Goal: Task Accomplishment & Management: Complete application form

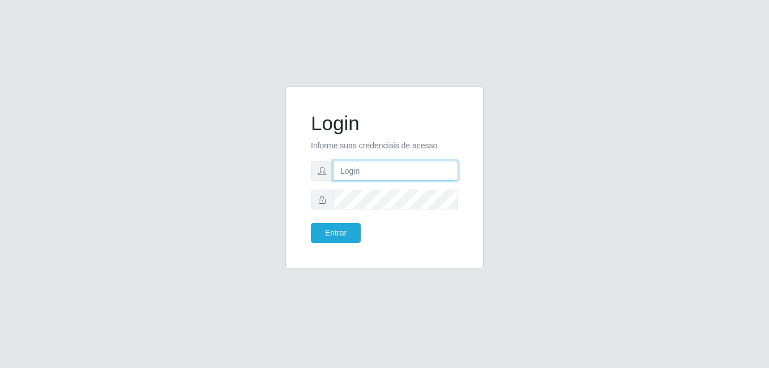
click at [366, 170] on input "text" at bounding box center [395, 171] width 125 height 20
type input "rhcasasupermercados@gmail.com"
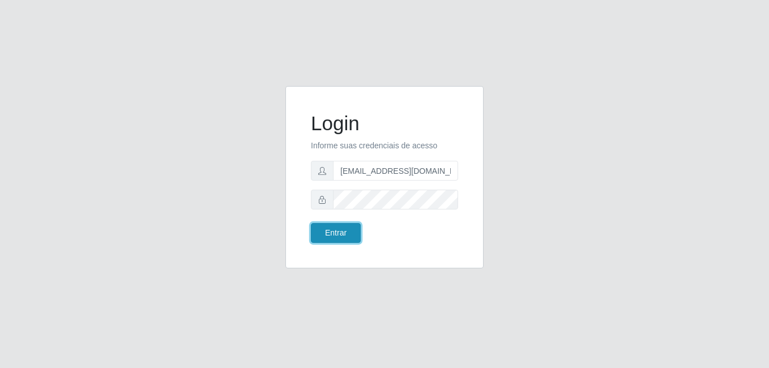
click at [339, 233] on button "Entrar" at bounding box center [336, 233] width 50 height 20
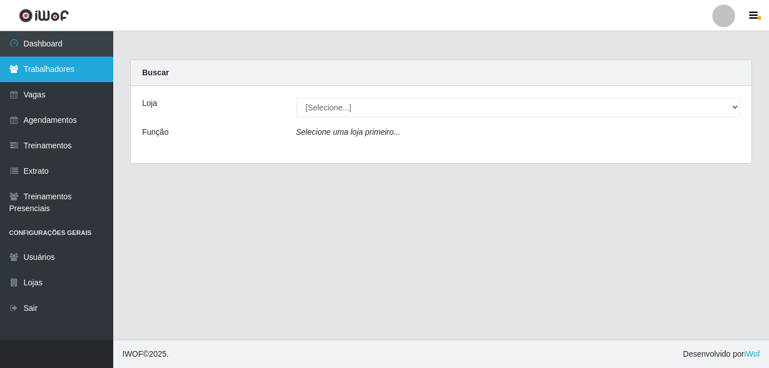
click at [59, 72] on link "Trabalhadores" at bounding box center [56, 69] width 113 height 25
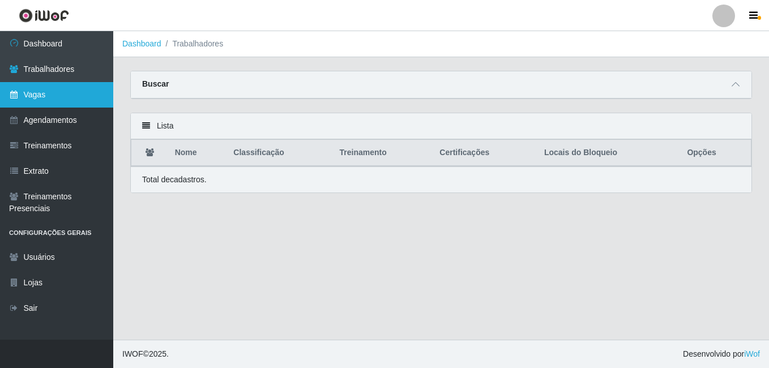
click at [49, 95] on link "Vagas" at bounding box center [56, 94] width 113 height 25
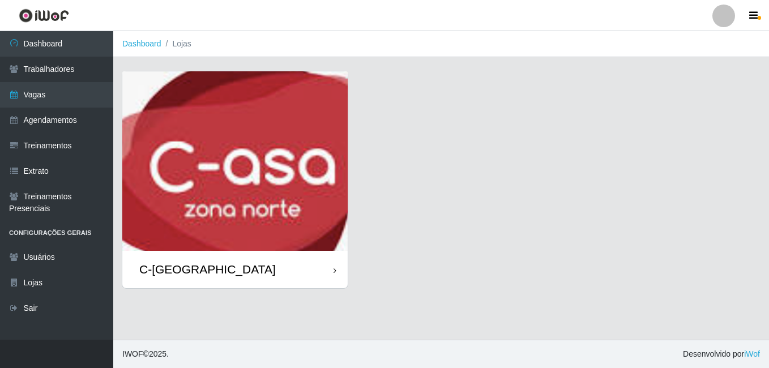
click at [244, 193] on img at bounding box center [234, 161] width 225 height 180
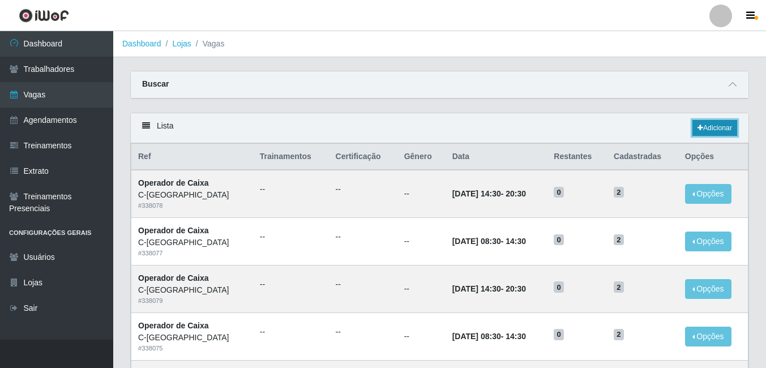
click at [715, 132] on link "Adicionar" at bounding box center [715, 128] width 45 height 16
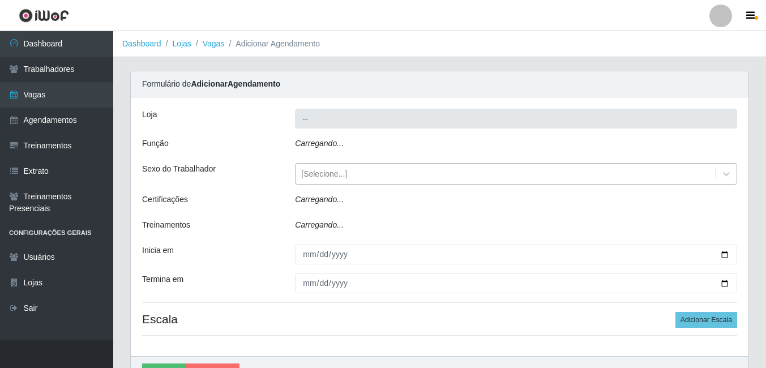
type input "C-[GEOGRAPHIC_DATA]"
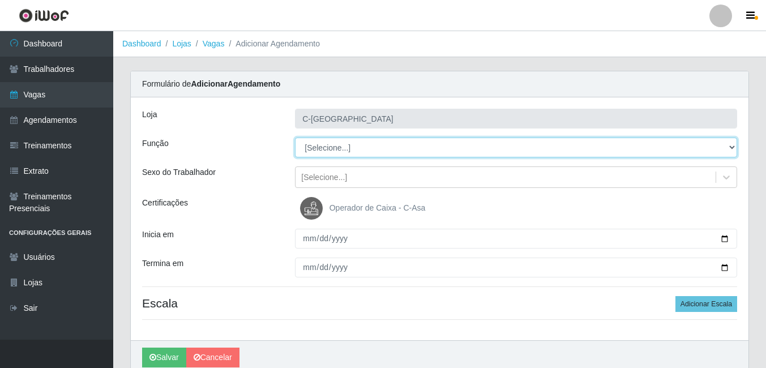
click at [350, 151] on select "[Selecione...] ASG ASG + ASG ++ Embalador Embalador + Embalador ++ Operador de …" at bounding box center [516, 148] width 442 height 20
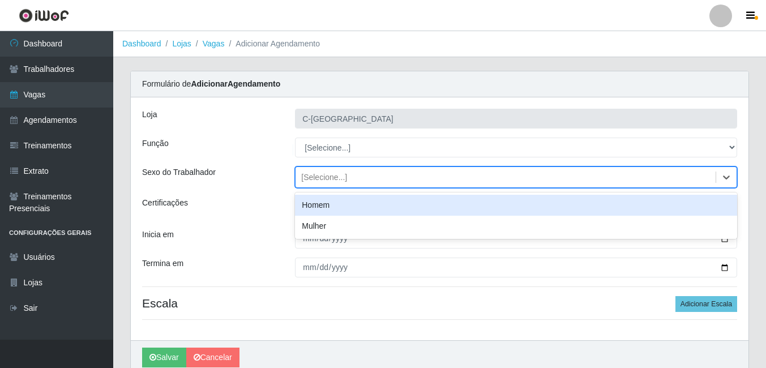
click at [383, 178] on div "[Selecione...]" at bounding box center [506, 177] width 420 height 19
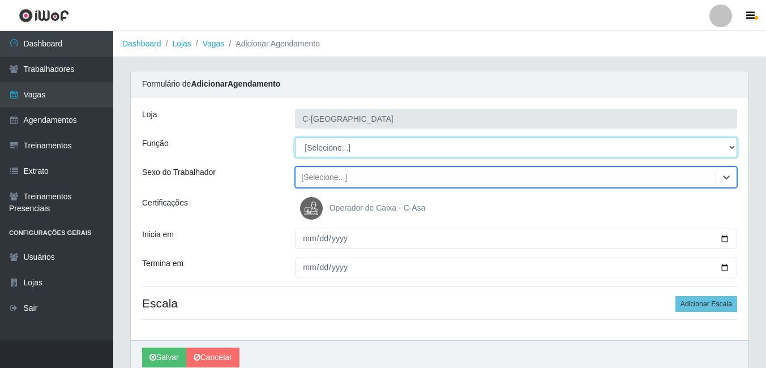
click at [335, 147] on select "[Selecione...] ASG ASG + ASG ++ Embalador Embalador + Embalador ++ Operador de …" at bounding box center [516, 148] width 442 height 20
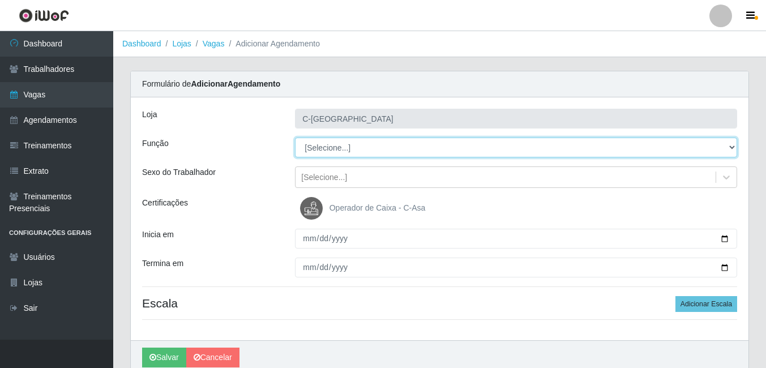
select select "22"
click at [295, 138] on select "[Selecione...] ASG ASG + ASG ++ Embalador Embalador + Embalador ++ Operador de …" at bounding box center [516, 148] width 442 height 20
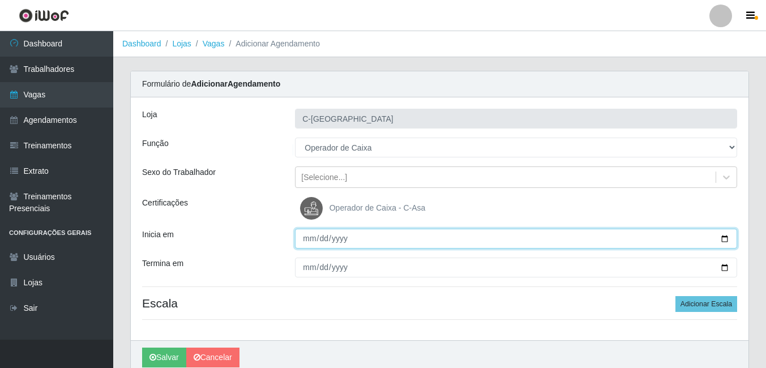
click at [314, 244] on input "Inicia em" at bounding box center [516, 239] width 442 height 20
type input "2025-09-29"
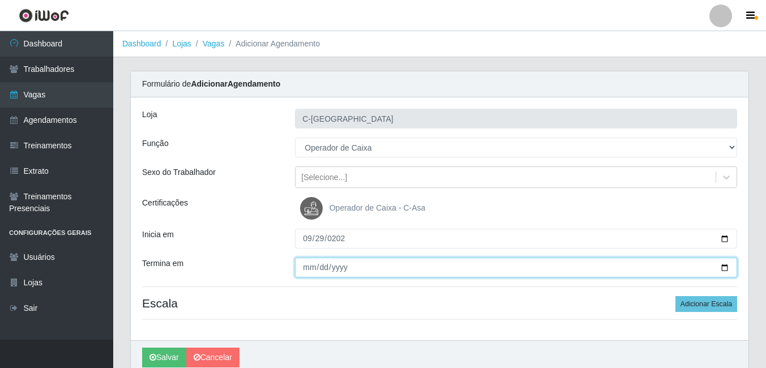
click at [315, 267] on input "Termina em" at bounding box center [516, 268] width 442 height 20
type input "2025-09-30"
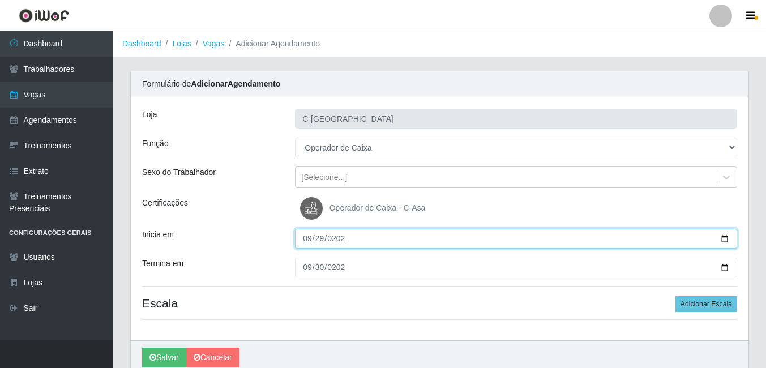
click at [397, 239] on input "2025-09-29" at bounding box center [516, 239] width 442 height 20
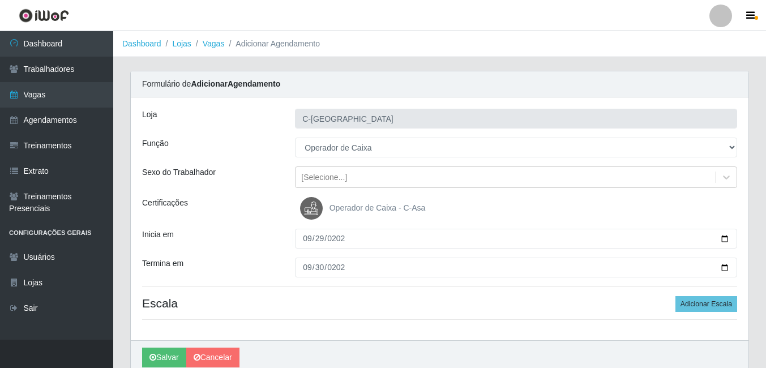
click at [257, 214] on div "Certificações" at bounding box center [210, 208] width 153 height 23
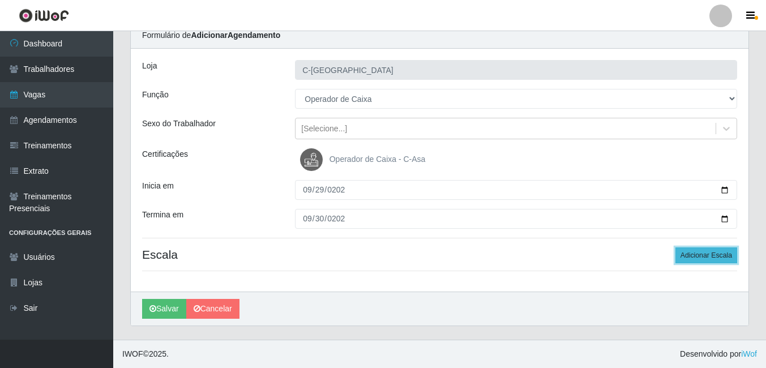
click at [680, 260] on button "Adicionar Escala" at bounding box center [707, 255] width 62 height 16
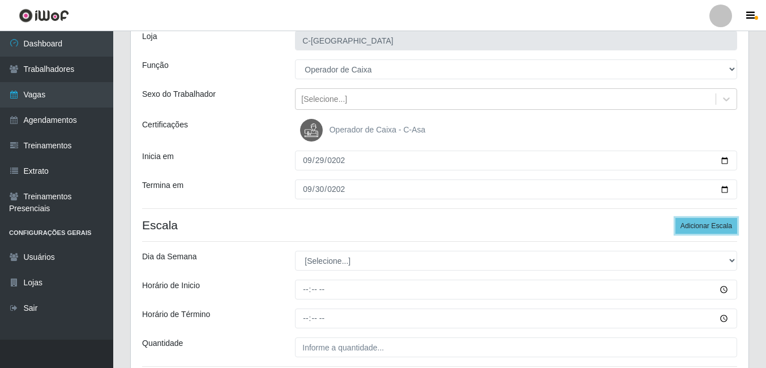
scroll to position [105, 0]
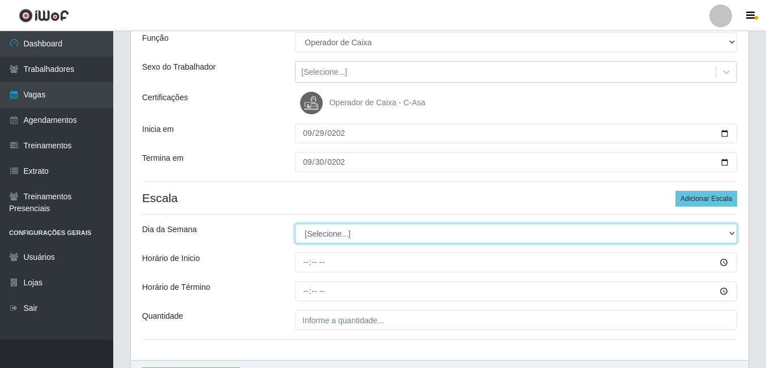
click at [334, 235] on select "[Selecione...] Segunda Terça Quarta Quinta Sexta Sábado Domingo" at bounding box center [516, 234] width 442 height 20
select select "1"
click at [295, 224] on select "[Selecione...] Segunda Terça Quarta Quinta Sexta Sábado Domingo" at bounding box center [516, 234] width 442 height 20
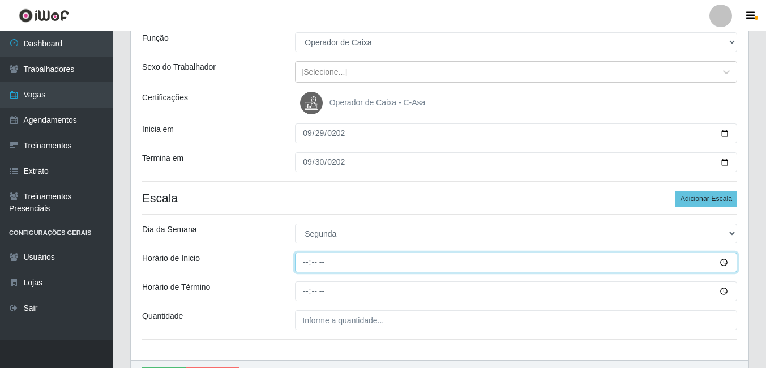
click at [309, 265] on input "Horário de Inicio" at bounding box center [516, 263] width 442 height 20
type input "14:30"
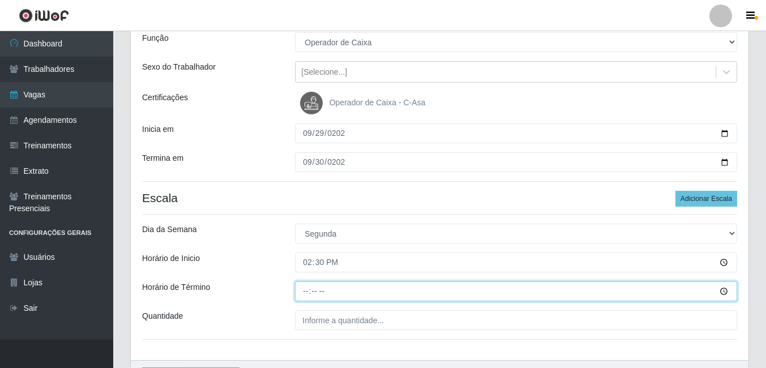
click at [307, 292] on input "Horário de Término" at bounding box center [516, 291] width 442 height 20
type input "20:30"
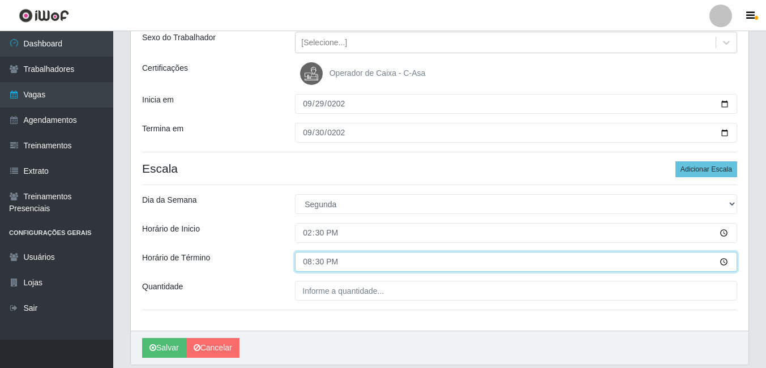
scroll to position [162, 0]
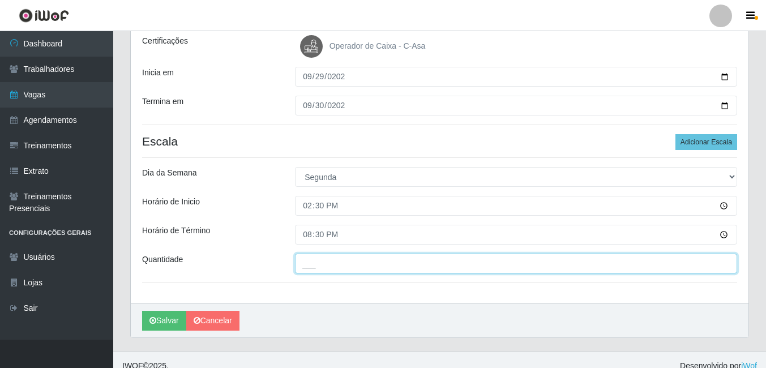
click at [330, 263] on input "___" at bounding box center [516, 264] width 442 height 20
type input "1__"
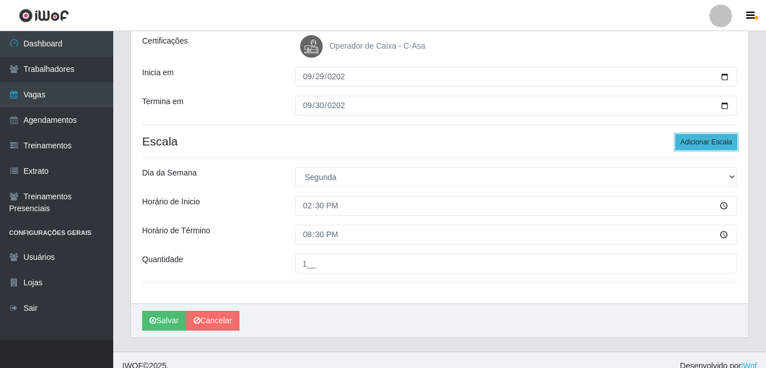
click at [689, 143] on button "Adicionar Escala" at bounding box center [707, 142] width 62 height 16
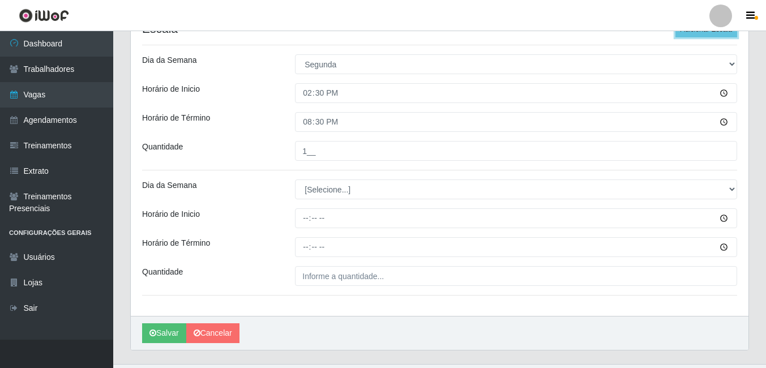
scroll to position [275, 0]
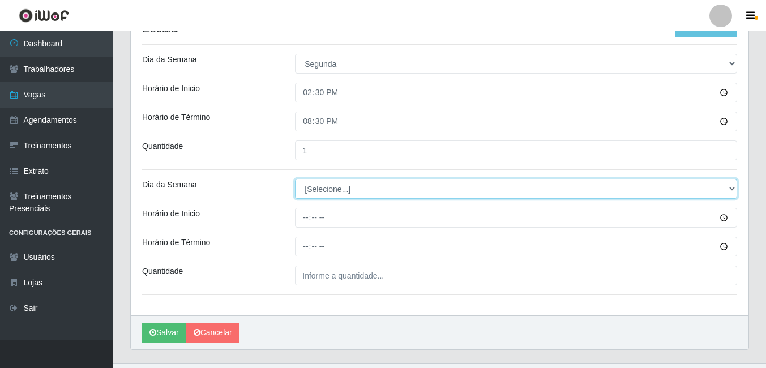
click at [336, 185] on select "[Selecione...] Segunda Terça Quarta Quinta Sexta Sábado Domingo" at bounding box center [516, 189] width 442 height 20
select select "2"
click at [295, 179] on select "[Selecione...] Segunda Terça Quarta Quinta Sexta Sábado Domingo" at bounding box center [516, 189] width 442 height 20
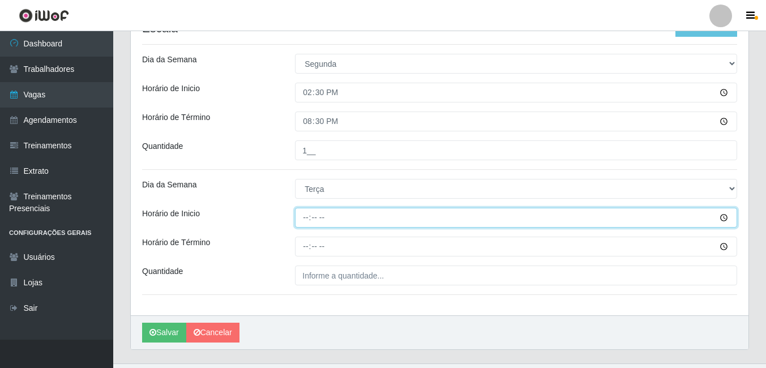
click at [305, 219] on input "Horário de Inicio" at bounding box center [516, 218] width 442 height 20
type input "14:30"
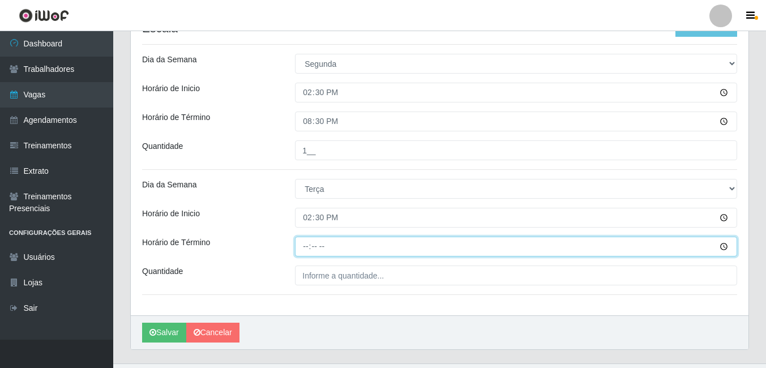
click at [308, 244] on input "Horário de Término" at bounding box center [516, 247] width 442 height 20
type input "20:30"
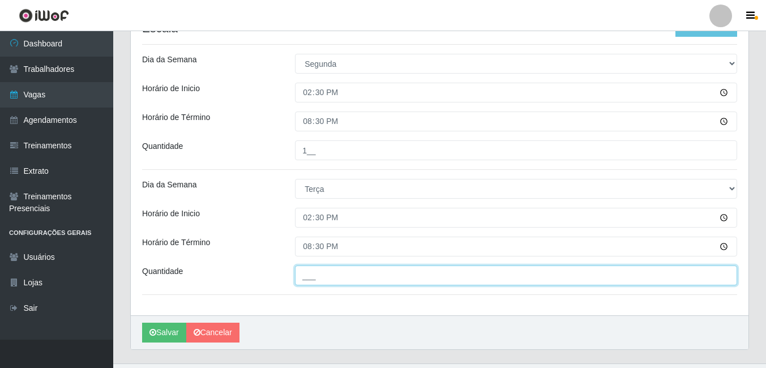
click at [323, 280] on input "___" at bounding box center [516, 276] width 442 height 20
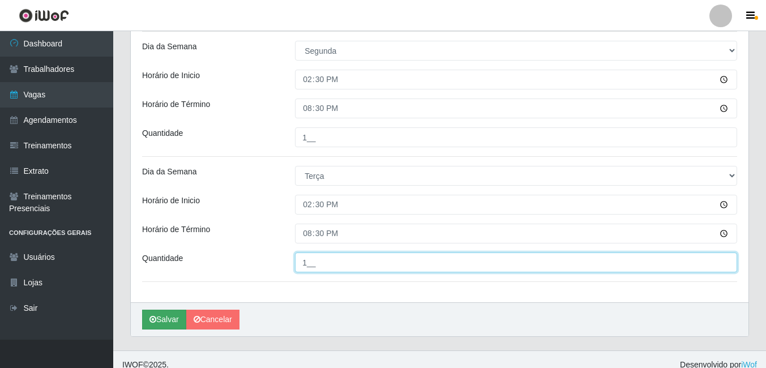
scroll to position [299, 0]
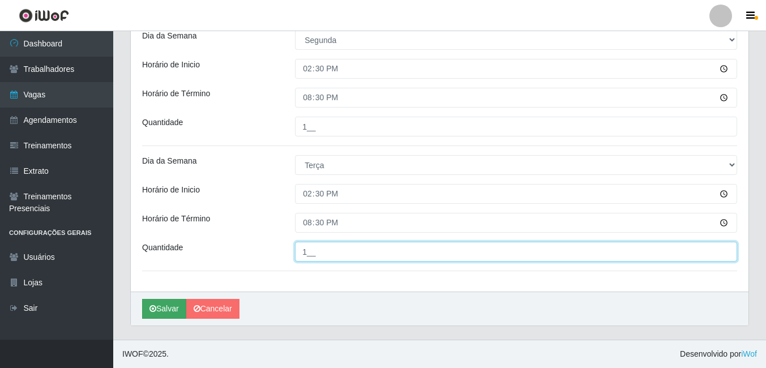
type input "1__"
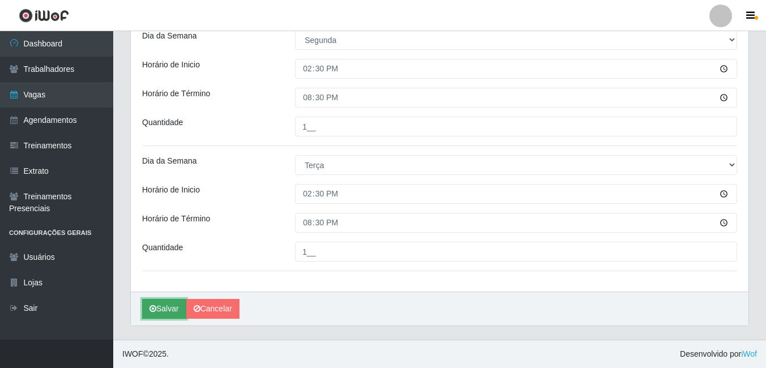
click at [169, 309] on button "Salvar" at bounding box center [164, 309] width 44 height 20
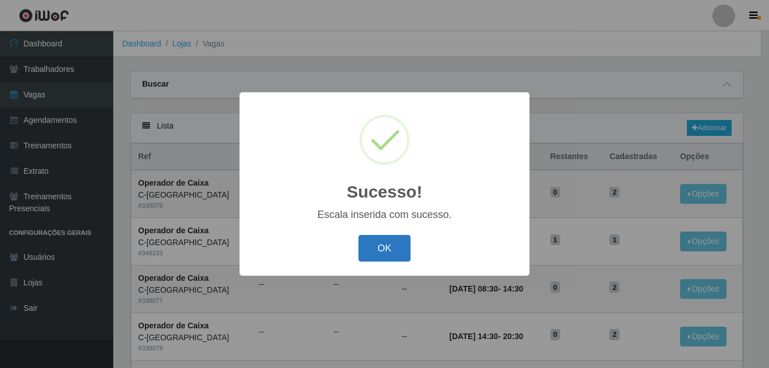
click at [392, 251] on button "OK" at bounding box center [384, 248] width 53 height 27
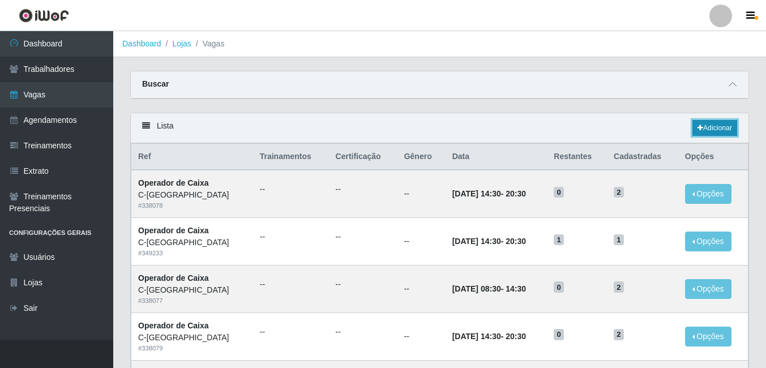
click at [712, 126] on link "Adicionar" at bounding box center [715, 128] width 45 height 16
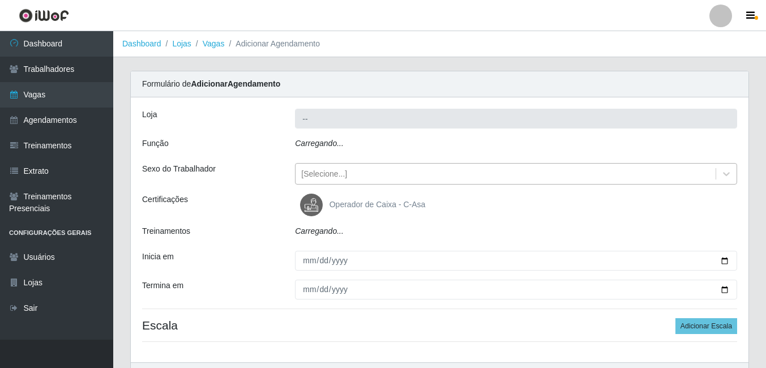
type input "C-[GEOGRAPHIC_DATA]"
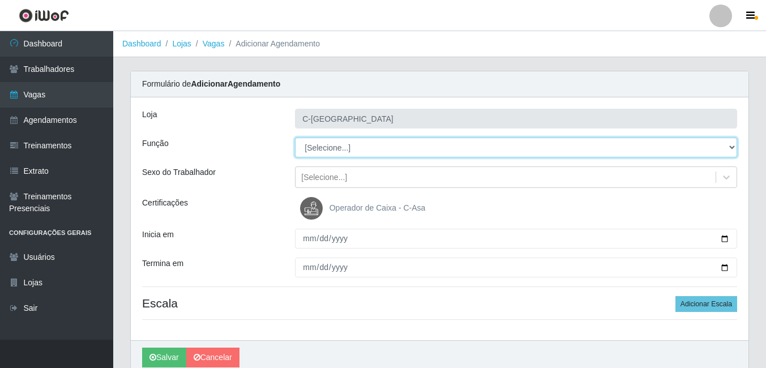
click at [343, 146] on select "[Selecione...] ASG ASG + ASG ++ Embalador Embalador + Embalador ++ Operador de …" at bounding box center [516, 148] width 442 height 20
select select "1"
click at [295, 138] on select "[Selecione...] ASG ASG + ASG ++ Embalador Embalador + Embalador ++ Operador de …" at bounding box center [516, 148] width 442 height 20
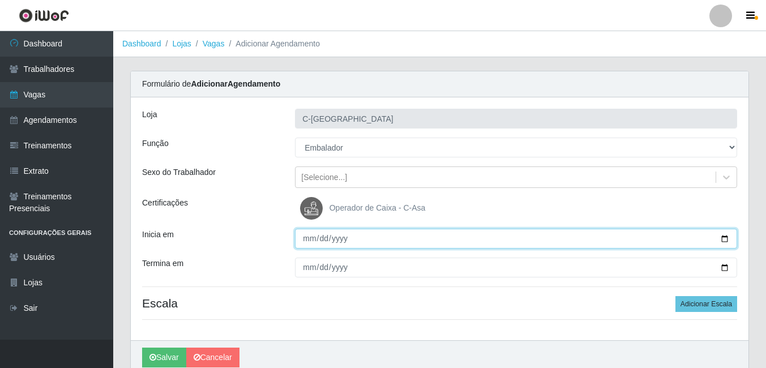
click at [313, 241] on input "Inicia em" at bounding box center [516, 239] width 442 height 20
type input "2025-09-29"
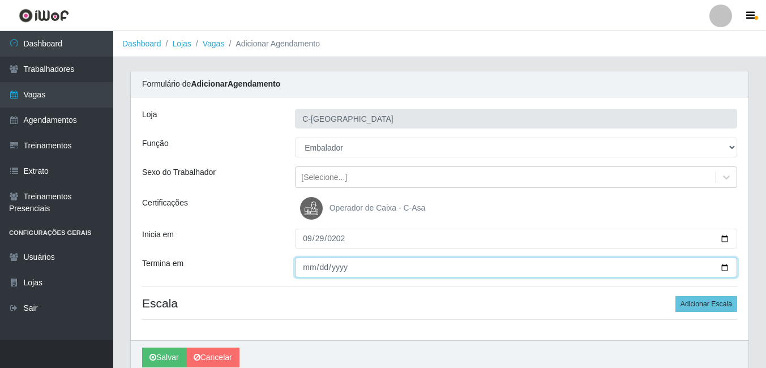
click at [309, 270] on input "Termina em" at bounding box center [516, 268] width 442 height 20
type input "2025-09-30"
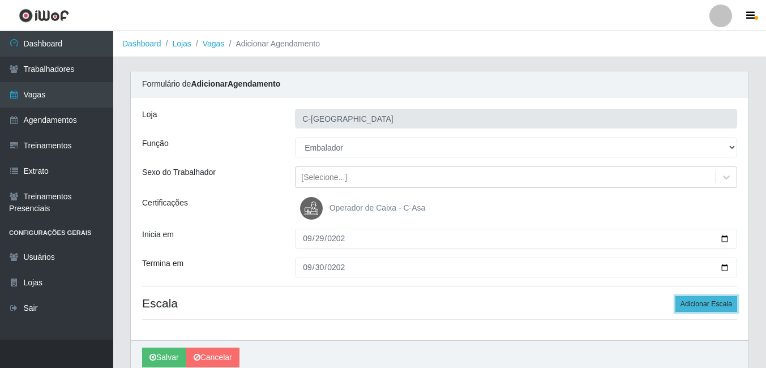
click at [714, 306] on button "Adicionar Escala" at bounding box center [707, 304] width 62 height 16
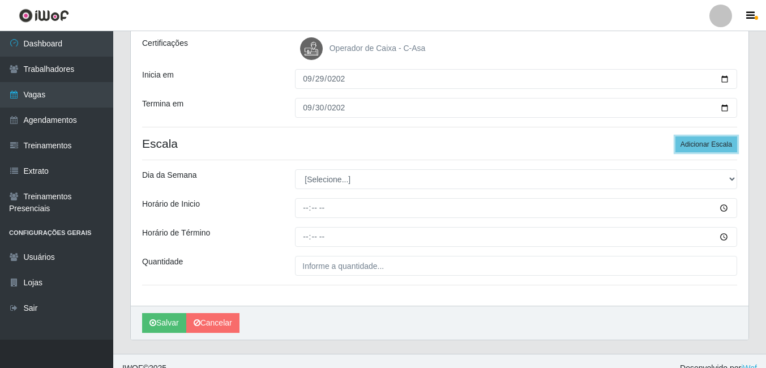
scroll to position [170, 0]
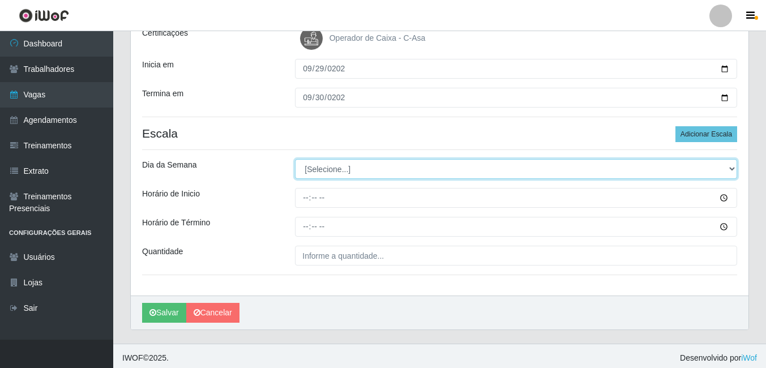
click at [330, 165] on select "[Selecione...] Segunda Terça Quarta Quinta Sexta Sábado Domingo" at bounding box center [516, 169] width 442 height 20
select select "1"
click at [295, 159] on select "[Selecione...] Segunda Terça Quarta Quinta Sexta Sábado Domingo" at bounding box center [516, 169] width 442 height 20
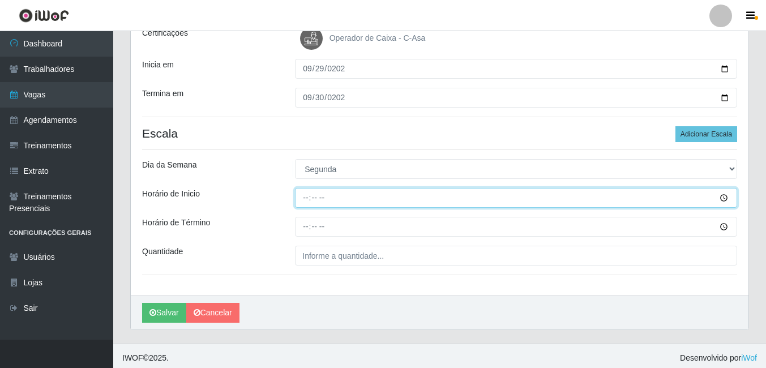
click at [308, 194] on input "Horário de Inicio" at bounding box center [516, 198] width 442 height 20
type input "14:30"
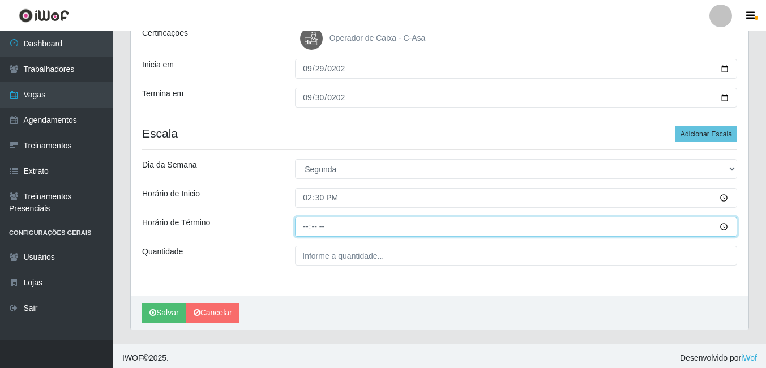
click at [309, 227] on input "Horário de Término" at bounding box center [516, 227] width 442 height 20
type input "20:30"
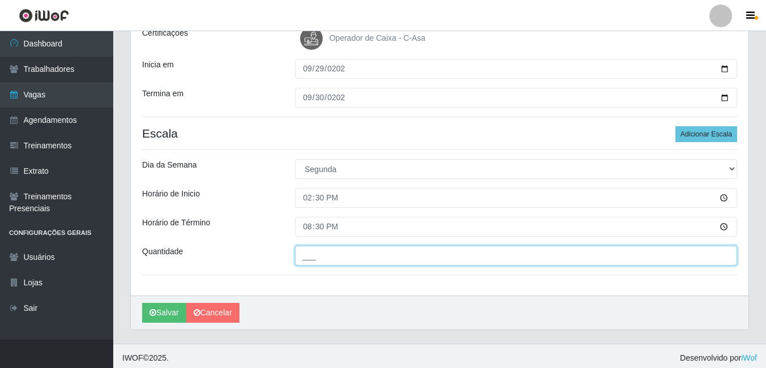
click at [314, 254] on input "___" at bounding box center [516, 256] width 442 height 20
type input "4__"
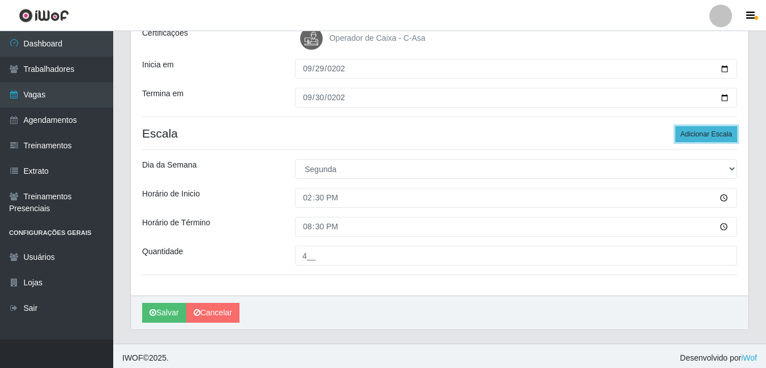
click at [698, 132] on button "Adicionar Escala" at bounding box center [707, 134] width 62 height 16
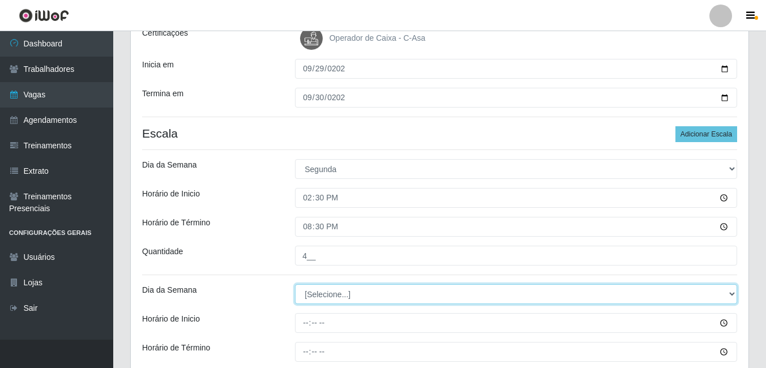
click at [349, 297] on select "[Selecione...] Segunda Terça Quarta Quinta Sexta Sábado Domingo" at bounding box center [516, 294] width 442 height 20
select select "2"
click at [295, 284] on select "[Selecione...] Segunda Terça Quarta Quinta Sexta Sábado Domingo" at bounding box center [516, 294] width 442 height 20
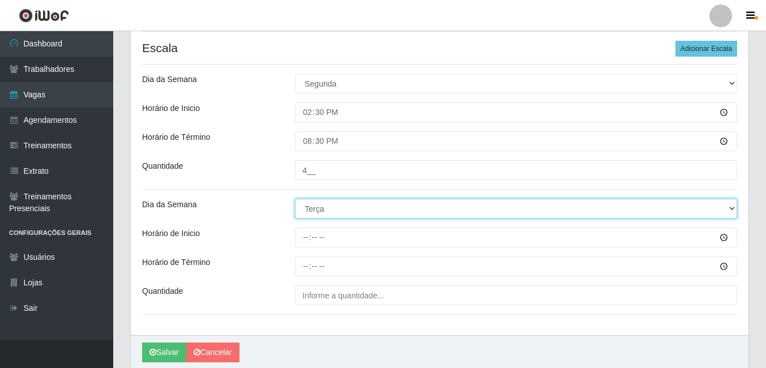
scroll to position [283, 0]
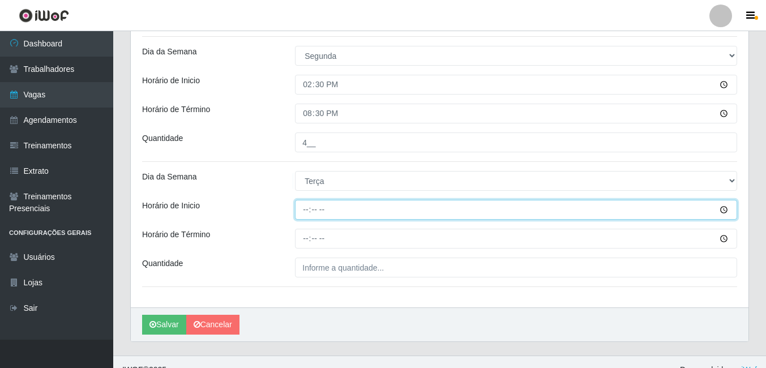
click at [309, 216] on input "Horário de Inicio" at bounding box center [516, 210] width 442 height 20
type input "14:30"
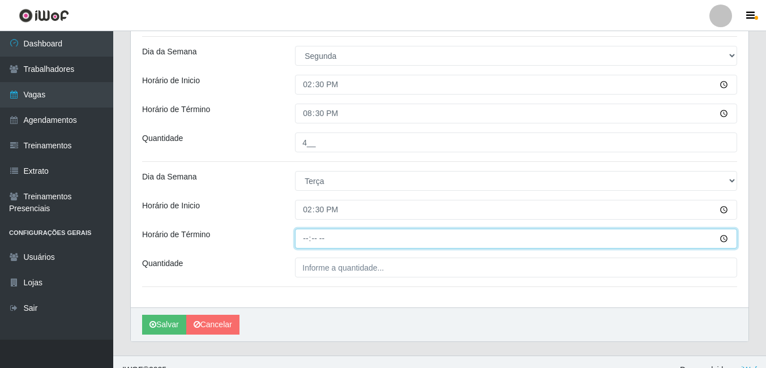
click at [302, 229] on input "Horário de Término" at bounding box center [516, 239] width 442 height 20
type input "20:30"
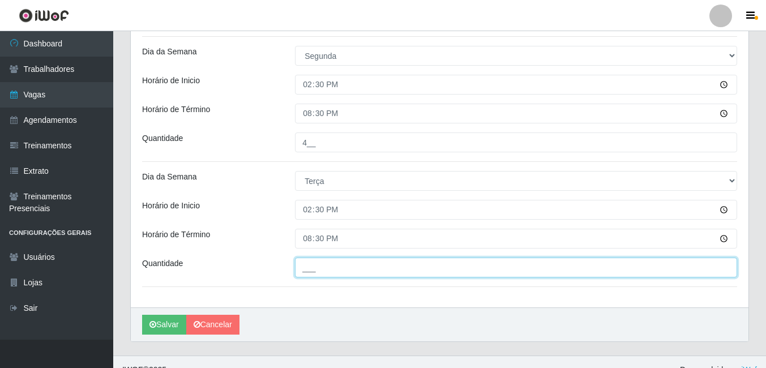
click at [313, 266] on input "___" at bounding box center [516, 268] width 442 height 20
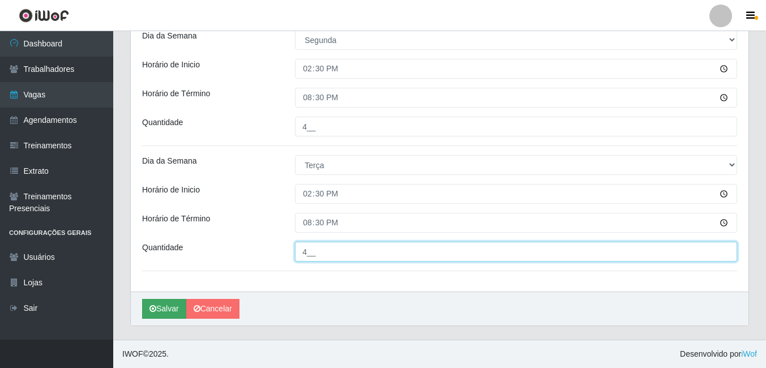
type input "4__"
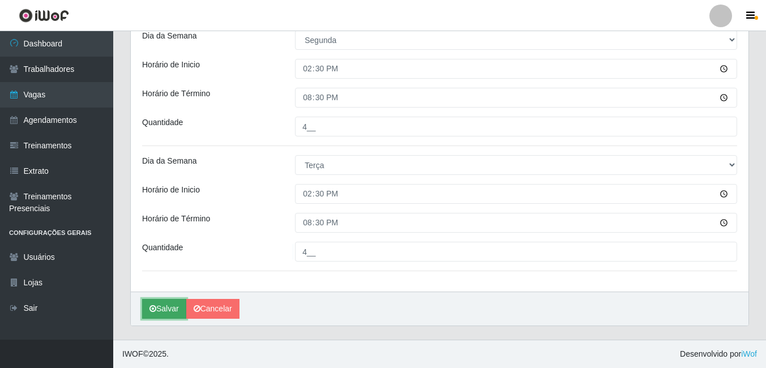
click at [177, 315] on button "Salvar" at bounding box center [164, 309] width 44 height 20
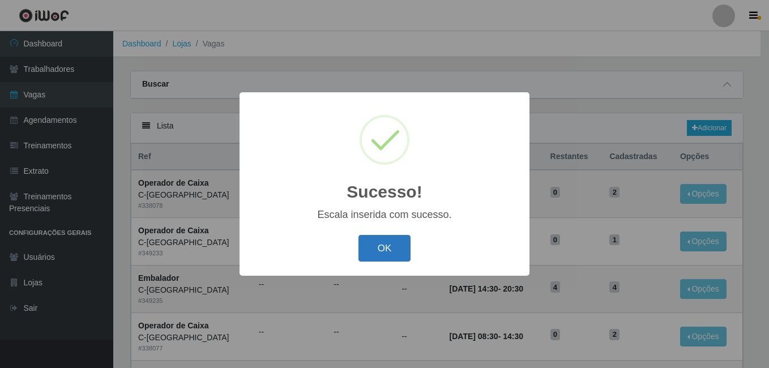
click at [400, 242] on button "OK" at bounding box center [384, 248] width 53 height 27
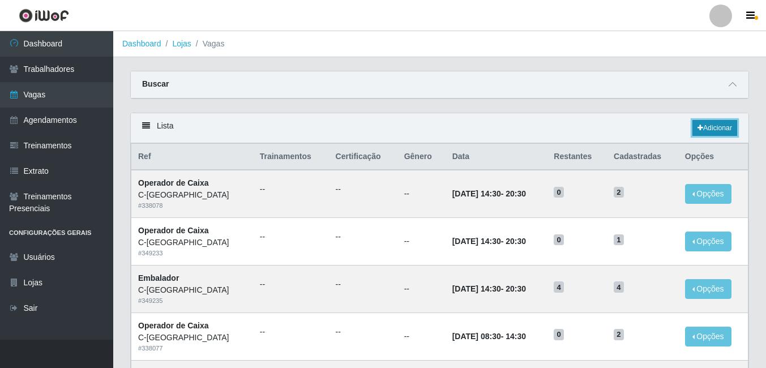
click at [698, 131] on icon at bounding box center [701, 128] width 6 height 7
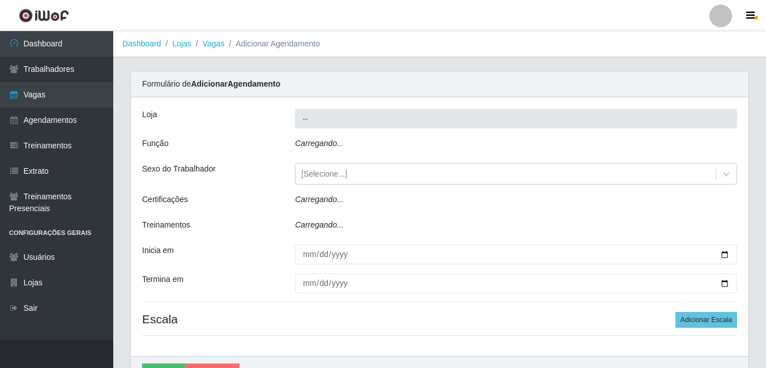
type input "C-[GEOGRAPHIC_DATA]"
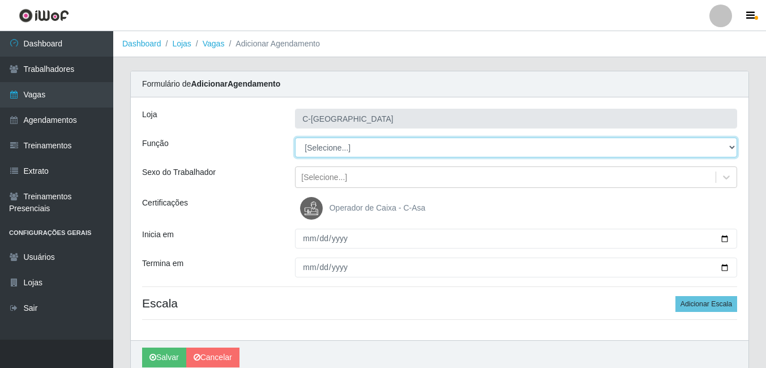
click at [345, 146] on select "[Selecione...] ASG ASG + ASG ++ Embalador Embalador + Embalador ++ Operador de …" at bounding box center [516, 148] width 442 height 20
select select "22"
click at [295, 138] on select "[Selecione...] ASG ASG + ASG ++ Embalador Embalador + Embalador ++ Operador de …" at bounding box center [516, 148] width 442 height 20
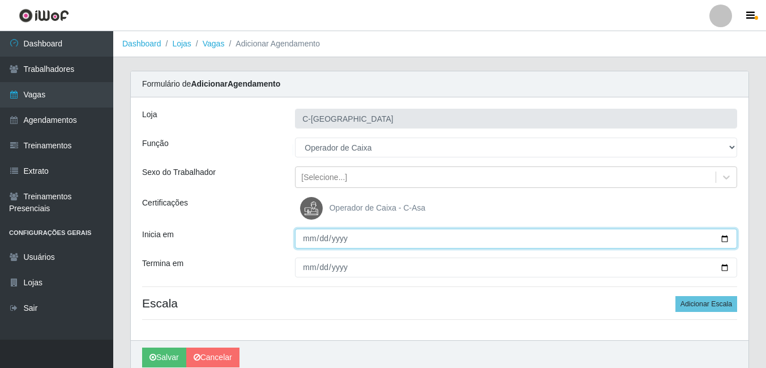
click at [308, 243] on input "Inicia em" at bounding box center [516, 239] width 442 height 20
type input "2025-10-01"
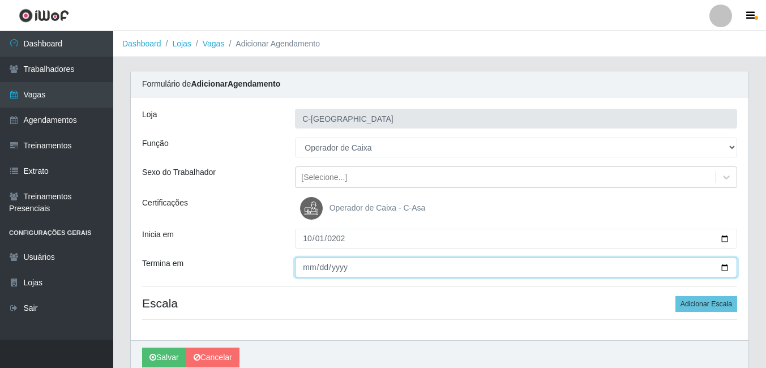
click at [310, 271] on input "Termina em" at bounding box center [516, 268] width 442 height 20
click at [324, 268] on input "2025-05-04" at bounding box center [516, 268] width 442 height 20
click at [321, 268] on input "2025-05-04" at bounding box center [516, 268] width 442 height 20
type input "2025-10-04"
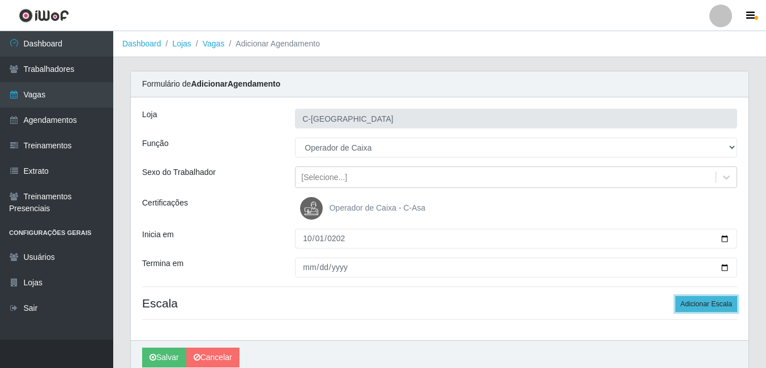
click at [687, 308] on button "Adicionar Escala" at bounding box center [707, 304] width 62 height 16
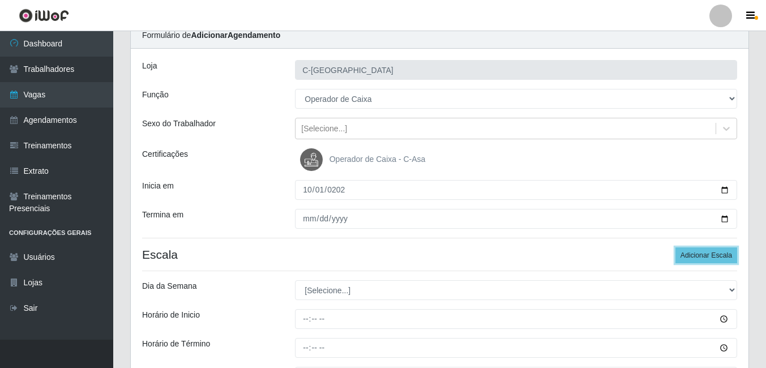
scroll to position [113, 0]
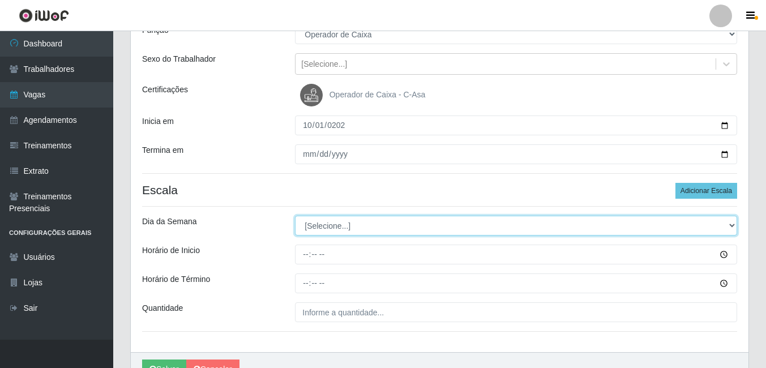
click at [343, 228] on select "[Selecione...] Segunda Terça Quarta Quinta Sexta Sábado Domingo" at bounding box center [516, 226] width 442 height 20
select select "3"
click at [295, 216] on select "[Selecione...] Segunda Terça Quarta Quinta Sexta Sábado Domingo" at bounding box center [516, 226] width 442 height 20
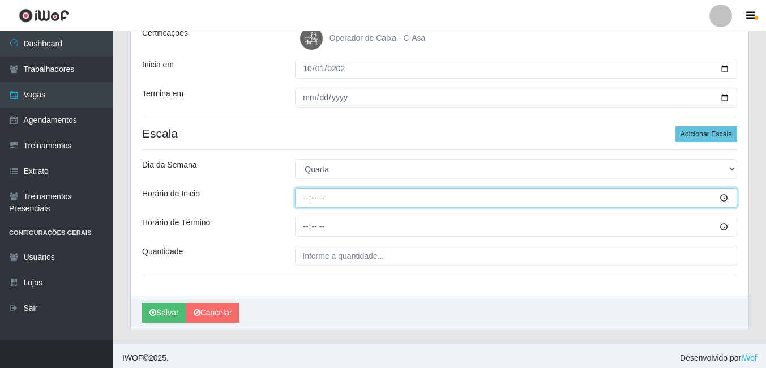
click at [306, 206] on input "Horário de Inicio" at bounding box center [516, 198] width 442 height 20
type input "08:30"
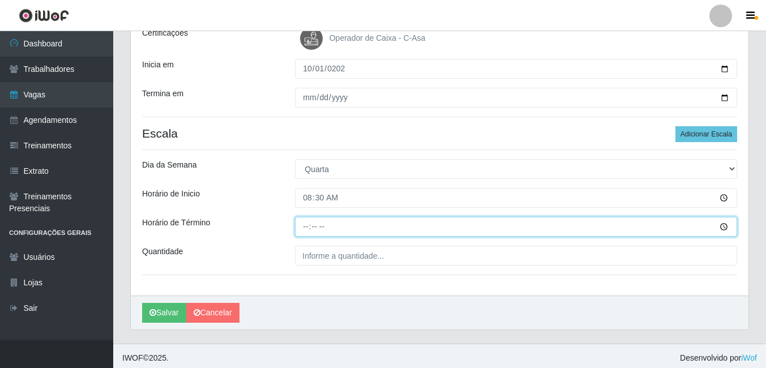
click at [305, 224] on input "Horário de Término" at bounding box center [516, 227] width 442 height 20
type input "14:30"
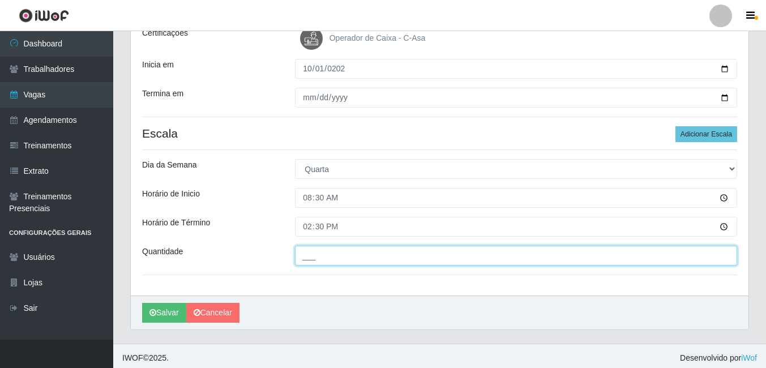
click at [346, 264] on input "___" at bounding box center [516, 256] width 442 height 20
type input "2__"
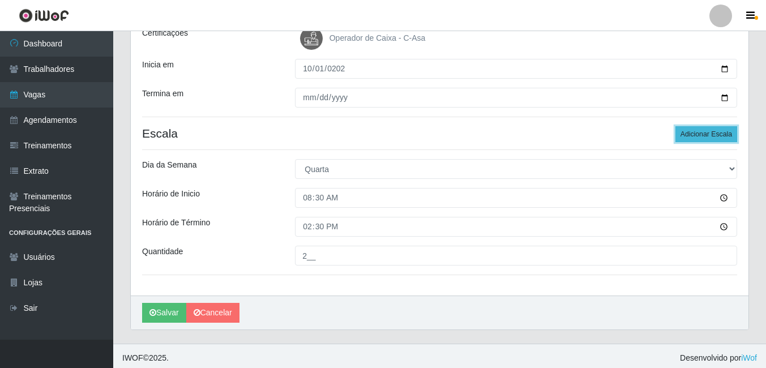
click at [699, 133] on button "Adicionar Escala" at bounding box center [707, 134] width 62 height 16
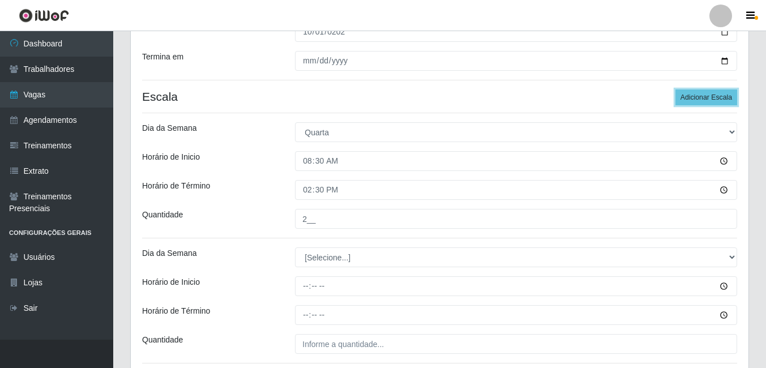
scroll to position [227, 0]
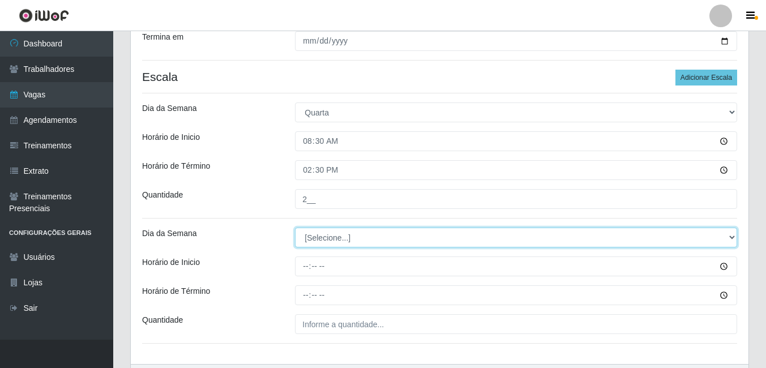
click at [329, 233] on select "[Selecione...] Segunda Terça Quarta Quinta Sexta Sábado Domingo" at bounding box center [516, 238] width 442 height 20
click at [327, 242] on select "[Selecione...] Segunda Terça Quarta Quinta Sexta Sábado Domingo" at bounding box center [516, 238] width 442 height 20
select select "3"
click at [295, 228] on select "[Selecione...] Segunda Terça Quarta Quinta Sexta Sábado Domingo" at bounding box center [516, 238] width 442 height 20
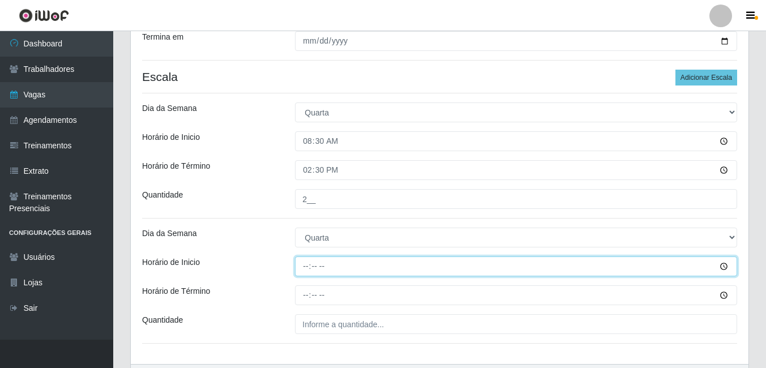
click at [306, 263] on input "Horário de Inicio" at bounding box center [516, 267] width 442 height 20
type input "14:30"
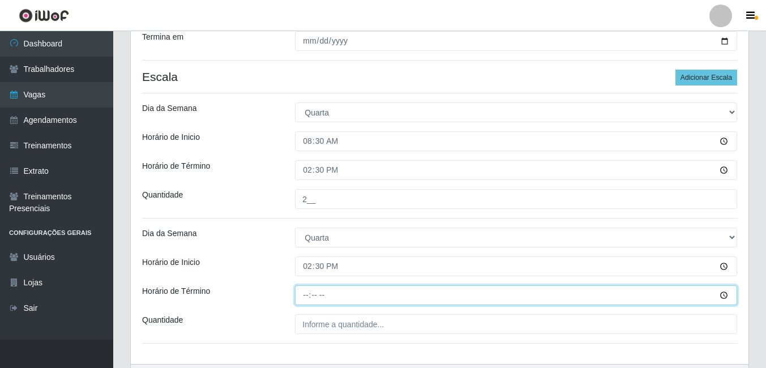
click at [309, 297] on input "Horário de Término" at bounding box center [516, 295] width 442 height 20
type input "20:30"
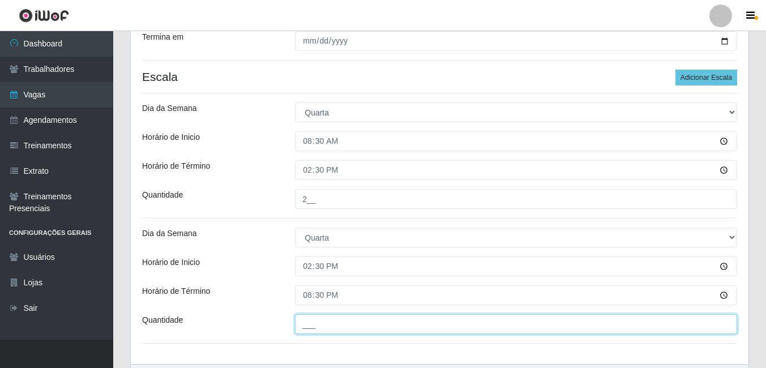
click at [319, 322] on input "___" at bounding box center [516, 324] width 442 height 20
type input "3__"
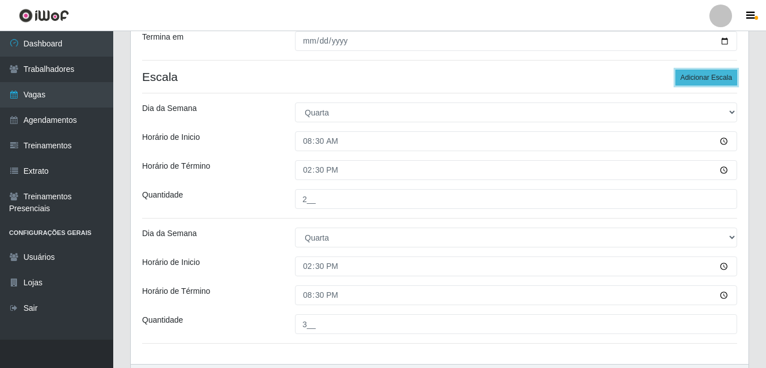
click at [704, 81] on button "Adicionar Escala" at bounding box center [707, 78] width 62 height 16
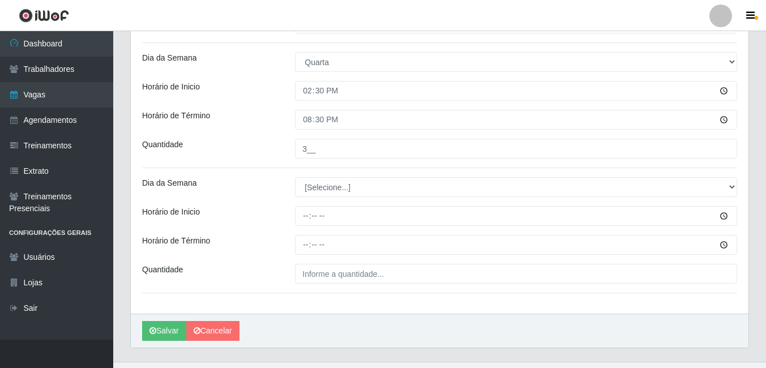
scroll to position [424, 0]
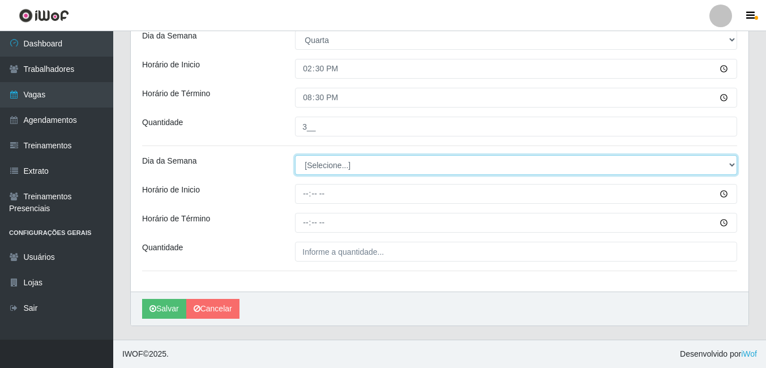
click at [343, 163] on select "[Selecione...] Segunda Terça Quarta Quinta Sexta Sábado Domingo" at bounding box center [516, 165] width 442 height 20
select select "4"
click at [295, 155] on select "[Selecione...] Segunda Terça Quarta Quinta Sexta Sábado Domingo" at bounding box center [516, 165] width 442 height 20
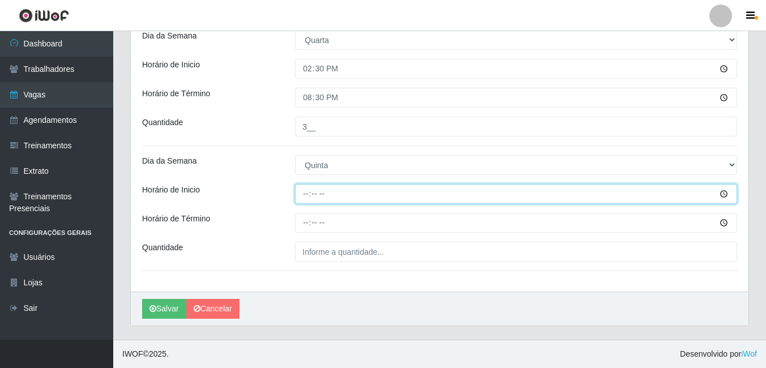
click at [309, 197] on input "Horário de Inicio" at bounding box center [516, 194] width 442 height 20
type input "08:30"
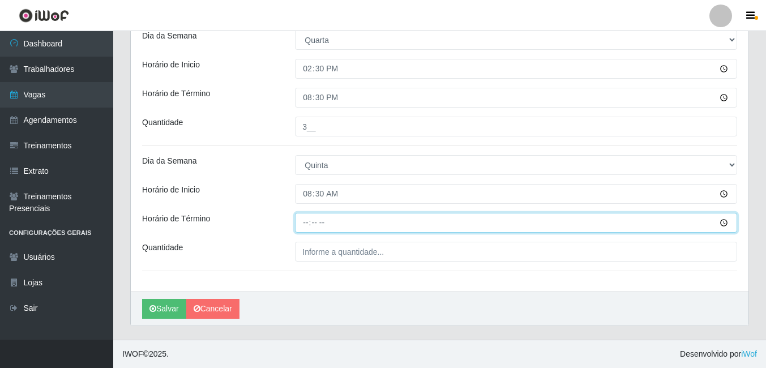
click at [307, 216] on input "Horário de Término" at bounding box center [516, 223] width 442 height 20
type input "14:30"
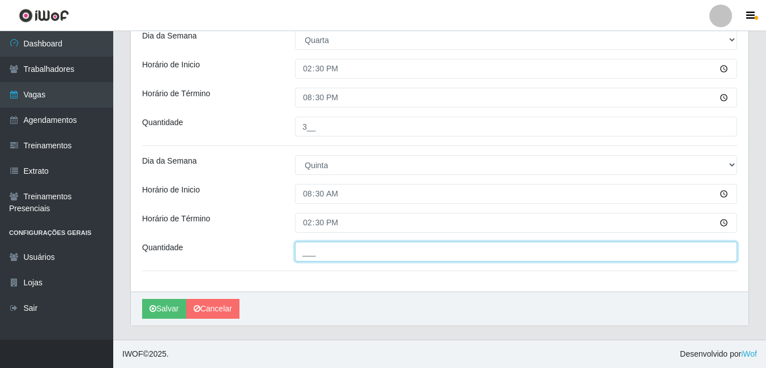
click at [313, 248] on input "___" at bounding box center [516, 252] width 442 height 20
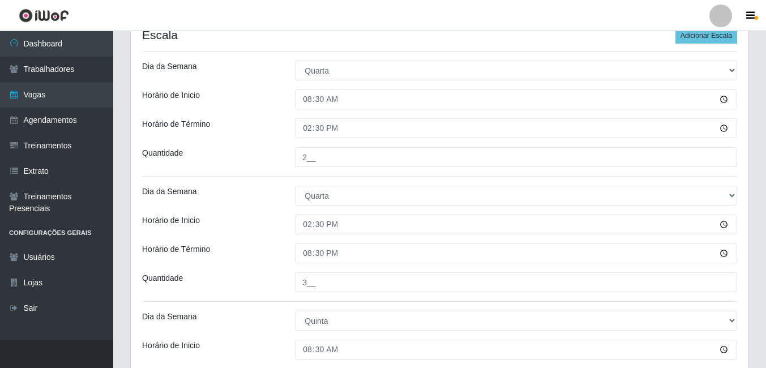
scroll to position [254, 0]
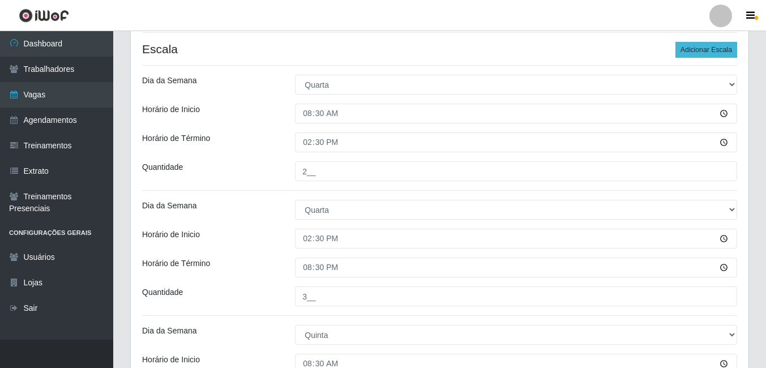
type input "2__"
click at [698, 53] on button "Adicionar Escala" at bounding box center [707, 50] width 62 height 16
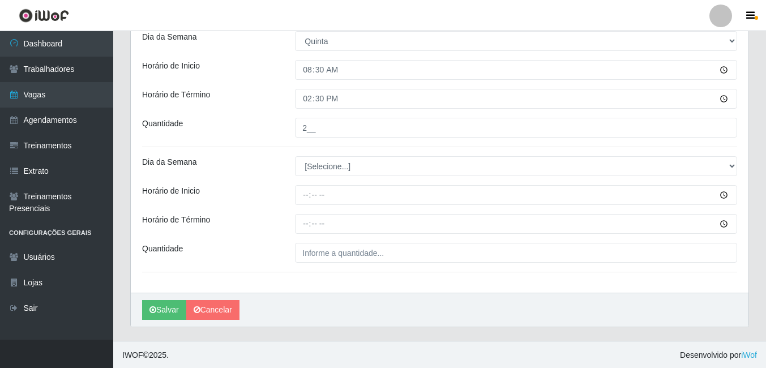
scroll to position [549, 0]
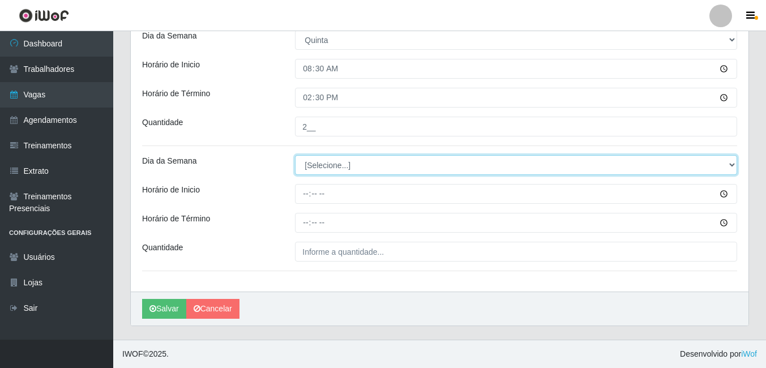
click at [317, 174] on select "[Selecione...] Segunda Terça Quarta Quinta Sexta Sábado Domingo" at bounding box center [516, 165] width 442 height 20
select select "4"
click at [295, 155] on select "[Selecione...] Segunda Terça Quarta Quinta Sexta Sábado Domingo" at bounding box center [516, 165] width 442 height 20
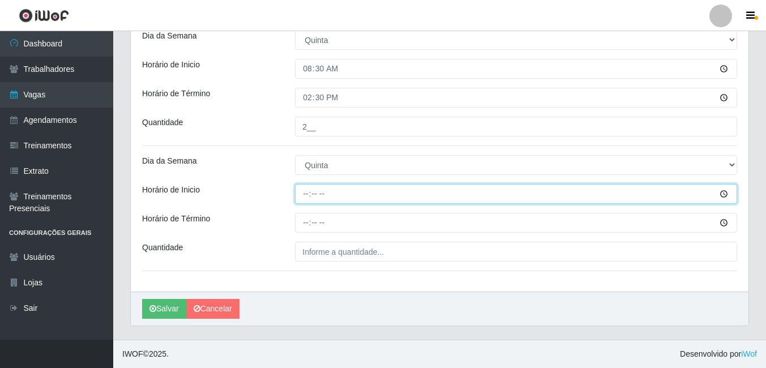
click at [307, 201] on input "Horário de Inicio" at bounding box center [516, 194] width 442 height 20
type input "14:30"
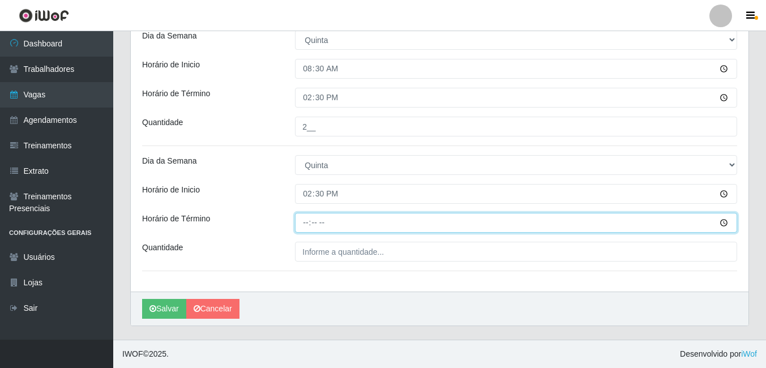
click at [305, 224] on input "Horário de Término" at bounding box center [516, 223] width 442 height 20
type input "20:30"
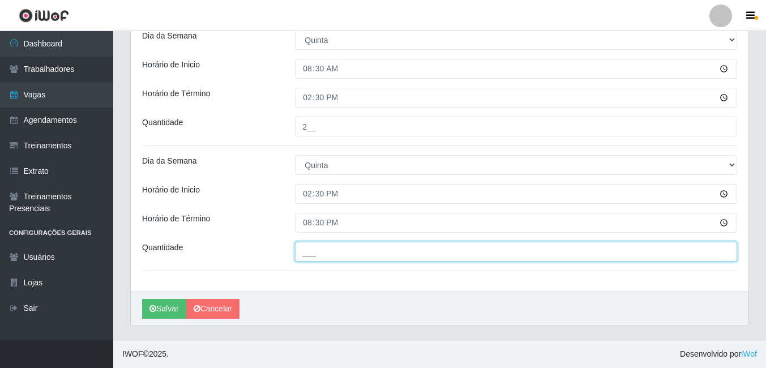
click at [319, 249] on input "___" at bounding box center [516, 252] width 442 height 20
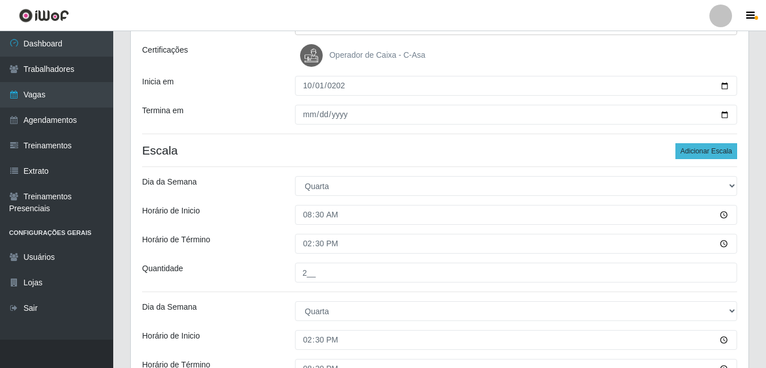
type input "3__"
click at [684, 154] on button "Adicionar Escala" at bounding box center [707, 151] width 62 height 16
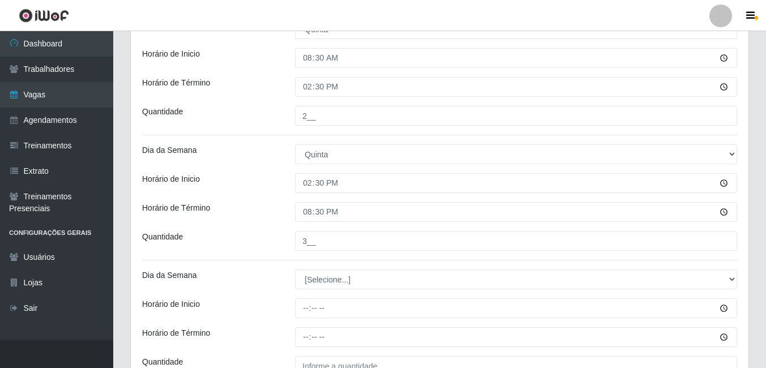
scroll to position [674, 0]
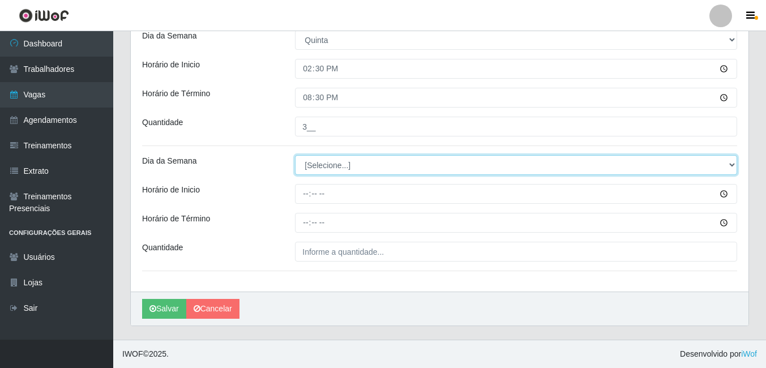
click at [333, 169] on select "[Selecione...] Segunda Terça Quarta Quinta Sexta Sábado Domingo" at bounding box center [516, 165] width 442 height 20
select select "5"
click at [295, 155] on select "[Selecione...] Segunda Terça Quarta Quinta Sexta Sábado Domingo" at bounding box center [516, 165] width 442 height 20
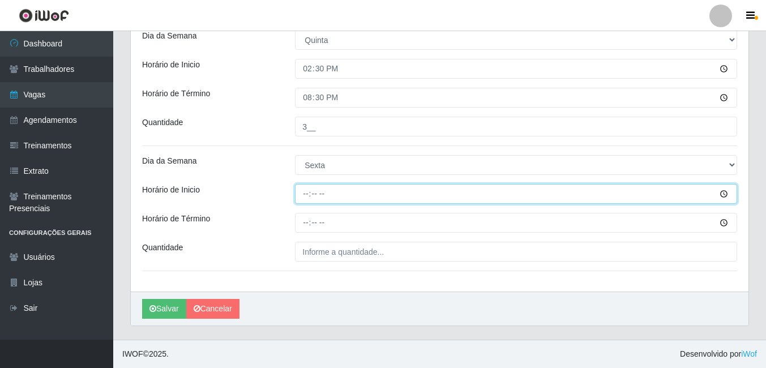
click at [305, 199] on input "Horário de Inicio" at bounding box center [516, 194] width 442 height 20
type input "08:30"
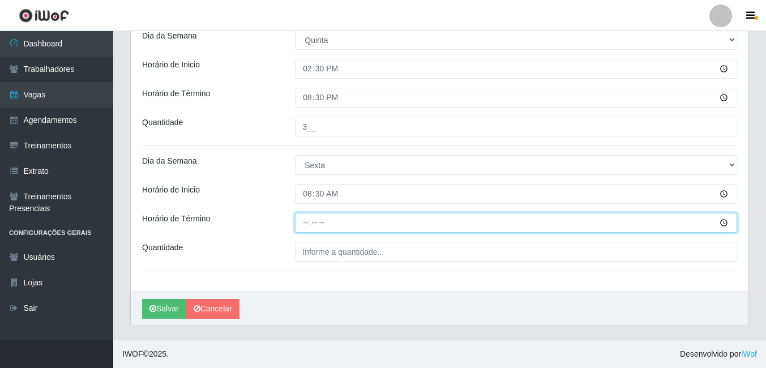
click at [308, 219] on input "Horário de Término" at bounding box center [516, 223] width 442 height 20
type input "14:30"
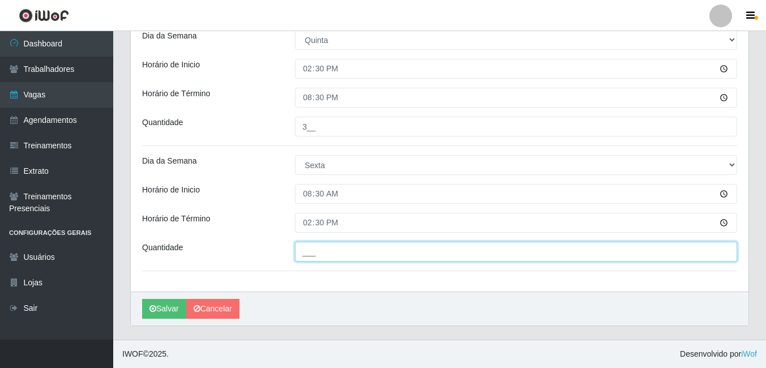
click at [315, 255] on input "___" at bounding box center [516, 252] width 442 height 20
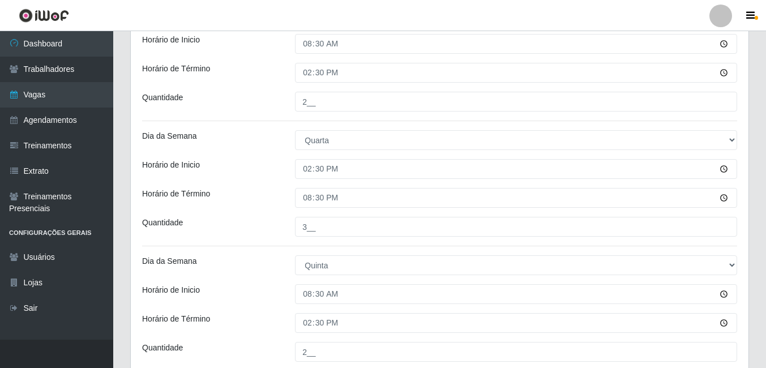
scroll to position [221, 0]
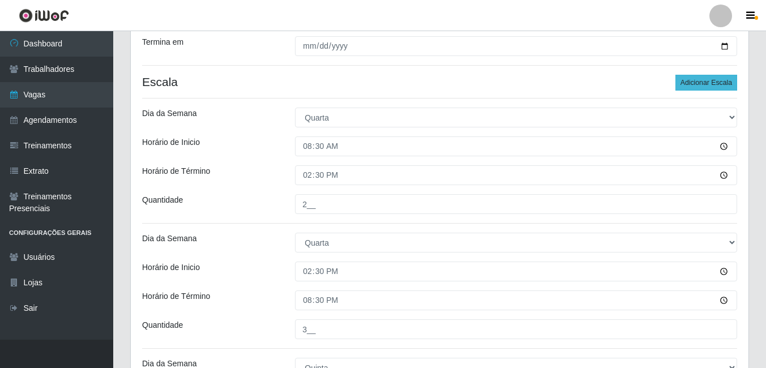
type input "3__"
click at [711, 88] on button "Adicionar Escala" at bounding box center [707, 83] width 62 height 16
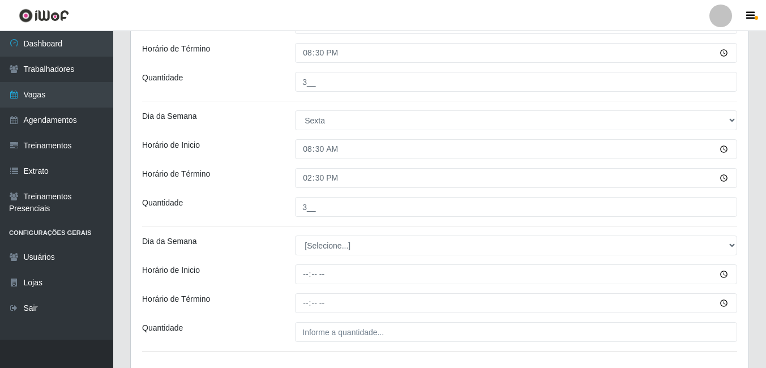
scroll to position [800, 0]
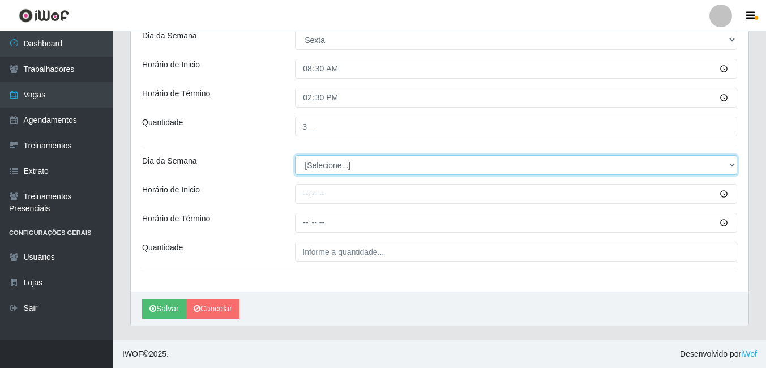
click at [346, 166] on select "[Selecione...] Segunda Terça Quarta Quinta Sexta Sábado Domingo" at bounding box center [516, 165] width 442 height 20
select select "6"
click at [295, 155] on select "[Selecione...] Segunda Terça Quarta Quinta Sexta Sábado Domingo" at bounding box center [516, 165] width 442 height 20
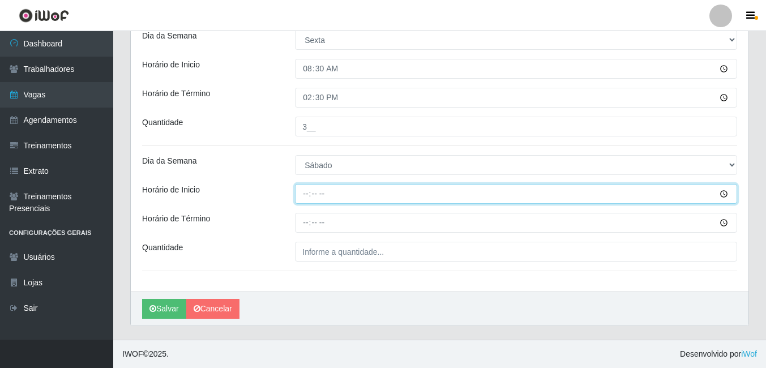
click at [308, 195] on input "Horário de Inicio" at bounding box center [516, 194] width 442 height 20
type input "08:30"
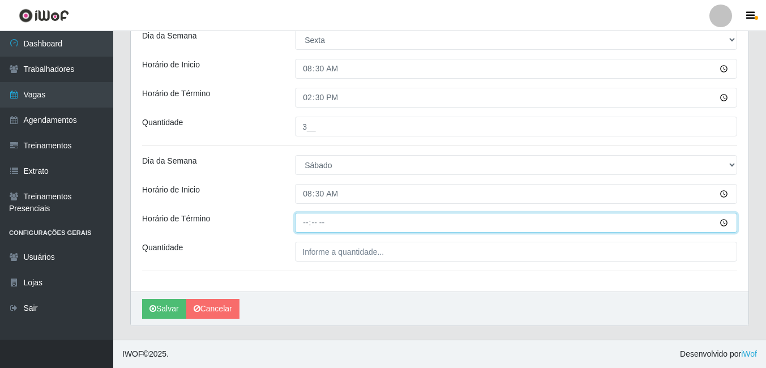
click at [306, 224] on input "Horário de Término" at bounding box center [516, 223] width 442 height 20
type input "14:30"
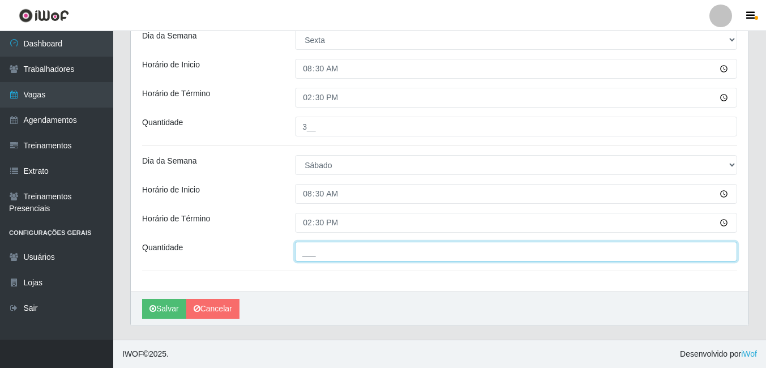
click at [307, 258] on input "___" at bounding box center [516, 252] width 442 height 20
type input "2__"
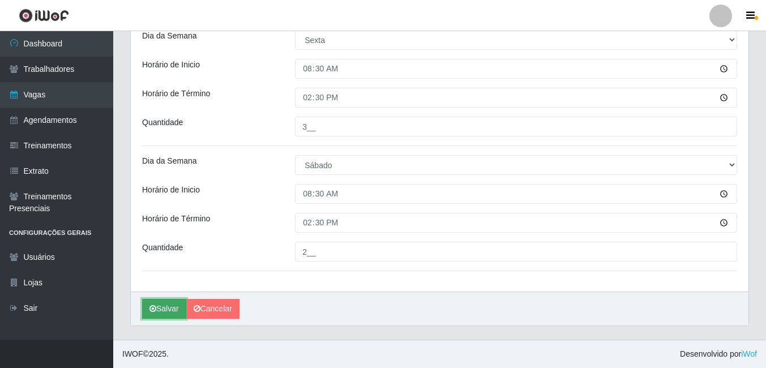
click at [172, 305] on button "Salvar" at bounding box center [164, 309] width 44 height 20
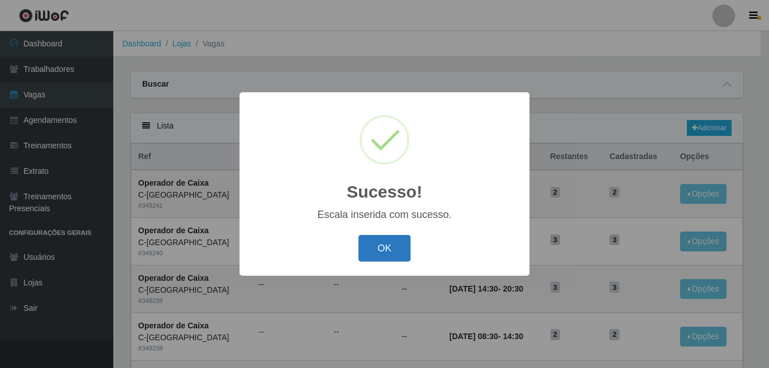
click at [384, 249] on button "OK" at bounding box center [384, 248] width 53 height 27
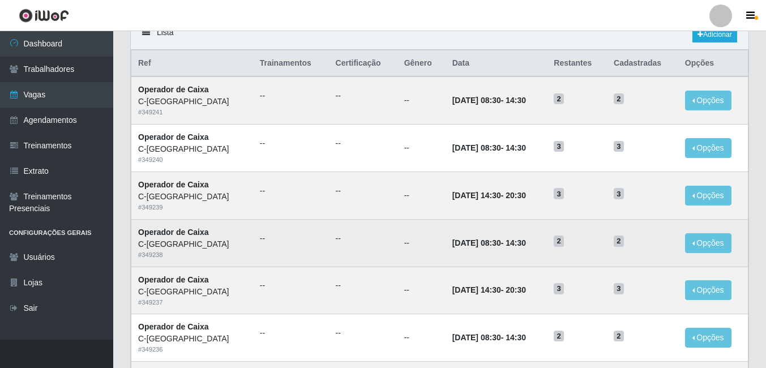
scroll to position [113, 0]
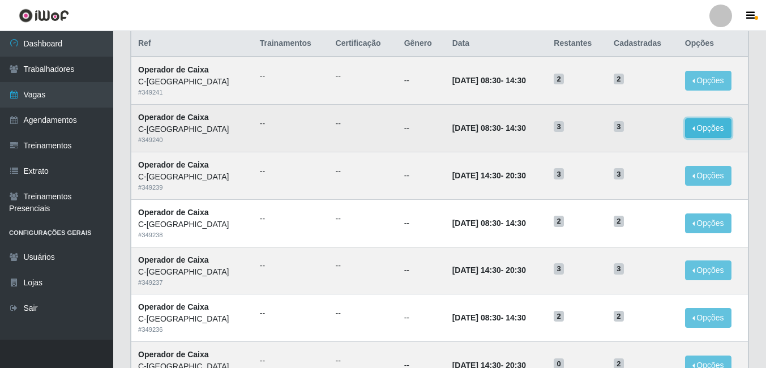
click at [703, 133] on button "Opções" at bounding box center [708, 128] width 46 height 20
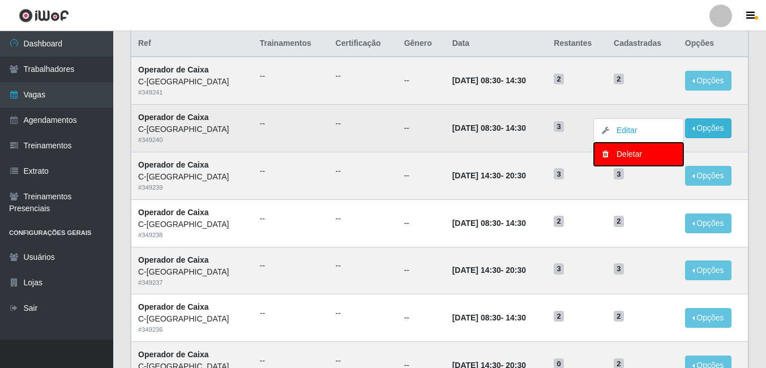
click at [632, 157] on div "Deletar" at bounding box center [638, 154] width 67 height 12
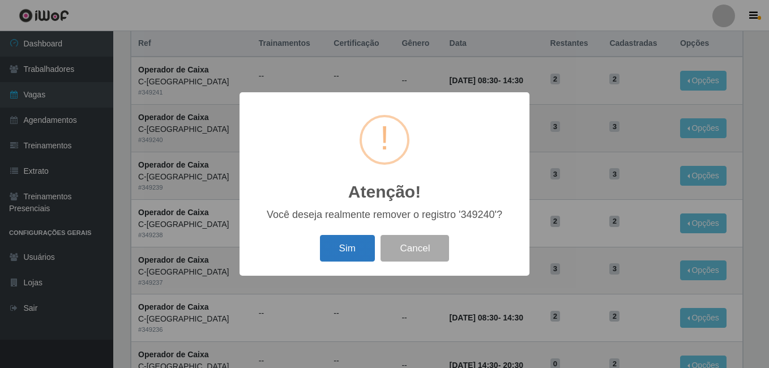
click at [362, 247] on button "Sim" at bounding box center [347, 248] width 55 height 27
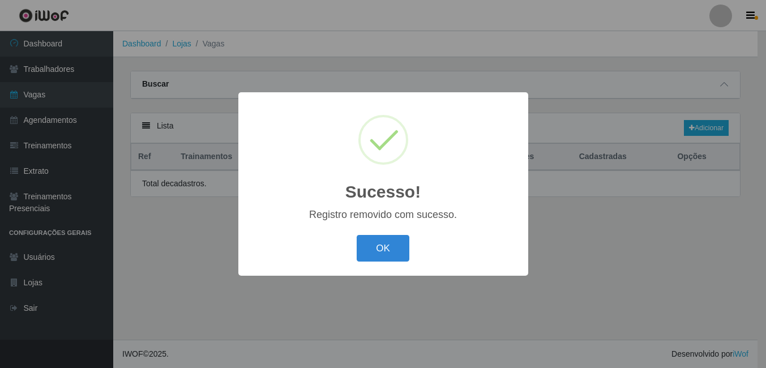
scroll to position [0, 0]
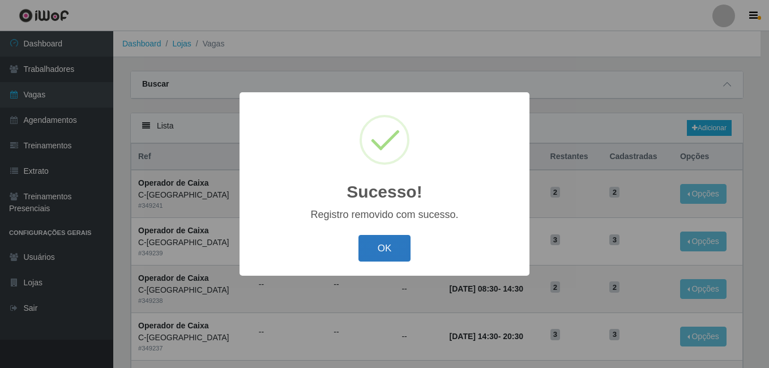
click at [374, 243] on button "OK" at bounding box center [384, 248] width 53 height 27
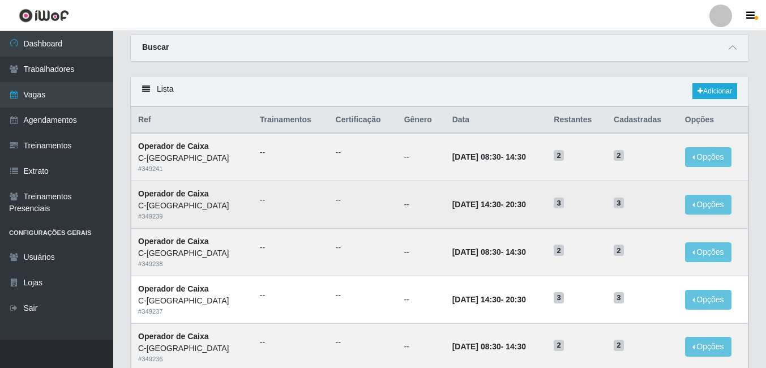
scroll to position [57, 0]
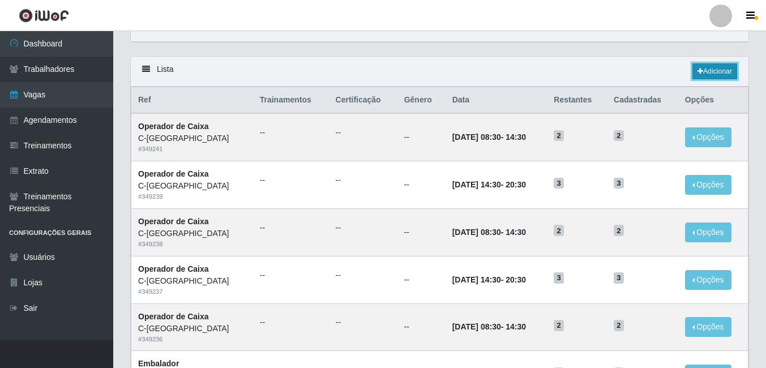
click at [710, 74] on link "Adicionar" at bounding box center [715, 71] width 45 height 16
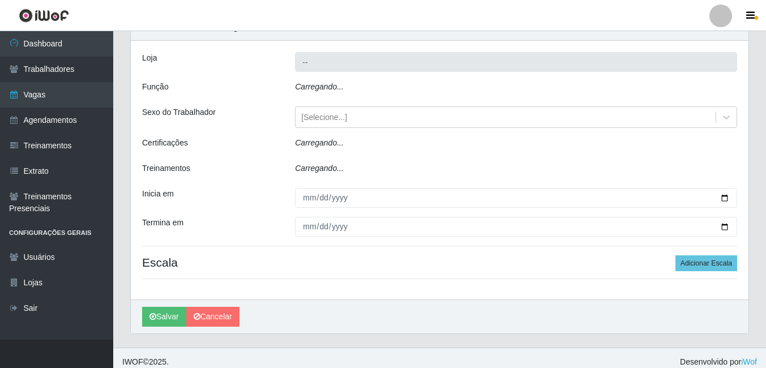
type input "C-[GEOGRAPHIC_DATA]"
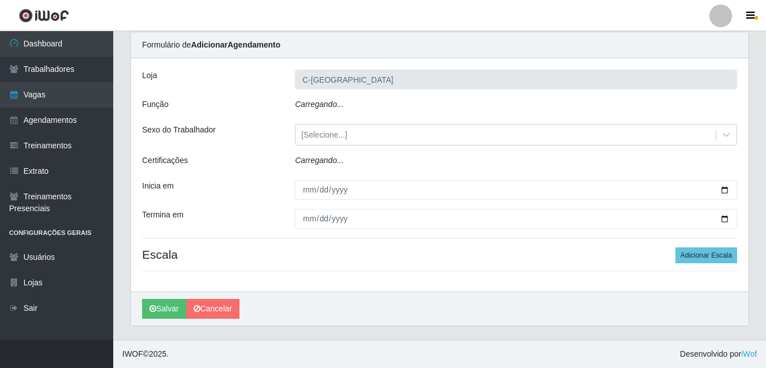
scroll to position [49, 0]
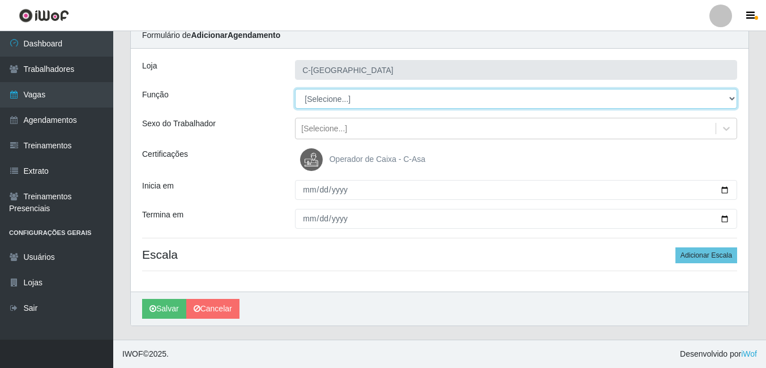
click at [336, 95] on select "[Selecione...] ASG ASG + ASG ++ Embalador Embalador + Embalador ++ Operador de …" at bounding box center [516, 99] width 442 height 20
select select "73"
click at [295, 89] on select "[Selecione...] ASG ASG + ASG ++ Embalador Embalador + Embalador ++ Operador de …" at bounding box center [516, 99] width 442 height 20
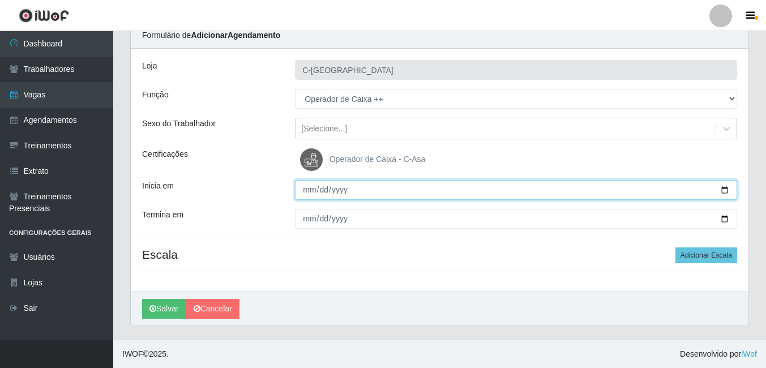
click at [314, 195] on input "Inicia em" at bounding box center [516, 190] width 442 height 20
type input "2025-10-03"
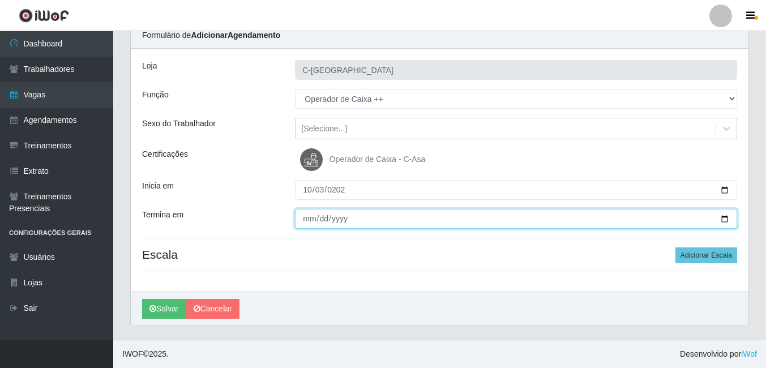
click at [306, 220] on input "Termina em" at bounding box center [516, 219] width 442 height 20
type input "2025-10-03"
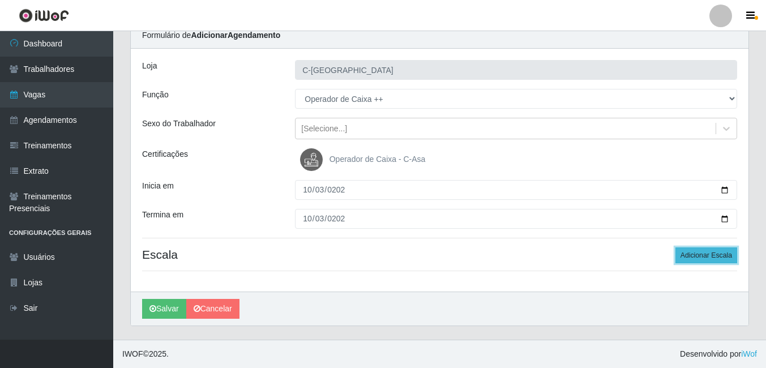
click at [704, 259] on button "Adicionar Escala" at bounding box center [707, 255] width 62 height 16
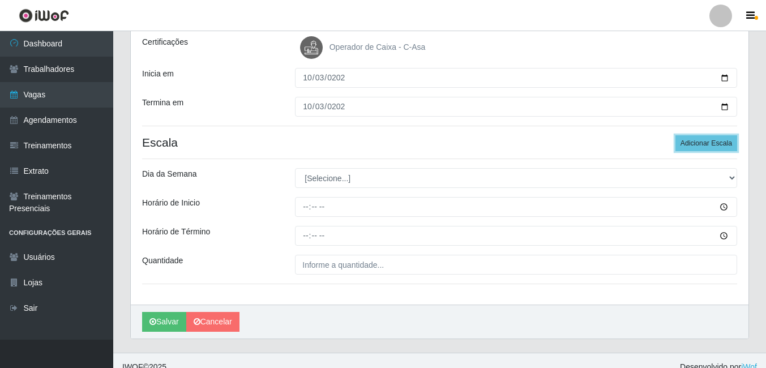
scroll to position [162, 0]
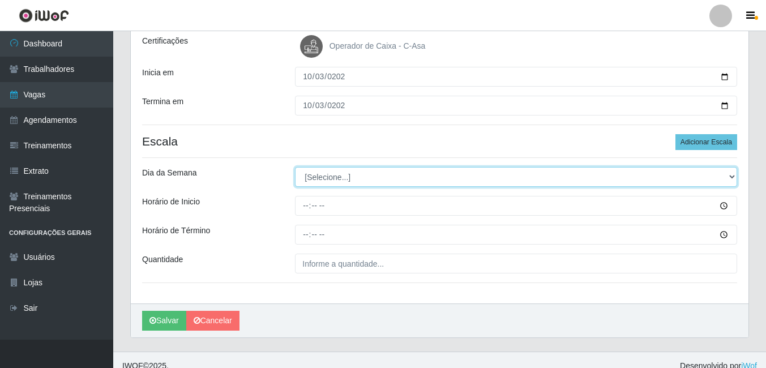
click at [320, 179] on select "[Selecione...] Segunda Terça Quarta Quinta Sexta Sábado Domingo" at bounding box center [516, 177] width 442 height 20
select select "5"
click at [295, 167] on select "[Selecione...] Segunda Terça Quarta Quinta Sexta Sábado Domingo" at bounding box center [516, 177] width 442 height 20
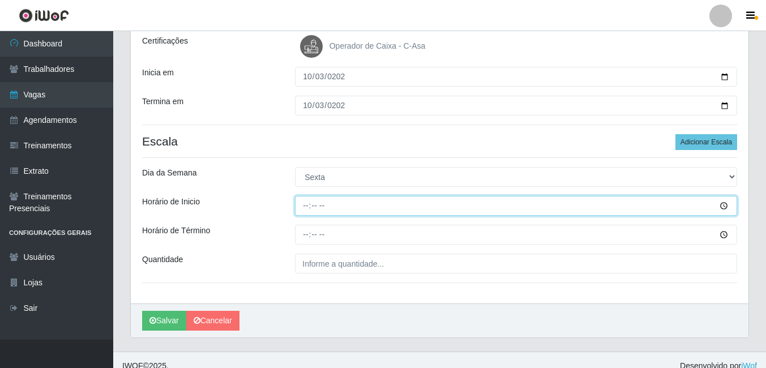
click at [307, 209] on input "Horário de Inicio" at bounding box center [516, 206] width 442 height 20
type input "08:30"
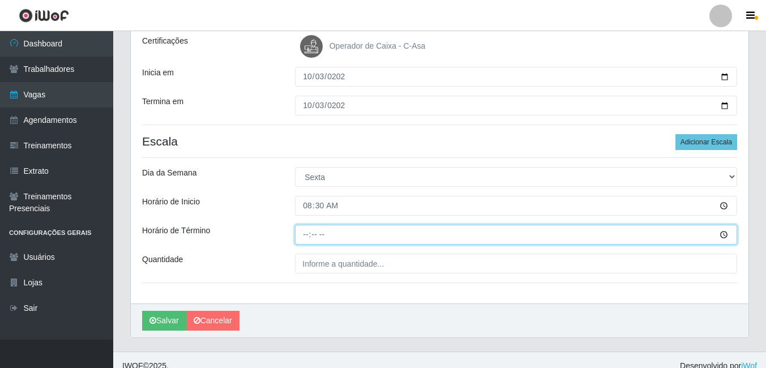
click at [309, 229] on input "Horário de Término" at bounding box center [516, 235] width 442 height 20
type input "14:30"
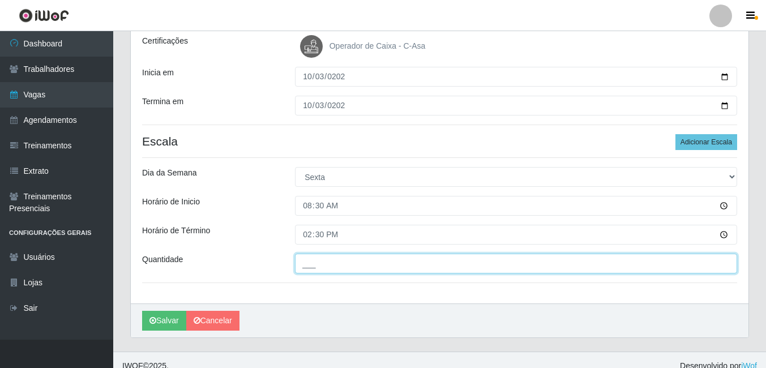
click at [321, 266] on input "___" at bounding box center [516, 264] width 442 height 20
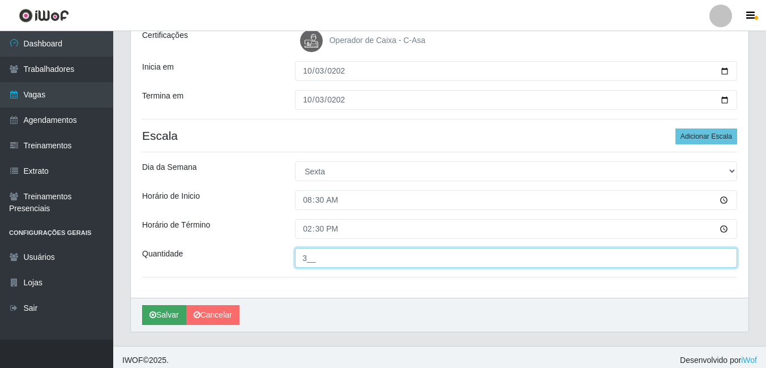
scroll to position [170, 0]
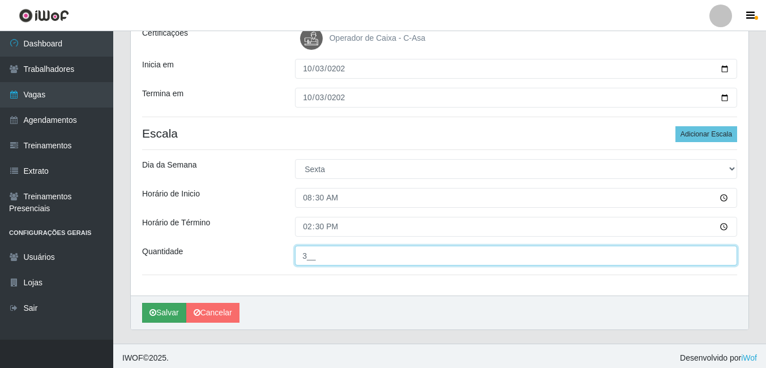
type input "3__"
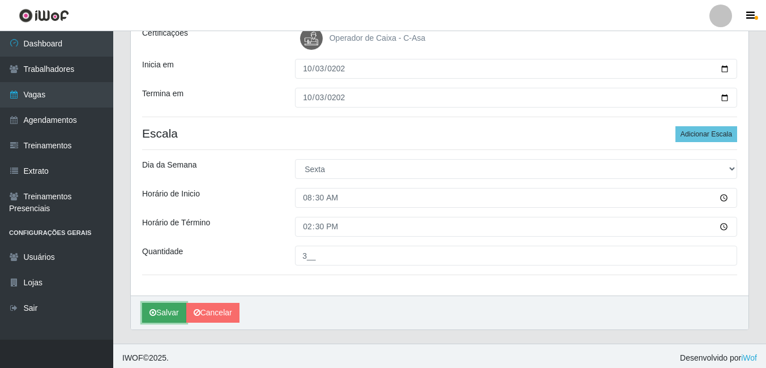
click at [171, 313] on button "Salvar" at bounding box center [164, 313] width 44 height 20
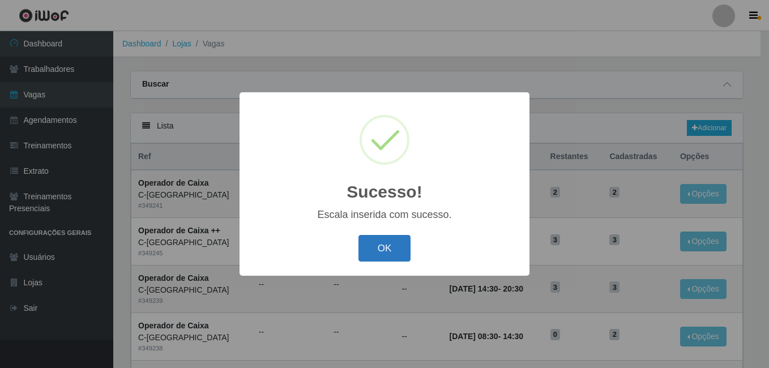
click at [390, 244] on button "OK" at bounding box center [384, 248] width 53 height 27
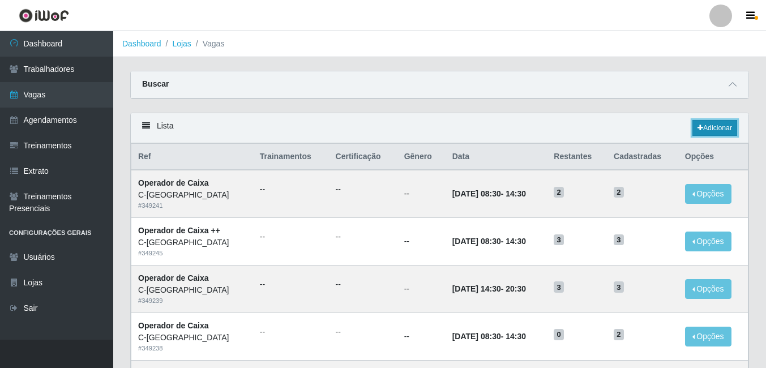
click at [720, 127] on link "Adicionar" at bounding box center [715, 128] width 45 height 16
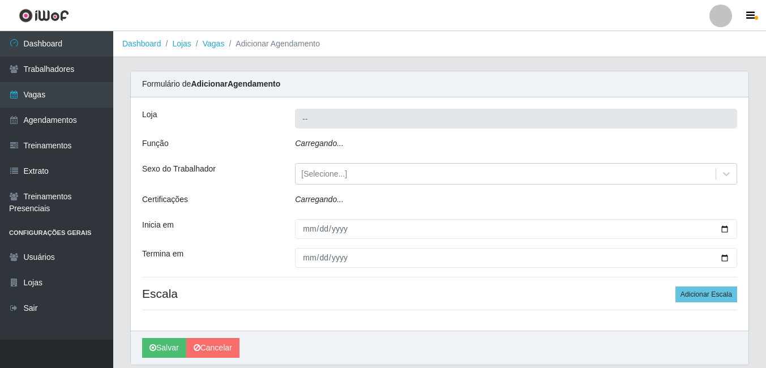
type input "C-[GEOGRAPHIC_DATA]"
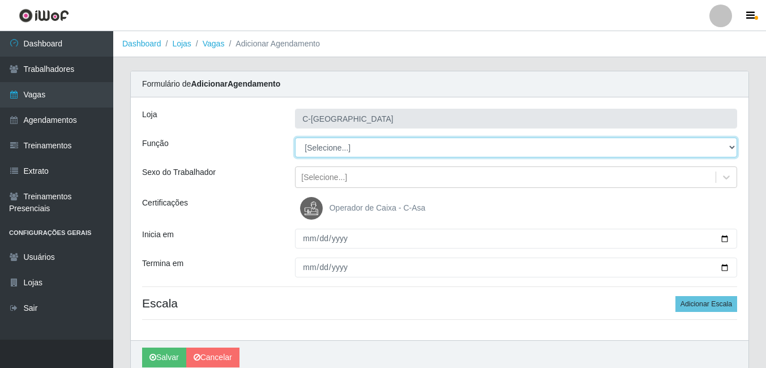
click at [328, 147] on select "[Selecione...] ASG ASG + ASG ++ Embalador Embalador + Embalador ++ Operador de …" at bounding box center [516, 148] width 442 height 20
select select "72"
click at [295, 138] on select "[Selecione...] ASG ASG + ASG ++ Embalador Embalador + Embalador ++ Operador de …" at bounding box center [516, 148] width 442 height 20
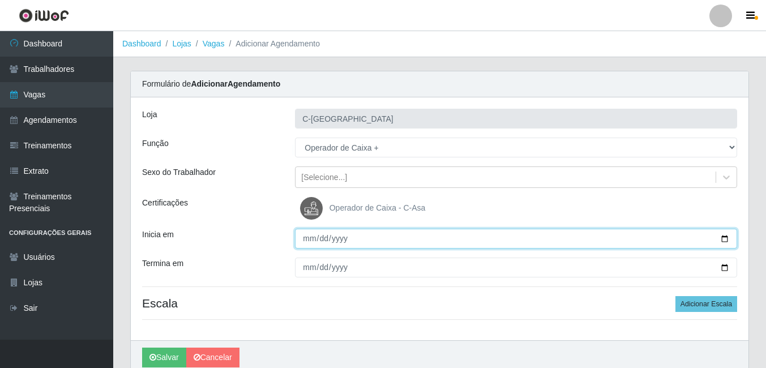
click at [305, 239] on input "Inicia em" at bounding box center [516, 239] width 442 height 20
type input "2025-10-05"
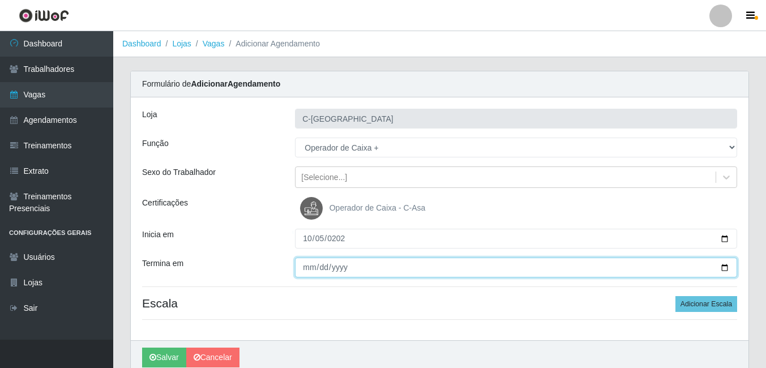
click at [307, 264] on input "Termina em" at bounding box center [516, 268] width 442 height 20
type input "10205-02-05"
type input "2025-10-05"
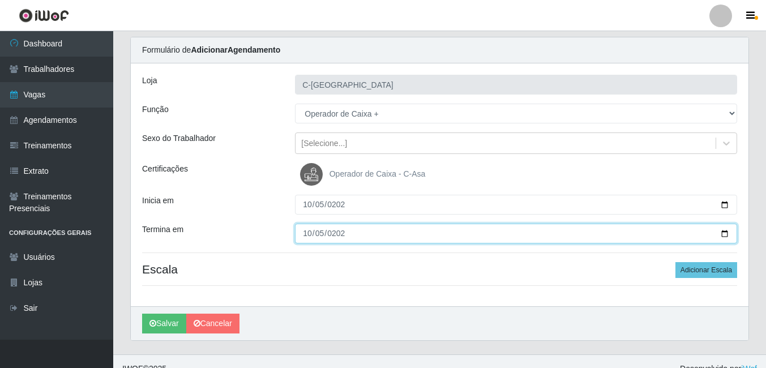
scroll to position [49, 0]
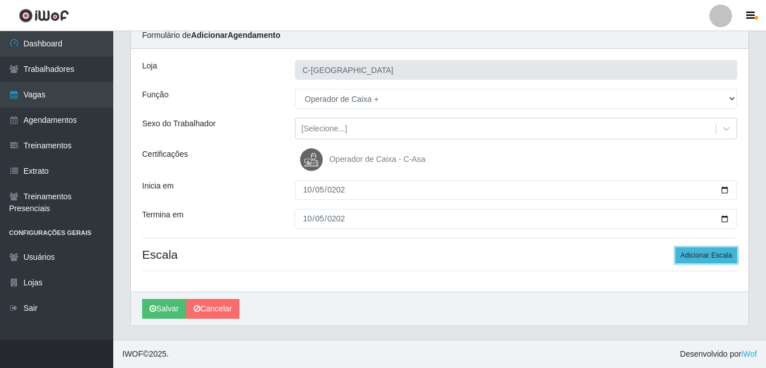
click at [684, 253] on button "Adicionar Escala" at bounding box center [707, 255] width 62 height 16
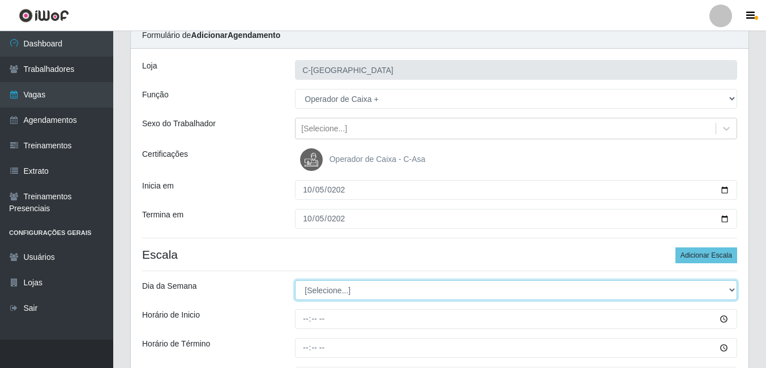
click at [334, 284] on select "[Selecione...] Segunda Terça Quarta Quinta Sexta Sábado Domingo" at bounding box center [516, 290] width 442 height 20
select select "0"
click at [295, 280] on select "[Selecione...] Segunda Terça Quarta Quinta Sexta Sábado Domingo" at bounding box center [516, 290] width 442 height 20
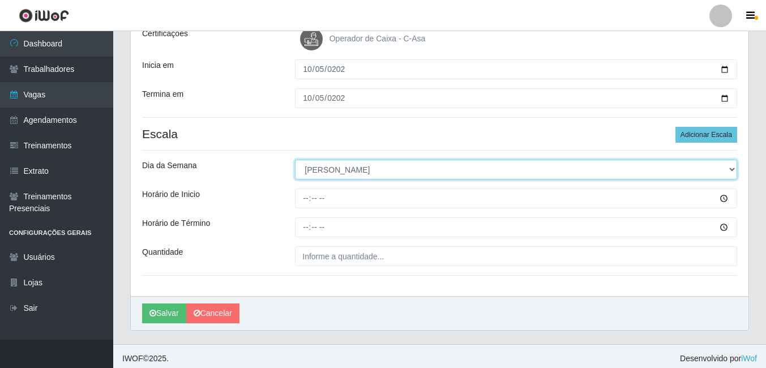
scroll to position [170, 0]
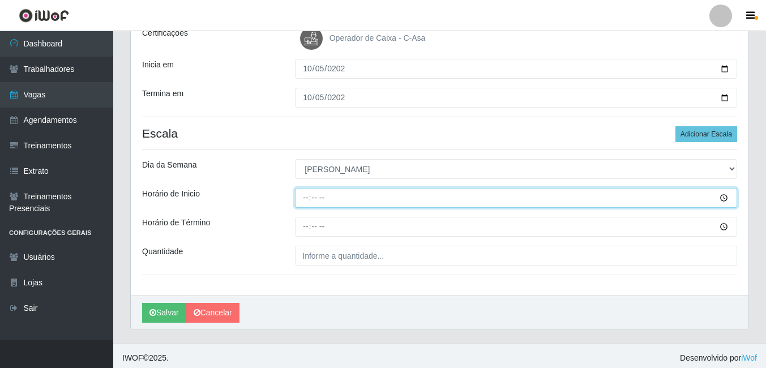
click at [307, 199] on input "Horário de Inicio" at bounding box center [516, 198] width 442 height 20
type input "07:30"
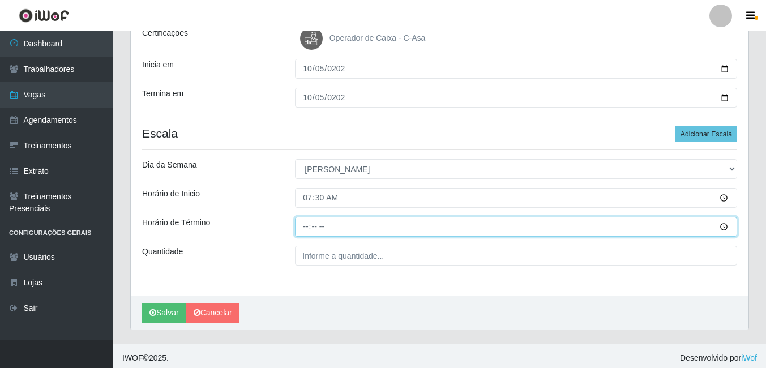
click at [306, 229] on input "Horário de Término" at bounding box center [516, 227] width 442 height 20
type input "13:30"
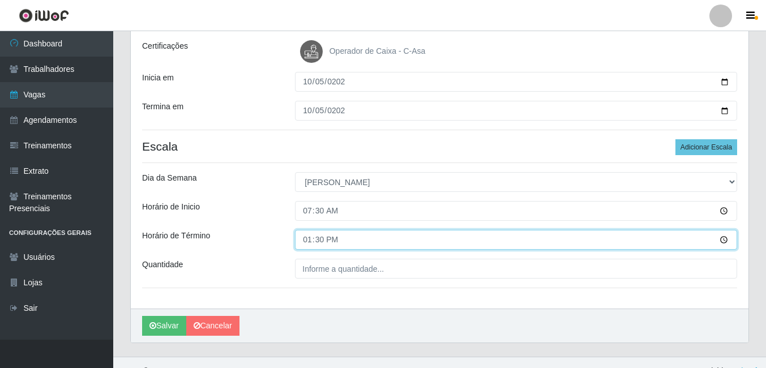
scroll to position [174, 0]
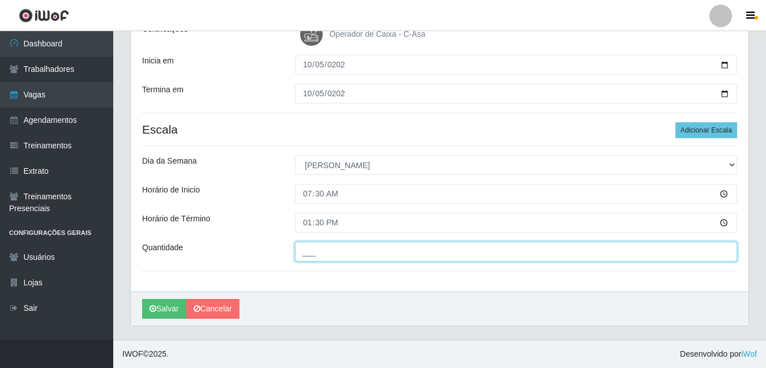
click at [323, 254] on input "___" at bounding box center [516, 252] width 442 height 20
type input "3__"
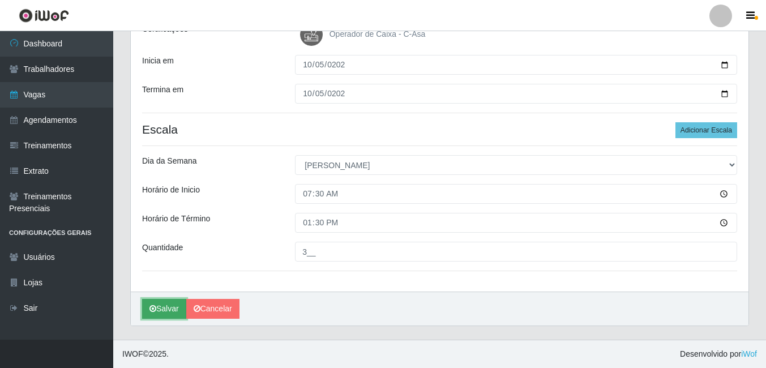
click at [170, 310] on button "Salvar" at bounding box center [164, 309] width 44 height 20
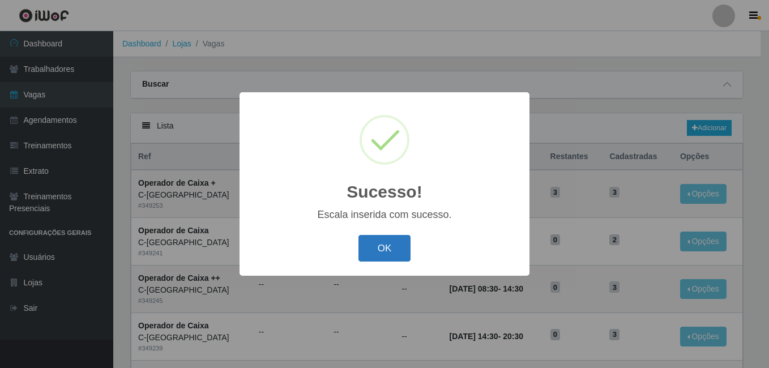
click at [378, 250] on button "OK" at bounding box center [384, 248] width 53 height 27
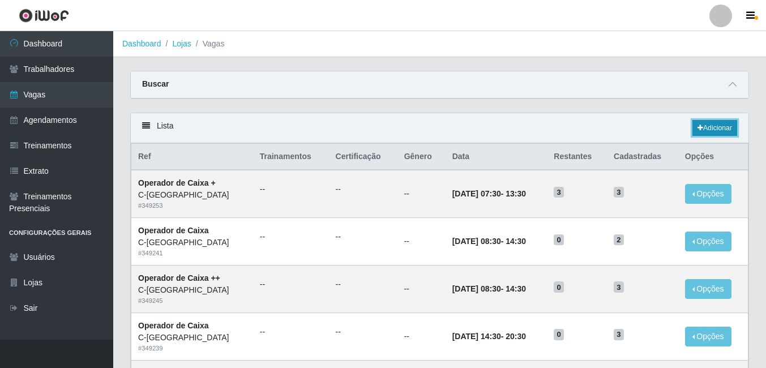
click at [715, 130] on link "Adicionar" at bounding box center [715, 128] width 45 height 16
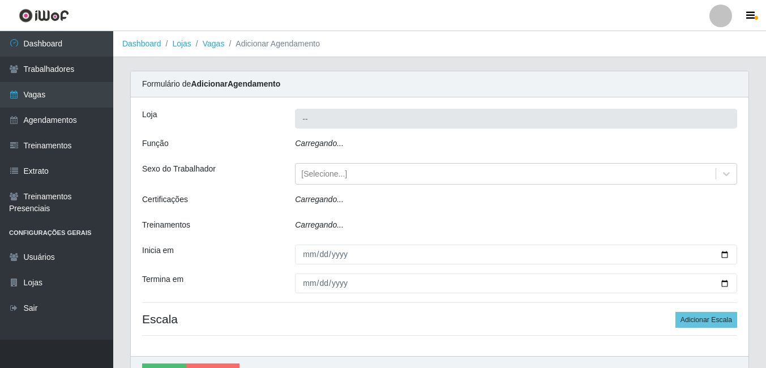
type input "C-[GEOGRAPHIC_DATA]"
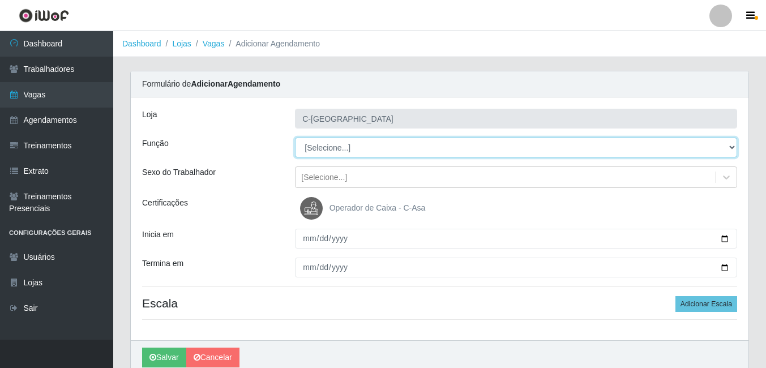
click at [325, 153] on select "[Selecione...] ASG ASG + ASG ++ Embalador Embalador + Embalador ++ Operador de …" at bounding box center [516, 148] width 442 height 20
select select "22"
click at [295, 138] on select "[Selecione...] ASG ASG + ASG ++ Embalador Embalador + Embalador ++ Operador de …" at bounding box center [516, 148] width 442 height 20
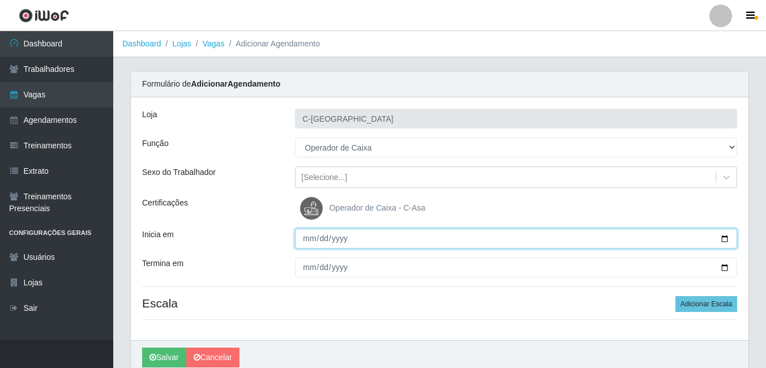
click at [307, 244] on input "Inicia em" at bounding box center [516, 239] width 442 height 20
type input "2025-10-06"
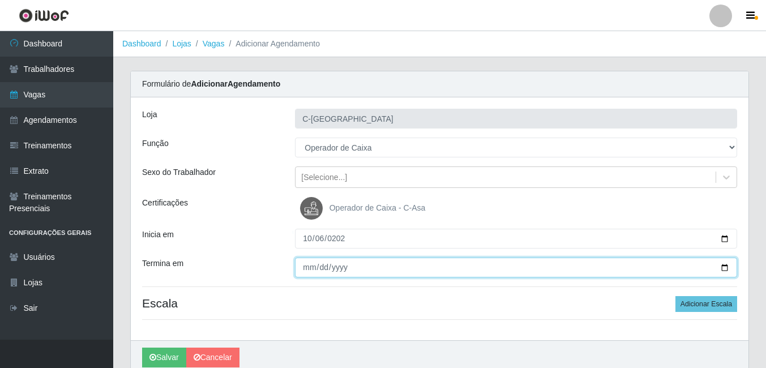
click at [309, 267] on input "Termina em" at bounding box center [516, 268] width 442 height 20
type input "2025-10-11"
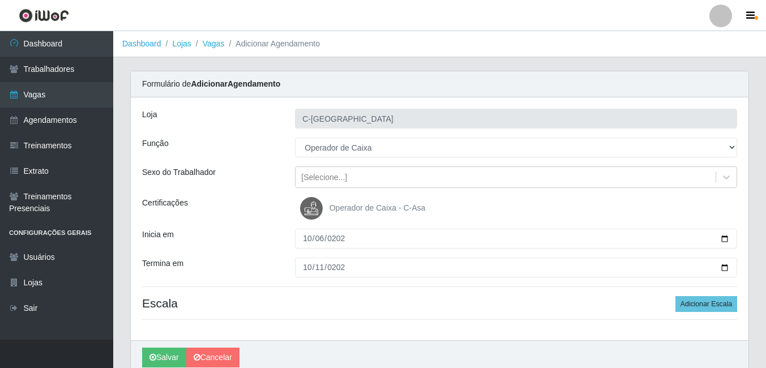
click at [425, 298] on h4 "Escala Adicionar Escala" at bounding box center [439, 303] width 595 height 14
click at [694, 307] on button "Adicionar Escala" at bounding box center [707, 304] width 62 height 16
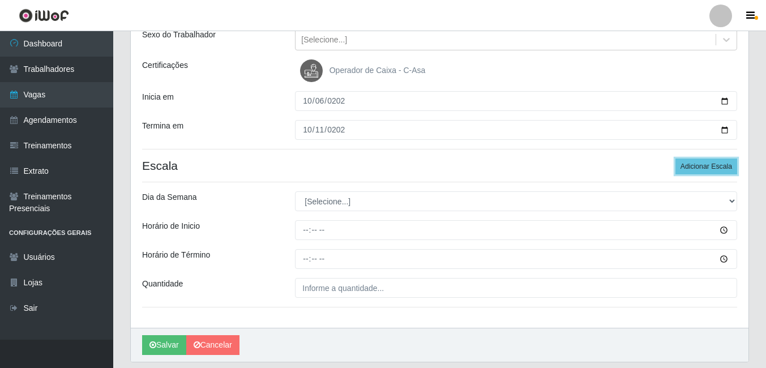
scroll to position [170, 0]
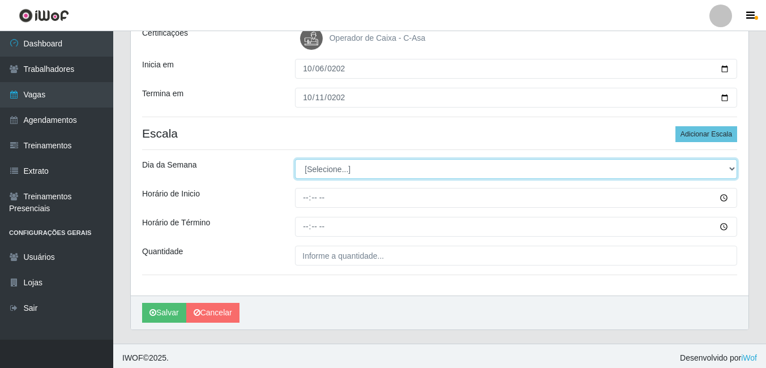
click at [362, 168] on select "[Selecione...] Segunda Terça Quarta Quinta Sexta Sábado Domingo" at bounding box center [516, 169] width 442 height 20
select select "1"
click at [295, 159] on select "[Selecione...] Segunda Terça Quarta Quinta Sexta Sábado Domingo" at bounding box center [516, 169] width 442 height 20
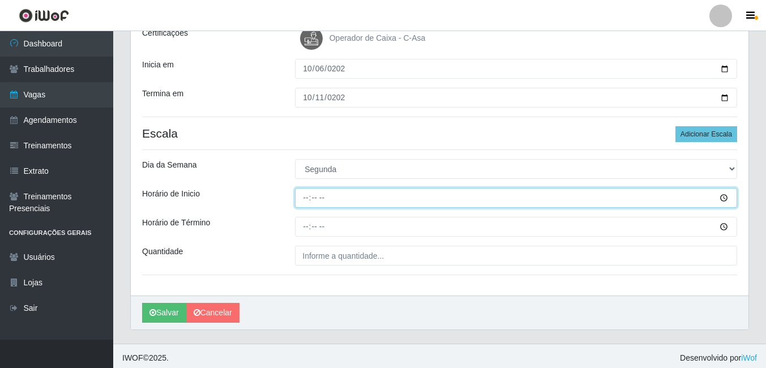
click at [305, 197] on input "Horário de Inicio" at bounding box center [516, 198] width 442 height 20
type input "08:30"
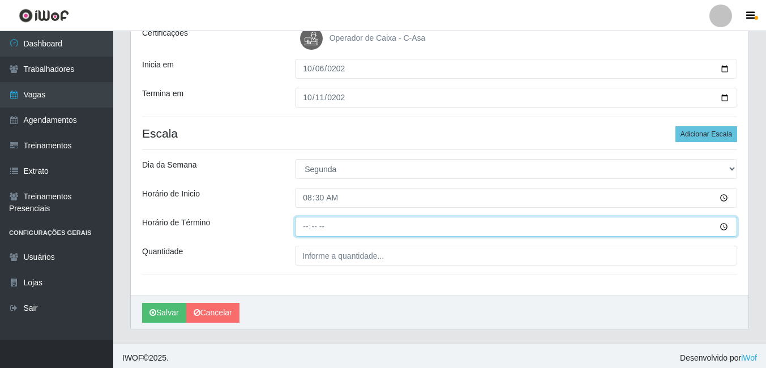
click at [308, 222] on input "Horário de Término" at bounding box center [516, 227] width 442 height 20
type input "14:30"
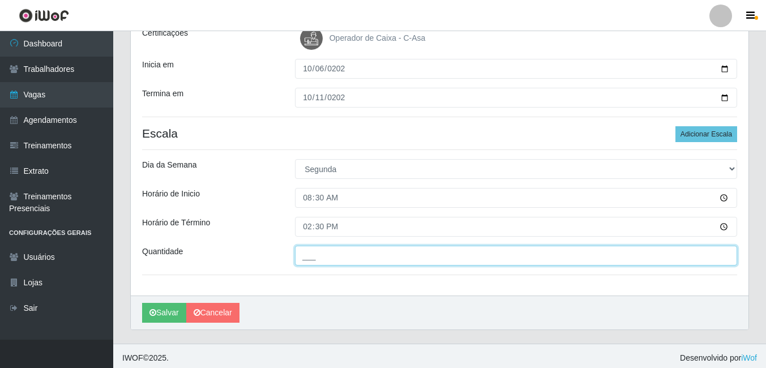
click at [326, 259] on input "___" at bounding box center [516, 256] width 442 height 20
type input "1__"
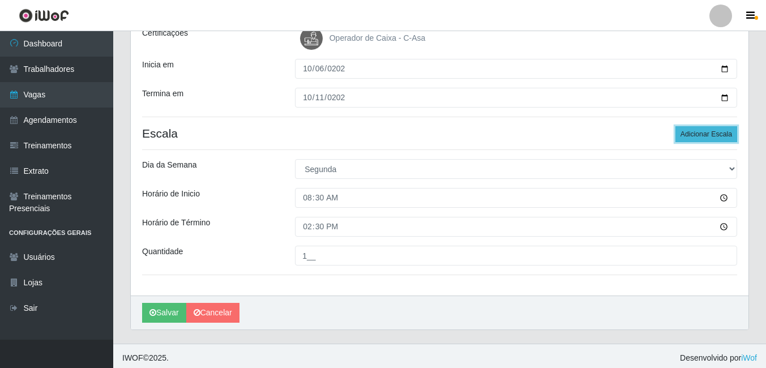
click at [684, 136] on button "Adicionar Escala" at bounding box center [707, 134] width 62 height 16
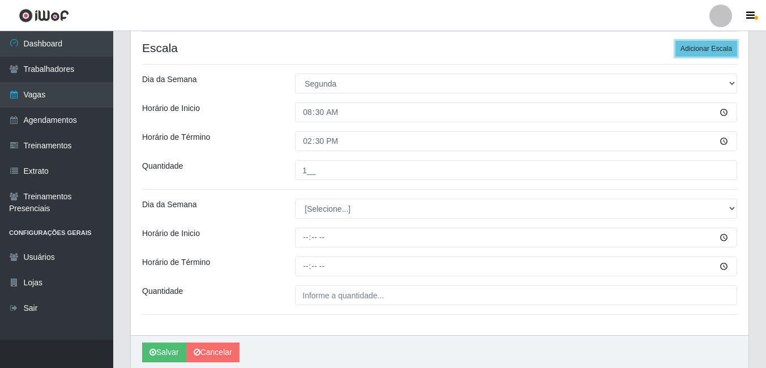
scroll to position [283, 0]
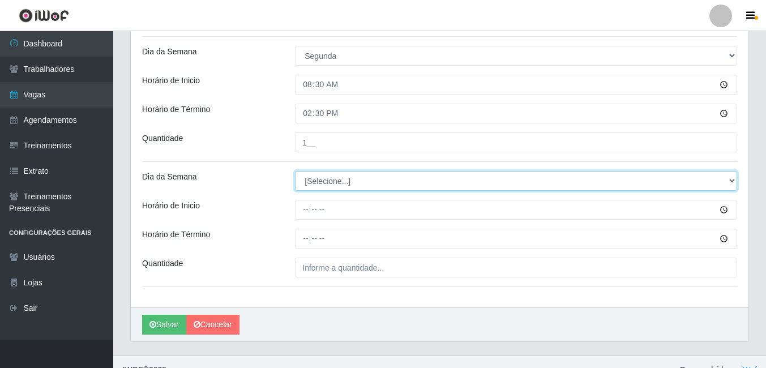
click at [327, 180] on select "[Selecione...] Segunda Terça Quarta Quinta Sexta Sábado Domingo" at bounding box center [516, 181] width 442 height 20
select select "1"
click at [295, 171] on select "[Selecione...] Segunda Terça Quarta Quinta Sexta Sábado Domingo" at bounding box center [516, 181] width 442 height 20
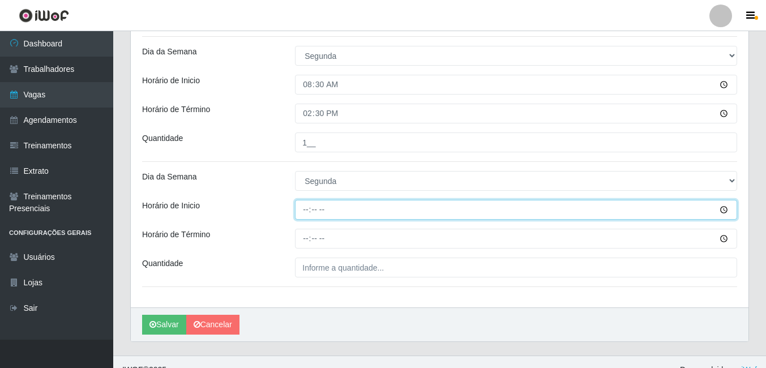
click at [311, 207] on input "Horário de Inicio" at bounding box center [516, 210] width 442 height 20
type input "14:20"
type input "14:00"
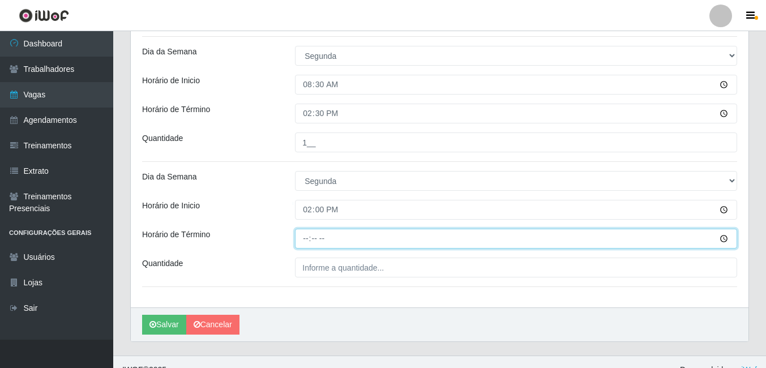
click at [310, 239] on input "Horário de Término" at bounding box center [516, 239] width 442 height 20
type input "20:00"
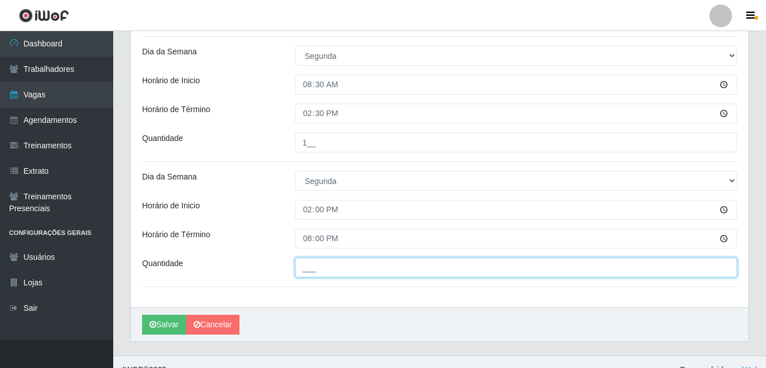
click at [316, 262] on input "___" at bounding box center [516, 268] width 442 height 20
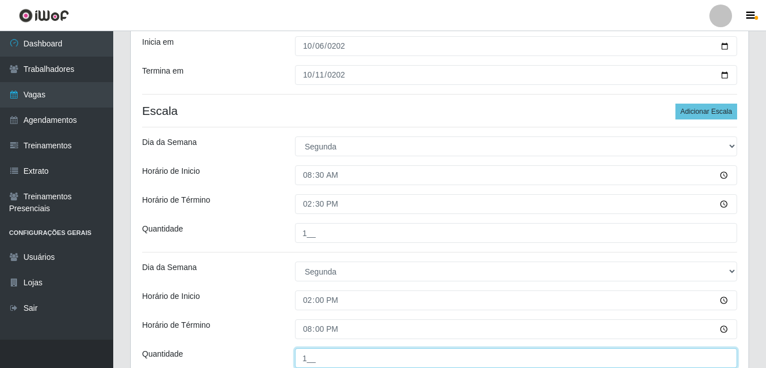
scroll to position [170, 0]
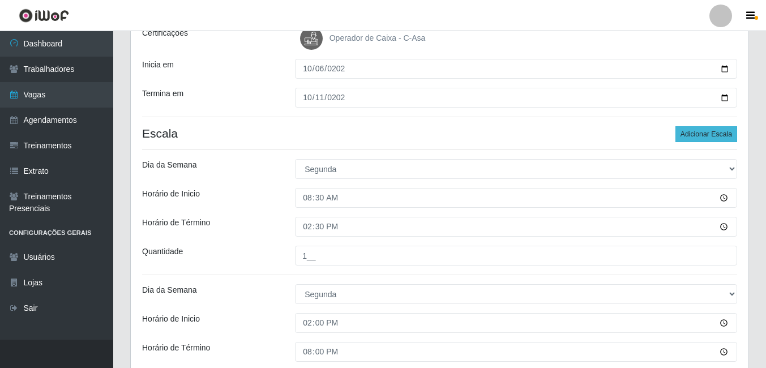
type input "1__"
click at [689, 137] on button "Adicionar Escala" at bounding box center [707, 134] width 62 height 16
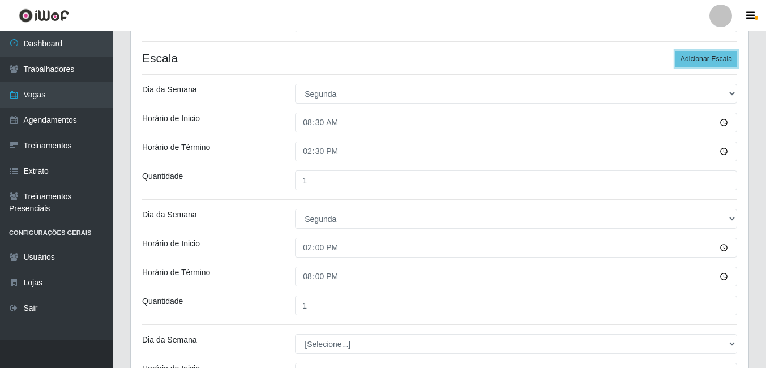
scroll to position [396, 0]
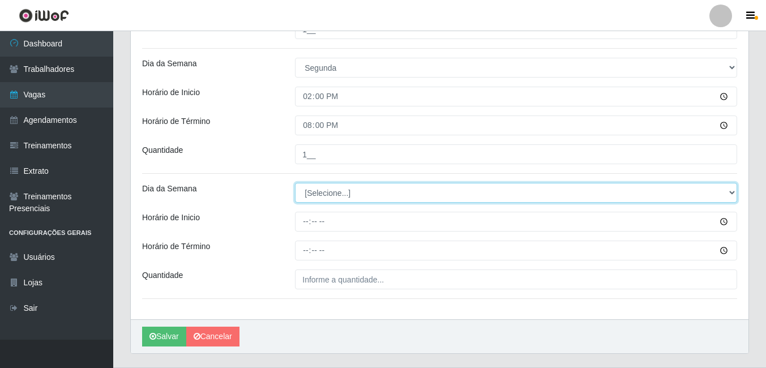
click at [332, 197] on select "[Selecione...] Segunda Terça Quarta Quinta Sexta Sábado Domingo" at bounding box center [516, 193] width 442 height 20
select select "2"
click at [295, 183] on select "[Selecione...] Segunda Terça Quarta Quinta Sexta Sábado Domingo" at bounding box center [516, 193] width 442 height 20
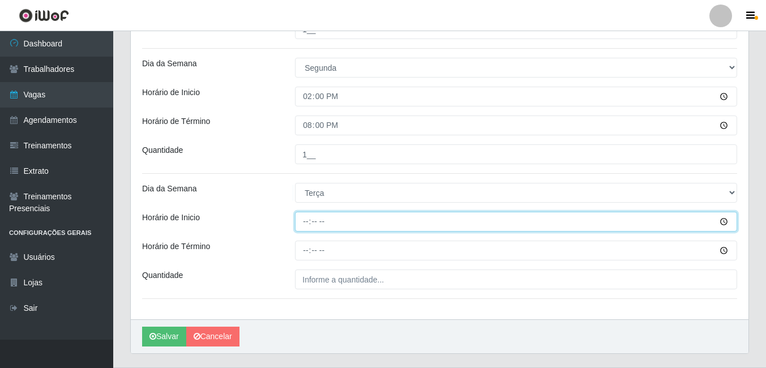
click at [312, 222] on input "Horário de Inicio" at bounding box center [516, 222] width 442 height 20
click at [309, 222] on input "Horário de Inicio" at bounding box center [516, 222] width 442 height 20
type input "08:30"
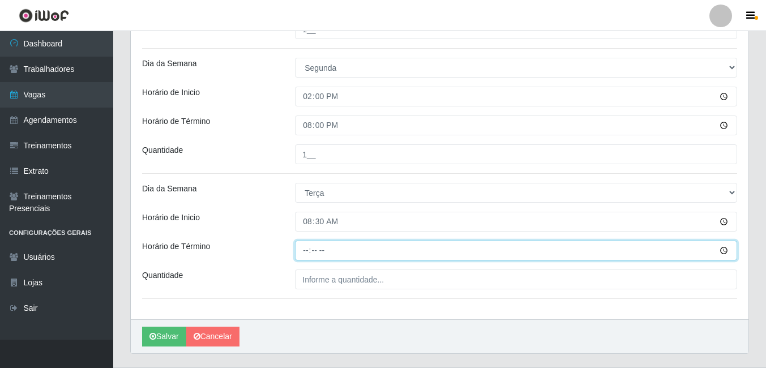
click at [306, 246] on input "Horário de Término" at bounding box center [516, 251] width 442 height 20
type input "14:30"
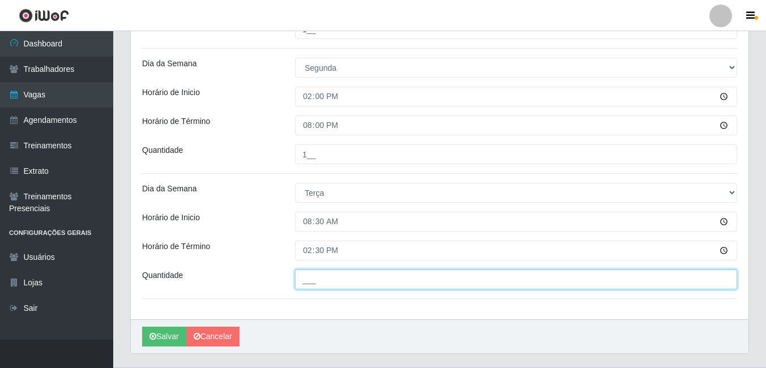
click at [308, 284] on input "___" at bounding box center [516, 280] width 442 height 20
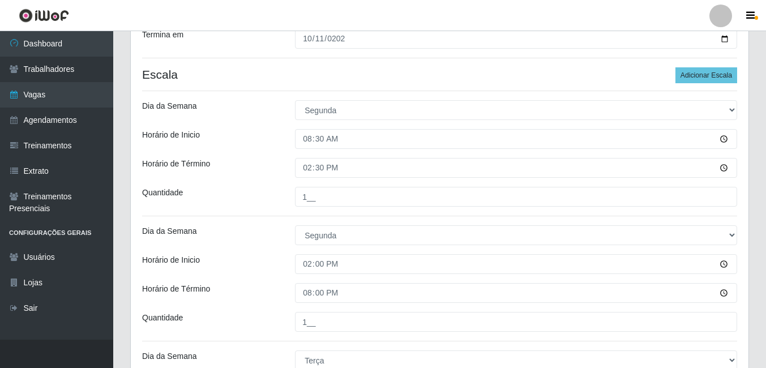
scroll to position [227, 0]
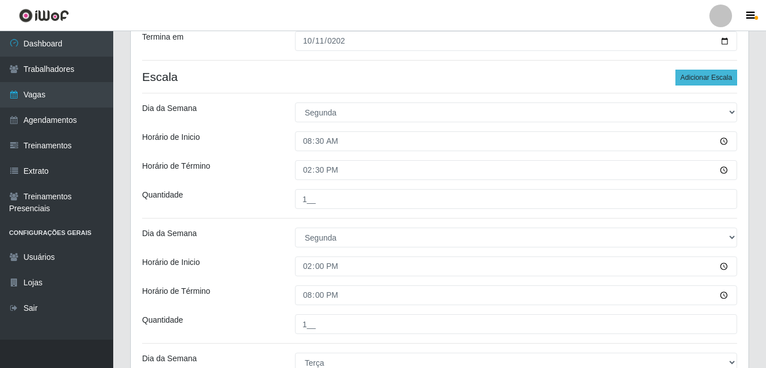
type input "1__"
click at [699, 75] on button "Adicionar Escala" at bounding box center [707, 78] width 62 height 16
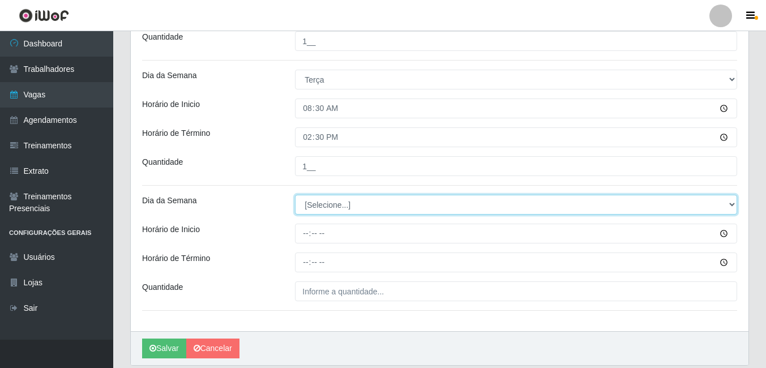
click at [331, 211] on select "[Selecione...] Segunda Terça Quarta Quinta Sexta Sábado Domingo" at bounding box center [516, 205] width 442 height 20
select select "2"
click at [295, 195] on select "[Selecione...] Segunda Terça Quarta Quinta Sexta Sábado Domingo" at bounding box center [516, 205] width 442 height 20
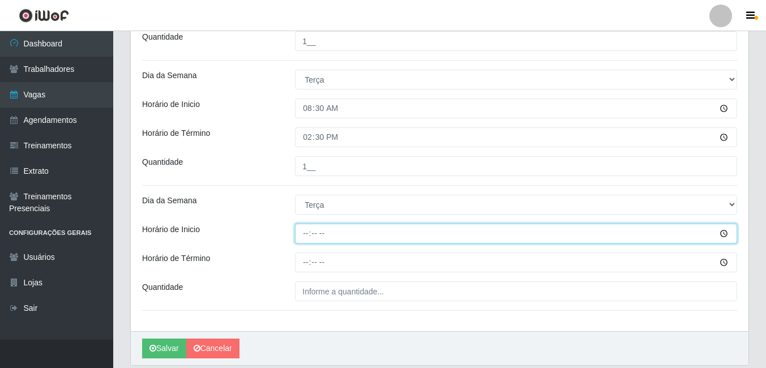
click at [302, 232] on input "Horário de Inicio" at bounding box center [516, 234] width 442 height 20
type input "14:00"
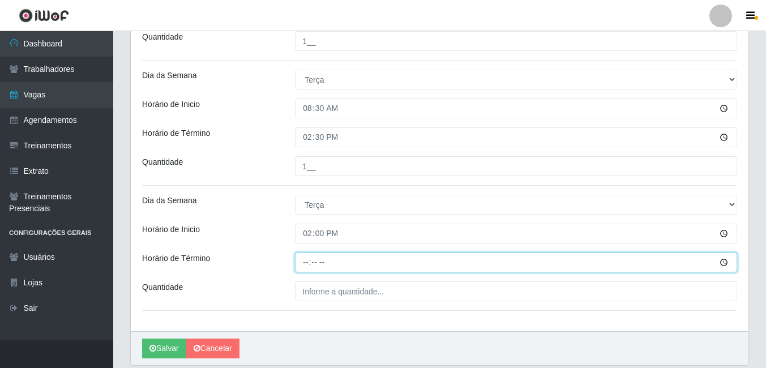
click at [304, 262] on input "Horário de Término" at bounding box center [516, 263] width 442 height 20
type input "20:00"
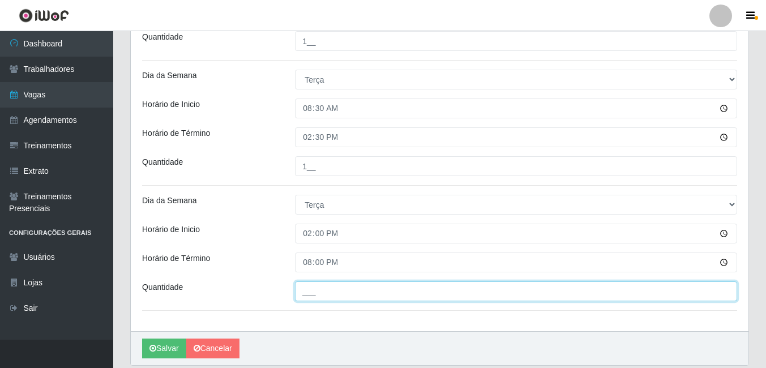
click at [313, 288] on input "___" at bounding box center [516, 291] width 442 height 20
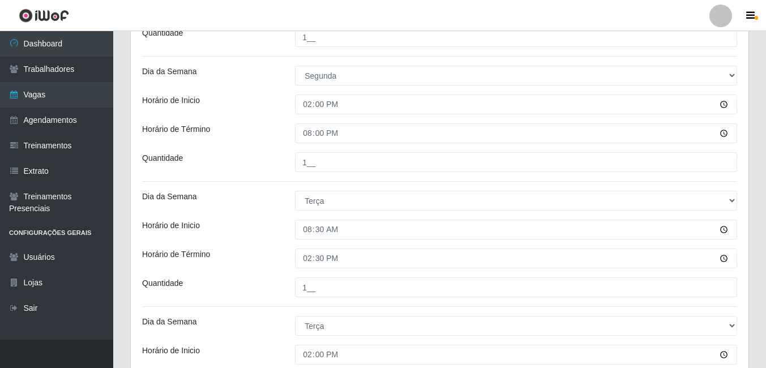
scroll to position [227, 0]
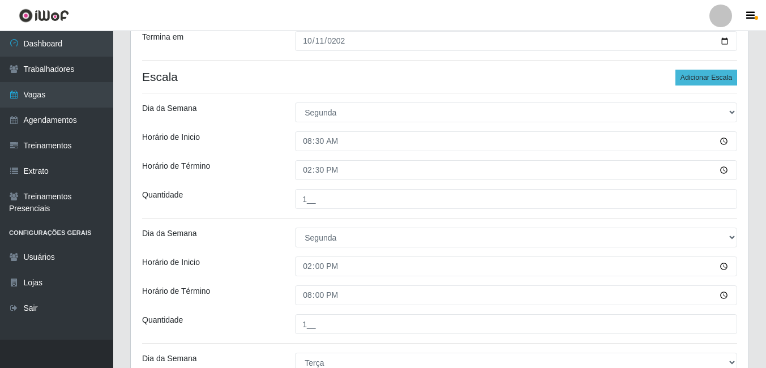
type input "1__"
click at [703, 76] on button "Adicionar Escala" at bounding box center [707, 78] width 62 height 16
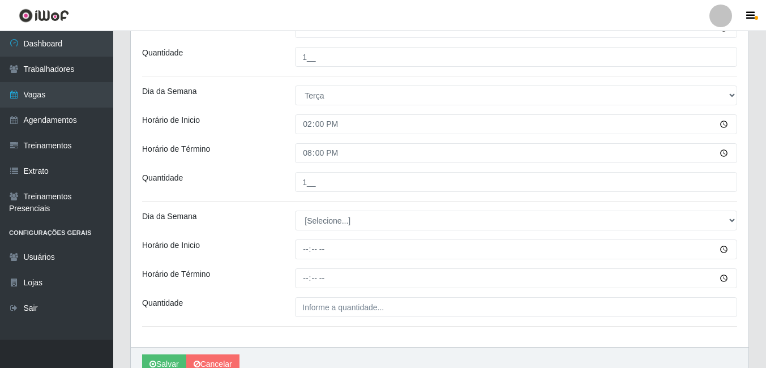
scroll to position [623, 0]
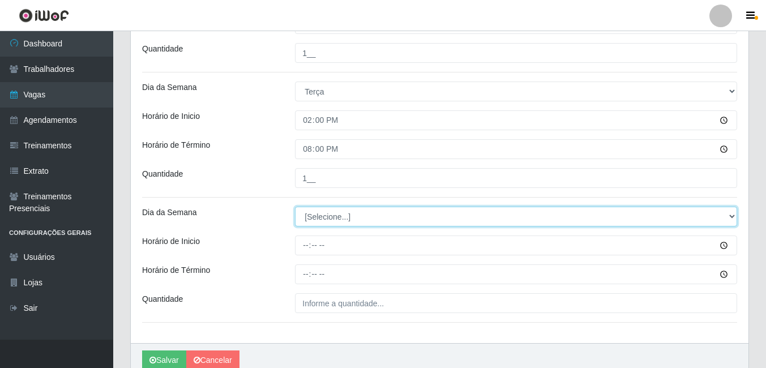
click at [338, 210] on select "[Selecione...] Segunda Terça Quarta Quinta Sexta Sábado Domingo" at bounding box center [516, 217] width 442 height 20
select select "3"
click at [295, 207] on select "[Selecione...] Segunda Terça Quarta Quinta Sexta Sábado Domingo" at bounding box center [516, 217] width 442 height 20
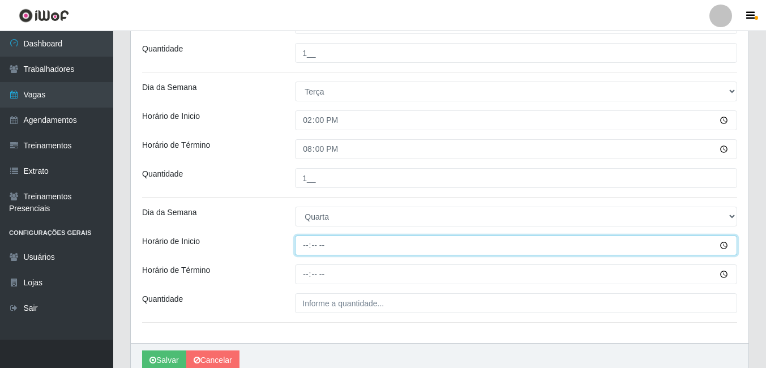
click at [307, 245] on input "Horário de Inicio" at bounding box center [516, 246] width 442 height 20
type input "08:30"
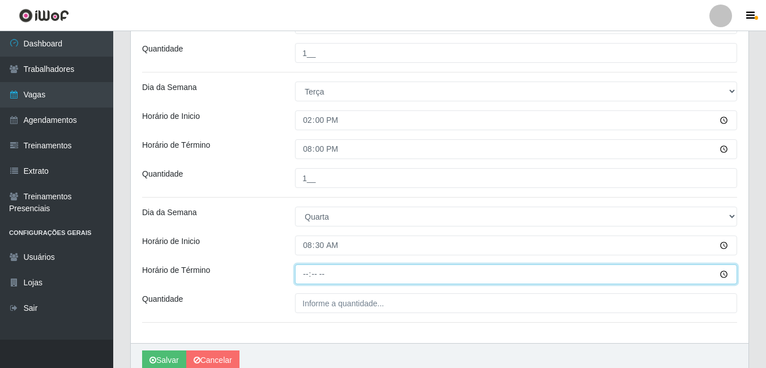
click at [304, 276] on input "Horário de Término" at bounding box center [516, 274] width 442 height 20
type input "14:30"
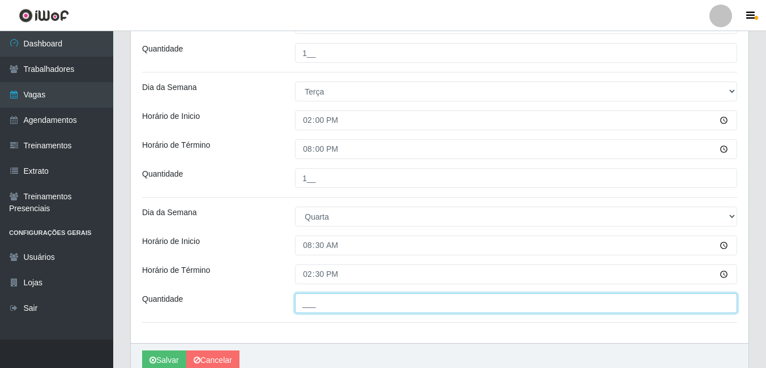
click at [383, 305] on input "___" at bounding box center [516, 303] width 442 height 20
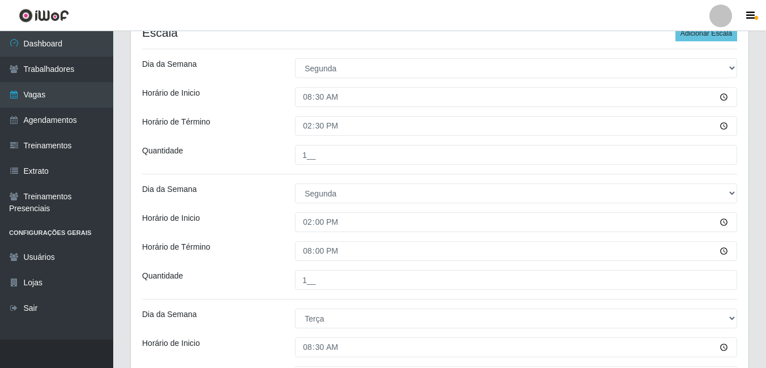
scroll to position [170, 0]
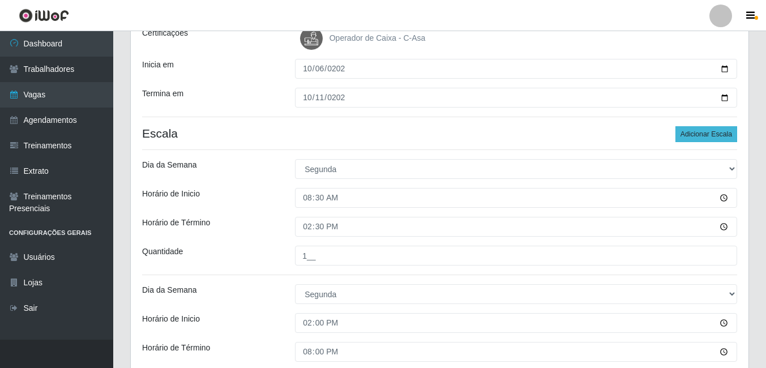
type input "1__"
click at [708, 128] on button "Adicionar Escala" at bounding box center [707, 134] width 62 height 16
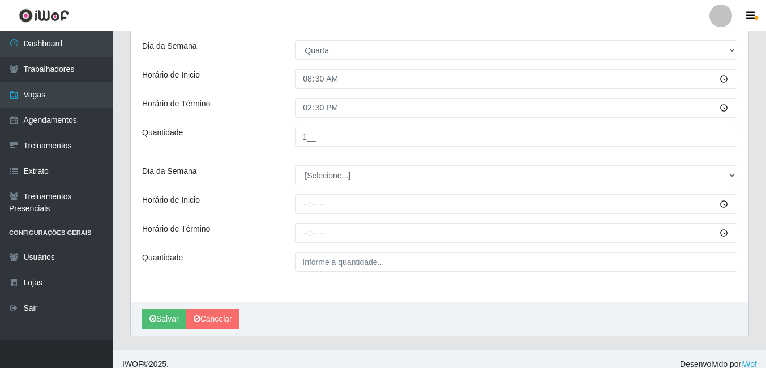
scroll to position [793, 0]
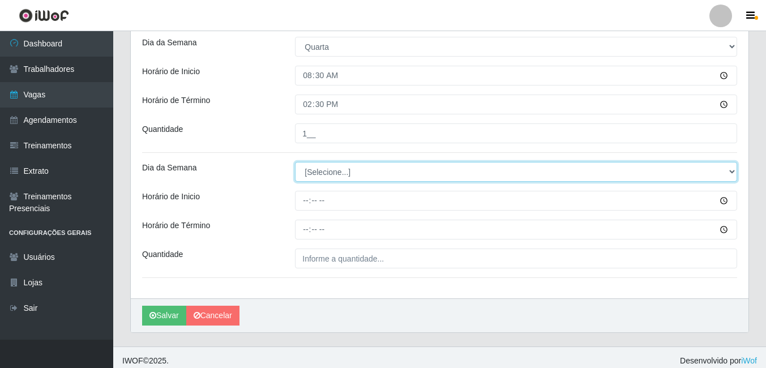
click at [329, 168] on select "[Selecione...] Segunda Terça Quarta Quinta Sexta Sábado Domingo" at bounding box center [516, 172] width 442 height 20
select select "3"
click at [295, 162] on select "[Selecione...] Segunda Terça Quarta Quinta Sexta Sábado Domingo" at bounding box center [516, 172] width 442 height 20
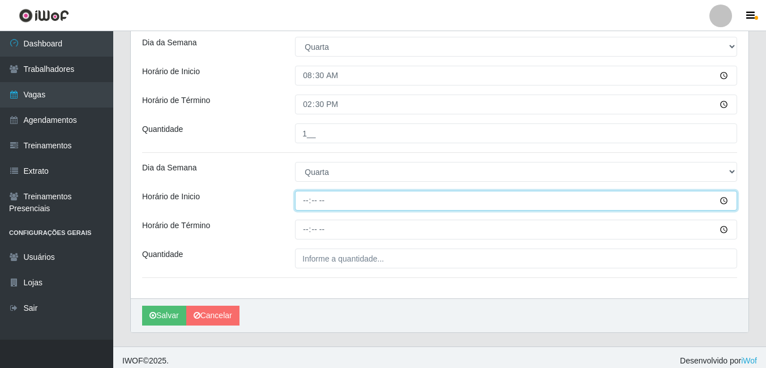
click at [306, 205] on input "Horário de Inicio" at bounding box center [516, 201] width 442 height 20
type input "14:00"
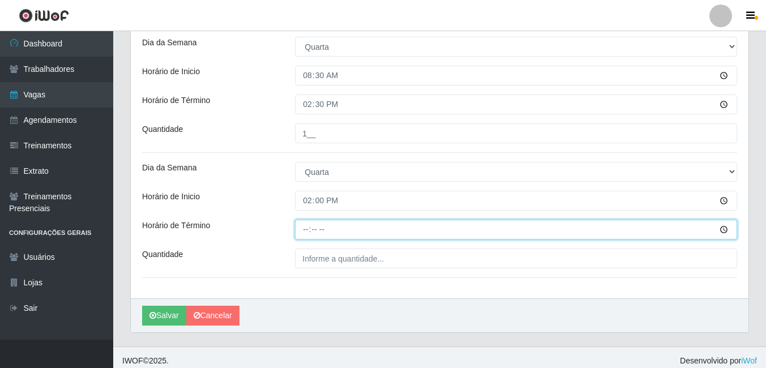
click at [304, 234] on input "Horário de Término" at bounding box center [516, 230] width 442 height 20
type input "20:00"
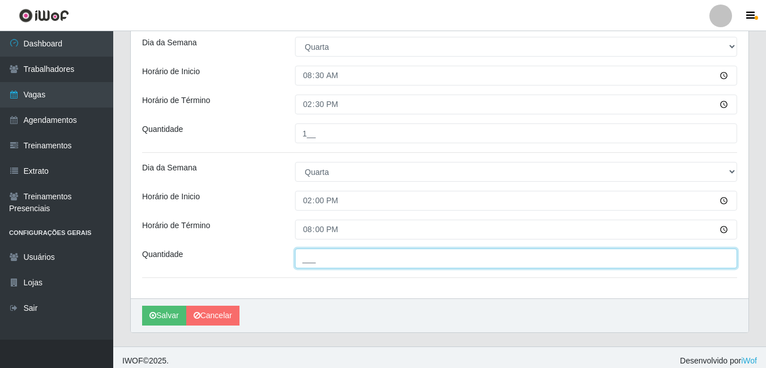
click at [323, 258] on input "___" at bounding box center [516, 259] width 442 height 20
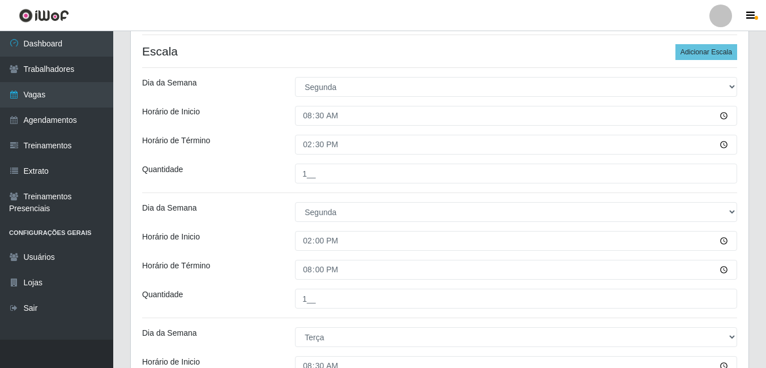
scroll to position [170, 0]
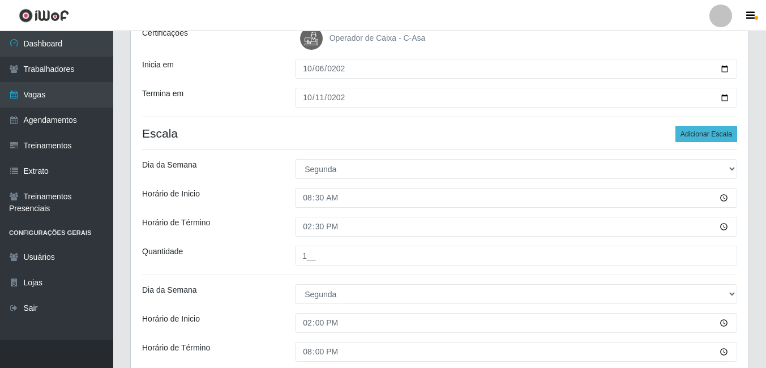
type input "1__"
click at [706, 136] on button "Adicionar Escala" at bounding box center [707, 134] width 62 height 16
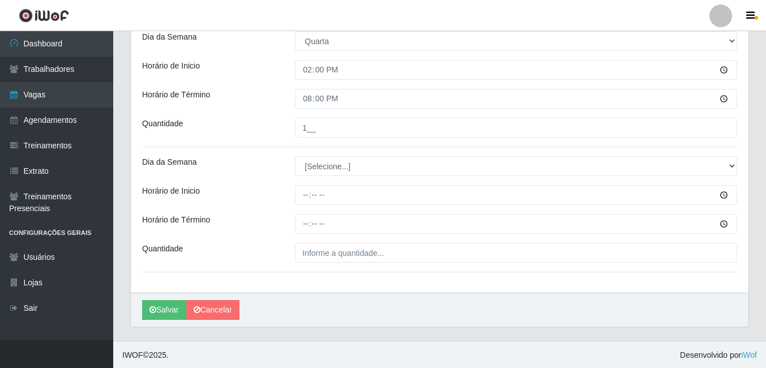
scroll to position [925, 0]
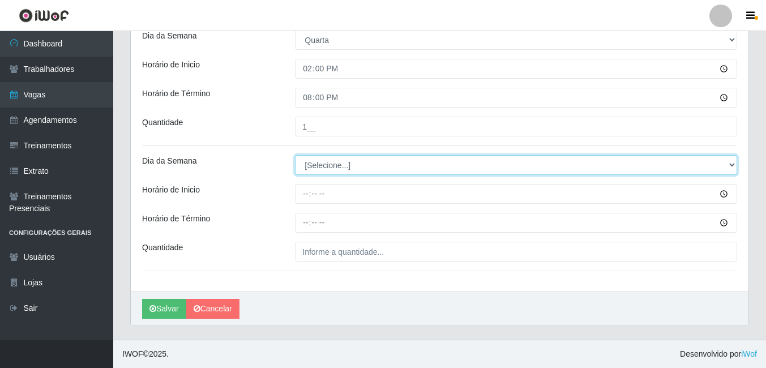
click at [330, 162] on select "[Selecione...] Segunda Terça Quarta Quinta Sexta Sábado Domingo" at bounding box center [516, 165] width 442 height 20
select select "6"
click at [295, 155] on select "[Selecione...] Segunda Terça Quarta Quinta Sexta Sábado Domingo" at bounding box center [516, 165] width 442 height 20
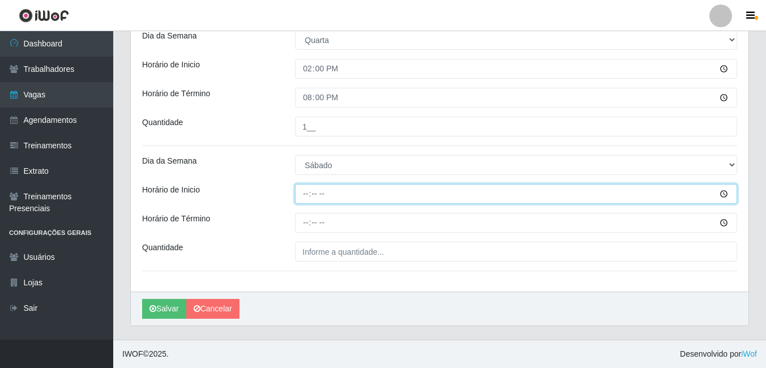
click at [302, 194] on input "Horário de Inicio" at bounding box center [516, 194] width 442 height 20
type input "08:30"
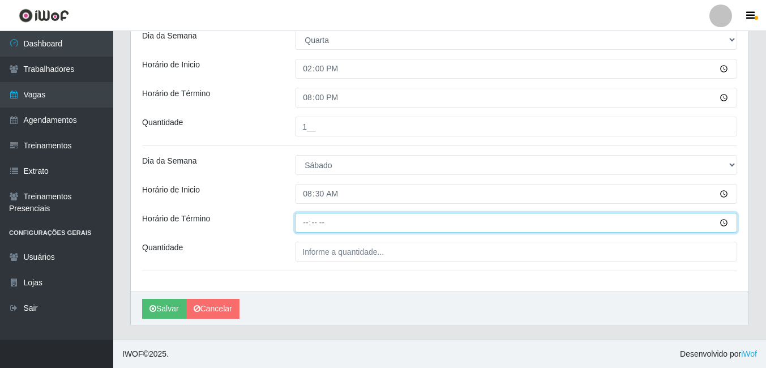
click at [308, 223] on input "Horário de Término" at bounding box center [516, 223] width 442 height 20
type input "14:30"
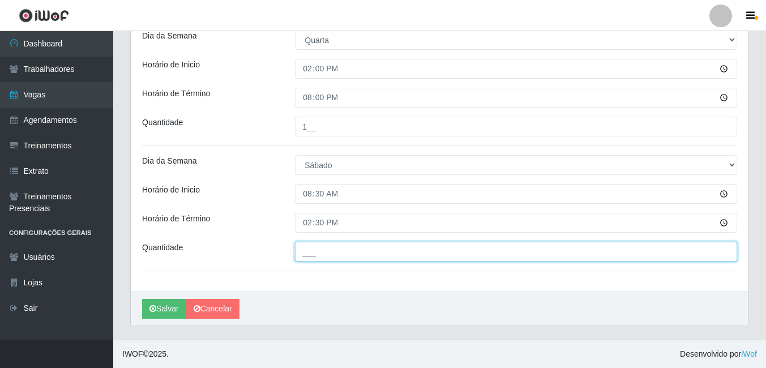
click at [335, 247] on input "___" at bounding box center [516, 252] width 442 height 20
type input "2__"
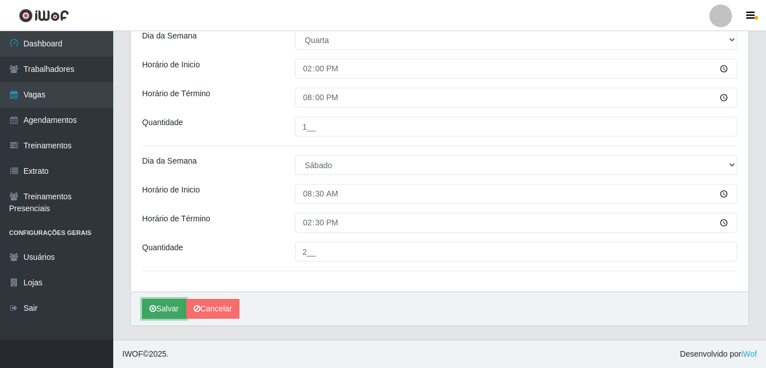
click at [175, 306] on button "Salvar" at bounding box center [164, 309] width 44 height 20
click at [157, 309] on button "Salvar" at bounding box center [164, 309] width 44 height 20
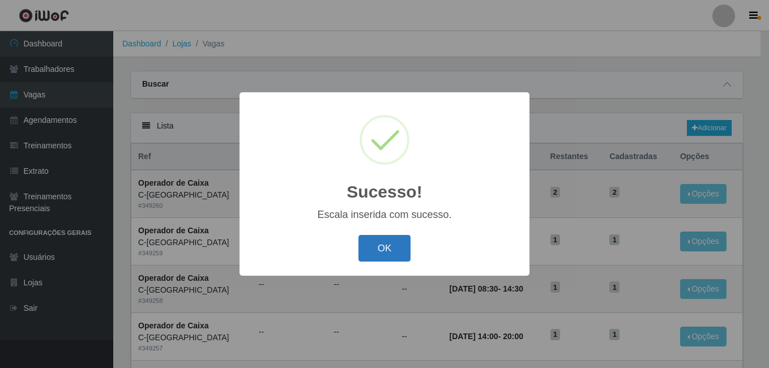
click at [377, 249] on button "OK" at bounding box center [384, 248] width 53 height 27
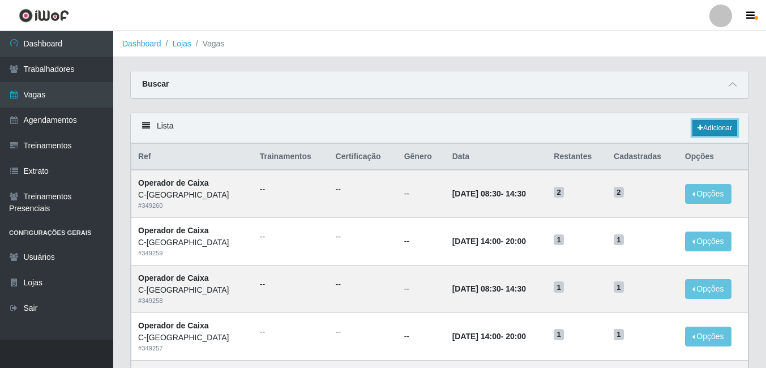
click at [702, 131] on link "Adicionar" at bounding box center [715, 128] width 45 height 16
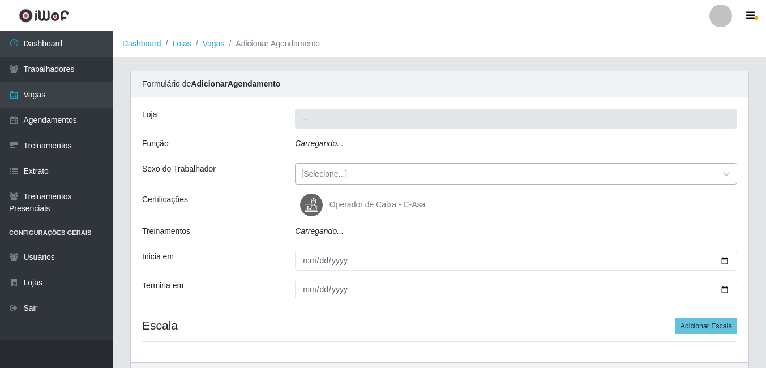
type input "C-[GEOGRAPHIC_DATA]"
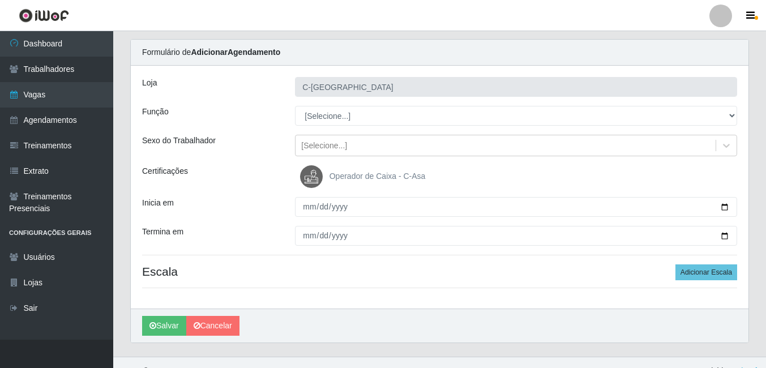
scroll to position [49, 0]
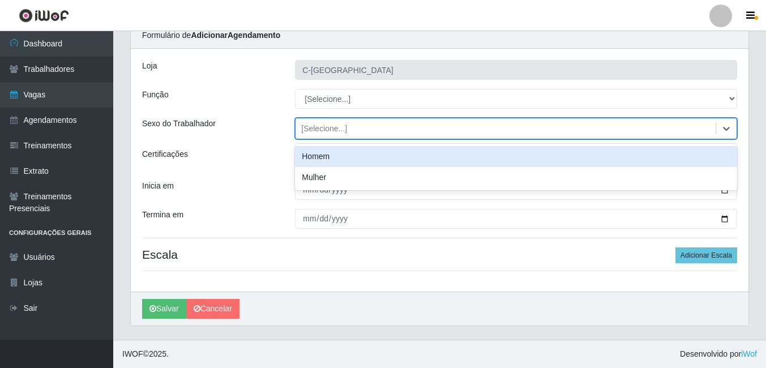
click at [329, 125] on div "[Selecione...]" at bounding box center [324, 129] width 46 height 12
click at [336, 133] on div "[Selecione...]" at bounding box center [324, 129] width 46 height 12
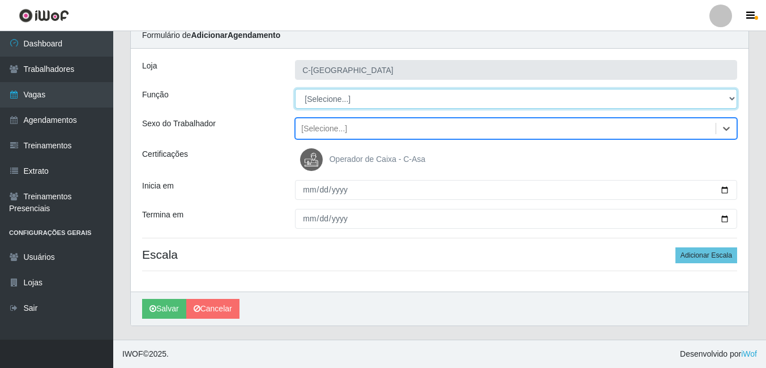
click at [341, 102] on select "[Selecione...] ASG ASG + ASG ++ Embalador Embalador + Embalador ++ Operador de …" at bounding box center [516, 99] width 442 height 20
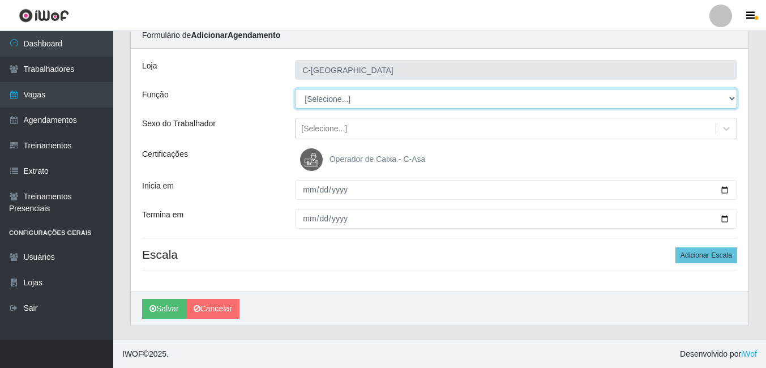
select select "73"
click at [295, 89] on select "[Selecione...] ASG ASG + ASG ++ Embalador Embalador + Embalador ++ Operador de …" at bounding box center [516, 99] width 442 height 20
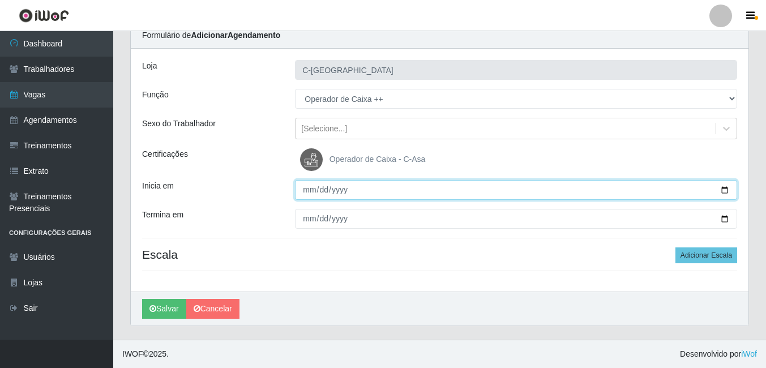
click at [313, 189] on input "Inicia em" at bounding box center [516, 190] width 442 height 20
type input "2025-10-12"
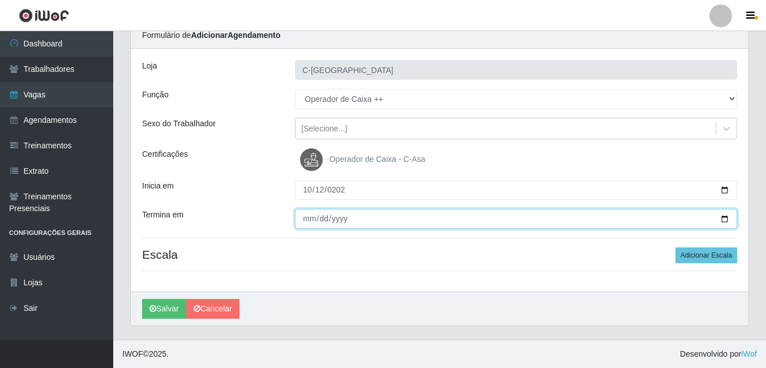
click at [306, 219] on input "Termina em" at bounding box center [516, 219] width 442 height 20
type input "2025-10-12"
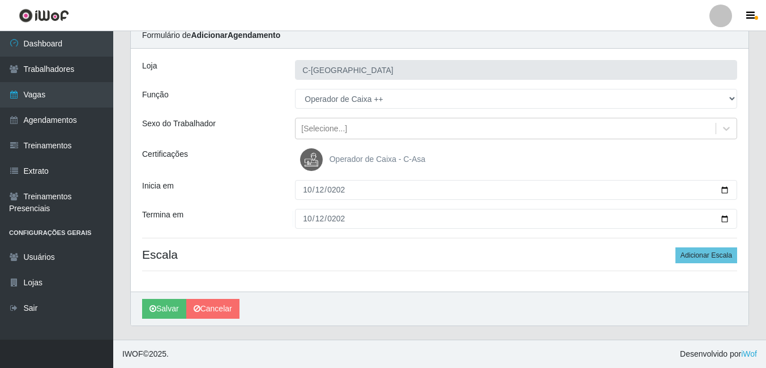
click at [378, 266] on div "Loja C-ASA Zona Norte Função [Selecione...] ASG ASG + ASG ++ Embalador Embalado…" at bounding box center [440, 170] width 618 height 243
click at [686, 255] on button "Adicionar Escala" at bounding box center [707, 255] width 62 height 16
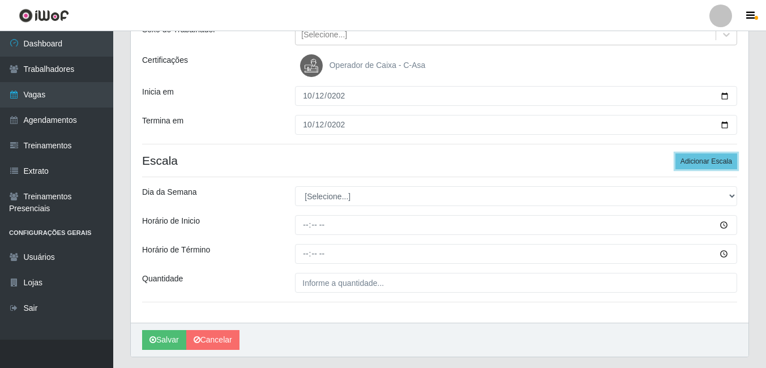
scroll to position [162, 0]
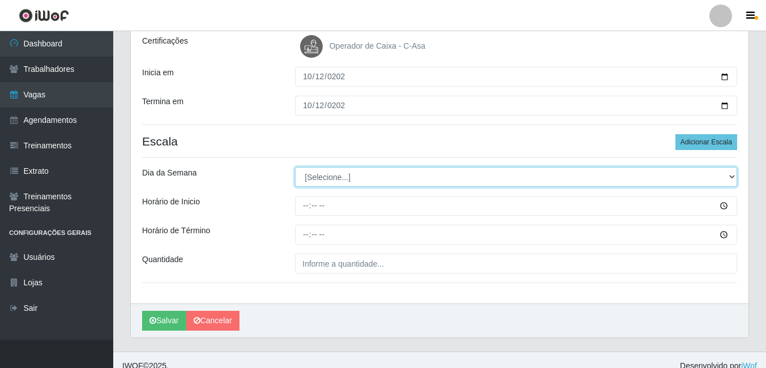
click at [320, 176] on select "[Selecione...] Segunda Terça Quarta Quinta Sexta Sábado Domingo" at bounding box center [516, 177] width 442 height 20
select select "0"
click at [295, 167] on select "[Selecione...] Segunda Terça Quarta Quinta Sexta Sábado Domingo" at bounding box center [516, 177] width 442 height 20
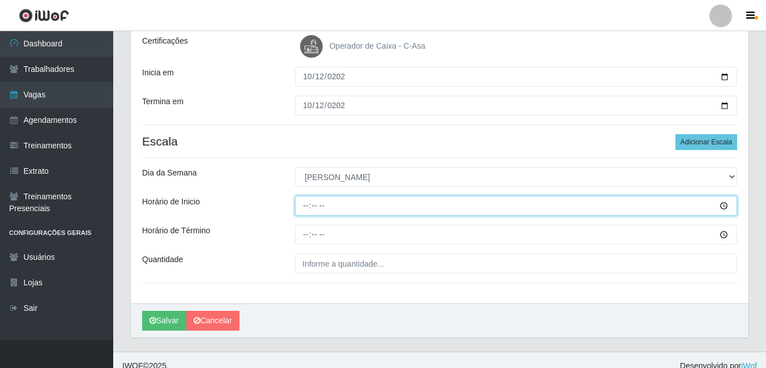
click at [307, 208] on input "Horário de Inicio" at bounding box center [516, 206] width 442 height 20
type input "07:30"
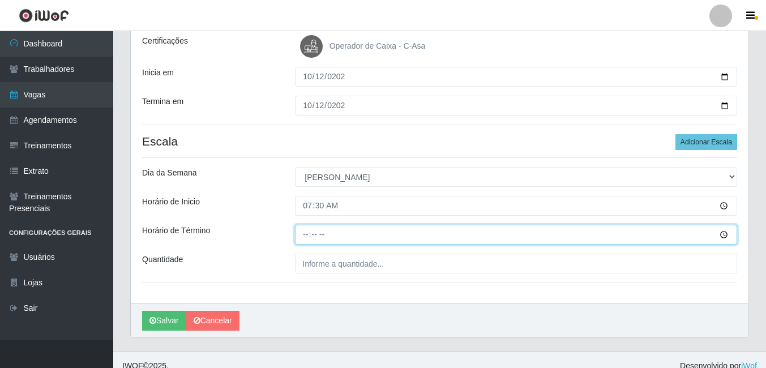
click at [307, 240] on input "Horário de Término" at bounding box center [516, 235] width 442 height 20
type input "13:30"
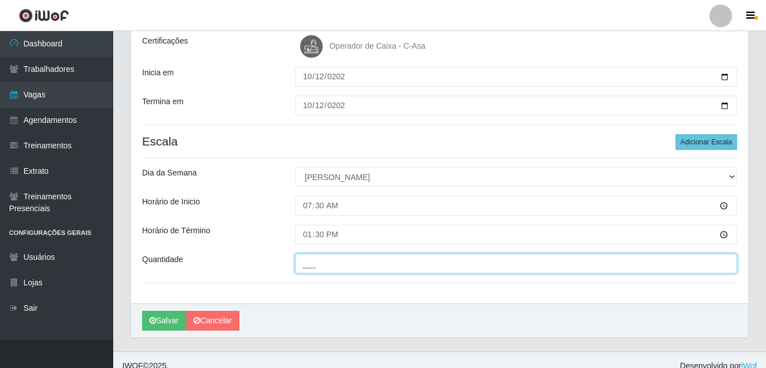
click at [330, 263] on input "___" at bounding box center [516, 264] width 442 height 20
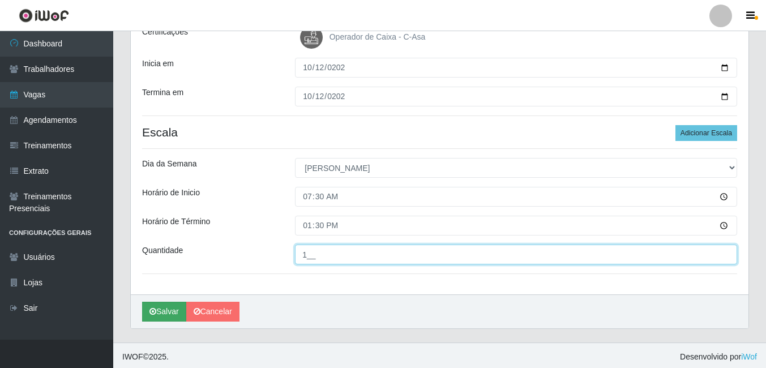
scroll to position [174, 0]
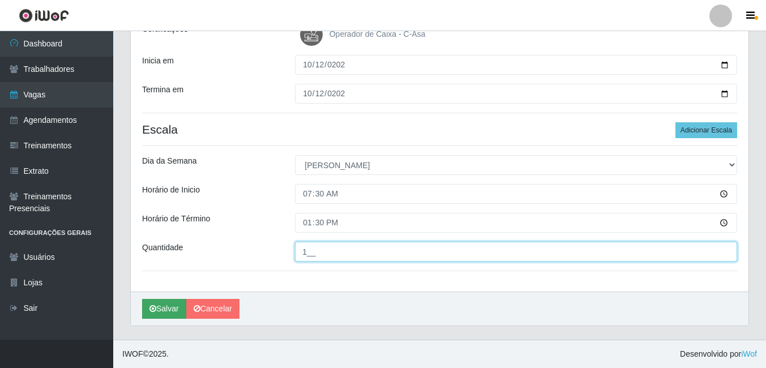
type input "1__"
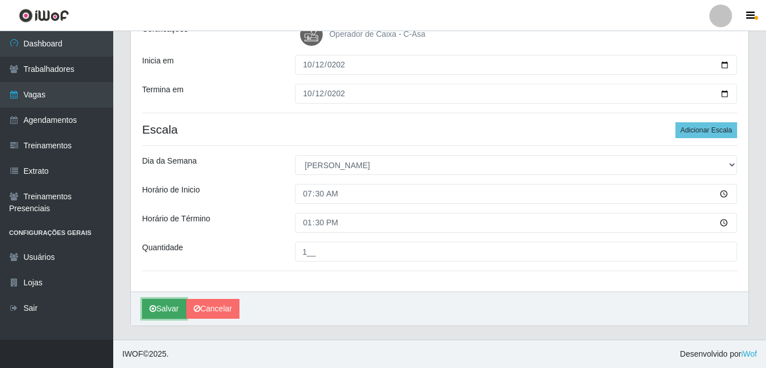
click at [165, 308] on button "Salvar" at bounding box center [164, 309] width 44 height 20
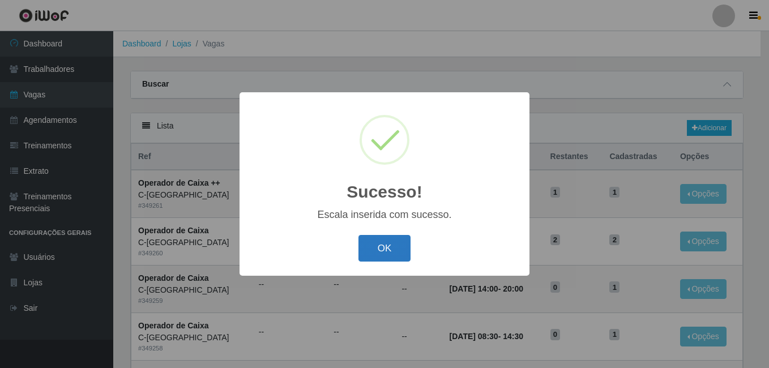
click at [379, 252] on button "OK" at bounding box center [384, 248] width 53 height 27
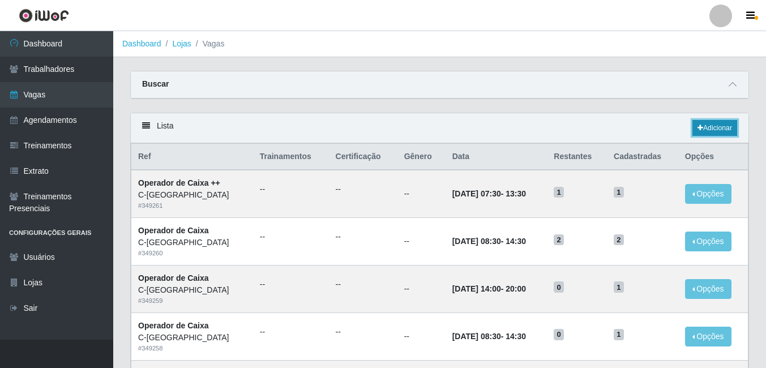
click at [717, 129] on link "Adicionar" at bounding box center [715, 128] width 45 height 16
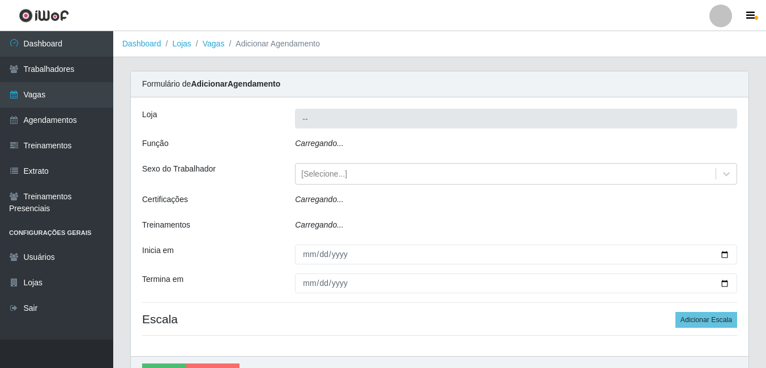
type input "C-[GEOGRAPHIC_DATA]"
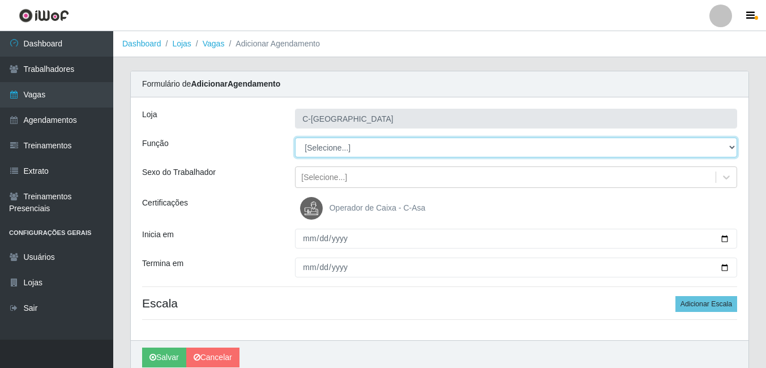
click at [330, 146] on select "[Selecione...] ASG ASG + ASG ++ Embalador Embalador + Embalador ++ Operador de …" at bounding box center [516, 148] width 442 height 20
select select "22"
click at [295, 138] on select "[Selecione...] ASG ASG + ASG ++ Embalador Embalador + Embalador ++ Operador de …" at bounding box center [516, 148] width 442 height 20
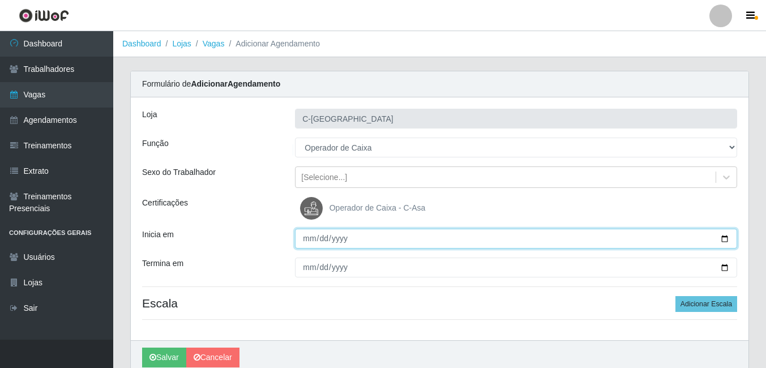
click at [315, 240] on input "Inicia em" at bounding box center [516, 239] width 442 height 20
type input "2052-10-13"
type input "2025-10-13"
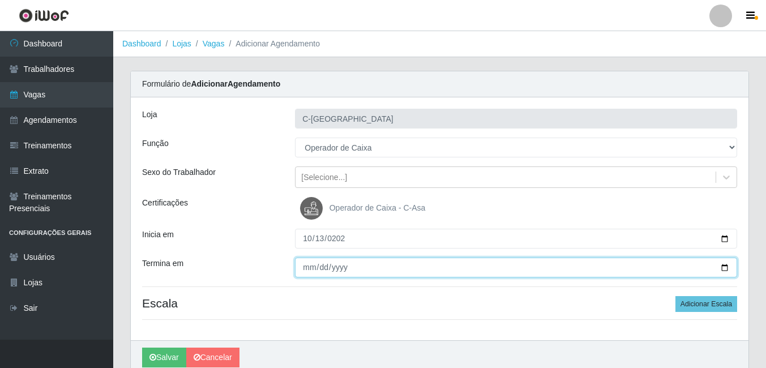
click at [309, 268] on input "Termina em" at bounding box center [516, 268] width 442 height 20
type input "2025-10-18"
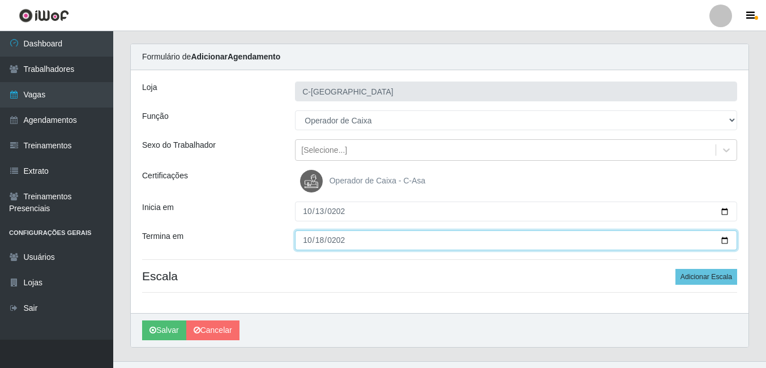
scroll to position [49, 0]
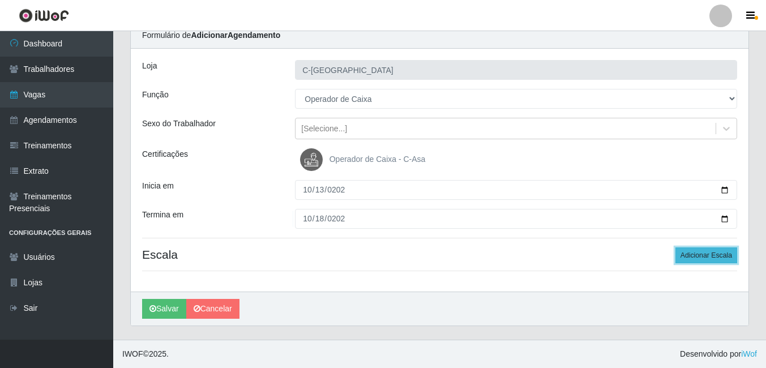
click at [707, 257] on button "Adicionar Escala" at bounding box center [707, 255] width 62 height 16
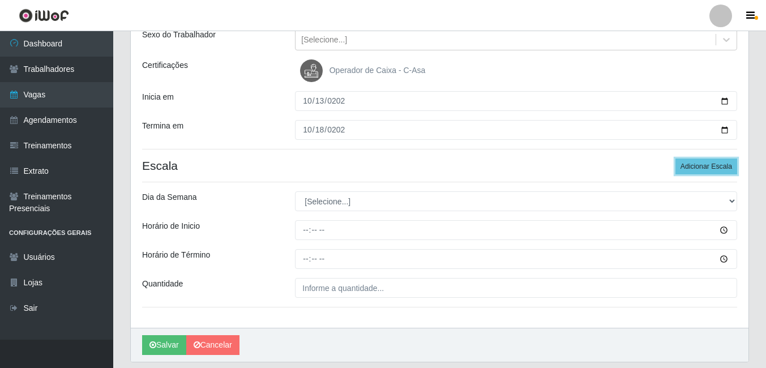
scroll to position [162, 0]
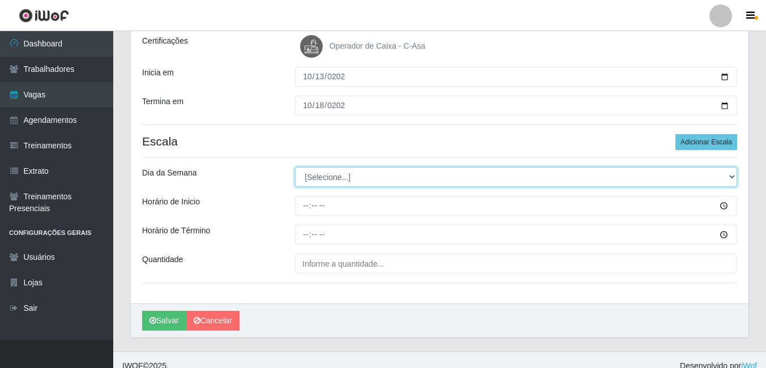
click at [332, 168] on select "[Selecione...] Segunda Terça Quarta Quinta Sexta Sábado Domingo" at bounding box center [516, 177] width 442 height 20
select select "1"
click at [295, 167] on select "[Selecione...] Segunda Terça Quarta Quinta Sexta Sábado Domingo" at bounding box center [516, 177] width 442 height 20
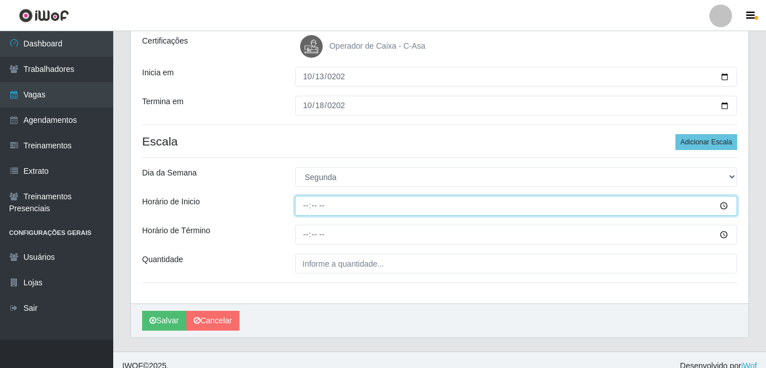
click at [311, 211] on input "Horário de Inicio" at bounding box center [516, 206] width 442 height 20
type input "08:30"
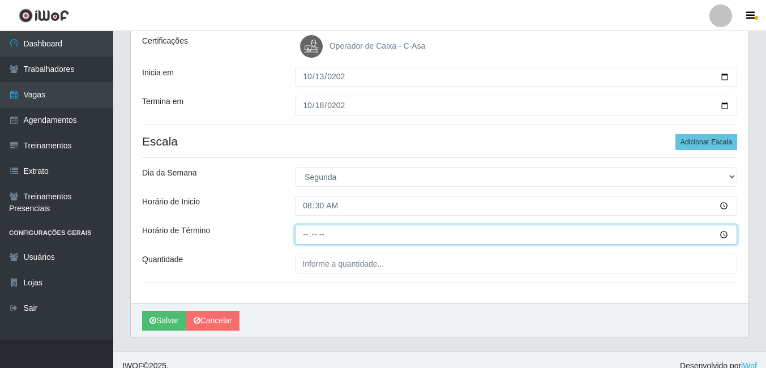
click at [310, 235] on input "Horário de Término" at bounding box center [516, 235] width 442 height 20
type input "14:30"
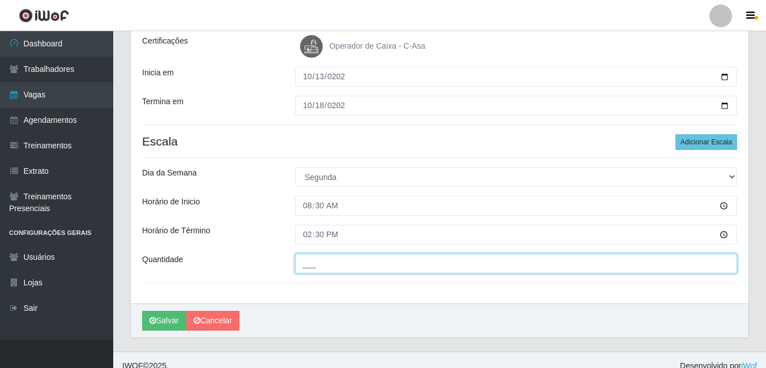
click at [310, 263] on input "___" at bounding box center [516, 264] width 442 height 20
type input "1__"
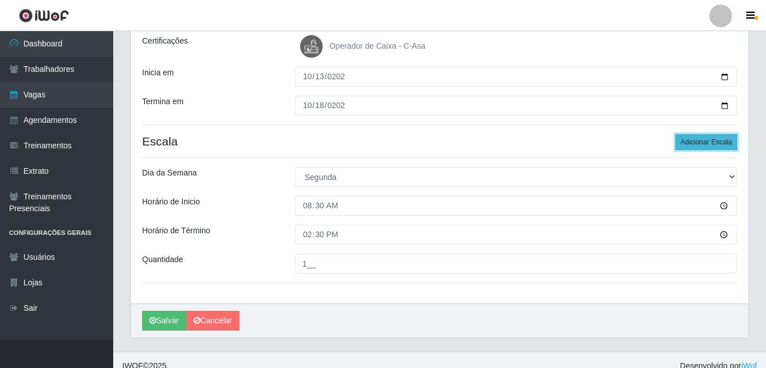
click at [703, 147] on button "Adicionar Escala" at bounding box center [707, 142] width 62 height 16
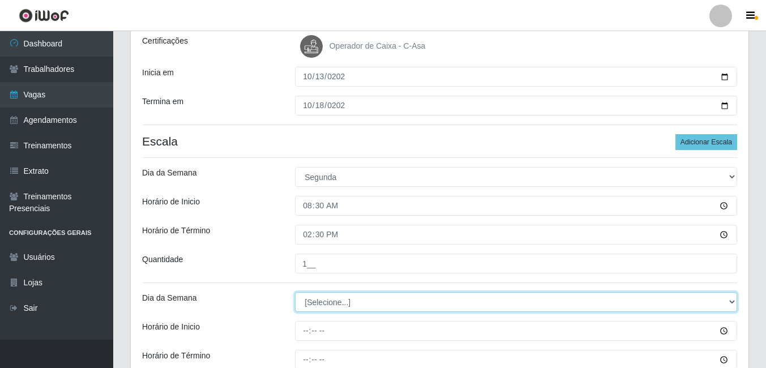
click at [321, 300] on select "[Selecione...] Segunda Terça Quarta Quinta Sexta Sábado Domingo" at bounding box center [516, 302] width 442 height 20
select select "1"
click at [295, 292] on select "[Selecione...] Segunda Terça Quarta Quinta Sexta Sábado Domingo" at bounding box center [516, 302] width 442 height 20
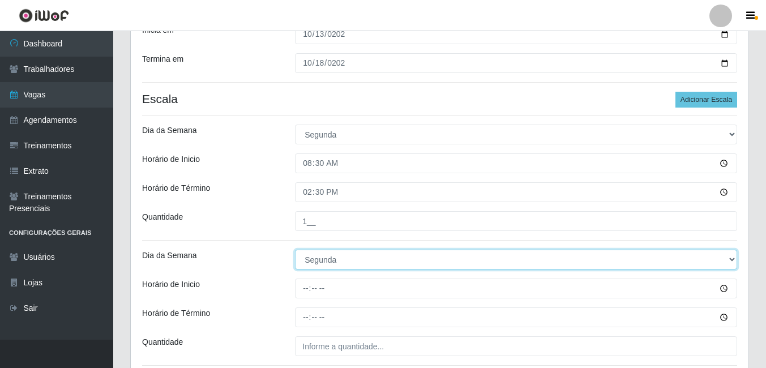
scroll to position [275, 0]
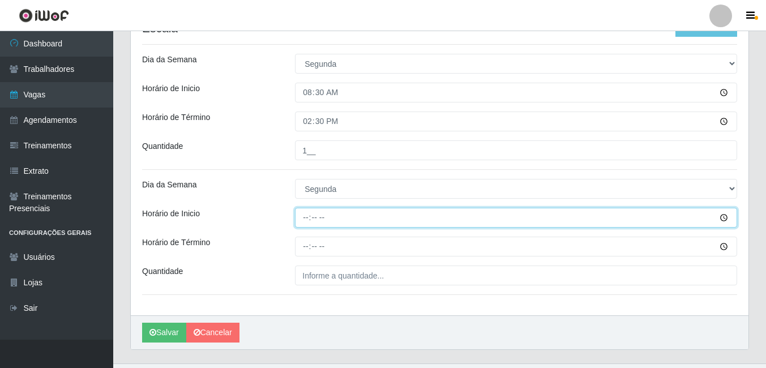
click at [302, 221] on input "Horário de Inicio" at bounding box center [516, 218] width 442 height 20
type input "14:00"
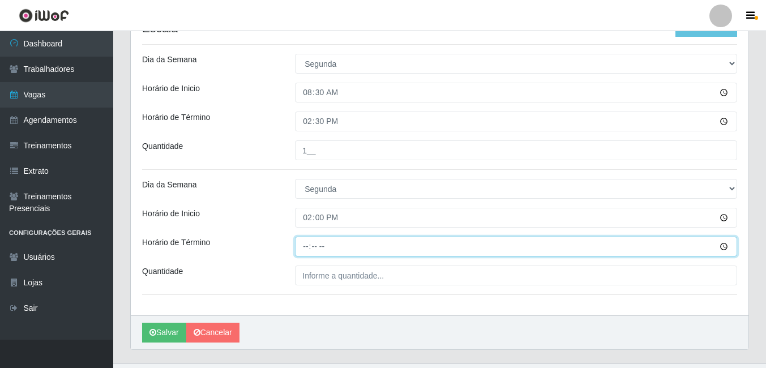
click at [304, 251] on input "Horário de Término" at bounding box center [516, 247] width 442 height 20
type input "20:00"
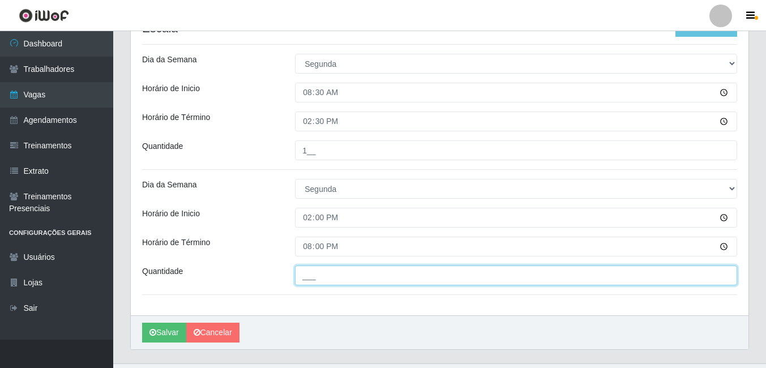
click at [307, 267] on input "___" at bounding box center [516, 276] width 442 height 20
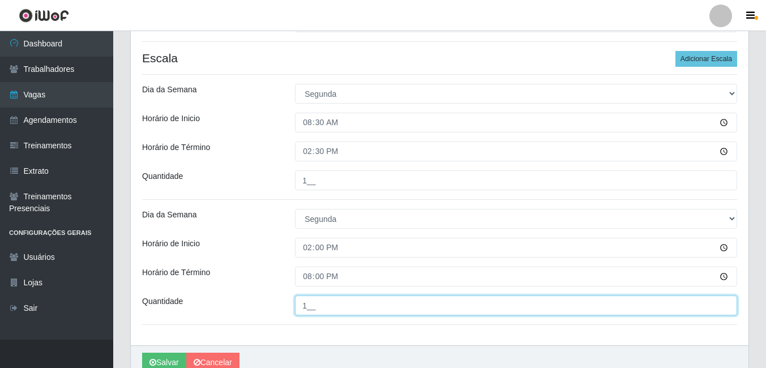
scroll to position [219, 0]
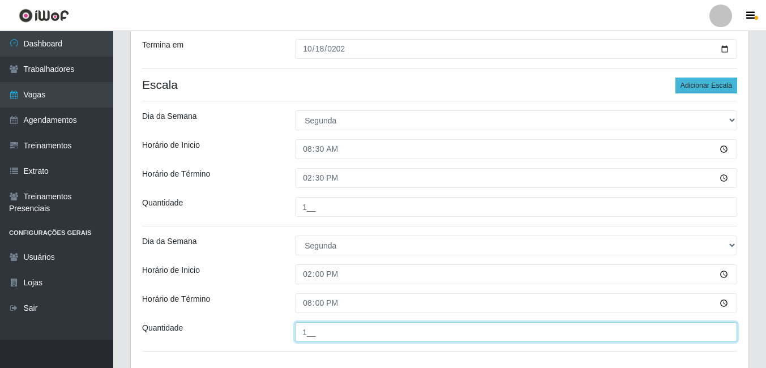
type input "1__"
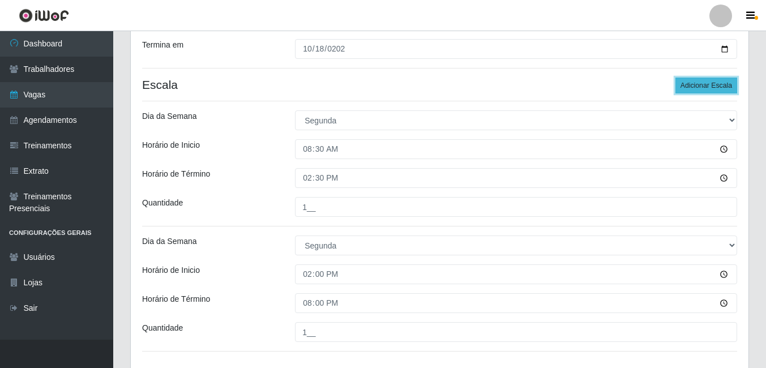
click at [696, 88] on button "Adicionar Escala" at bounding box center [707, 86] width 62 height 16
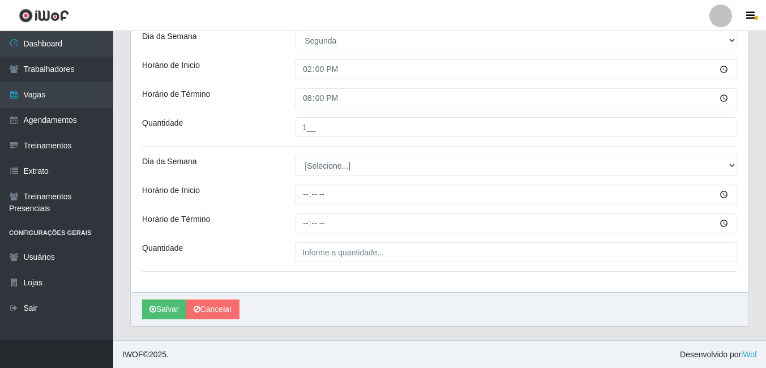
scroll to position [424, 0]
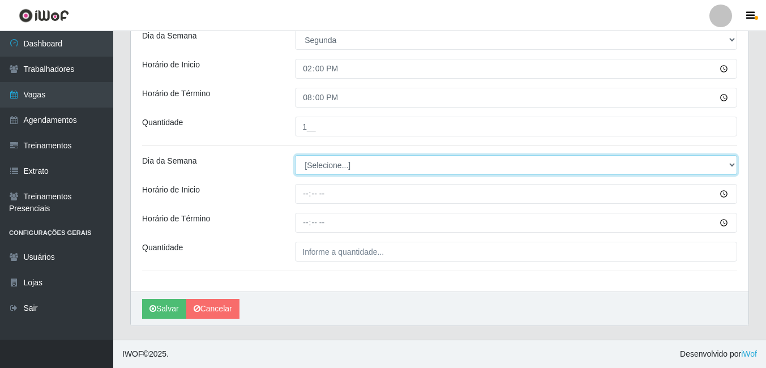
click at [339, 163] on select "[Selecione...] Segunda Terça Quarta Quinta Sexta Sábado Domingo" at bounding box center [516, 165] width 442 height 20
select select "2"
click at [295, 155] on select "[Selecione...] Segunda Terça Quarta Quinta Sexta Sábado Domingo" at bounding box center [516, 165] width 442 height 20
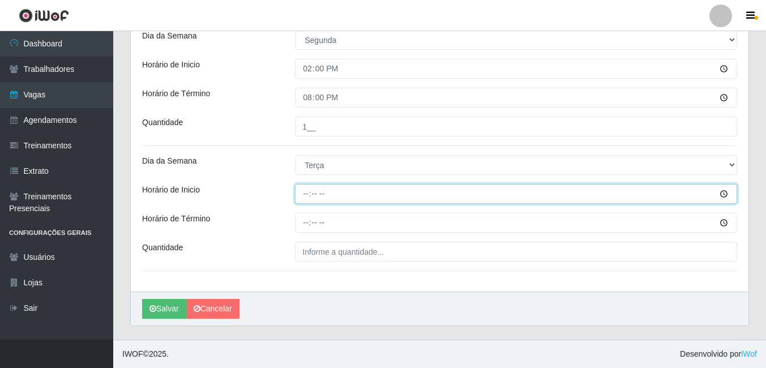
click at [305, 197] on input "Horário de Inicio" at bounding box center [516, 194] width 442 height 20
type input "08:30"
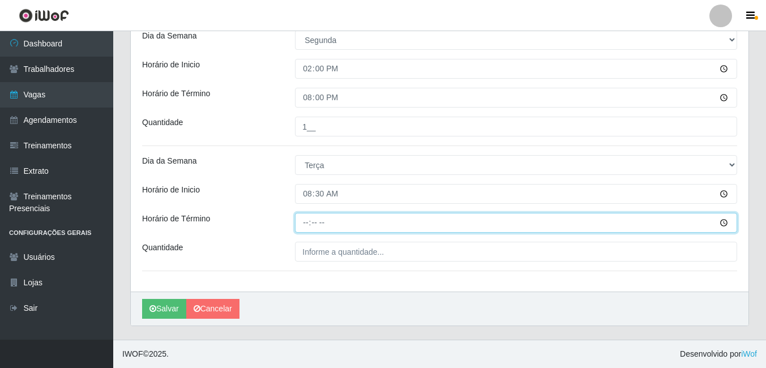
click at [307, 223] on input "Horário de Término" at bounding box center [516, 223] width 442 height 20
type input "14:30"
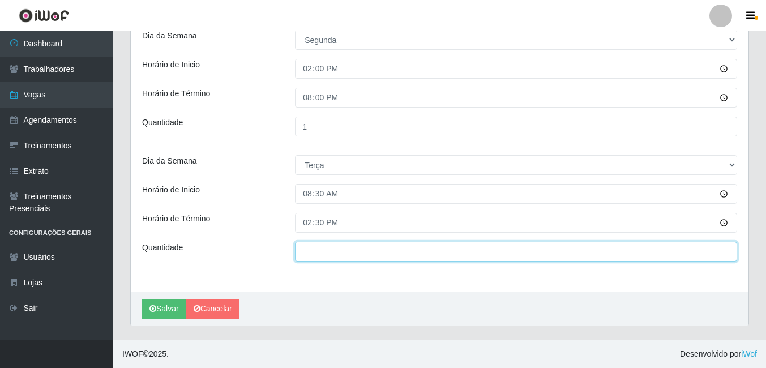
click at [317, 247] on input "___" at bounding box center [516, 252] width 442 height 20
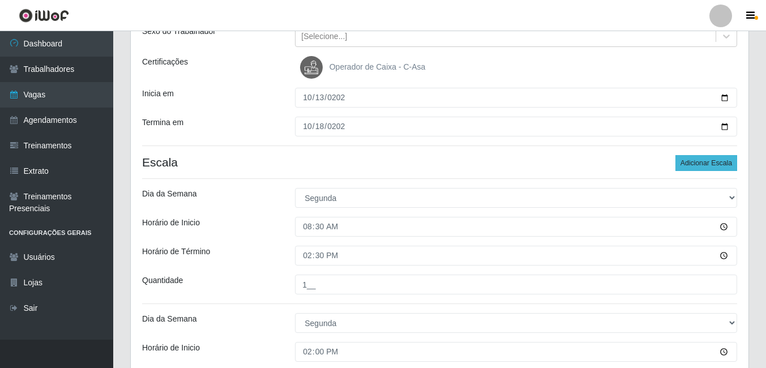
type input "1__"
click at [695, 160] on button "Adicionar Escala" at bounding box center [707, 163] width 62 height 16
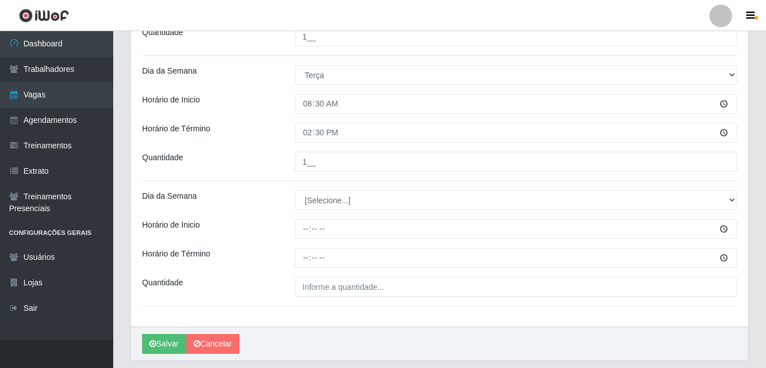
scroll to position [549, 0]
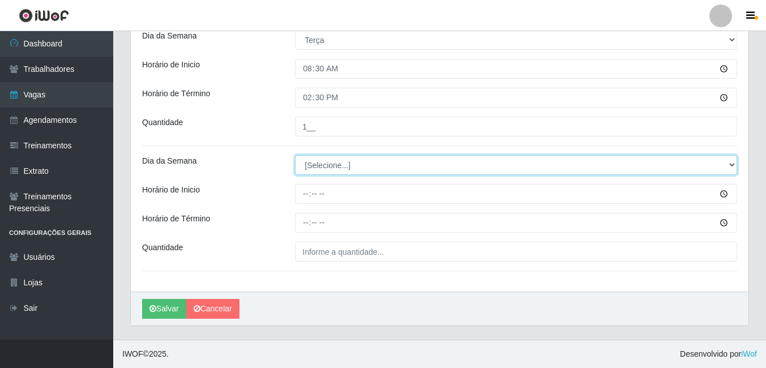
click at [347, 168] on select "[Selecione...] Segunda Terça Quarta Quinta Sexta Sábado Domingo" at bounding box center [516, 165] width 442 height 20
select select "2"
click at [295, 155] on select "[Selecione...] Segunda Terça Quarta Quinta Sexta Sábado Domingo" at bounding box center [516, 165] width 442 height 20
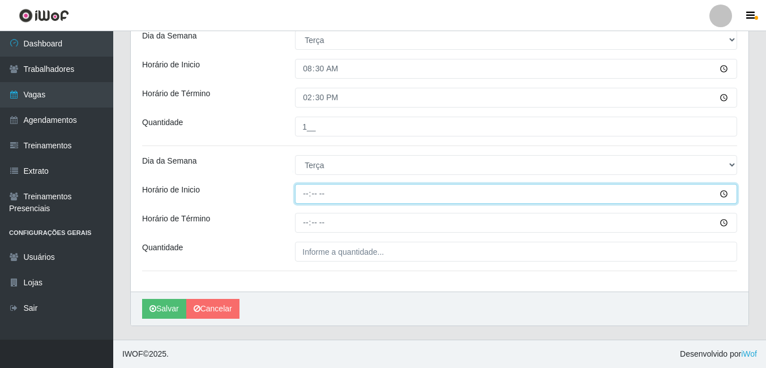
click at [307, 194] on input "Horário de Inicio" at bounding box center [516, 194] width 442 height 20
type input "14:00"
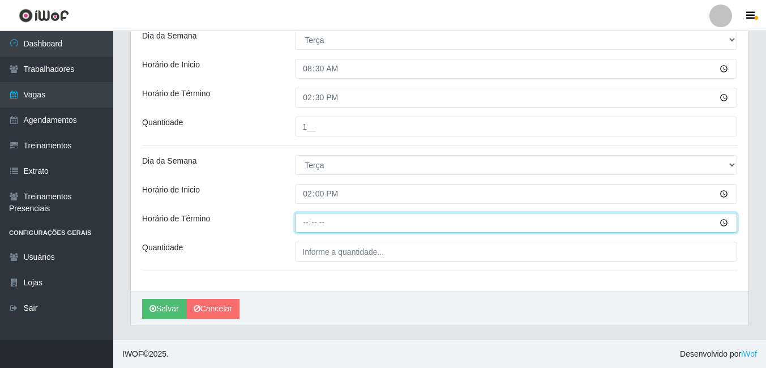
click at [305, 223] on input "Horário de Término" at bounding box center [516, 223] width 442 height 20
type input "20:00"
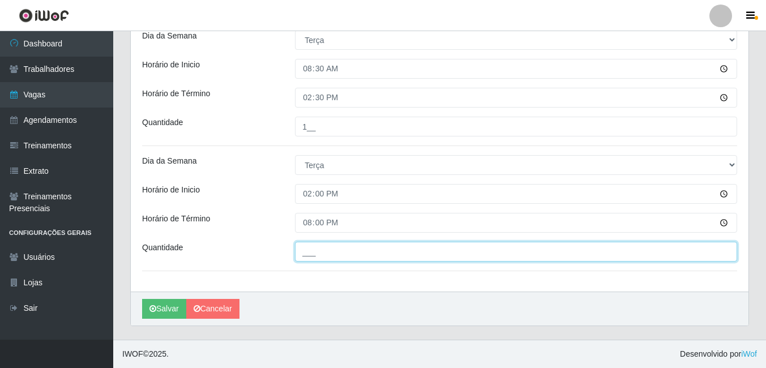
click at [310, 246] on input "___" at bounding box center [516, 252] width 442 height 20
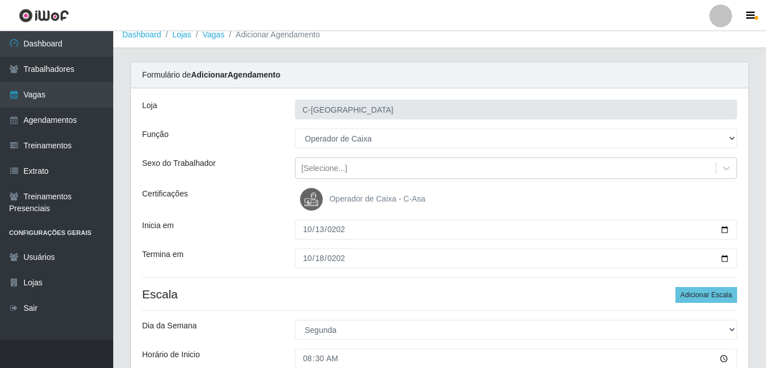
scroll to position [0, 0]
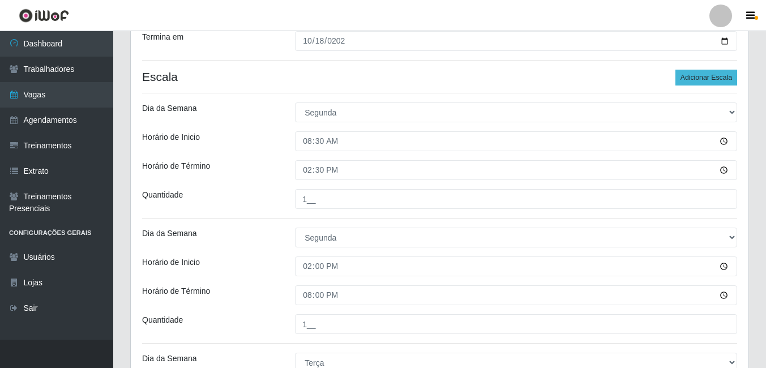
type input "1__"
click at [697, 73] on button "Adicionar Escala" at bounding box center [707, 78] width 62 height 16
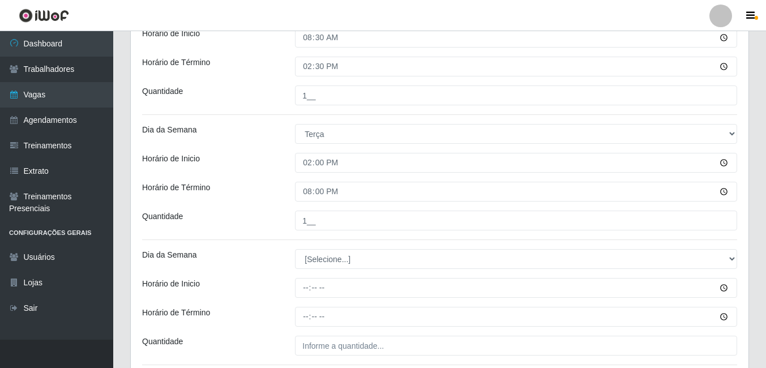
scroll to position [674, 0]
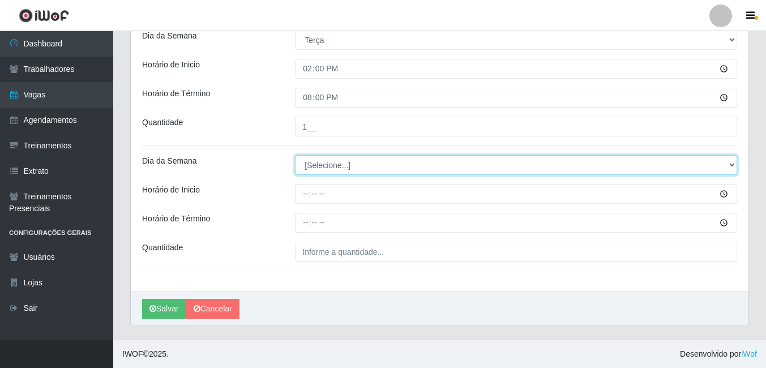
click at [328, 160] on select "[Selecione...] Segunda Terça Quarta Quinta Sexta Sábado Domingo" at bounding box center [516, 165] width 442 height 20
select select "3"
click at [295, 155] on select "[Selecione...] Segunda Terça Quarta Quinta Sexta Sábado Domingo" at bounding box center [516, 165] width 442 height 20
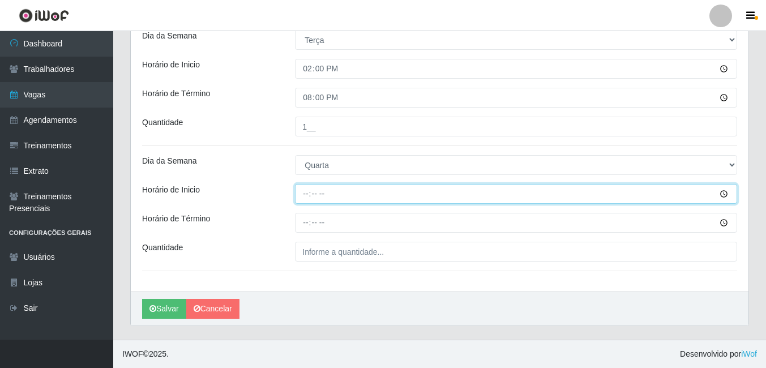
click at [307, 195] on input "Horário de Inicio" at bounding box center [516, 194] width 442 height 20
type input "08:30"
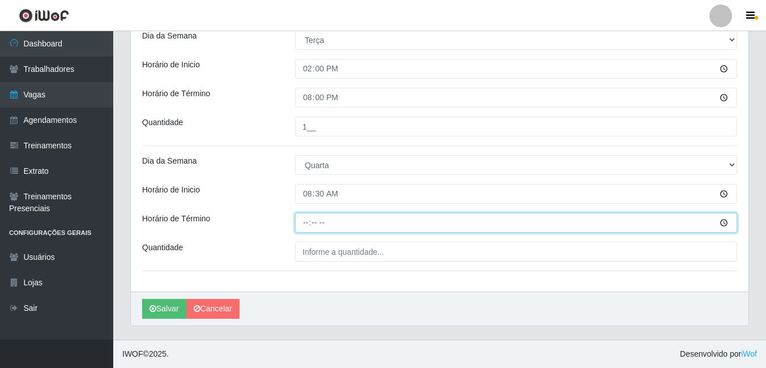
click at [308, 224] on input "Horário de Término" at bounding box center [516, 223] width 442 height 20
type input "14:30"
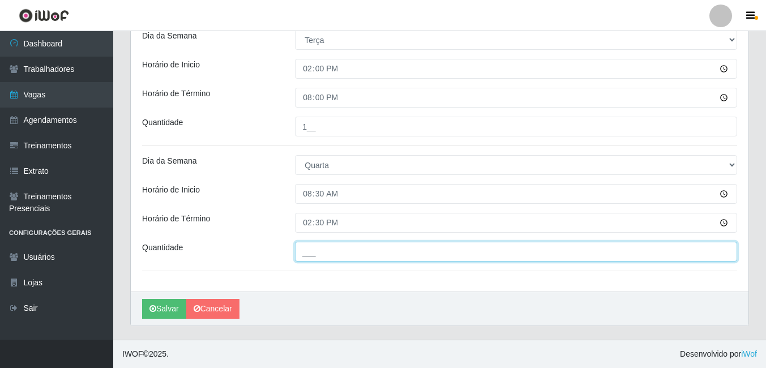
click at [317, 249] on input "___" at bounding box center [516, 252] width 442 height 20
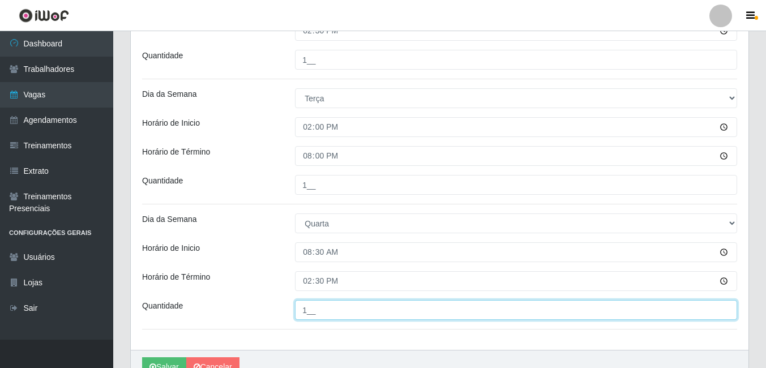
scroll to position [561, 0]
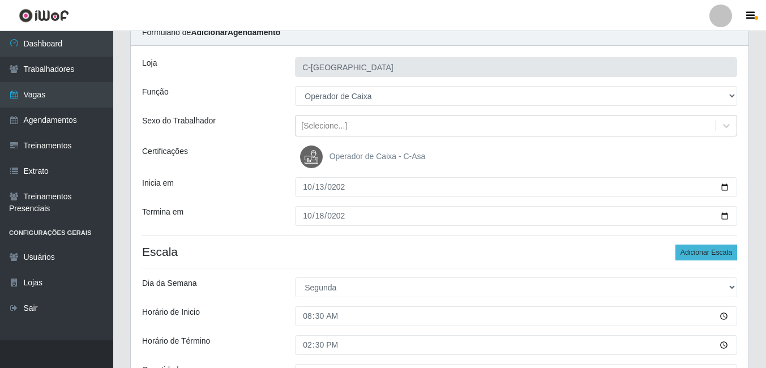
type input "1__"
click at [696, 252] on button "Adicionar Escala" at bounding box center [707, 253] width 62 height 16
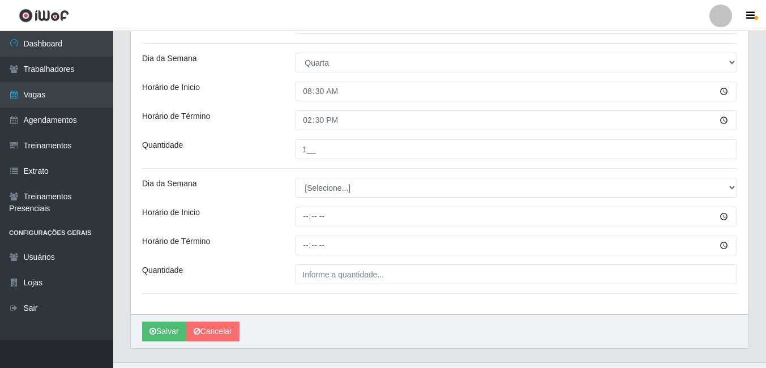
scroll to position [788, 0]
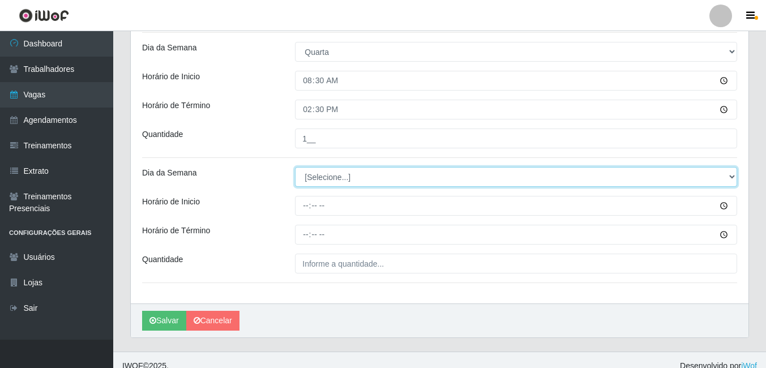
click at [315, 178] on select "[Selecione...] Segunda Terça Quarta Quinta Sexta Sábado Domingo" at bounding box center [516, 177] width 442 height 20
select select "3"
click at [295, 167] on select "[Selecione...] Segunda Terça Quarta Quinta Sexta Sábado Domingo" at bounding box center [516, 177] width 442 height 20
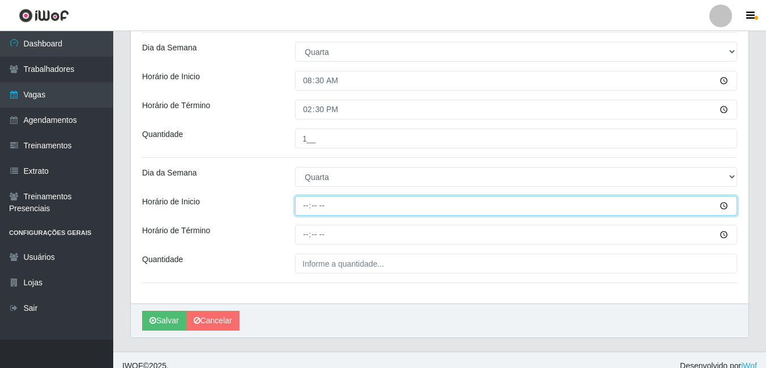
click at [307, 202] on input "Horário de Inicio" at bounding box center [516, 206] width 442 height 20
type input "14:00"
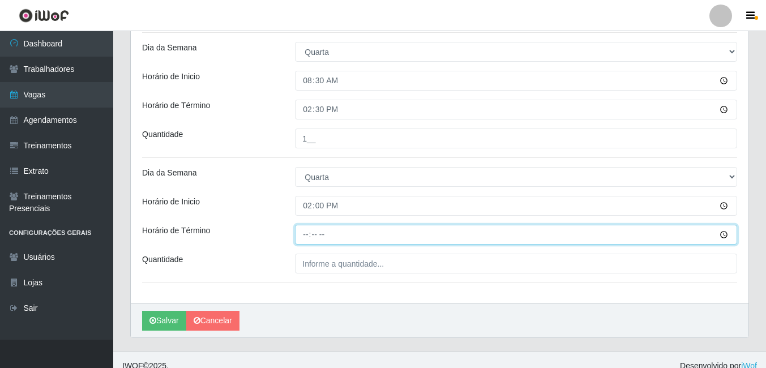
click at [307, 238] on input "Horário de Término" at bounding box center [516, 235] width 442 height 20
type input "20:00"
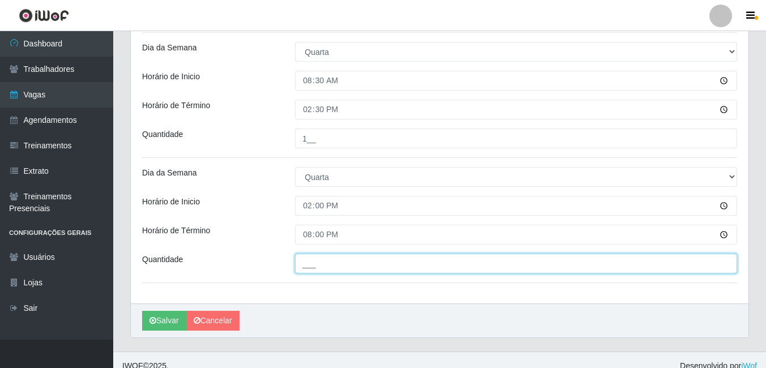
click at [327, 267] on input "___" at bounding box center [516, 264] width 442 height 20
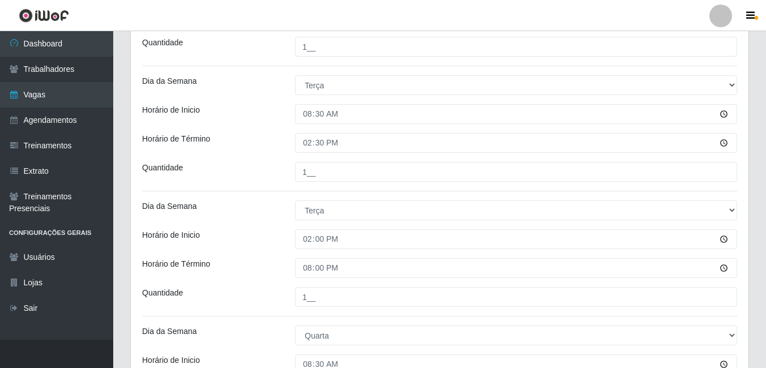
scroll to position [165, 0]
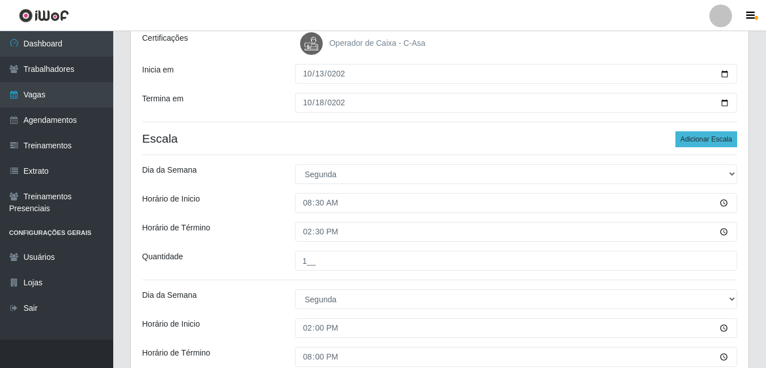
type input "1__"
click at [693, 142] on button "Adicionar Escala" at bounding box center [707, 139] width 62 height 16
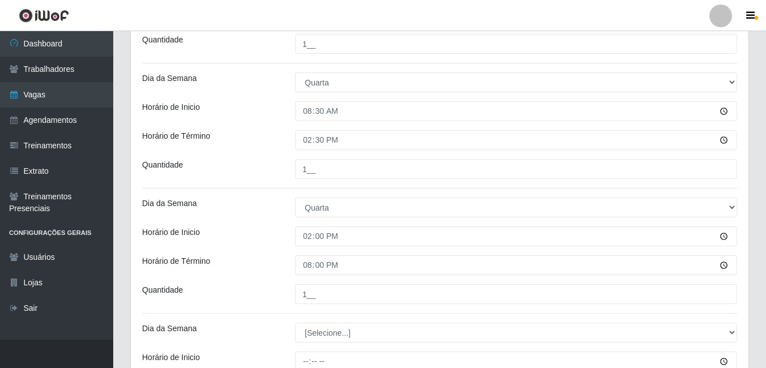
scroll to position [925, 0]
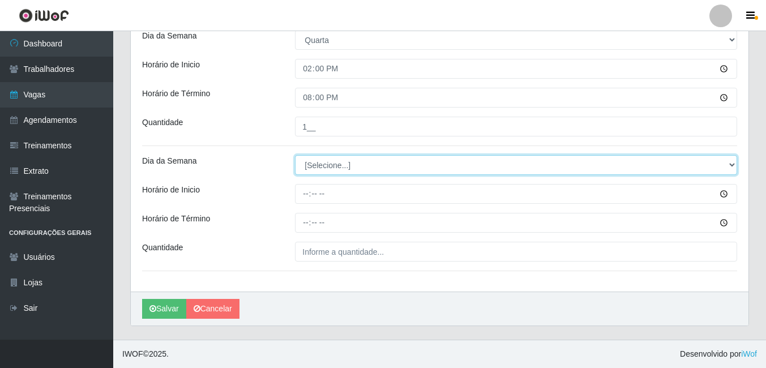
click at [354, 163] on select "[Selecione...] Segunda Terça Quarta Quinta Sexta Sábado Domingo" at bounding box center [516, 165] width 442 height 20
click at [349, 169] on select "[Selecione...] Segunda Terça Quarta Quinta Sexta Sábado Domingo" at bounding box center [516, 165] width 442 height 20
select select "6"
click at [295, 155] on select "[Selecione...] Segunda Terça Quarta Quinta Sexta Sábado Domingo" at bounding box center [516, 165] width 442 height 20
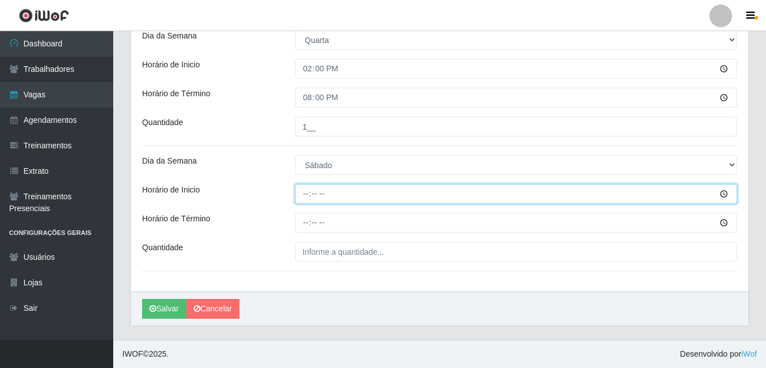
click at [301, 198] on input "Horário de Inicio" at bounding box center [516, 194] width 442 height 20
type input "08:30"
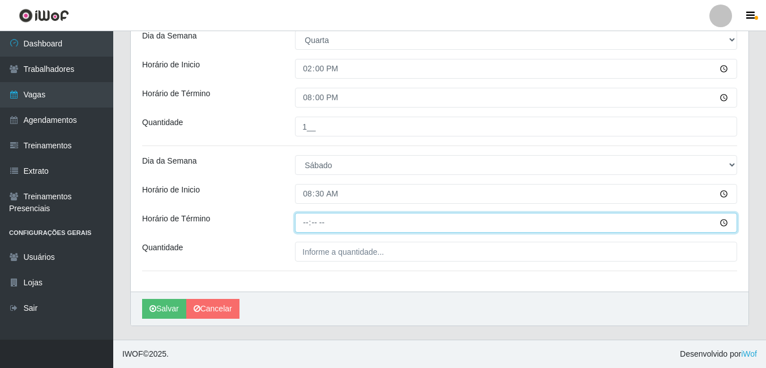
click at [308, 216] on input "Horário de Término" at bounding box center [516, 223] width 442 height 20
type input "14:30"
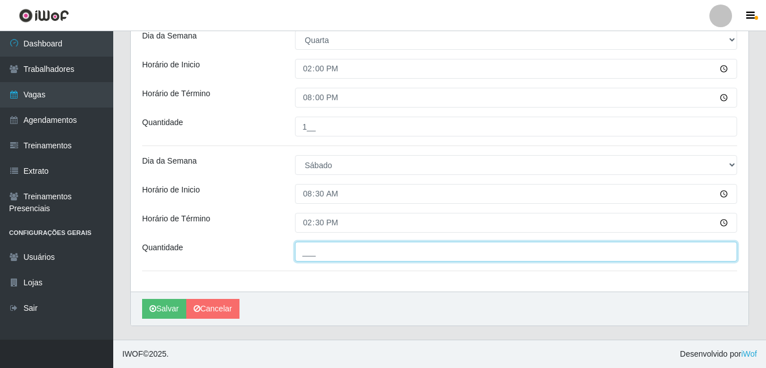
click at [325, 254] on input "___" at bounding box center [516, 252] width 442 height 20
type input "2__"
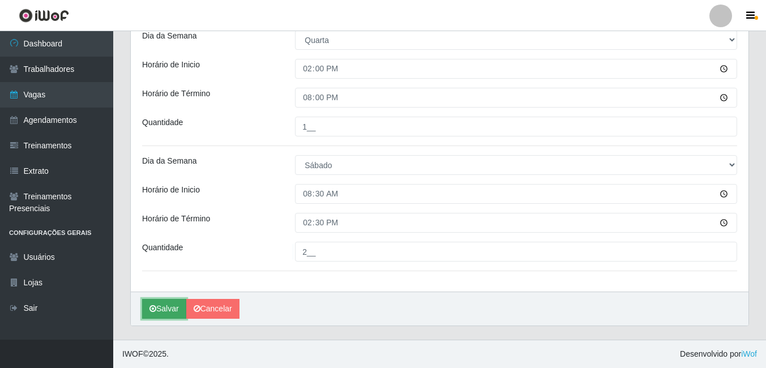
click at [164, 310] on button "Salvar" at bounding box center [164, 309] width 44 height 20
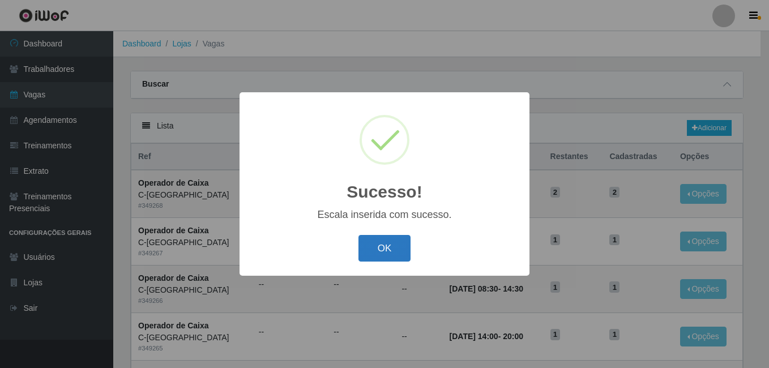
click at [371, 258] on button "OK" at bounding box center [384, 248] width 53 height 27
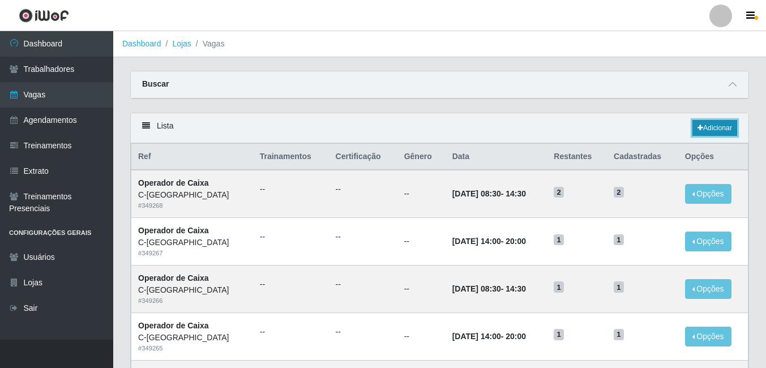
click at [720, 130] on link "Adicionar" at bounding box center [715, 128] width 45 height 16
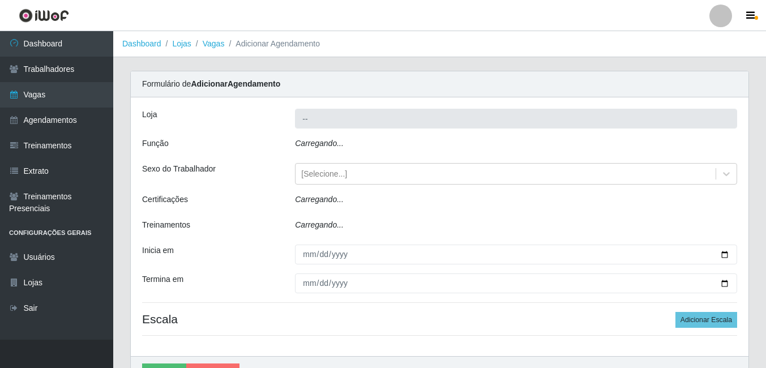
type input "C-[GEOGRAPHIC_DATA]"
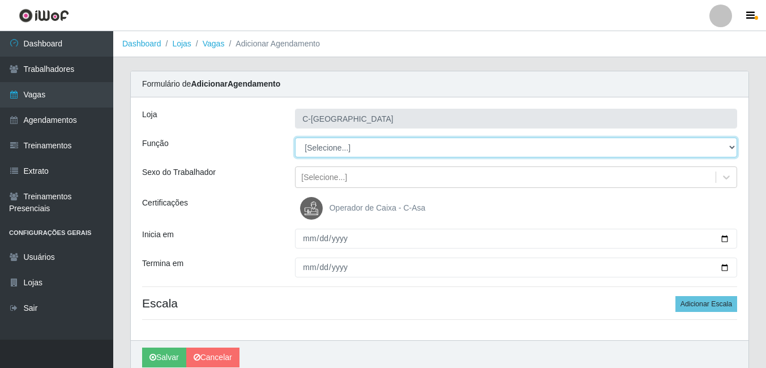
click at [325, 147] on select "[Selecione...] ASG ASG + ASG ++ Embalador Embalador + Embalador ++ Operador de …" at bounding box center [516, 148] width 442 height 20
select select "72"
click at [295, 138] on select "[Selecione...] ASG ASG + ASG ++ Embalador Embalador + Embalador ++ Operador de …" at bounding box center [516, 148] width 442 height 20
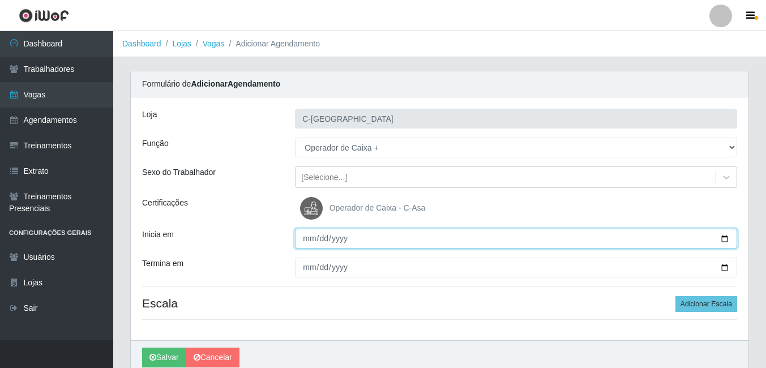
click at [310, 242] on input "Inicia em" at bounding box center [516, 239] width 442 height 20
type input "2025-10-19"
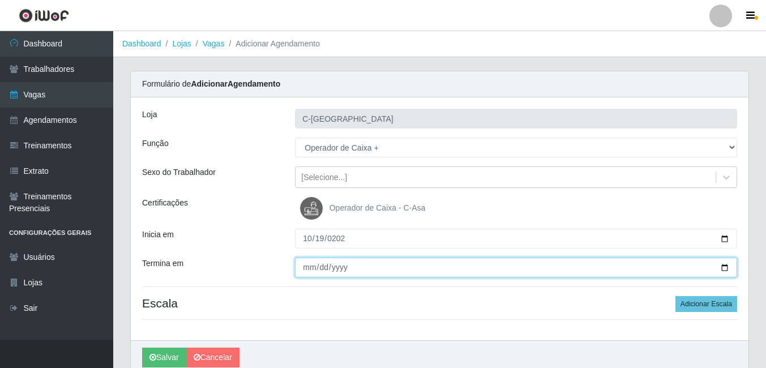
click at [309, 265] on input "Termina em" at bounding box center [516, 268] width 442 height 20
type input "102025-02-19"
type input "2025-10-19"
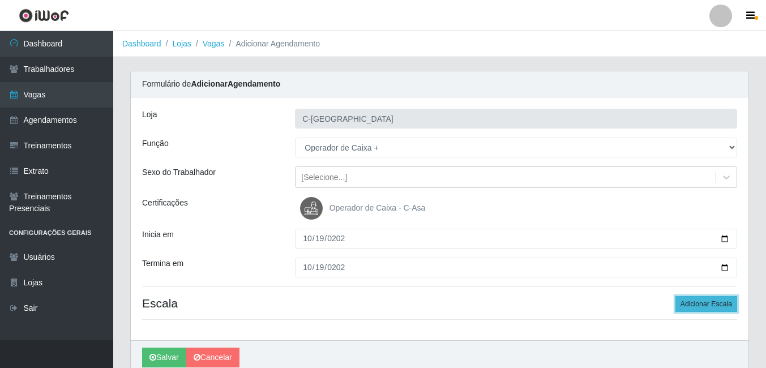
click at [693, 304] on button "Adicionar Escala" at bounding box center [707, 304] width 62 height 16
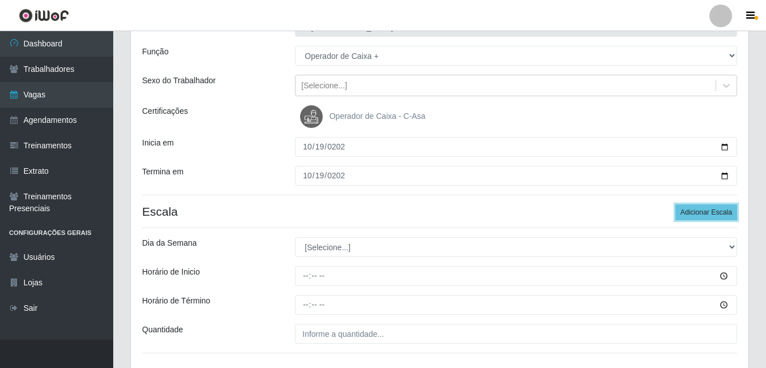
scroll to position [174, 0]
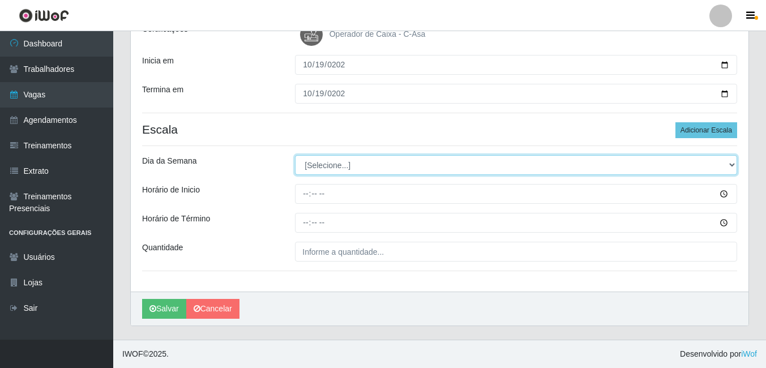
click at [311, 168] on select "[Selecione...] Segunda Terça Quarta Quinta Sexta Sábado Domingo" at bounding box center [516, 165] width 442 height 20
select select "0"
click at [295, 155] on select "[Selecione...] Segunda Terça Quarta Quinta Sexta Sábado Domingo" at bounding box center [516, 165] width 442 height 20
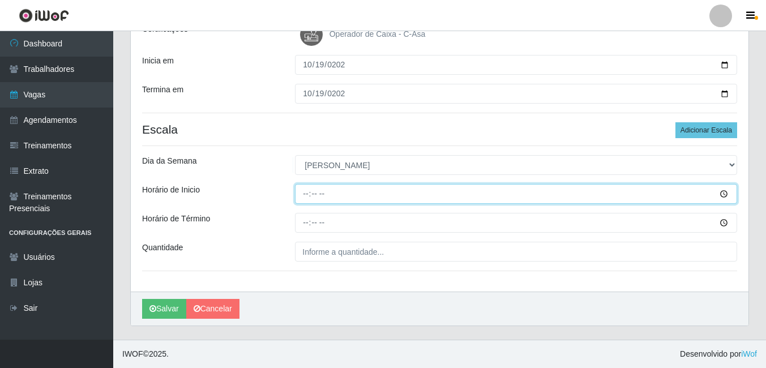
click at [307, 198] on input "Horário de Inicio" at bounding box center [516, 194] width 442 height 20
type input "07:30"
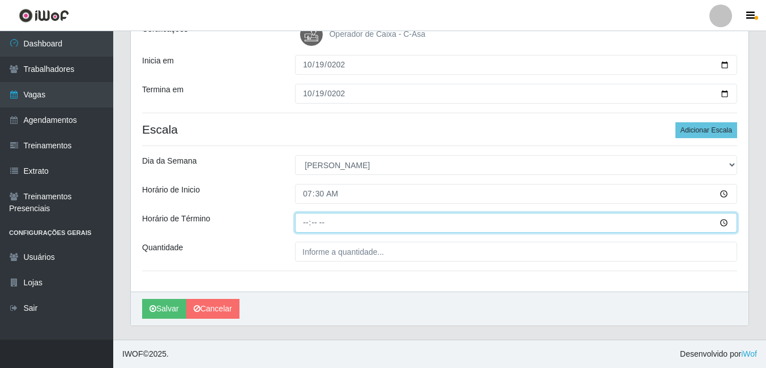
click at [308, 221] on input "Horário de Término" at bounding box center [516, 223] width 442 height 20
type input "13:30"
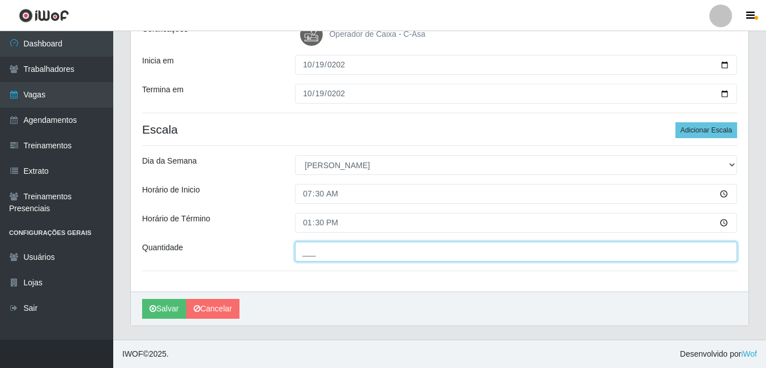
click at [312, 259] on input "___" at bounding box center [516, 252] width 442 height 20
type input "3__"
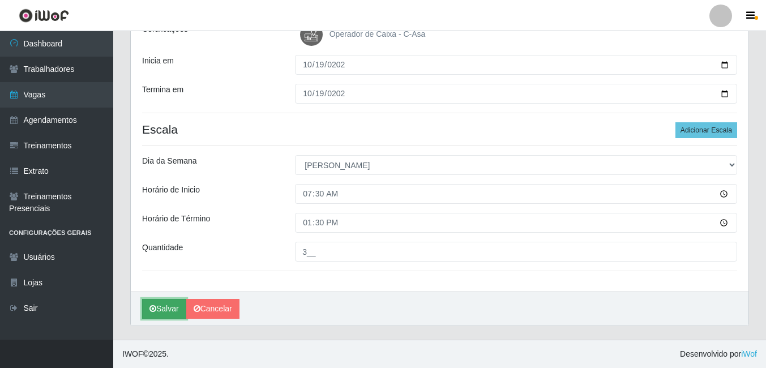
click at [168, 310] on button "Salvar" at bounding box center [164, 309] width 44 height 20
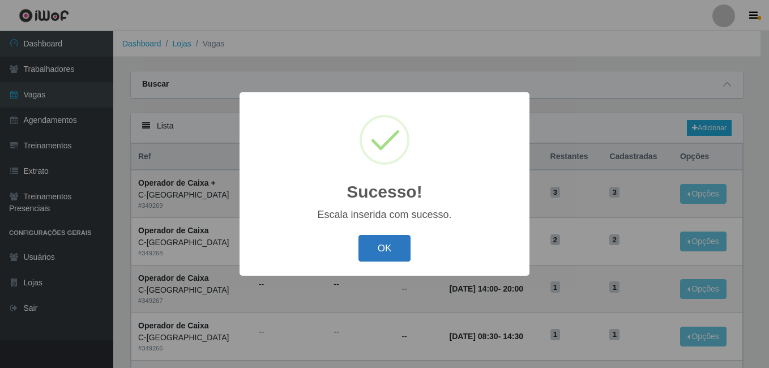
click at [384, 256] on button "OK" at bounding box center [384, 248] width 53 height 27
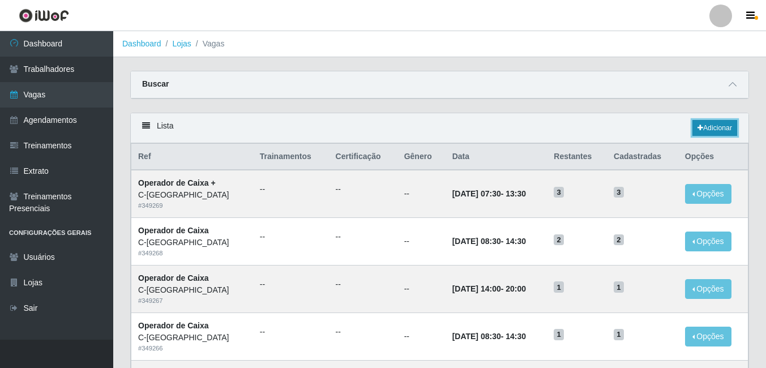
click at [718, 127] on link "Adicionar" at bounding box center [715, 128] width 45 height 16
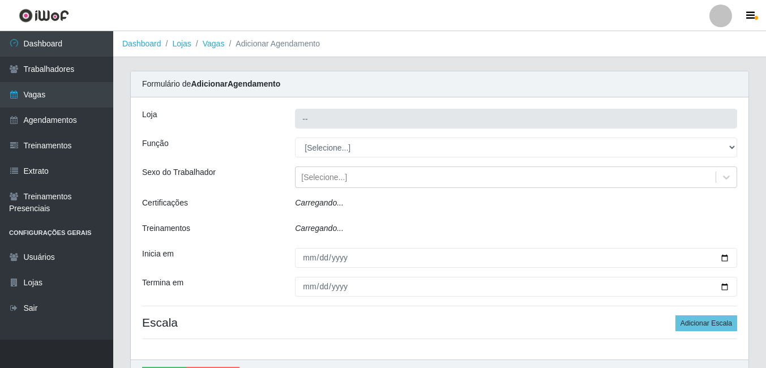
type input "C-[GEOGRAPHIC_DATA]"
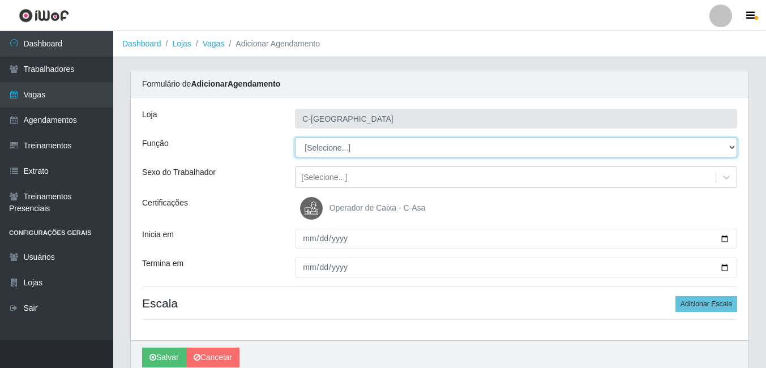
click at [340, 147] on select "[Selecione...] ASG ASG + ASG ++ Embalador Embalador + Embalador ++ Operador de …" at bounding box center [516, 148] width 442 height 20
select select "22"
click at [295, 138] on select "[Selecione...] ASG ASG + ASG ++ Embalador Embalador + Embalador ++ Operador de …" at bounding box center [516, 148] width 442 height 20
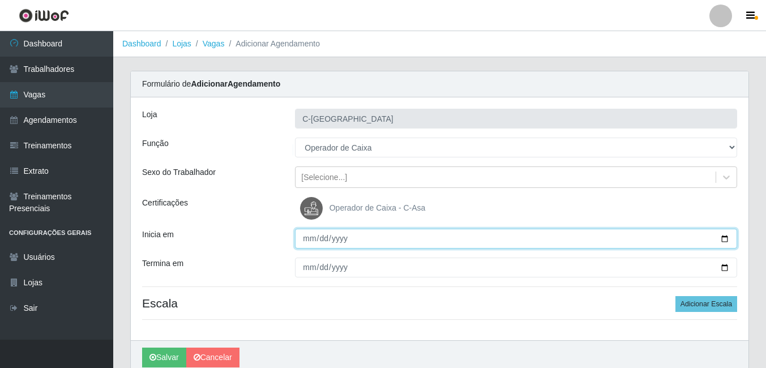
click at [310, 237] on input "Inicia em" at bounding box center [516, 239] width 442 height 20
type input "2025-10-20"
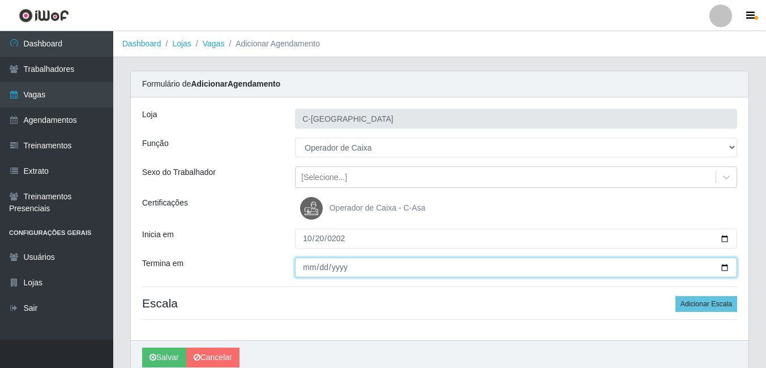
click at [311, 264] on input "Termina em" at bounding box center [516, 268] width 442 height 20
type input "102025-02-25"
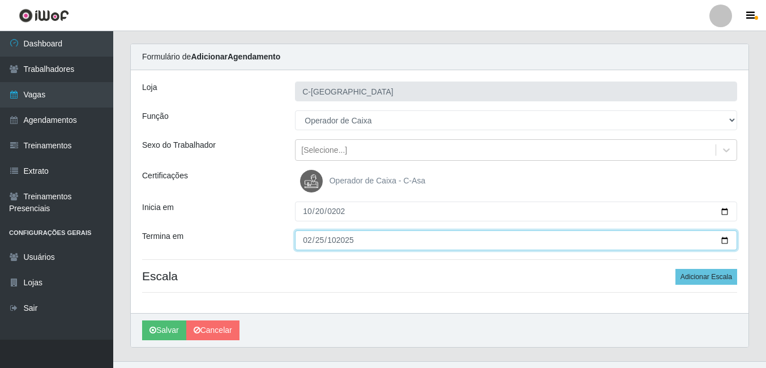
scroll to position [49, 0]
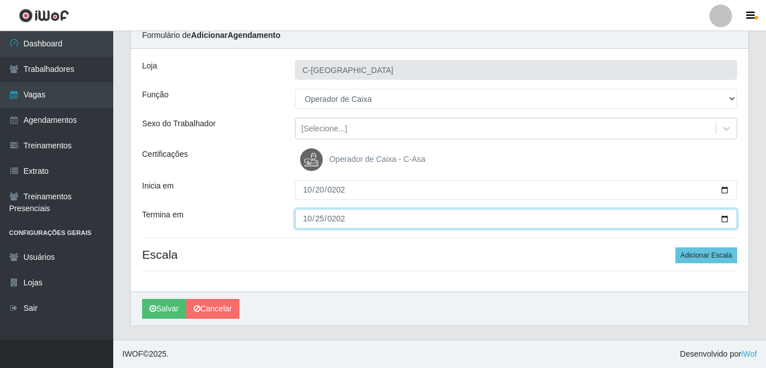
type input "2025-10-25"
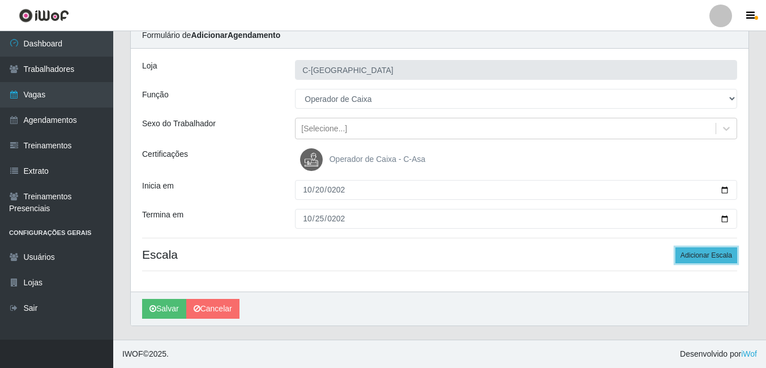
click at [716, 253] on button "Adicionar Escala" at bounding box center [707, 255] width 62 height 16
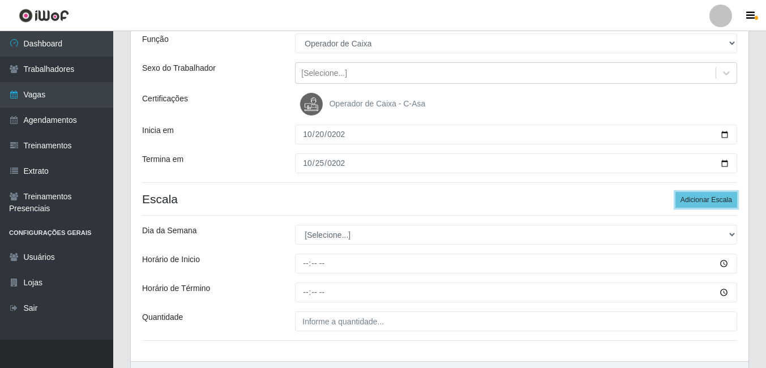
scroll to position [174, 0]
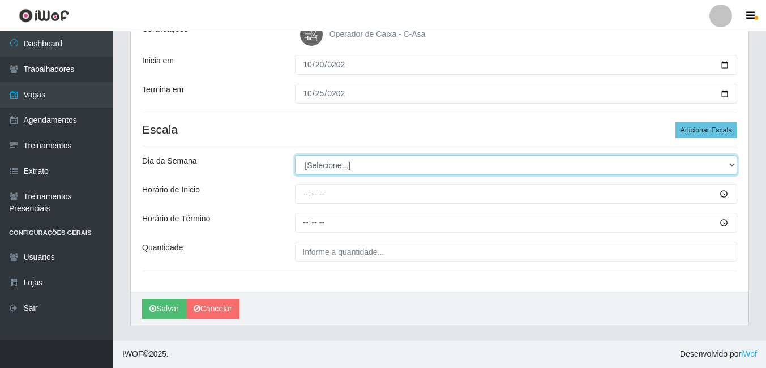
click at [334, 169] on select "[Selecione...] Segunda Terça Quarta Quinta Sexta Sábado Domingo" at bounding box center [516, 165] width 442 height 20
select select "1"
click at [295, 155] on select "[Selecione...] Segunda Terça Quarta Quinta Sexta Sábado Domingo" at bounding box center [516, 165] width 442 height 20
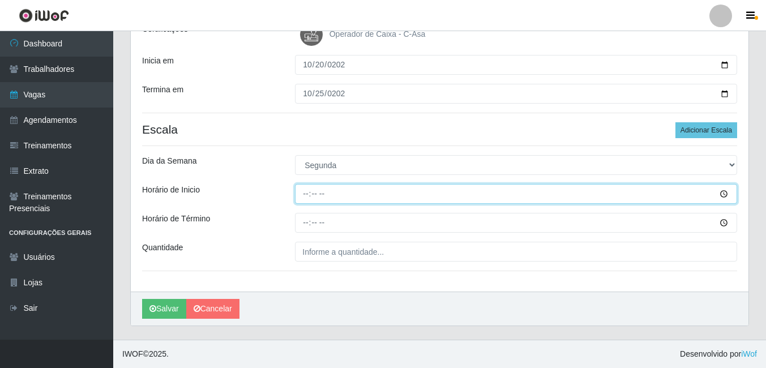
click at [302, 191] on input "Horário de Inicio" at bounding box center [516, 194] width 442 height 20
type input "08:30"
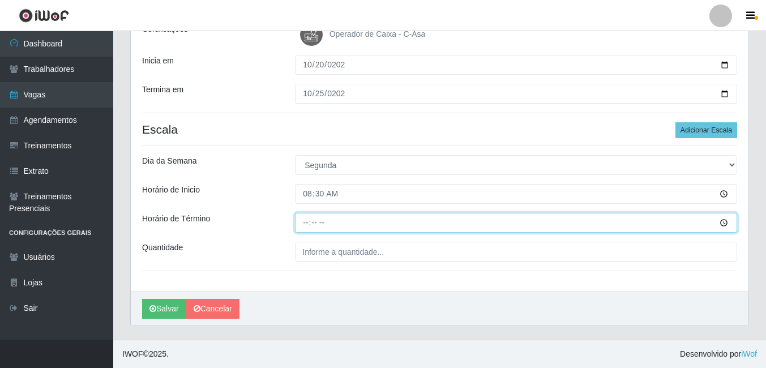
click at [311, 227] on input "Horário de Término" at bounding box center [516, 223] width 442 height 20
type input "14:30"
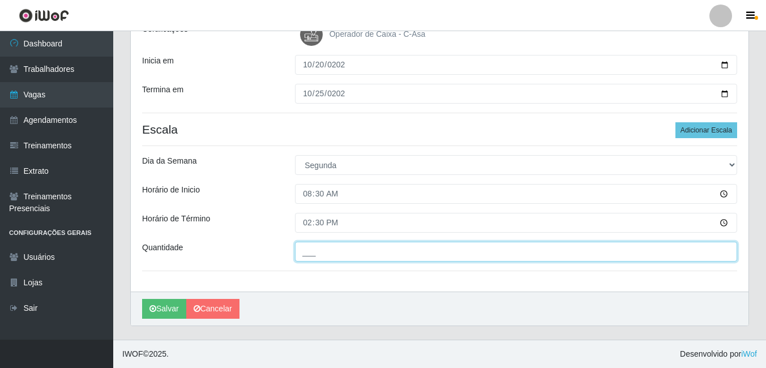
click at [309, 255] on input "___" at bounding box center [516, 252] width 442 height 20
type input "1__"
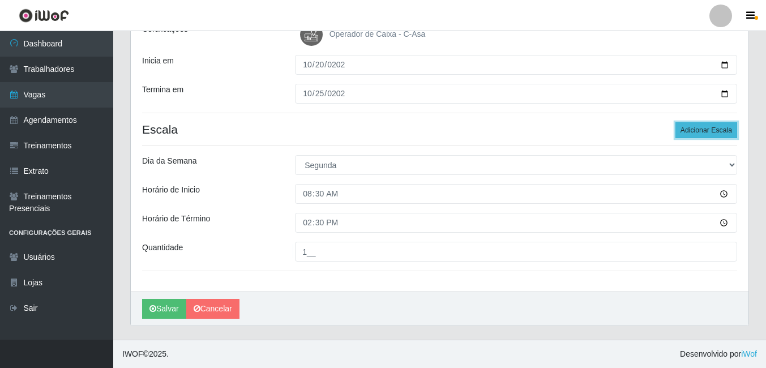
click at [700, 134] on button "Adicionar Escala" at bounding box center [707, 130] width 62 height 16
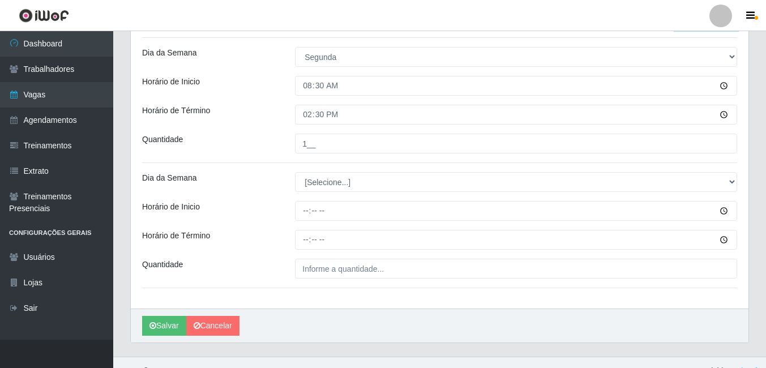
scroll to position [287, 0]
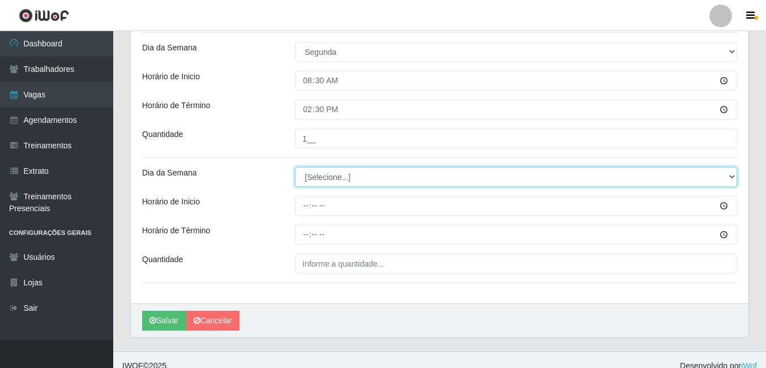
click at [334, 178] on select "[Selecione...] Segunda Terça Quarta Quinta Sexta Sábado Domingo" at bounding box center [516, 177] width 442 height 20
select select "1"
click at [295, 167] on select "[Selecione...] Segunda Terça Quarta Quinta Sexta Sábado Domingo" at bounding box center [516, 177] width 442 height 20
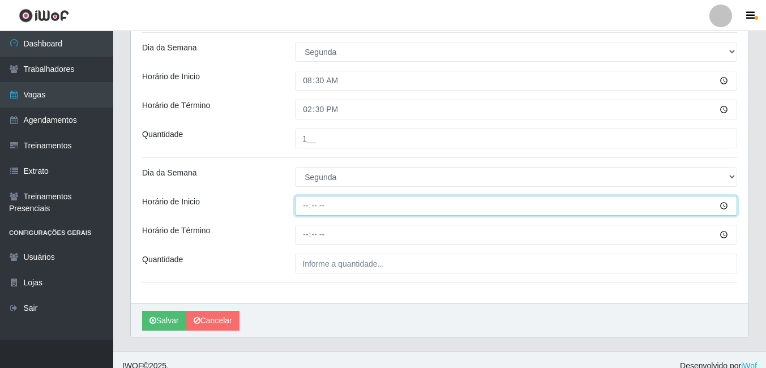
click at [311, 202] on input "Horário de Inicio" at bounding box center [516, 206] width 442 height 20
type input "14:00"
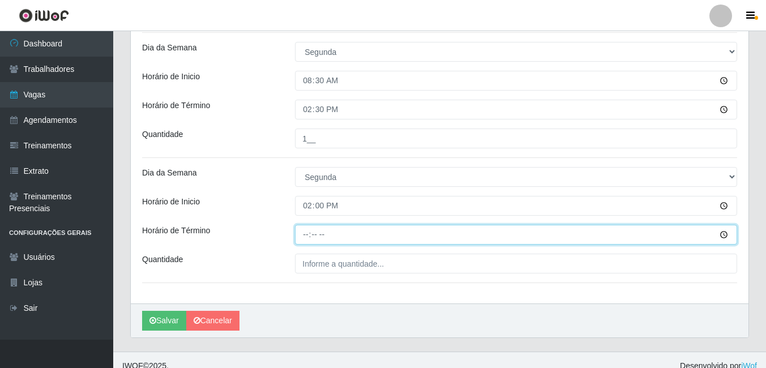
click at [302, 235] on input "Horário de Término" at bounding box center [516, 235] width 442 height 20
type input "20:00"
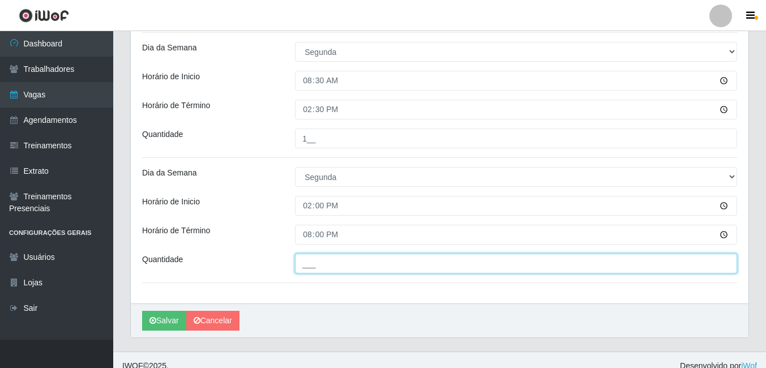
click at [336, 269] on input "___" at bounding box center [516, 264] width 442 height 20
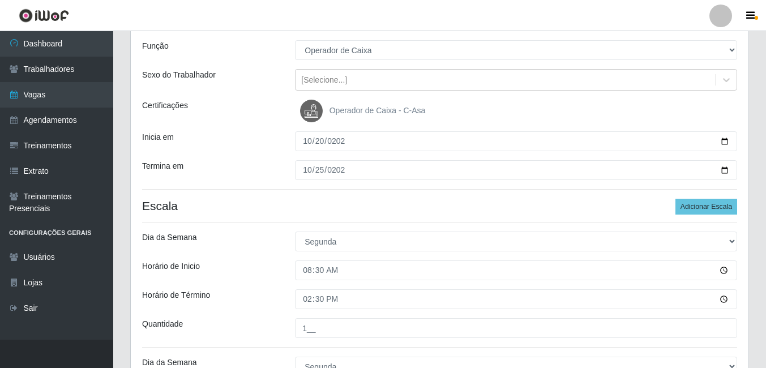
scroll to position [61, 0]
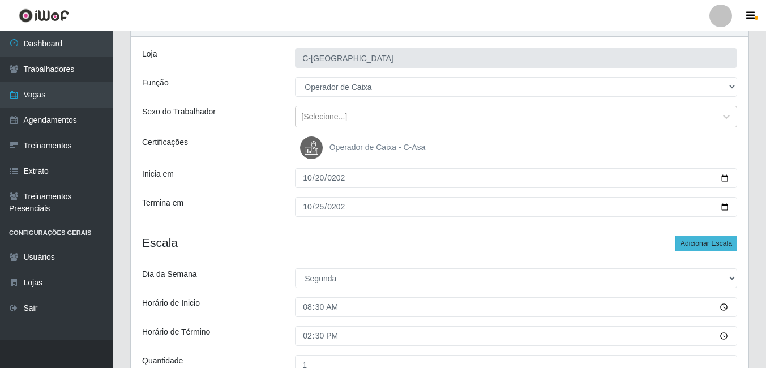
type input "1__"
click at [694, 237] on button "Adicionar Escala" at bounding box center [707, 244] width 62 height 16
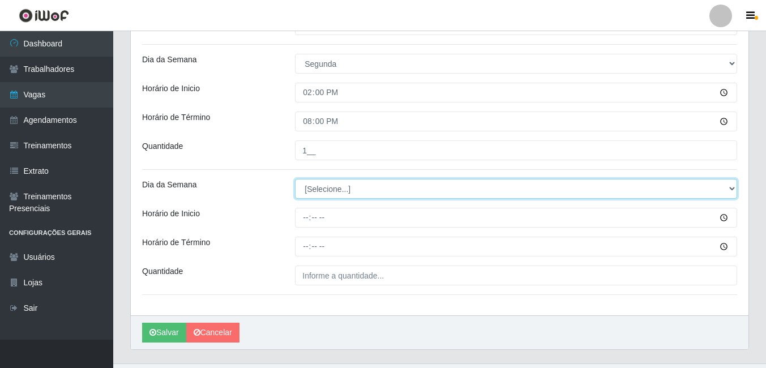
click at [324, 181] on select "[Selecione...] Segunda Terça Quarta Quinta Sexta Sábado Domingo" at bounding box center [516, 189] width 442 height 20
select select "2"
click at [295, 179] on select "[Selecione...] Segunda Terça Quarta Quinta Sexta Sábado Domingo" at bounding box center [516, 189] width 442 height 20
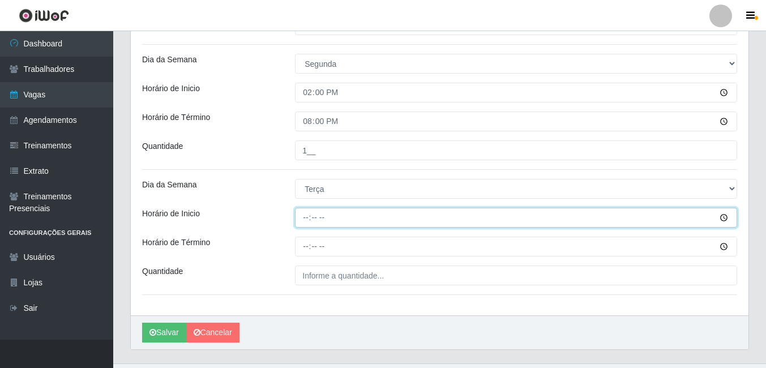
click at [307, 218] on input "Horário de Inicio" at bounding box center [516, 218] width 442 height 20
type input "08:30"
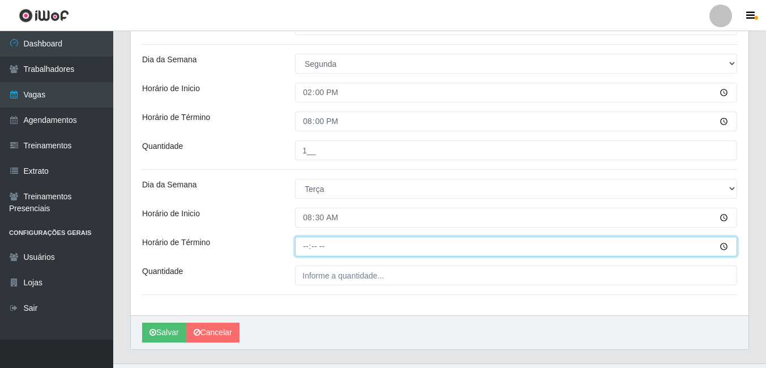
click at [302, 240] on input "Horário de Término" at bounding box center [516, 247] width 442 height 20
type input "14:30"
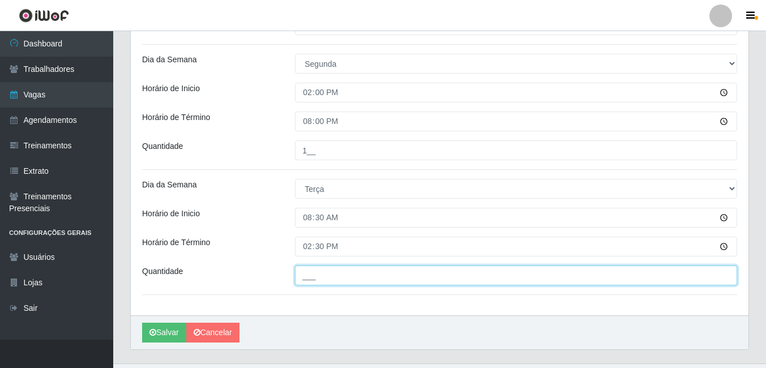
click at [371, 276] on input "___" at bounding box center [516, 276] width 442 height 20
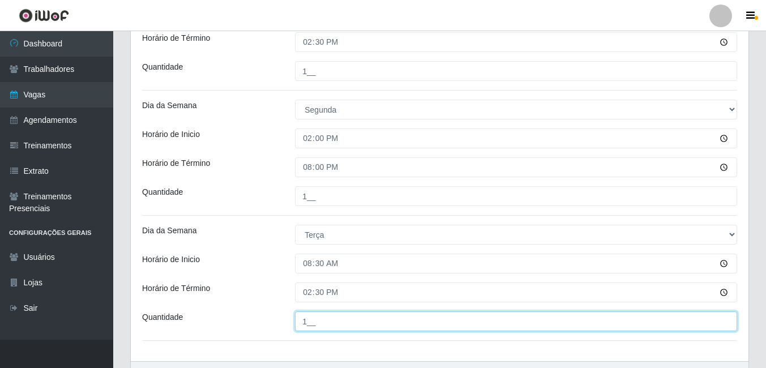
scroll to position [230, 0]
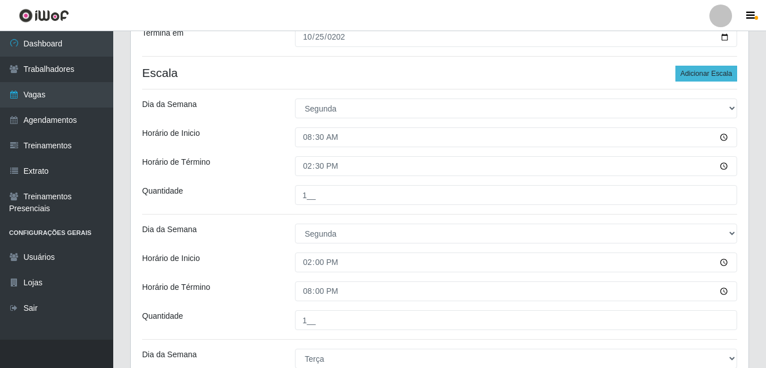
type input "1__"
click at [691, 74] on button "Adicionar Escala" at bounding box center [707, 74] width 62 height 16
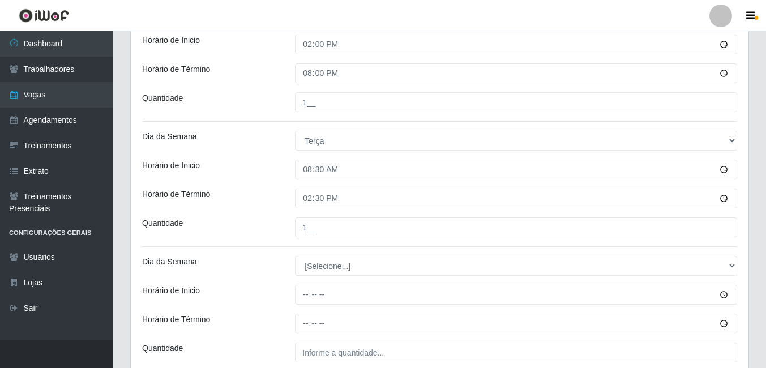
scroll to position [514, 0]
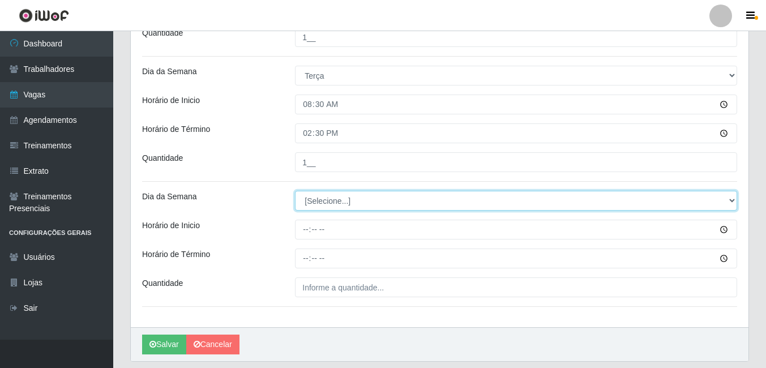
click at [341, 204] on select "[Selecione...] Segunda Terça Quarta Quinta Sexta Sábado Domingo" at bounding box center [516, 201] width 442 height 20
click at [324, 198] on select "[Selecione...] Segunda Terça Quarta Quinta Sexta Sábado Domingo" at bounding box center [516, 201] width 442 height 20
select select "2"
click at [295, 191] on select "[Selecione...] Segunda Terça Quarta Quinta Sexta Sábado Domingo" at bounding box center [516, 201] width 442 height 20
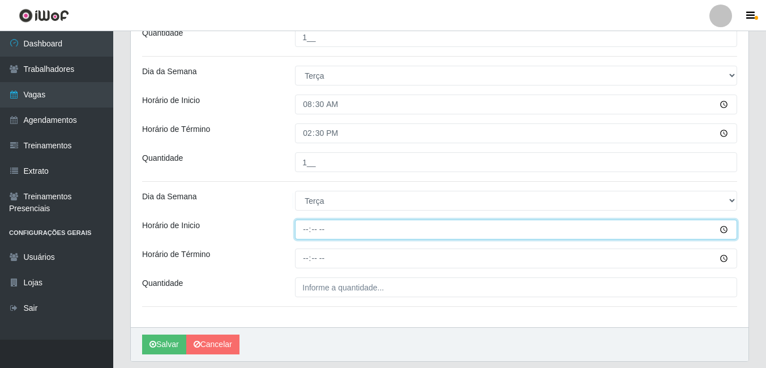
click at [300, 231] on input "Horário de Inicio" at bounding box center [516, 230] width 442 height 20
type input "14:00"
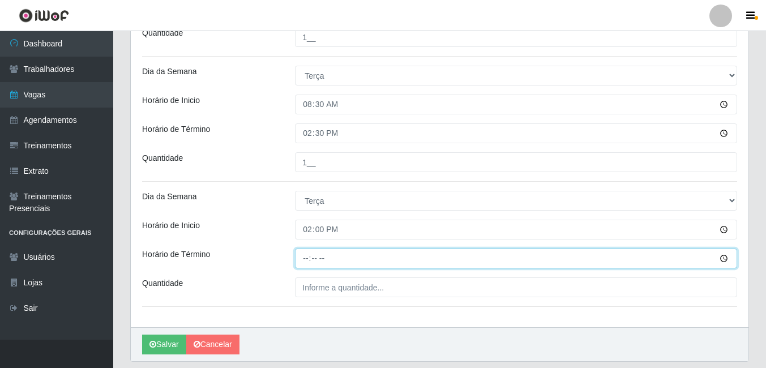
click at [300, 255] on input "Horário de Término" at bounding box center [516, 259] width 442 height 20
type input "20:00"
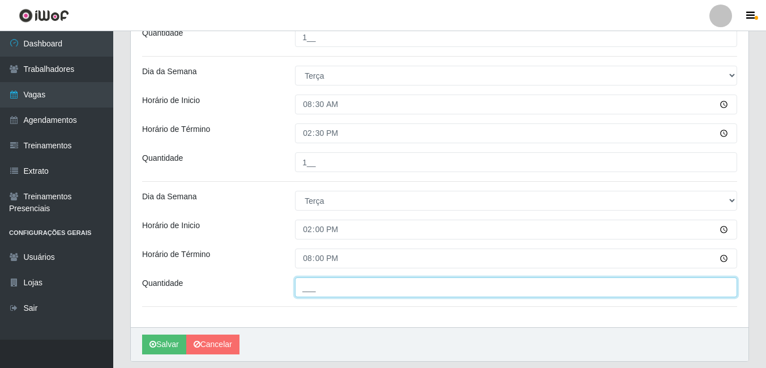
click at [315, 287] on input "___" at bounding box center [516, 287] width 442 height 20
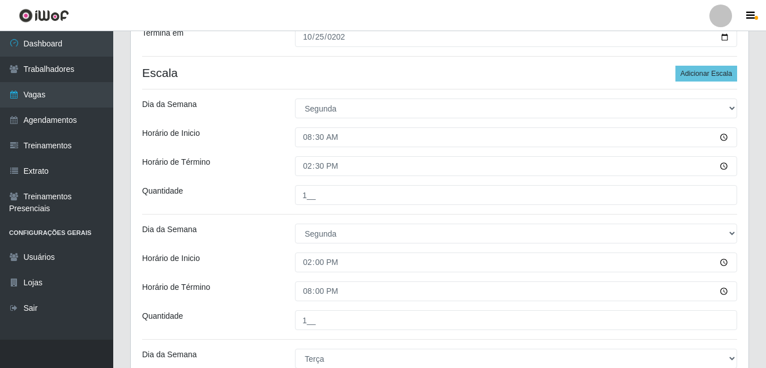
scroll to position [4, 0]
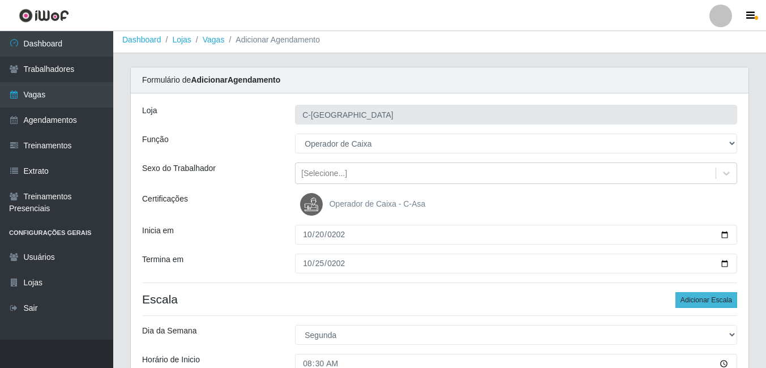
type input "1__"
click at [703, 294] on button "Adicionar Escala" at bounding box center [707, 300] width 62 height 16
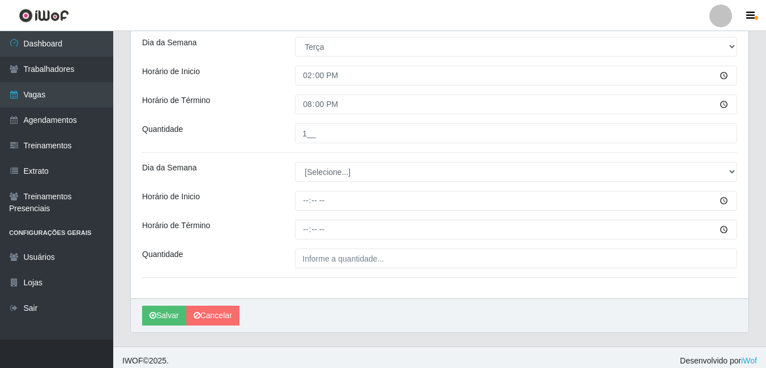
scroll to position [674, 0]
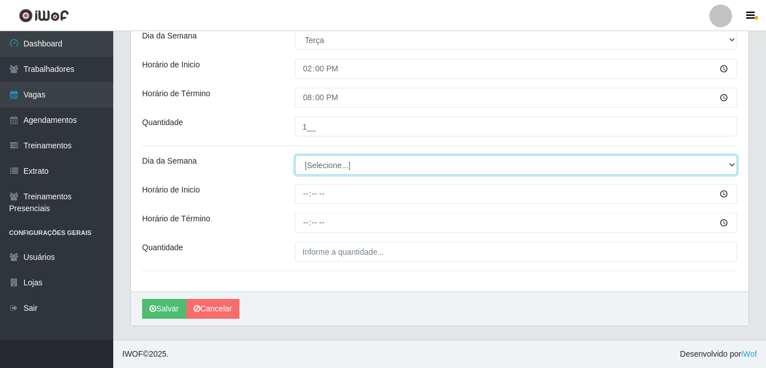
click at [331, 170] on select "[Selecione...] Segunda Terça Quarta Quinta Sexta Sábado Domingo" at bounding box center [516, 165] width 442 height 20
select select "3"
click at [295, 155] on select "[Selecione...] Segunda Terça Quarta Quinta Sexta Sábado Domingo" at bounding box center [516, 165] width 442 height 20
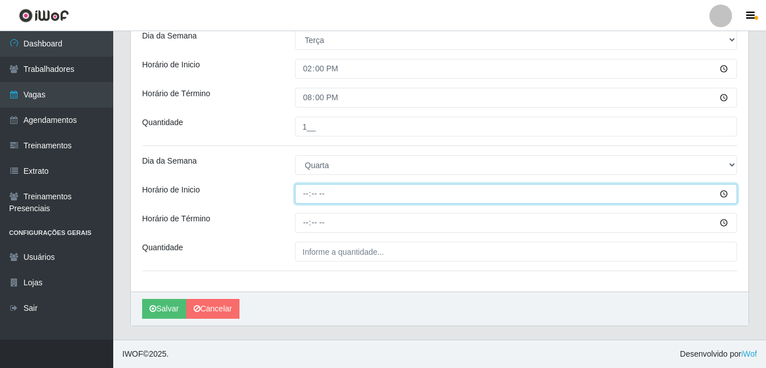
click at [307, 196] on input "Horário de Inicio" at bounding box center [516, 194] width 442 height 20
type input "08:30"
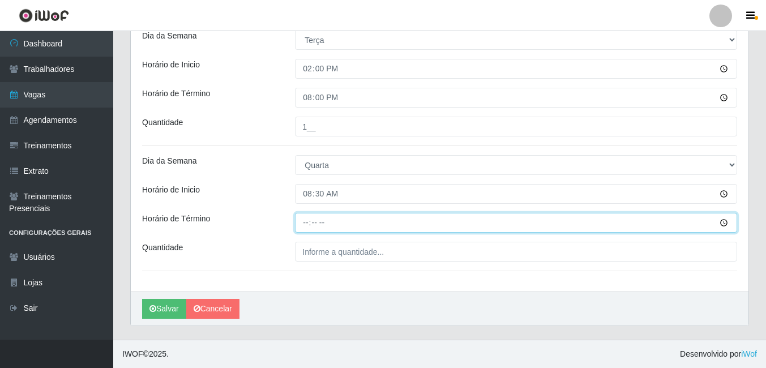
click at [311, 220] on input "Horário de Término" at bounding box center [516, 223] width 442 height 20
type input "14:30"
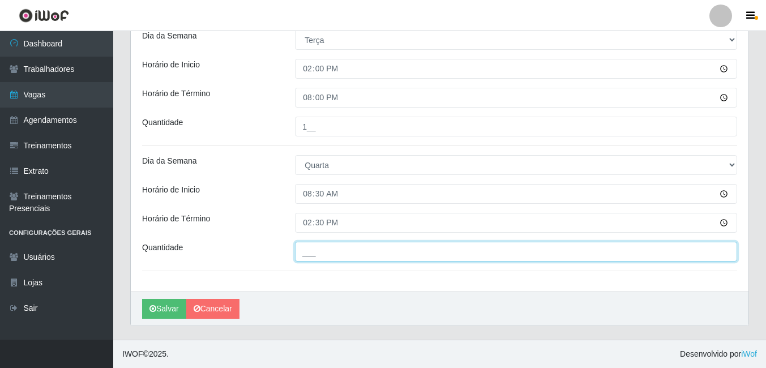
click at [307, 250] on input "___" at bounding box center [516, 252] width 442 height 20
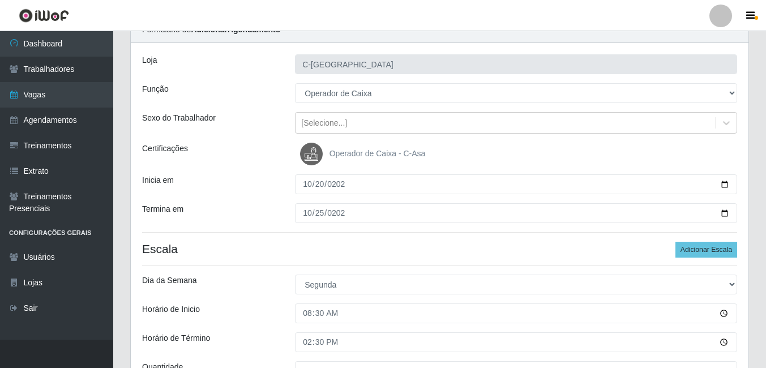
scroll to position [52, 0]
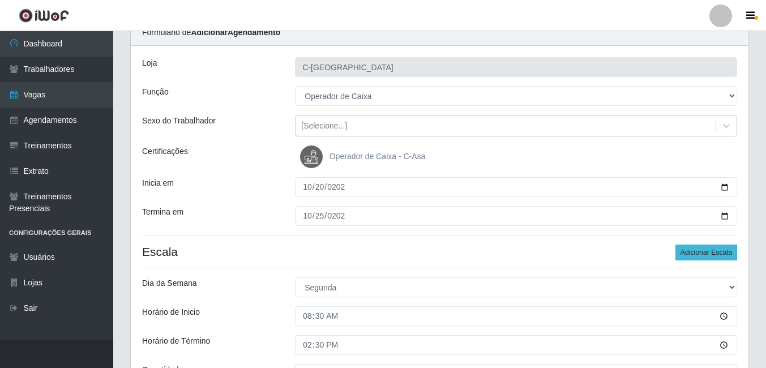
type input "1__"
click at [687, 249] on button "Adicionar Escala" at bounding box center [707, 253] width 62 height 16
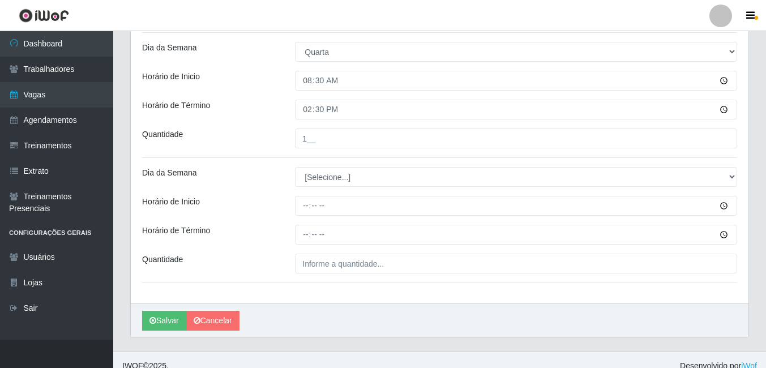
scroll to position [800, 0]
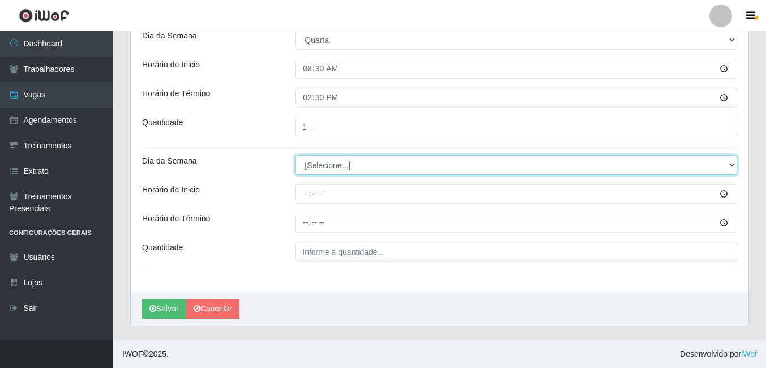
click at [339, 162] on select "[Selecione...] Segunda Terça Quarta Quinta Sexta Sábado Domingo" at bounding box center [516, 165] width 442 height 20
select select "3"
click at [295, 155] on select "[Selecione...] Segunda Terça Quarta Quinta Sexta Sábado Domingo" at bounding box center [516, 165] width 442 height 20
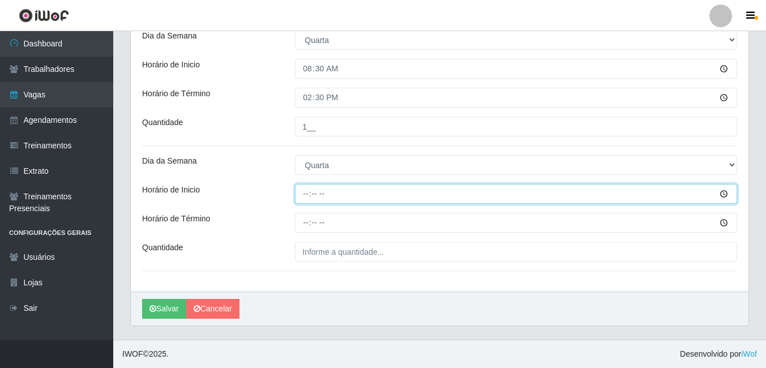
click at [308, 194] on input "Horário de Inicio" at bounding box center [516, 194] width 442 height 20
type input "14:00"
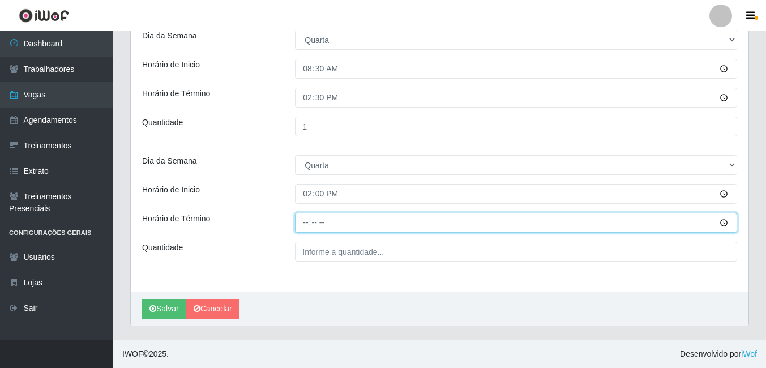
click at [306, 223] on input "Horário de Término" at bounding box center [516, 223] width 442 height 20
type input "20:00"
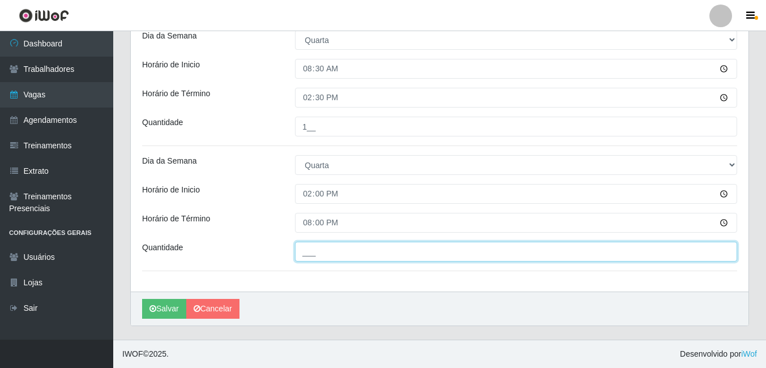
click at [323, 255] on input "___" at bounding box center [516, 252] width 442 height 20
type input "1__"
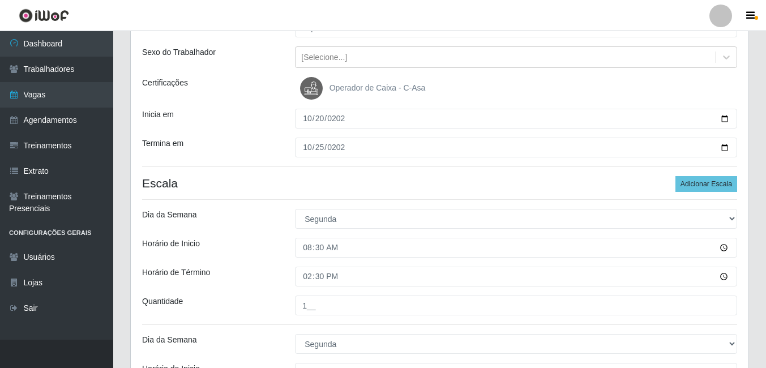
scroll to position [0, 0]
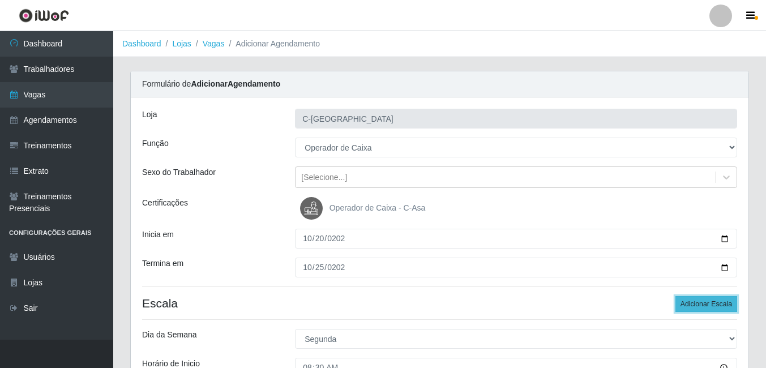
click at [691, 306] on button "Adicionar Escala" at bounding box center [707, 304] width 62 height 16
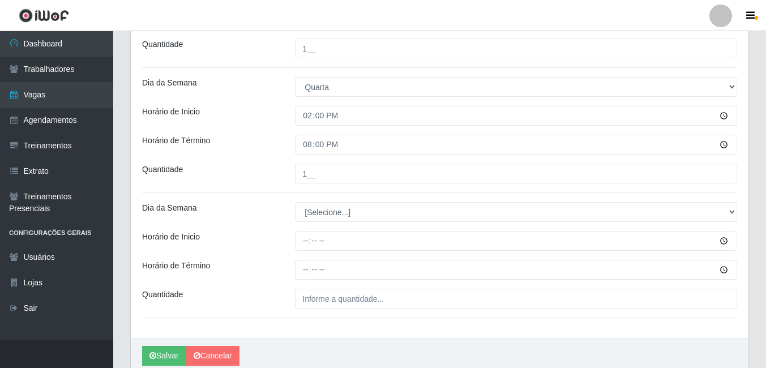
scroll to position [925, 0]
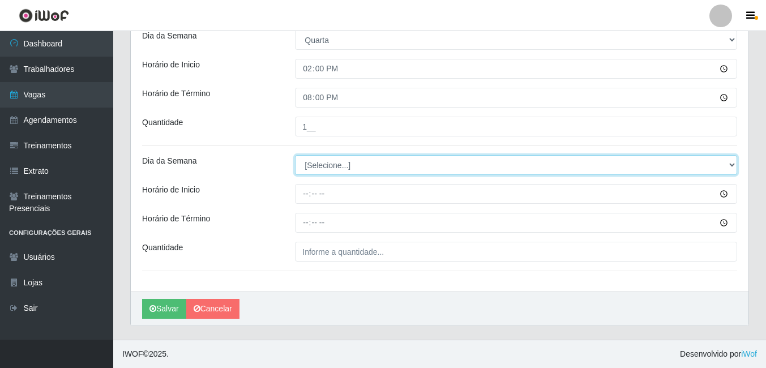
click at [344, 167] on select "[Selecione...] Segunda Terça Quarta Quinta Sexta Sábado Domingo" at bounding box center [516, 165] width 442 height 20
select select "6"
click at [295, 155] on select "[Selecione...] Segunda Terça Quarta Quinta Sexta Sábado Domingo" at bounding box center [516, 165] width 442 height 20
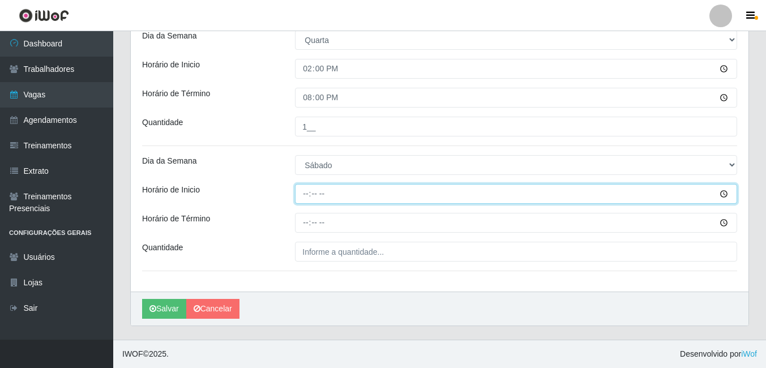
click at [308, 200] on input "Horário de Inicio" at bounding box center [516, 194] width 442 height 20
type input "08:30"
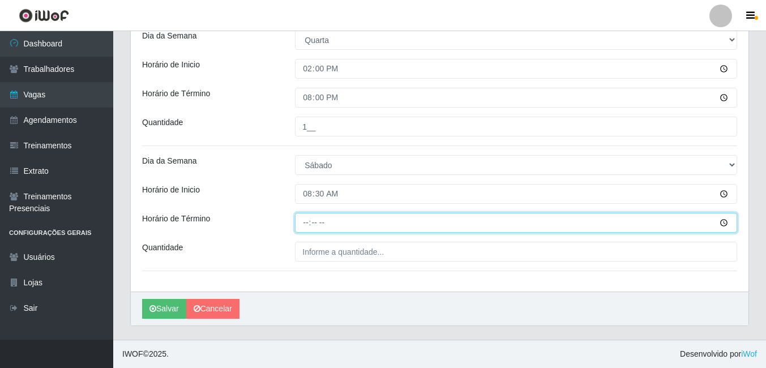
click at [306, 223] on input "Horário de Término" at bounding box center [516, 223] width 442 height 20
type input "14:30"
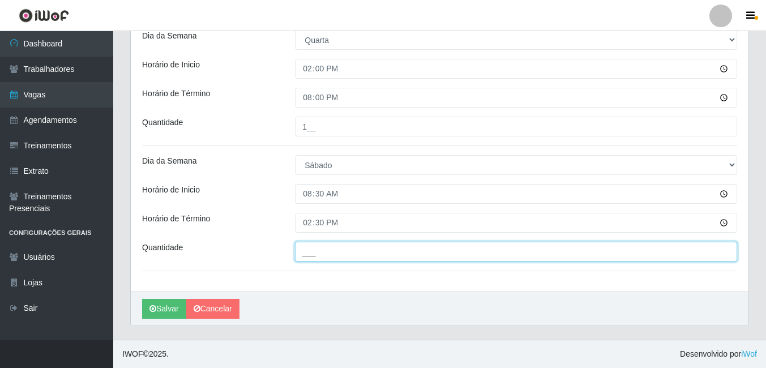
click at [326, 251] on input "___" at bounding box center [516, 252] width 442 height 20
type input "2__"
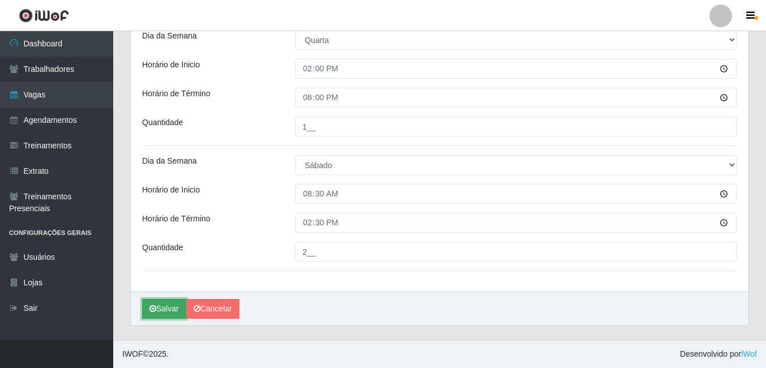
click at [156, 312] on button "Salvar" at bounding box center [164, 309] width 44 height 20
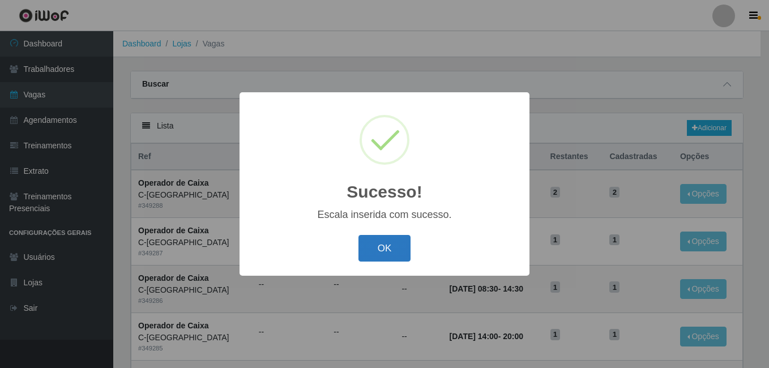
click at [394, 245] on button "OK" at bounding box center [384, 248] width 53 height 27
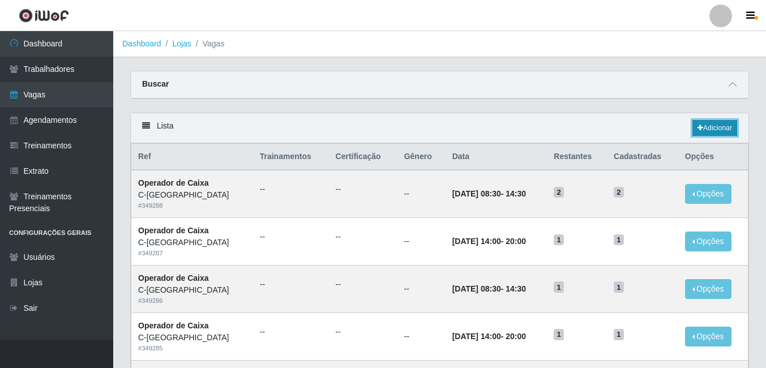
click at [710, 134] on link "Adicionar" at bounding box center [715, 128] width 45 height 16
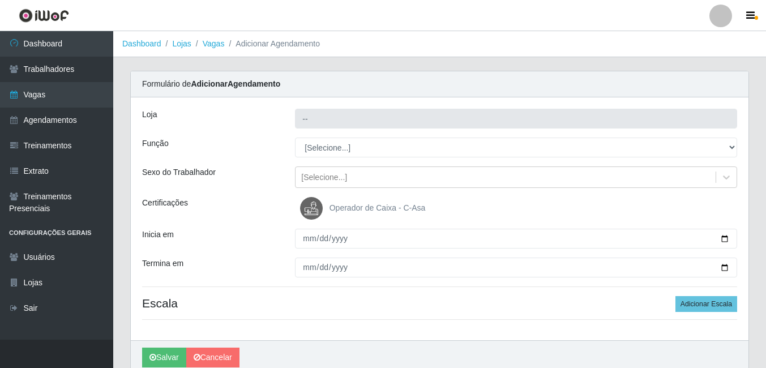
type input "C-[GEOGRAPHIC_DATA]"
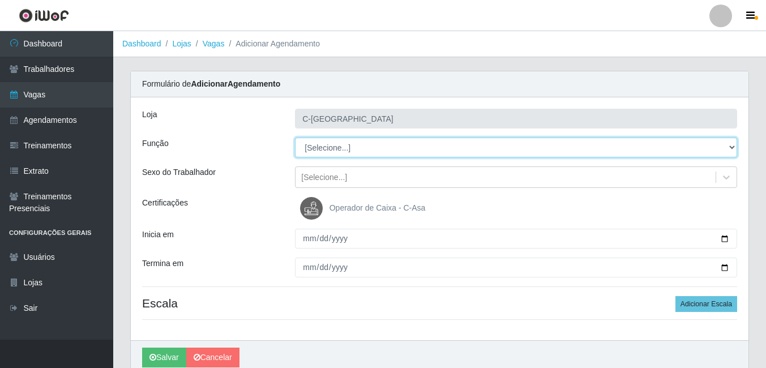
click at [327, 146] on select "[Selecione...] ASG ASG + ASG ++ Embalador Embalador + Embalador ++ Operador de …" at bounding box center [516, 148] width 442 height 20
select select "72"
click at [295, 138] on select "[Selecione...] ASG ASG + ASG ++ Embalador Embalador + Embalador ++ Operador de …" at bounding box center [516, 148] width 442 height 20
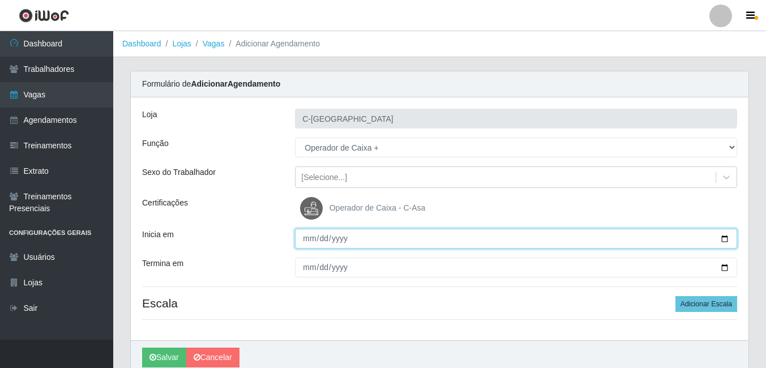
click at [306, 235] on input "Inicia em" at bounding box center [516, 239] width 442 height 20
type input "2025-10-26"
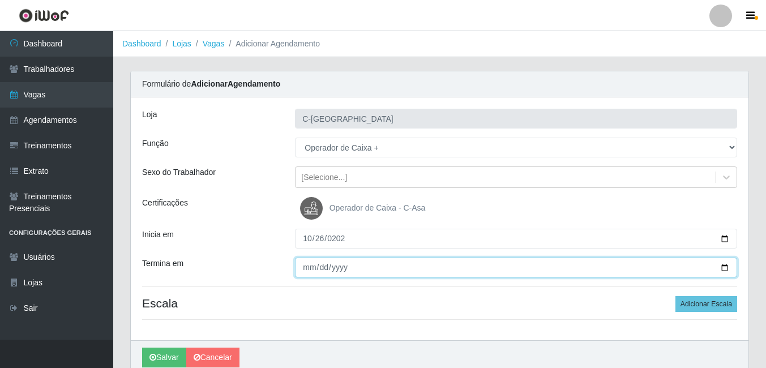
click at [309, 272] on input "Termina em" at bounding box center [516, 268] width 442 height 20
type input "2025-10-26"
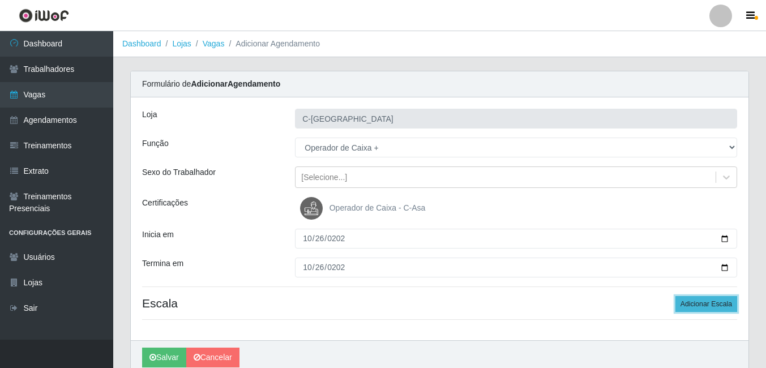
click at [700, 301] on button "Adicionar Escala" at bounding box center [707, 304] width 62 height 16
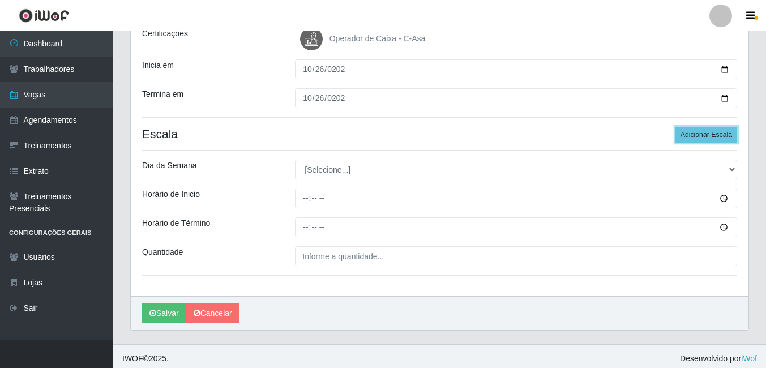
scroll to position [174, 0]
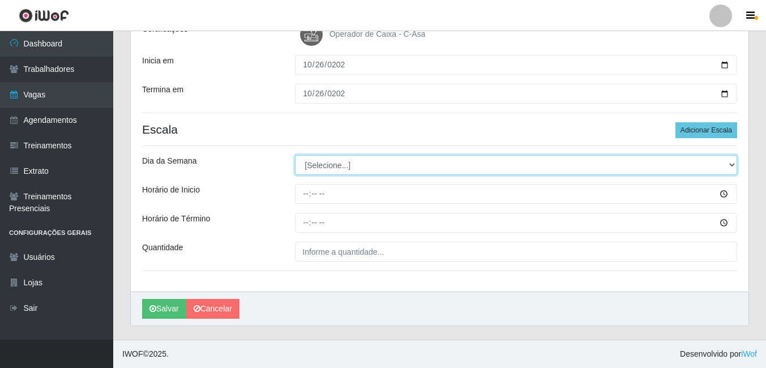
click at [318, 168] on select "[Selecione...] Segunda Terça Quarta Quinta Sexta Sábado Domingo" at bounding box center [516, 165] width 442 height 20
select select "0"
click at [295, 155] on select "[Selecione...] Segunda Terça Quarta Quinta Sexta Sábado Domingo" at bounding box center [516, 165] width 442 height 20
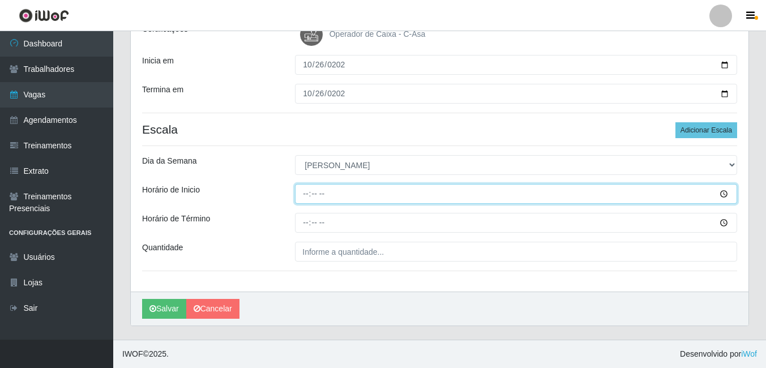
click at [306, 193] on input "Horário de Inicio" at bounding box center [516, 194] width 442 height 20
type input "07:30"
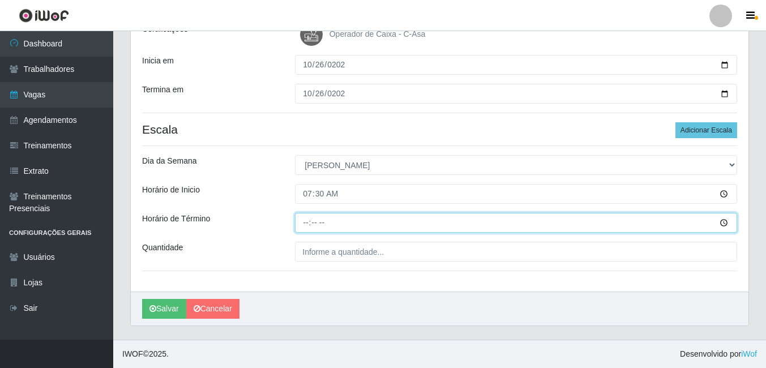
click at [308, 219] on input "Horário de Término" at bounding box center [516, 223] width 442 height 20
type input "13:30"
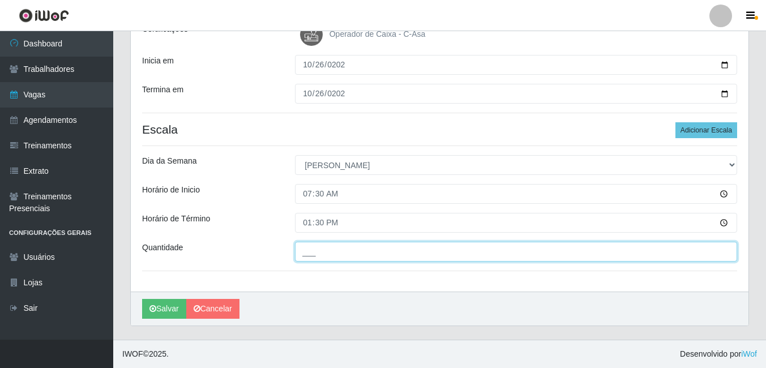
click at [310, 255] on input "___" at bounding box center [516, 252] width 442 height 20
type input "1__"
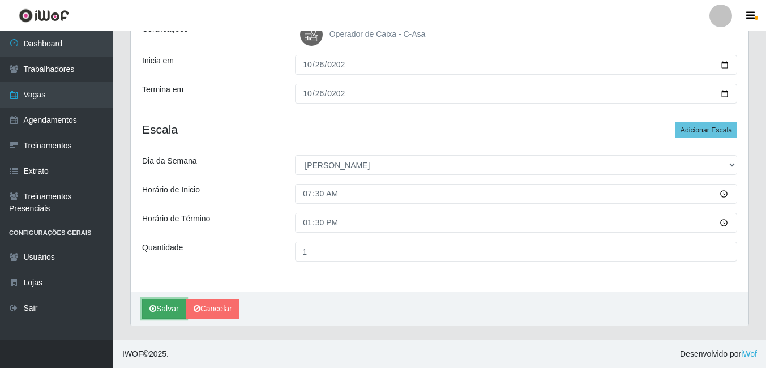
click at [161, 311] on button "Salvar" at bounding box center [164, 309] width 44 height 20
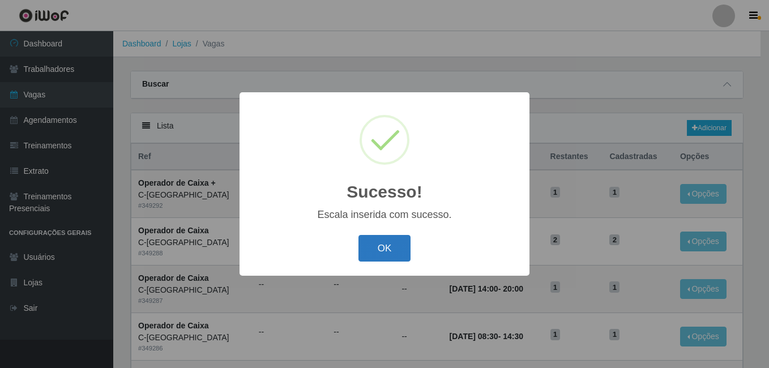
click at [388, 240] on button "OK" at bounding box center [384, 248] width 53 height 27
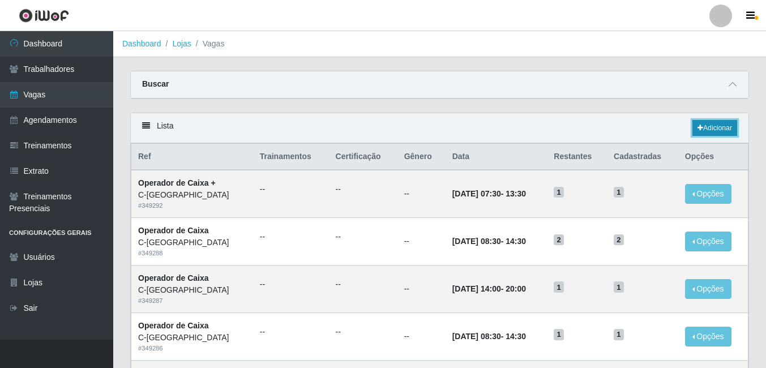
click at [714, 131] on link "Adicionar" at bounding box center [715, 128] width 45 height 16
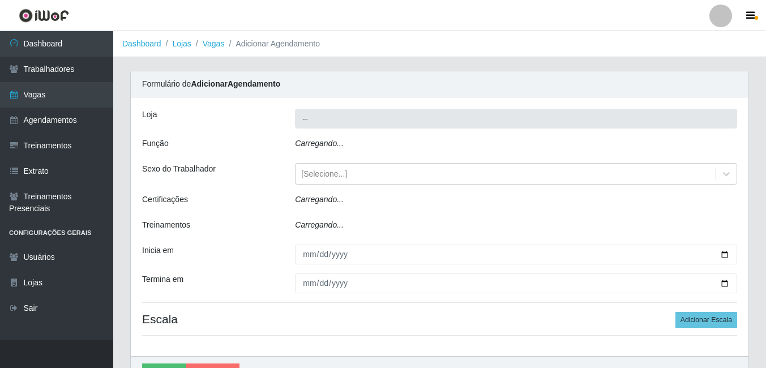
type input "C-[GEOGRAPHIC_DATA]"
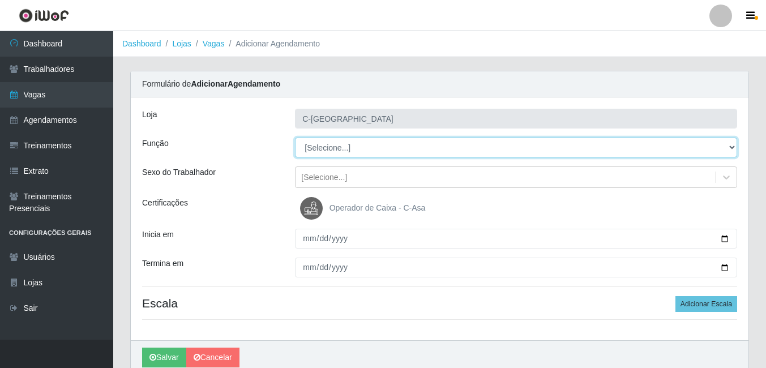
click at [324, 147] on select "[Selecione...] ASG ASG + ASG ++ Embalador Embalador + Embalador ++ Operador de …" at bounding box center [516, 148] width 442 height 20
select select "22"
click at [295, 138] on select "[Selecione...] ASG ASG + ASG ++ Embalador Embalador + Embalador ++ Operador de …" at bounding box center [516, 148] width 442 height 20
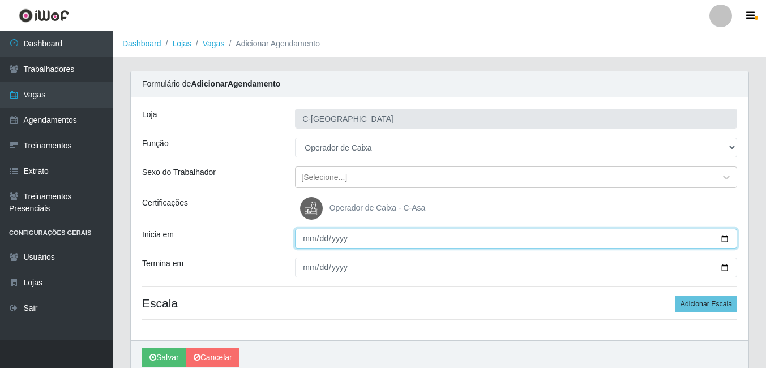
click at [316, 242] on input "Inicia em" at bounding box center [516, 239] width 442 height 20
click at [309, 238] on input "Inicia em" at bounding box center [516, 239] width 442 height 20
type input "2025-10-27"
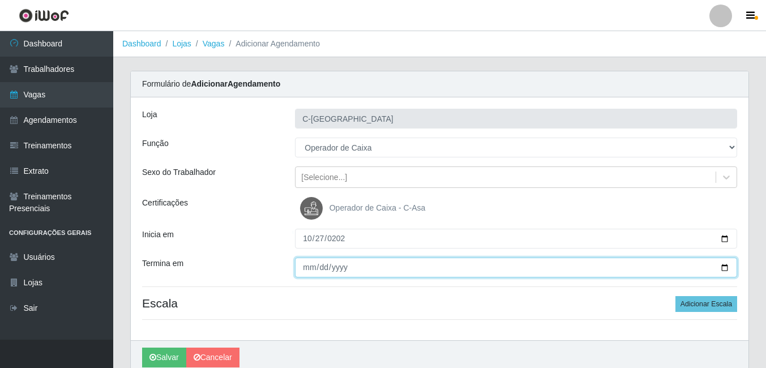
click at [304, 268] on input "Termina em" at bounding box center [516, 268] width 442 height 20
type input "2025-10-31"
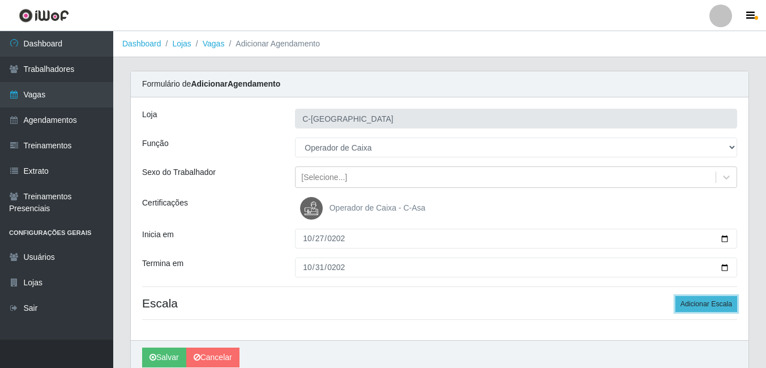
click at [695, 300] on button "Adicionar Escala" at bounding box center [707, 304] width 62 height 16
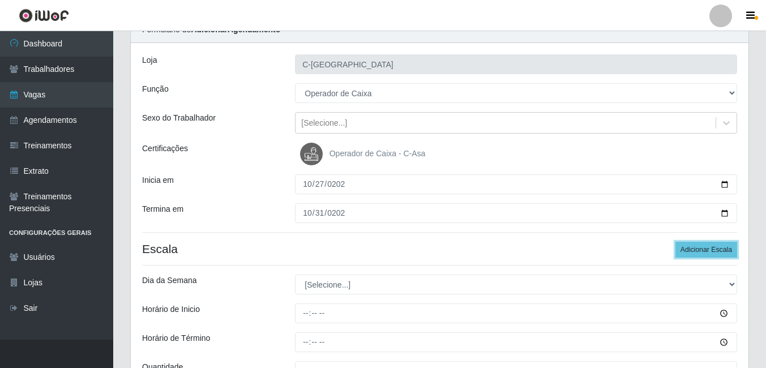
scroll to position [174, 0]
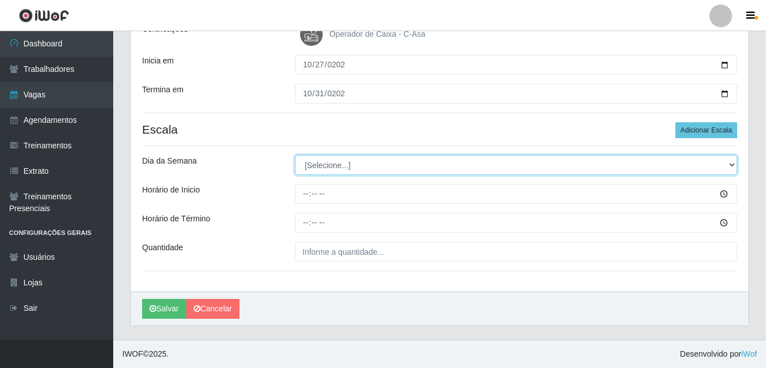
click at [341, 169] on select "[Selecione...] Segunda Terça Quarta Quinta Sexta Sábado Domingo" at bounding box center [516, 165] width 442 height 20
select select "1"
click at [295, 155] on select "[Selecione...] Segunda Terça Quarta Quinta Sexta Sábado Domingo" at bounding box center [516, 165] width 442 height 20
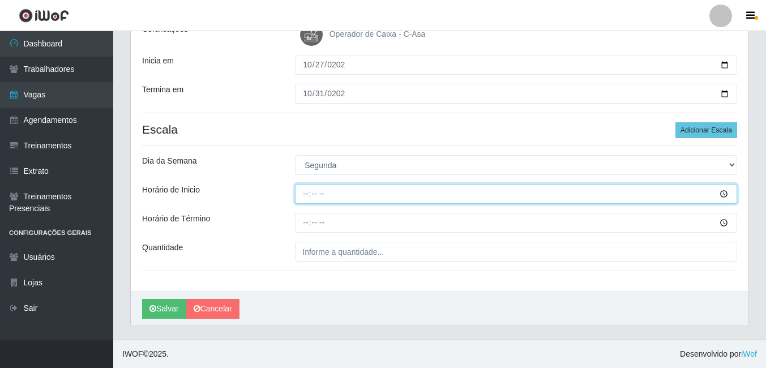
click at [310, 196] on input "Horário de Inicio" at bounding box center [516, 194] width 442 height 20
type input "08:30"
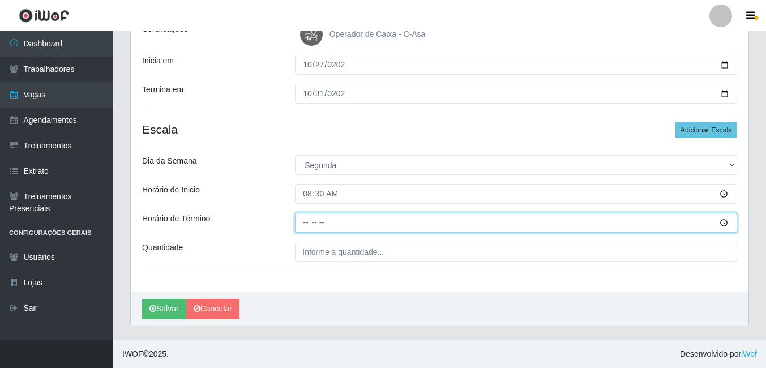
click at [311, 228] on input "Horário de Término" at bounding box center [516, 223] width 442 height 20
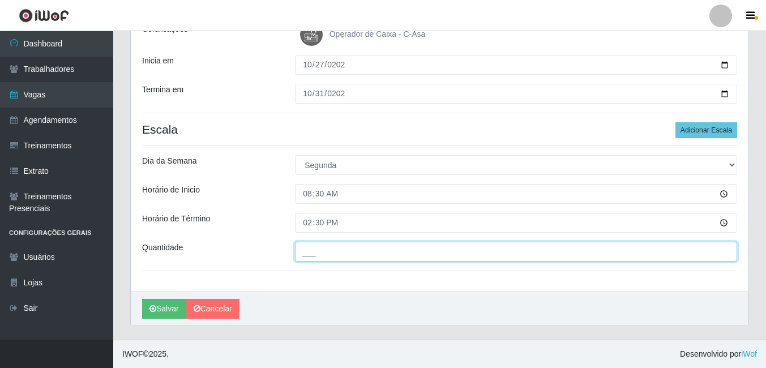
click at [322, 247] on input "___" at bounding box center [516, 252] width 442 height 20
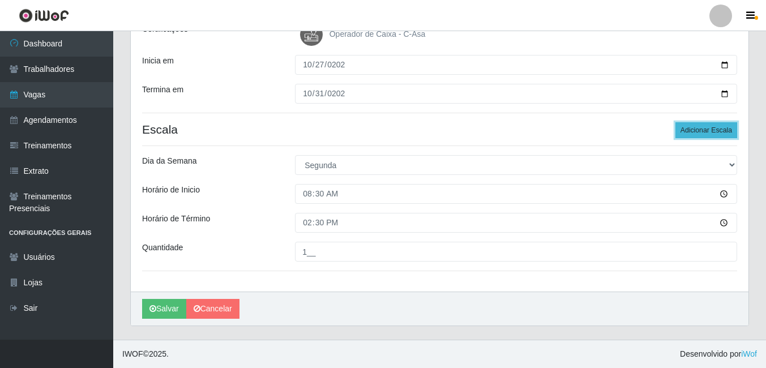
click at [686, 136] on button "Adicionar Escala" at bounding box center [707, 130] width 62 height 16
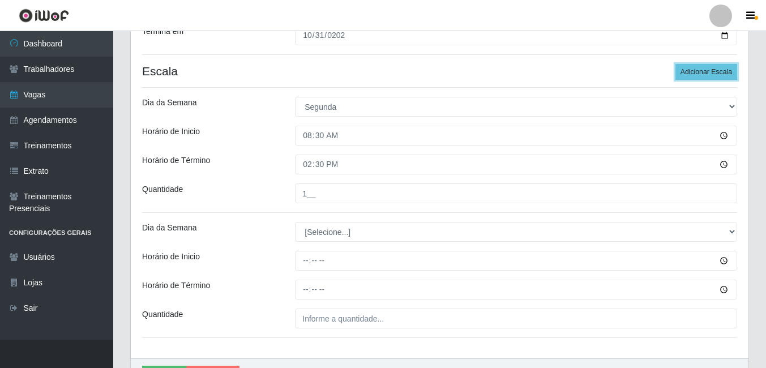
scroll to position [287, 0]
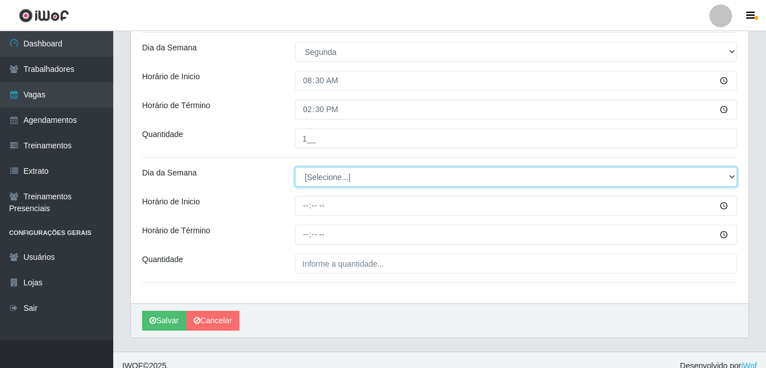
click at [333, 176] on select "[Selecione...] Segunda Terça Quarta Quinta Sexta Sábado Domingo" at bounding box center [516, 177] width 442 height 20
click at [295, 167] on select "[Selecione...] Segunda Terça Quarta Quinta Sexta Sábado Domingo" at bounding box center [516, 177] width 442 height 20
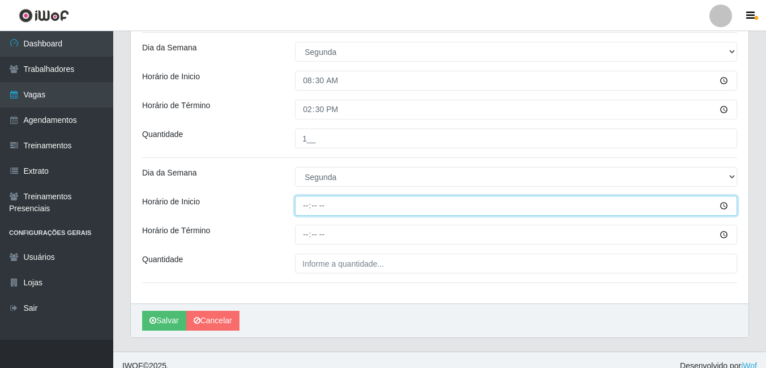
click at [306, 204] on input "Horário de Inicio" at bounding box center [516, 206] width 442 height 20
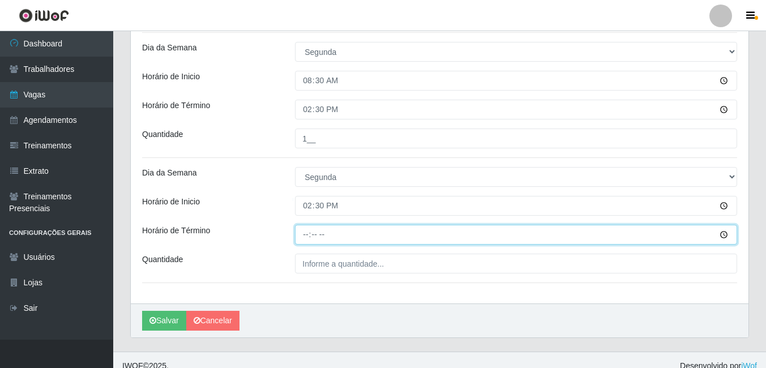
click at [307, 232] on input "Horário de Término" at bounding box center [516, 235] width 442 height 20
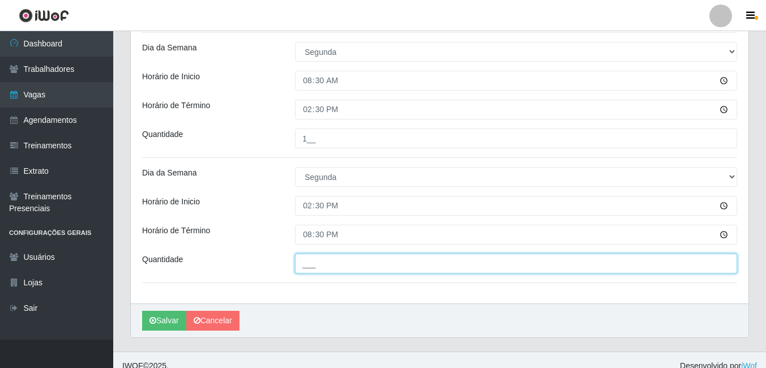
click at [330, 267] on input "___" at bounding box center [516, 264] width 442 height 20
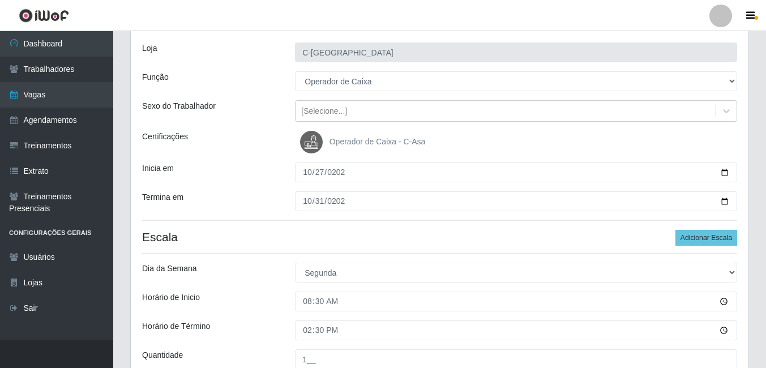
scroll to position [61, 0]
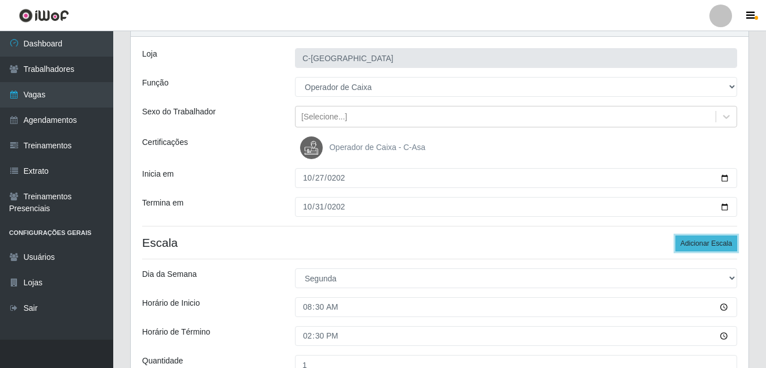
click at [694, 242] on button "Adicionar Escala" at bounding box center [707, 244] width 62 height 16
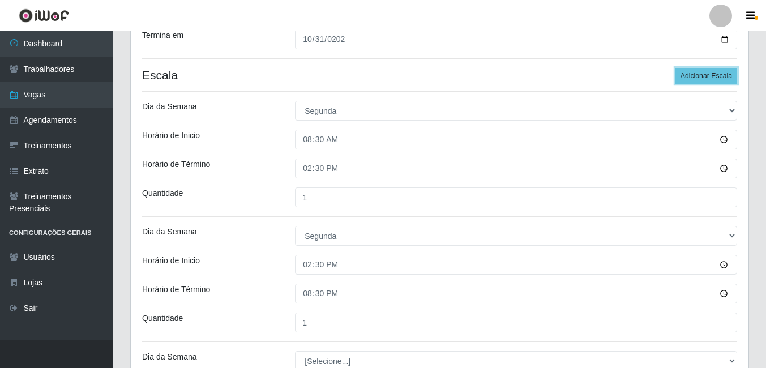
scroll to position [400, 0]
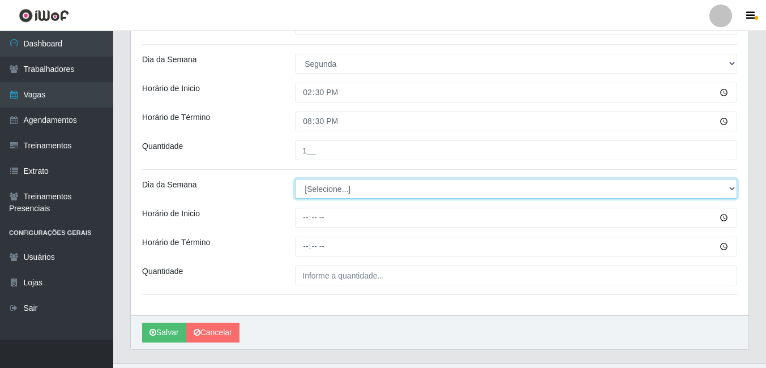
click at [345, 181] on select "[Selecione...] Segunda Terça Quarta Quinta Sexta Sábado Domingo" at bounding box center [516, 189] width 442 height 20
click at [295, 179] on select "[Selecione...] Segunda Terça Quarta Quinta Sexta Sábado Domingo" at bounding box center [516, 189] width 442 height 20
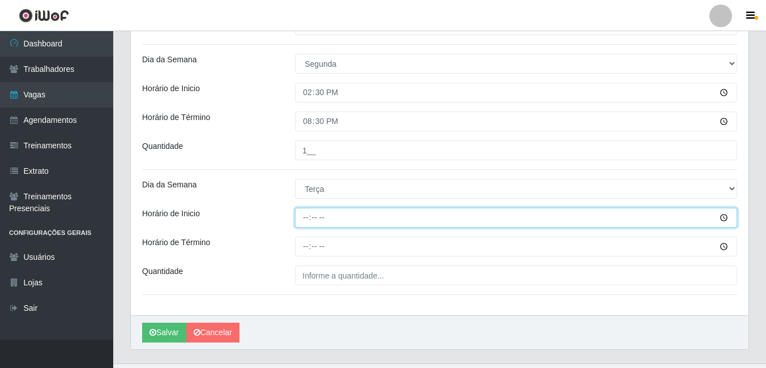
click at [310, 216] on input "Horário de Inicio" at bounding box center [516, 218] width 442 height 20
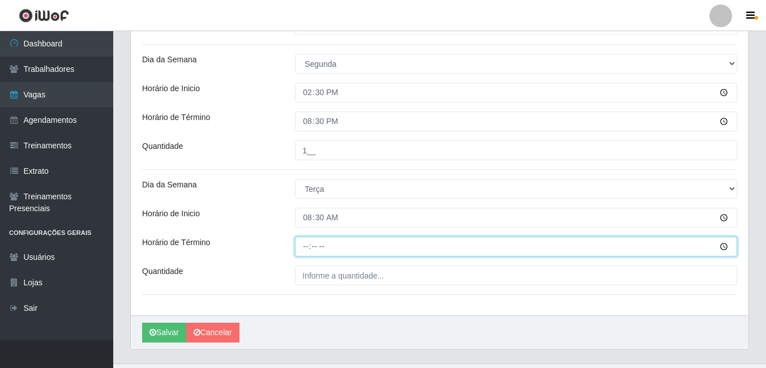
click at [305, 245] on input "Horário de Término" at bounding box center [516, 247] width 442 height 20
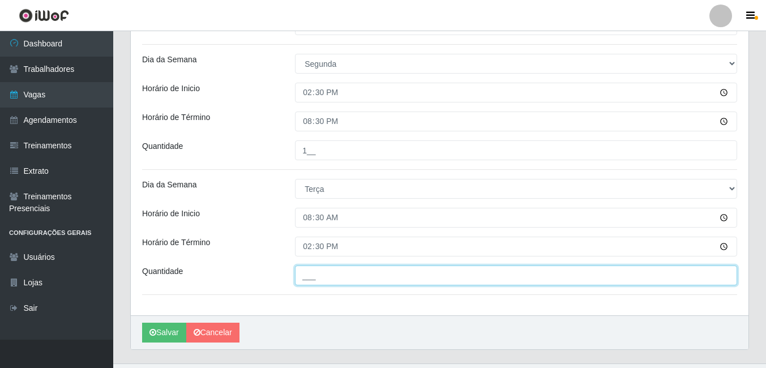
click at [334, 285] on input "___" at bounding box center [516, 276] width 442 height 20
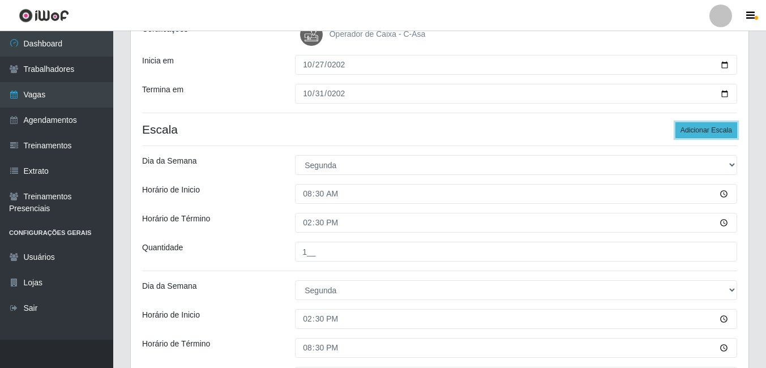
click at [685, 132] on button "Adicionar Escala" at bounding box center [707, 130] width 62 height 16
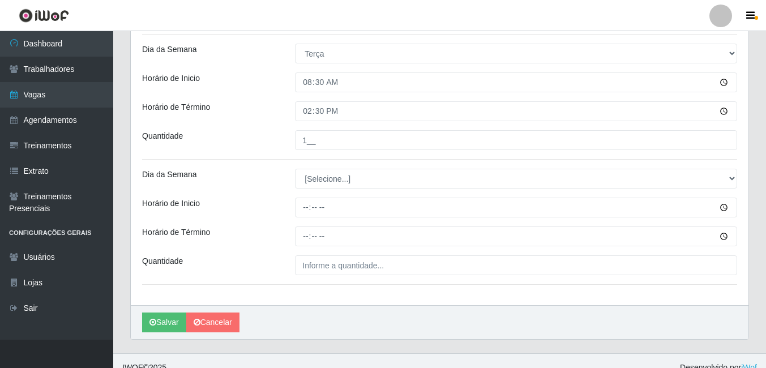
scroll to position [549, 0]
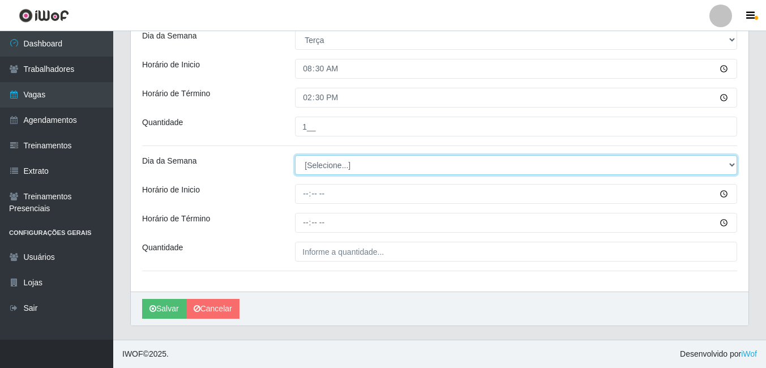
click at [340, 171] on select "[Selecione...] Segunda Terça Quarta Quinta Sexta Sábado Domingo" at bounding box center [516, 165] width 442 height 20
click at [295, 155] on select "[Selecione...] Segunda Terça Quarta Quinta Sexta Sábado Domingo" at bounding box center [516, 165] width 442 height 20
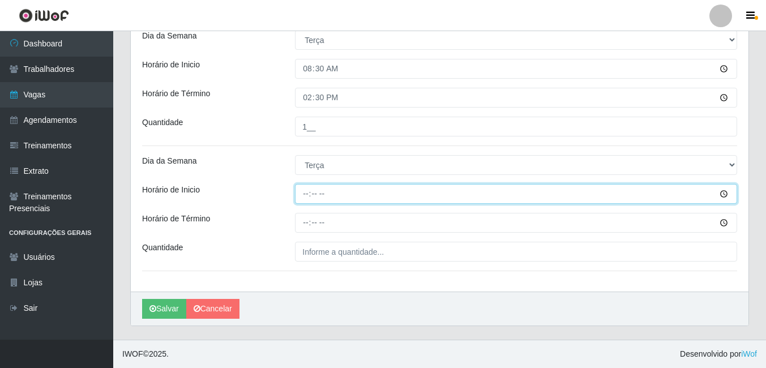
click at [307, 193] on input "Horário de Inicio" at bounding box center [516, 194] width 442 height 20
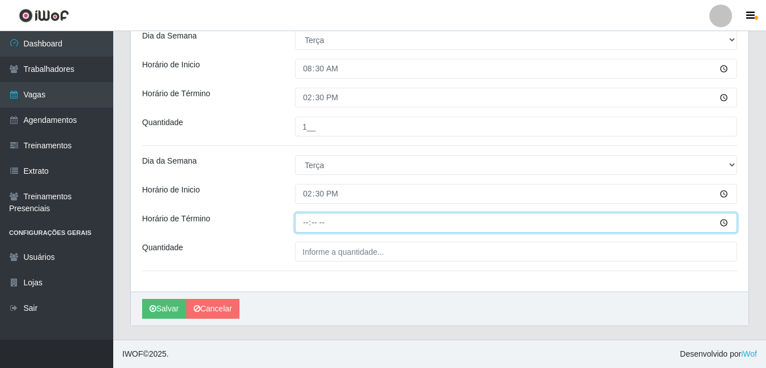
click at [299, 218] on input "Horário de Término" at bounding box center [516, 223] width 442 height 20
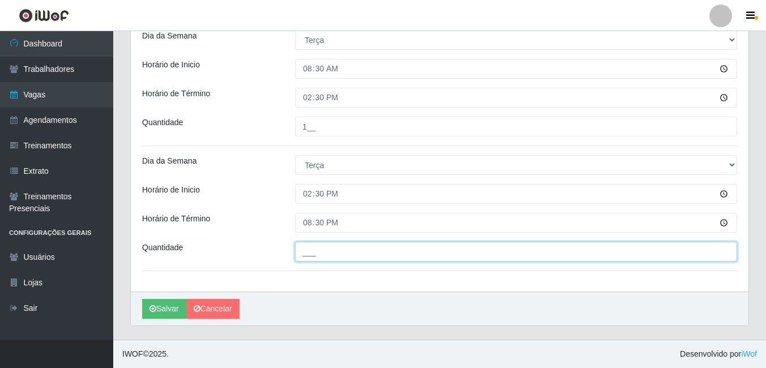
click at [324, 246] on input "___" at bounding box center [516, 252] width 442 height 20
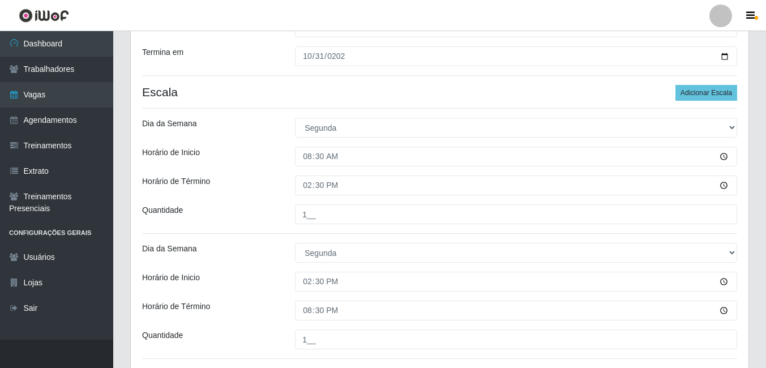
scroll to position [96, 0]
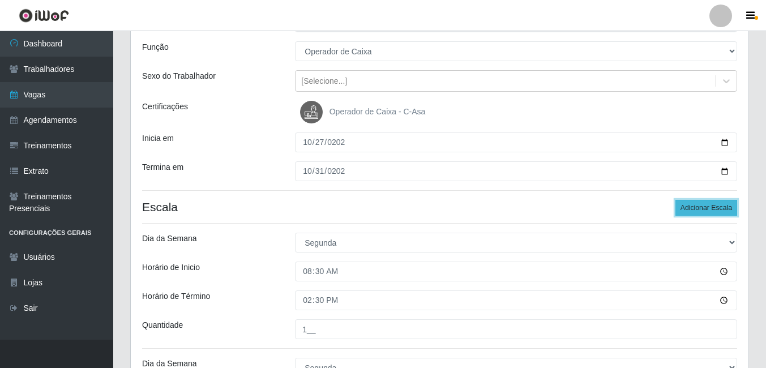
click at [695, 208] on button "Adicionar Escala" at bounding box center [707, 208] width 62 height 16
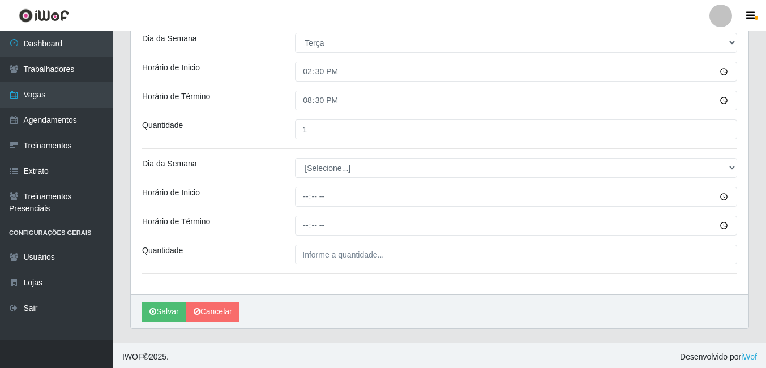
scroll to position [674, 0]
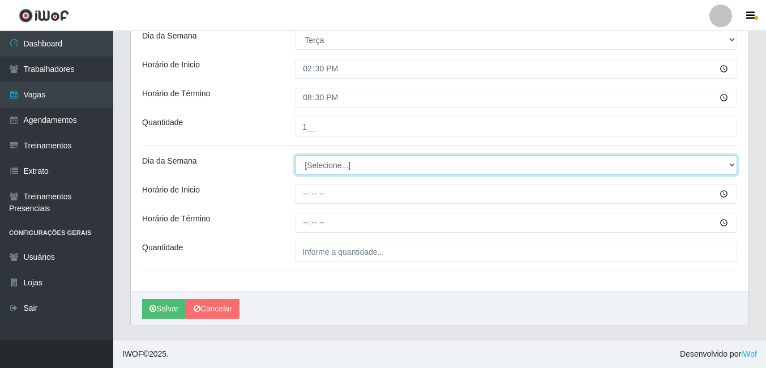
click at [319, 170] on select "[Selecione...] Segunda Terça Quarta Quinta Sexta Sábado Domingo" at bounding box center [516, 165] width 442 height 20
click at [295, 155] on select "[Selecione...] Segunda Terça Quarta Quinta Sexta Sábado Domingo" at bounding box center [516, 165] width 442 height 20
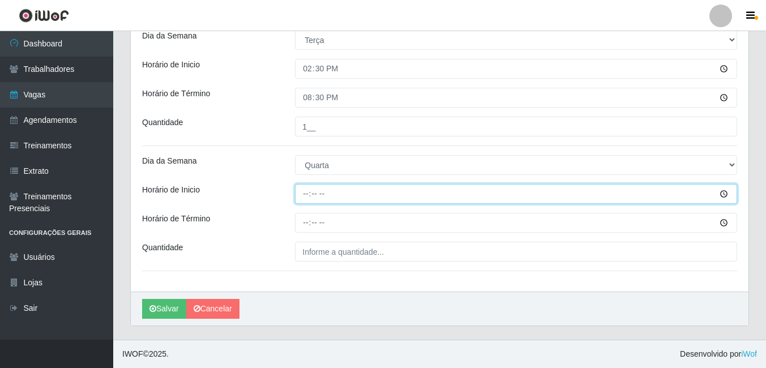
click at [307, 195] on input "Horário de Inicio" at bounding box center [516, 194] width 442 height 20
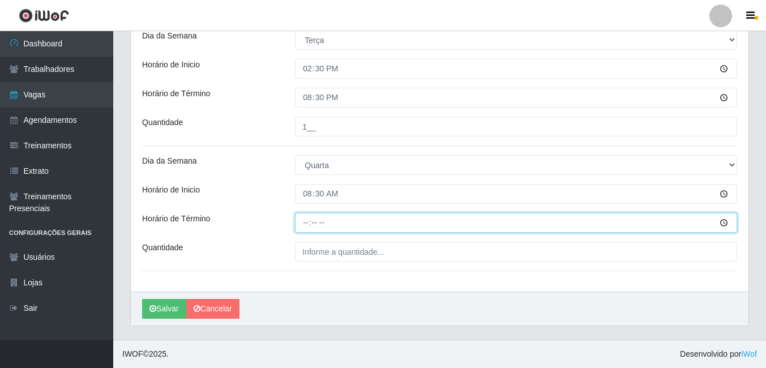
click at [309, 228] on input "Horário de Término" at bounding box center [516, 223] width 442 height 20
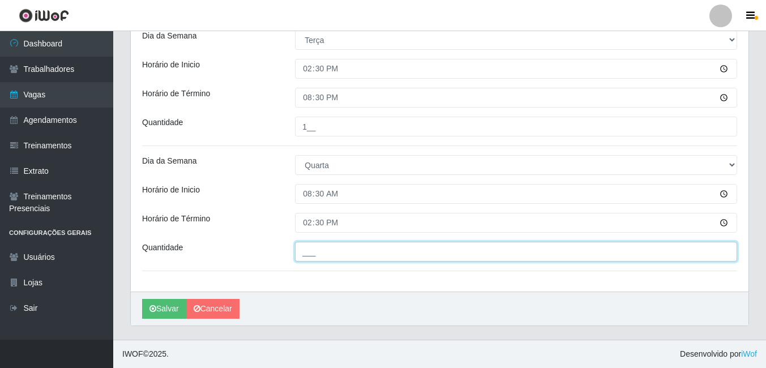
click at [349, 254] on input "___" at bounding box center [516, 252] width 442 height 20
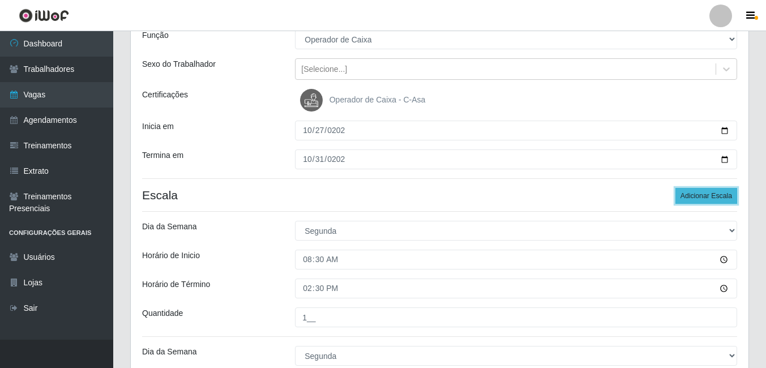
click at [715, 190] on button "Adicionar Escala" at bounding box center [707, 196] width 62 height 16
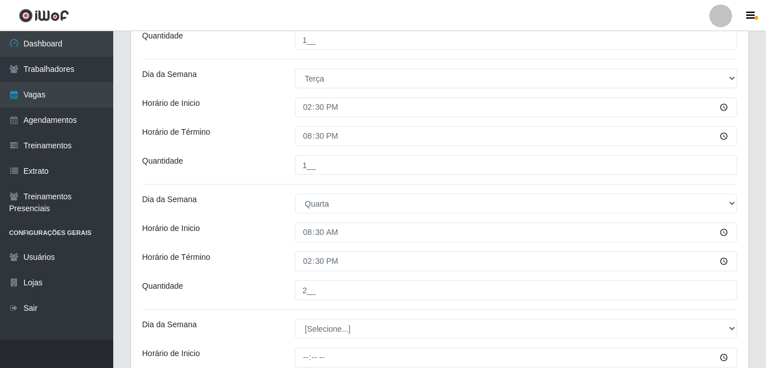
scroll to position [788, 0]
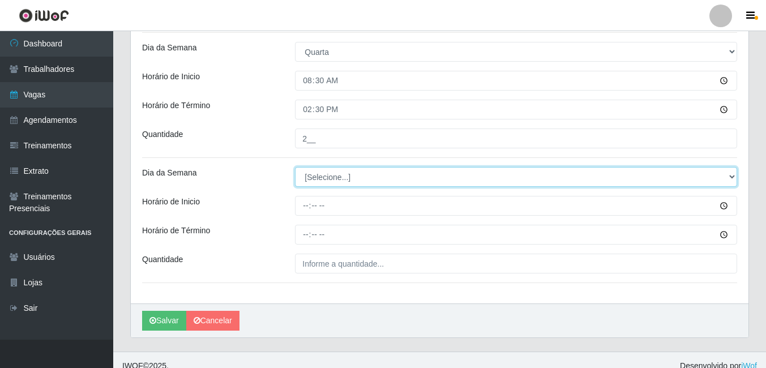
click at [337, 178] on select "[Selecione...] Segunda Terça Quarta Quinta Sexta Sábado Domingo" at bounding box center [516, 177] width 442 height 20
click at [295, 167] on select "[Selecione...] Segunda Terça Quarta Quinta Sexta Sábado Domingo" at bounding box center [516, 177] width 442 height 20
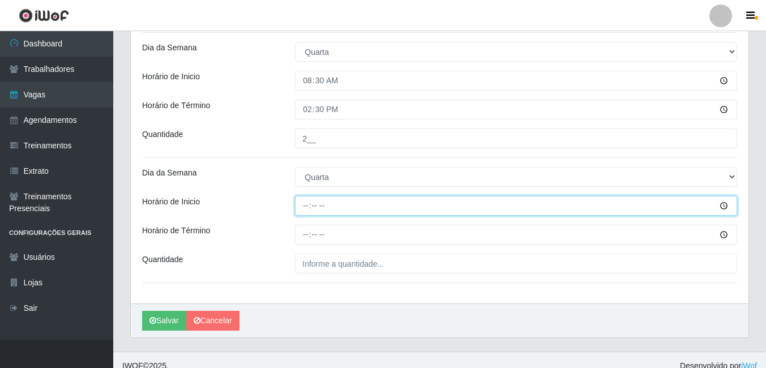
click at [305, 205] on input "Horário de Inicio" at bounding box center [516, 206] width 442 height 20
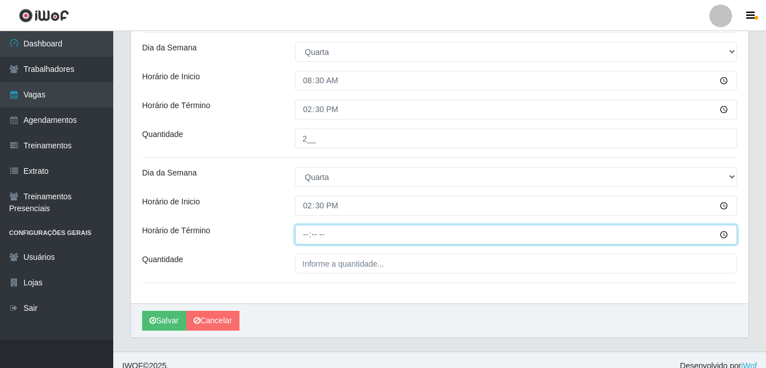
click at [310, 236] on input "Horário de Término" at bounding box center [516, 235] width 442 height 20
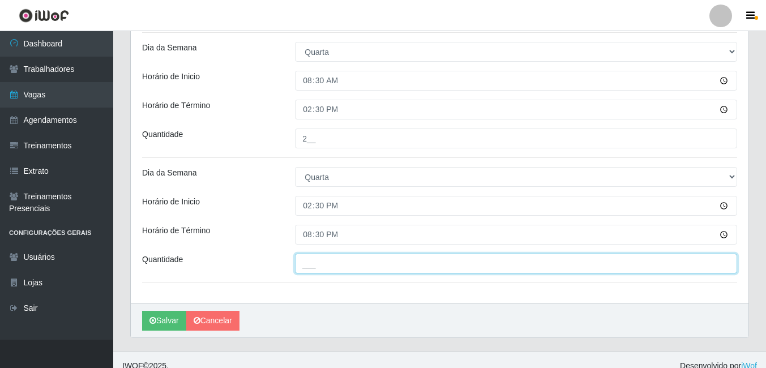
click at [354, 266] on input "___" at bounding box center [516, 264] width 442 height 20
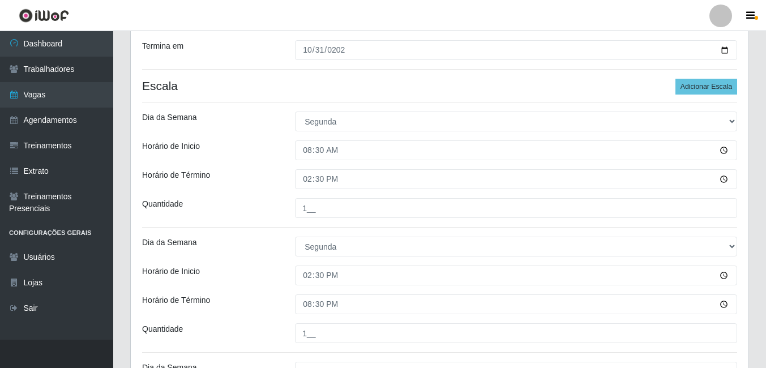
scroll to position [165, 0]
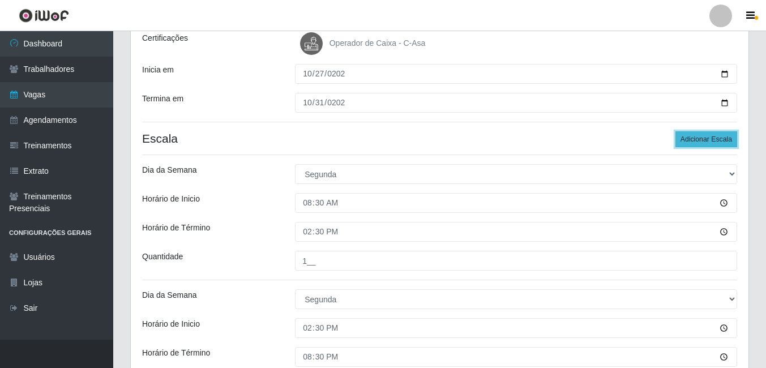
click at [711, 139] on button "Adicionar Escala" at bounding box center [707, 139] width 62 height 16
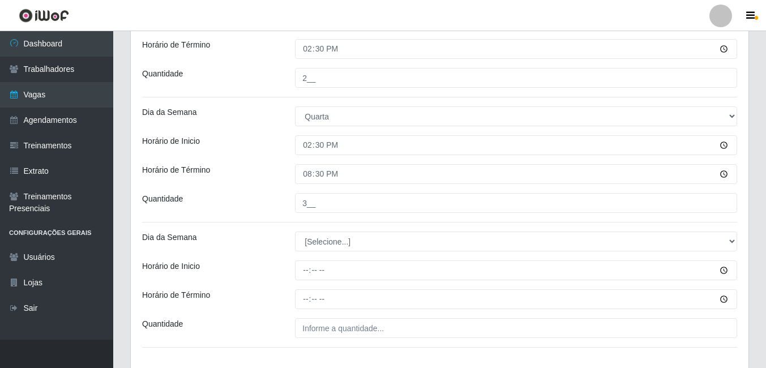
scroll to position [868, 0]
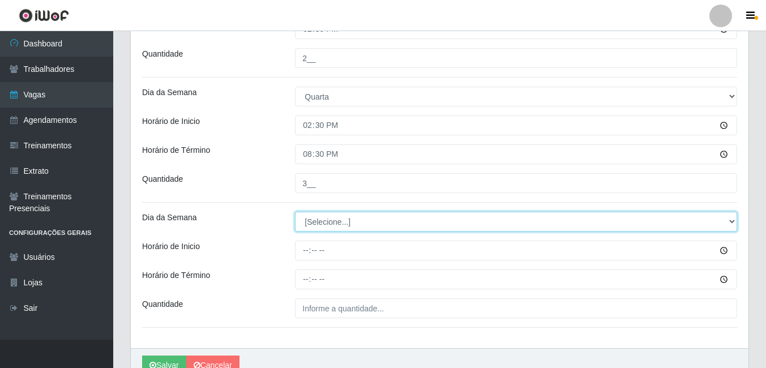
click at [356, 221] on select "[Selecione...] Segunda Terça Quarta Quinta Sexta Sábado Domingo" at bounding box center [516, 222] width 442 height 20
click at [295, 212] on select "[Selecione...] Segunda Terça Quarta Quinta Sexta Sábado Domingo" at bounding box center [516, 222] width 442 height 20
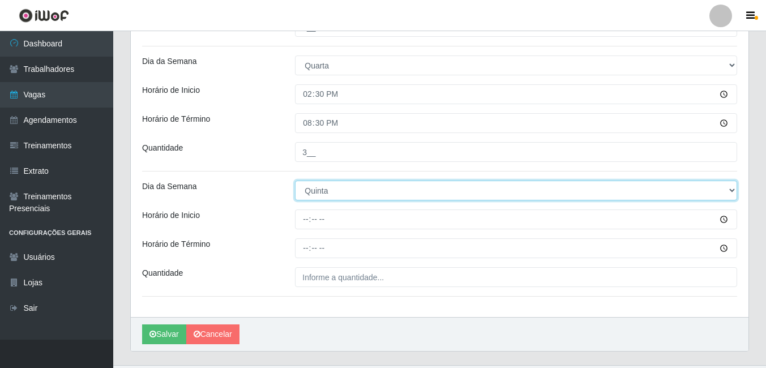
scroll to position [925, 0]
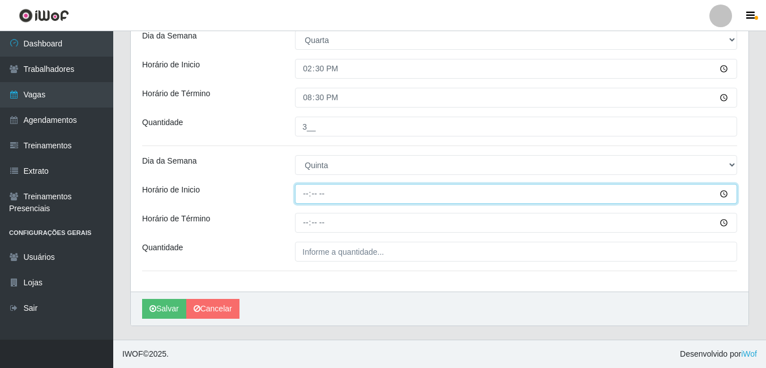
click at [309, 195] on input "Horário de Inicio" at bounding box center [516, 194] width 442 height 20
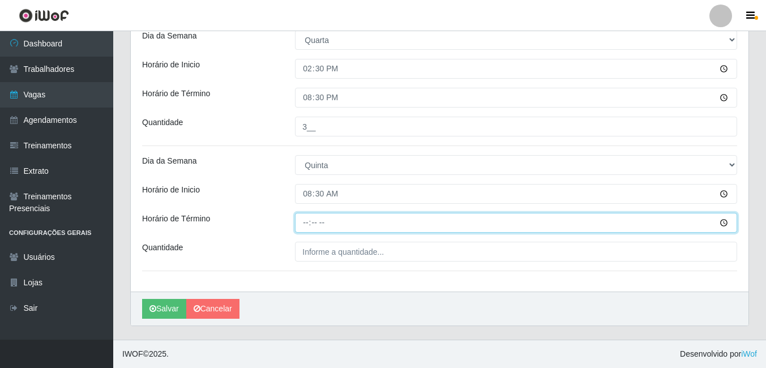
click at [306, 224] on input "Horário de Término" at bounding box center [516, 223] width 442 height 20
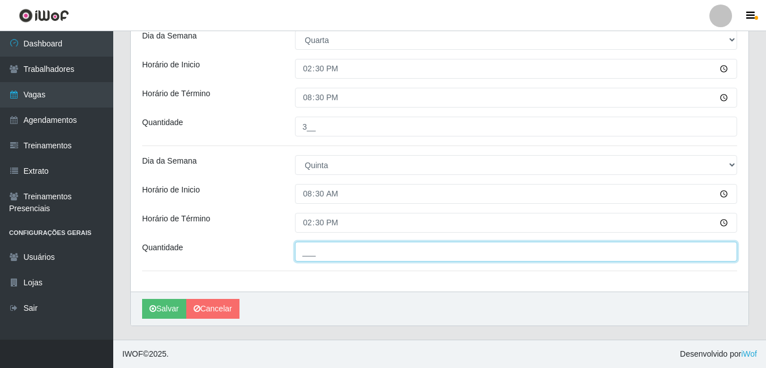
click at [323, 253] on input "___" at bounding box center [516, 252] width 442 height 20
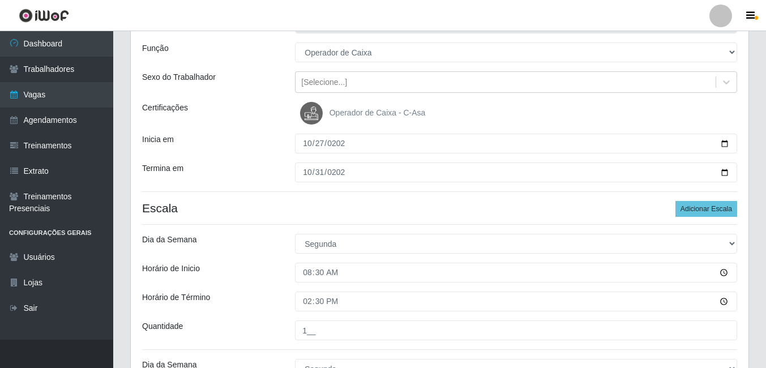
scroll to position [75, 0]
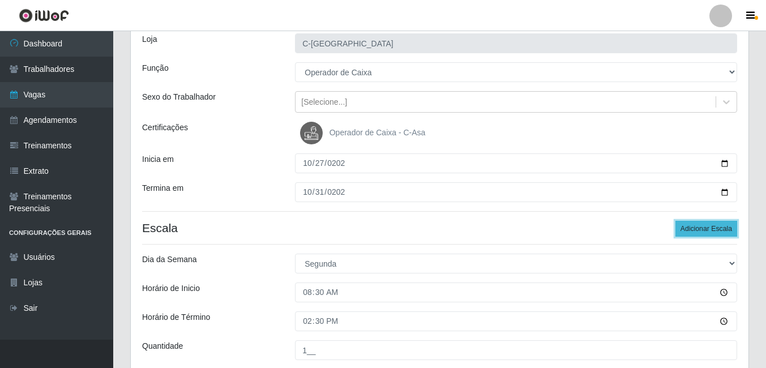
click at [715, 234] on button "Adicionar Escala" at bounding box center [707, 229] width 62 height 16
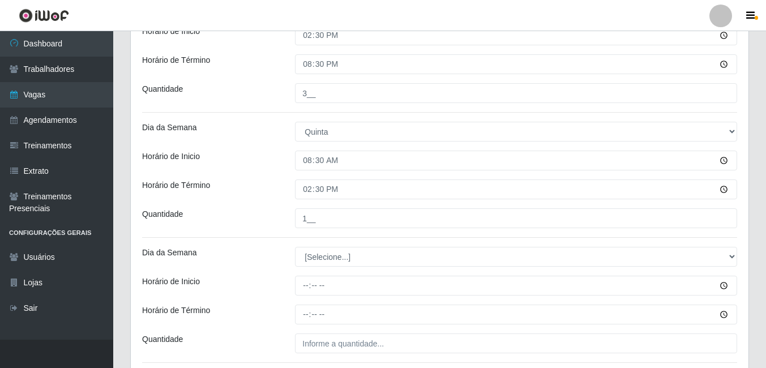
scroll to position [1050, 0]
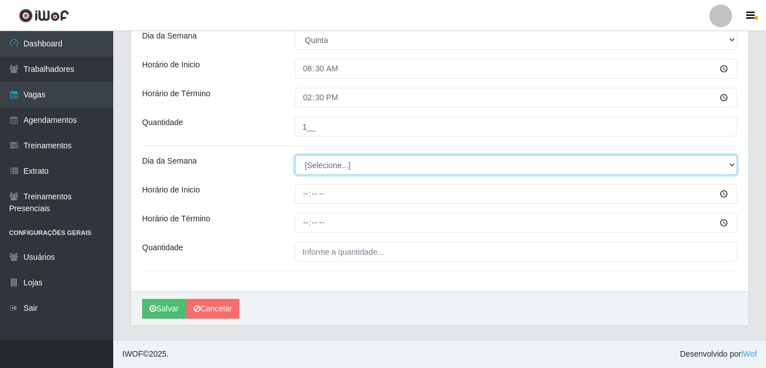
click at [338, 164] on select "[Selecione...] Segunda Terça Quarta Quinta Sexta Sábado Domingo" at bounding box center [516, 165] width 442 height 20
click at [295, 155] on select "[Selecione...] Segunda Terça Quarta Quinta Sexta Sábado Domingo" at bounding box center [516, 165] width 442 height 20
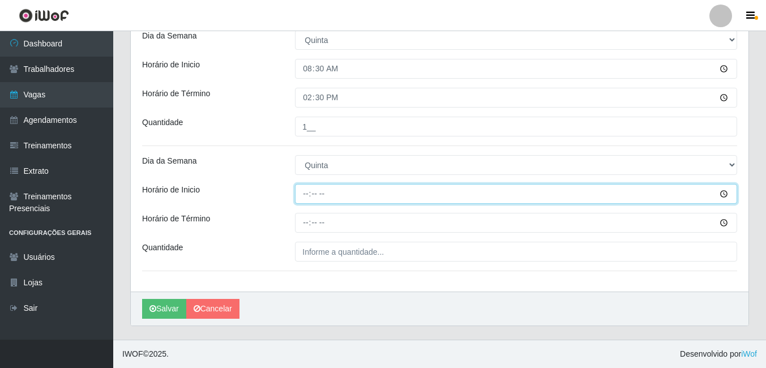
click at [308, 192] on input "Horário de Inicio" at bounding box center [516, 194] width 442 height 20
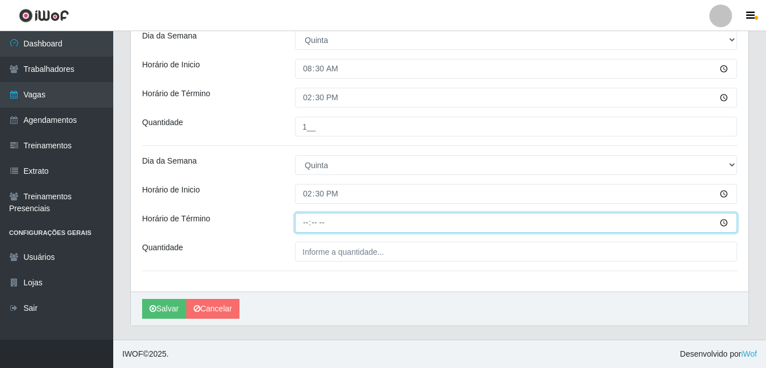
click at [309, 225] on input "Horário de Término" at bounding box center [516, 223] width 442 height 20
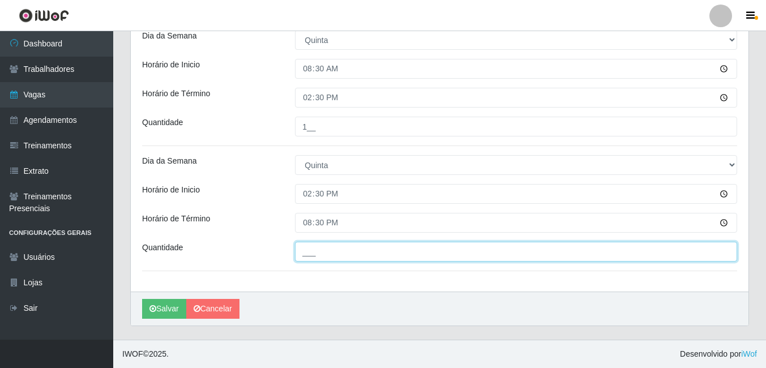
click at [321, 249] on input "___" at bounding box center [516, 252] width 442 height 20
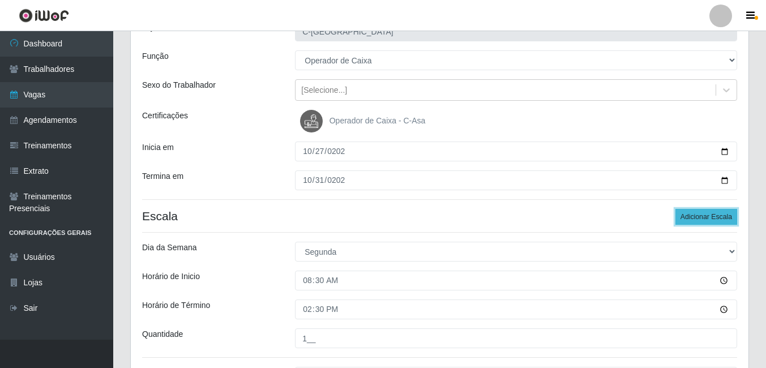
click at [704, 212] on button "Adicionar Escala" at bounding box center [707, 217] width 62 height 16
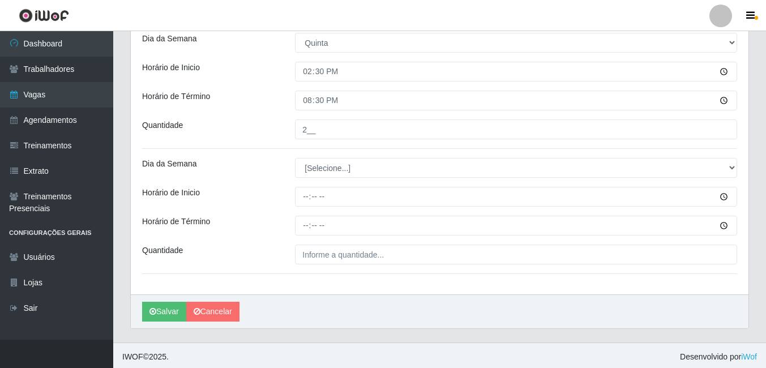
scroll to position [1175, 0]
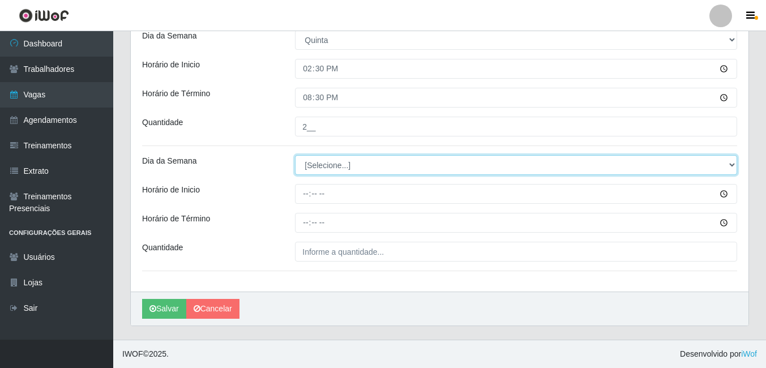
click at [336, 172] on select "[Selecione...] Segunda Terça Quarta Quinta Sexta Sábado Domingo" at bounding box center [516, 165] width 442 height 20
click at [295, 155] on select "[Selecione...] Segunda Terça Quarta Quinta Sexta Sábado Domingo" at bounding box center [516, 165] width 442 height 20
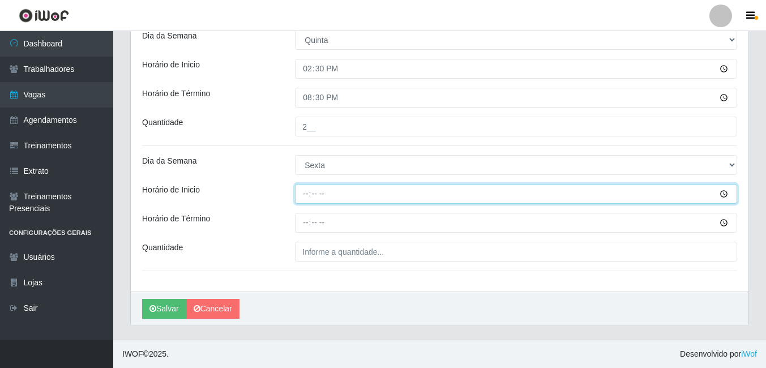
click at [307, 194] on input "Horário de Inicio" at bounding box center [516, 194] width 442 height 20
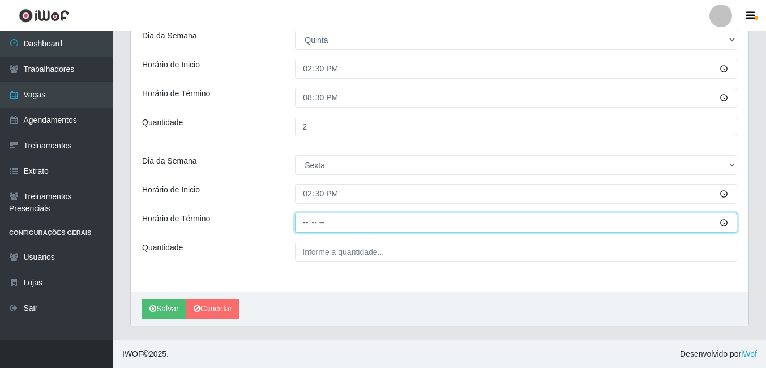
click at [304, 218] on input "Horário de Término" at bounding box center [516, 223] width 442 height 20
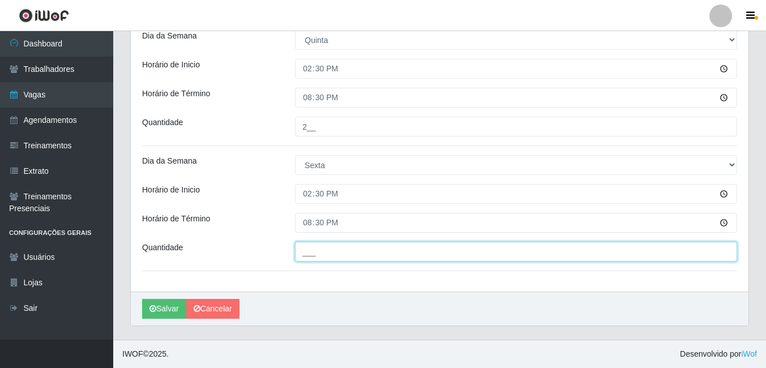
click at [310, 250] on input "___" at bounding box center [516, 252] width 442 height 20
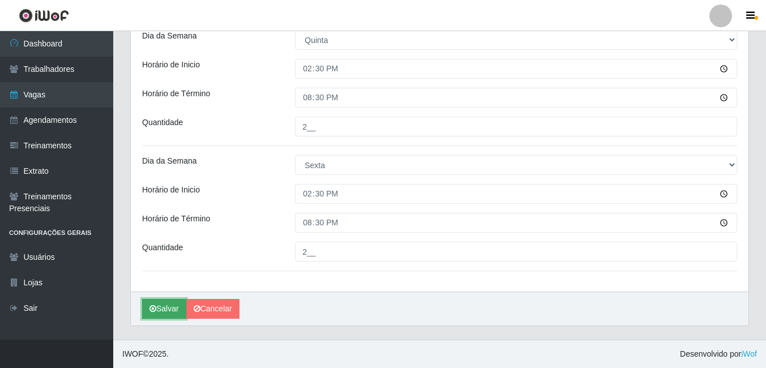
click at [157, 309] on button "Salvar" at bounding box center [164, 309] width 44 height 20
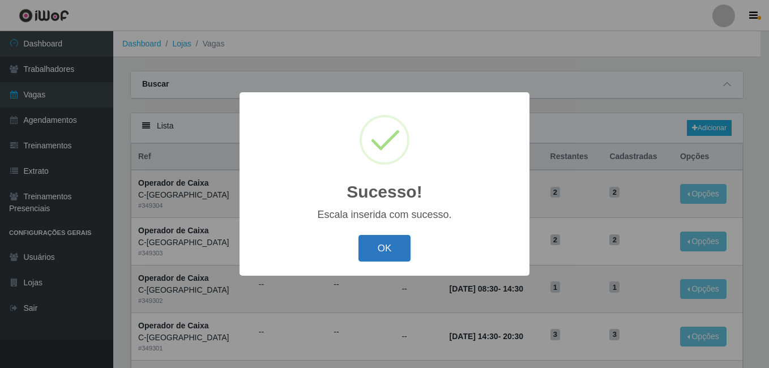
click at [390, 242] on button "OK" at bounding box center [384, 248] width 53 height 27
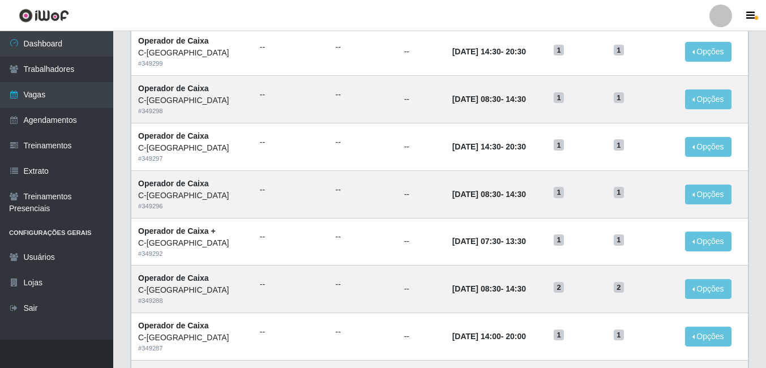
scroll to position [592, 0]
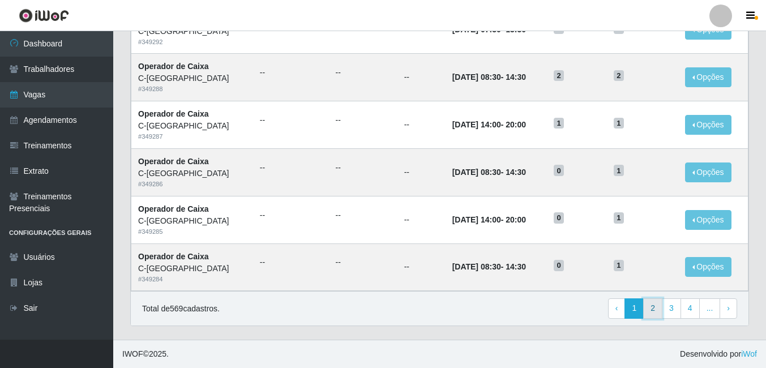
click at [652, 310] on link "2" at bounding box center [652, 308] width 19 height 20
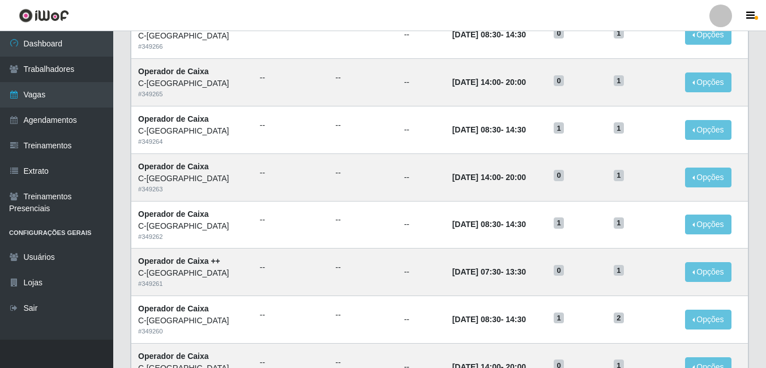
scroll to position [592, 0]
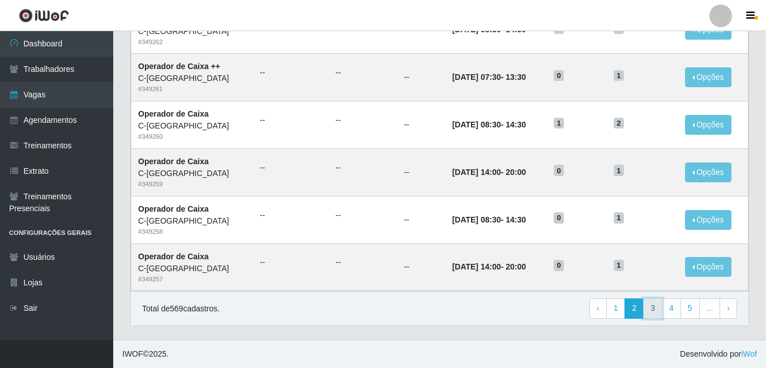
click at [661, 311] on link "3" at bounding box center [652, 308] width 19 height 20
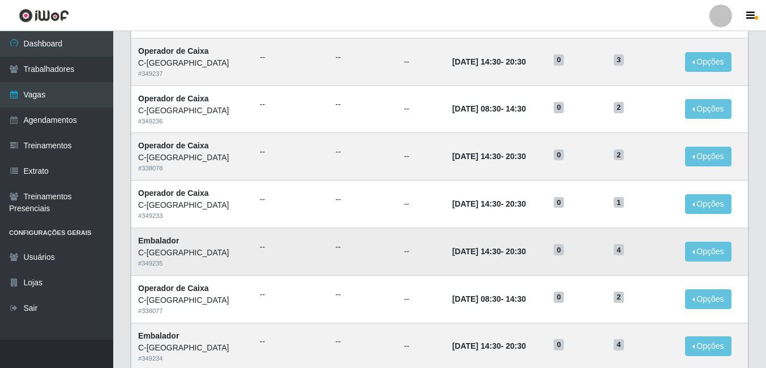
scroll to position [592, 0]
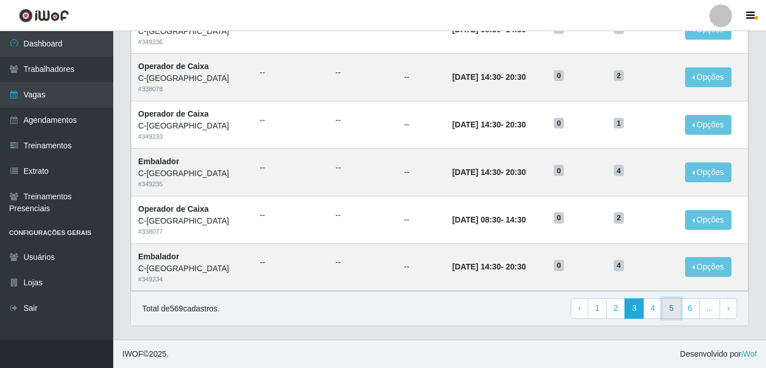
click at [665, 309] on link "5" at bounding box center [671, 308] width 19 height 20
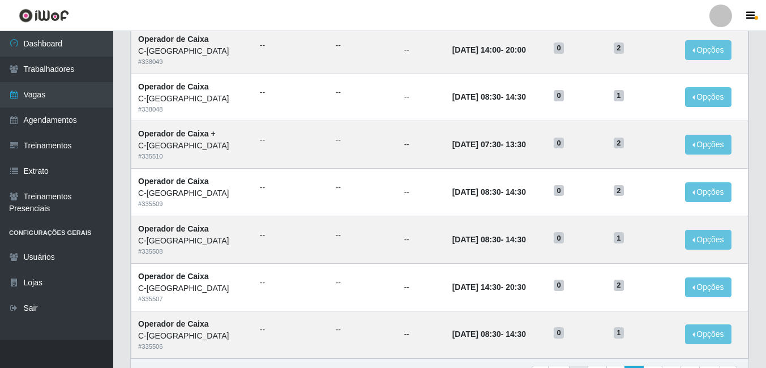
scroll to position [592, 0]
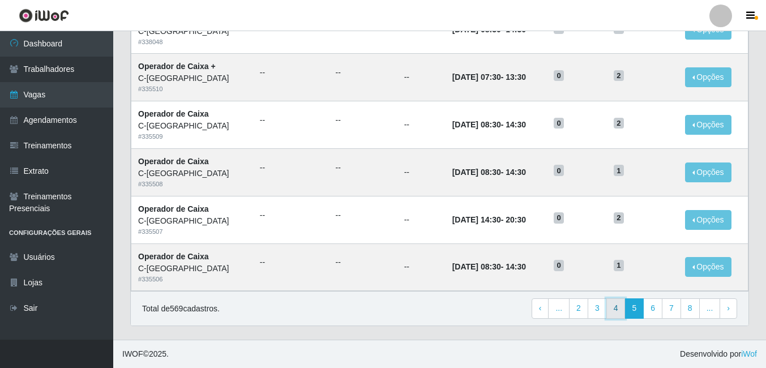
click at [620, 311] on link "4" at bounding box center [615, 308] width 19 height 20
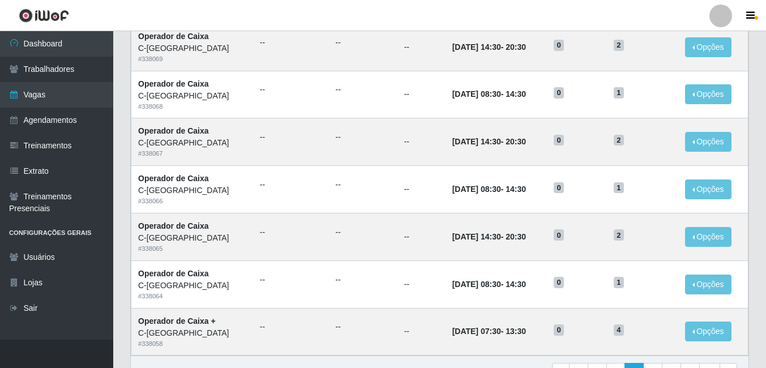
scroll to position [592, 0]
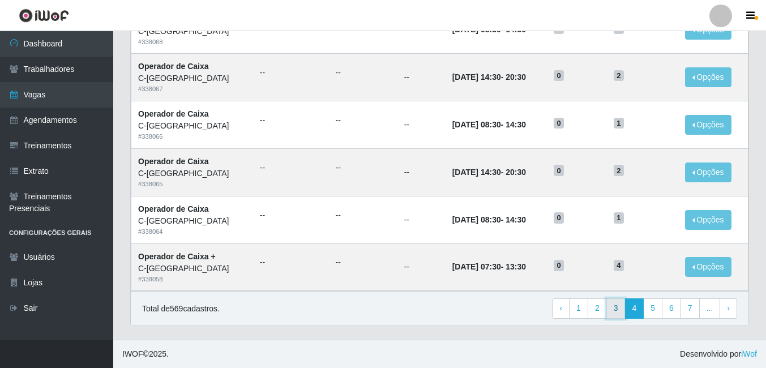
click at [617, 307] on link "3" at bounding box center [615, 308] width 19 height 20
